Goal: Feedback & Contribution: Leave review/rating

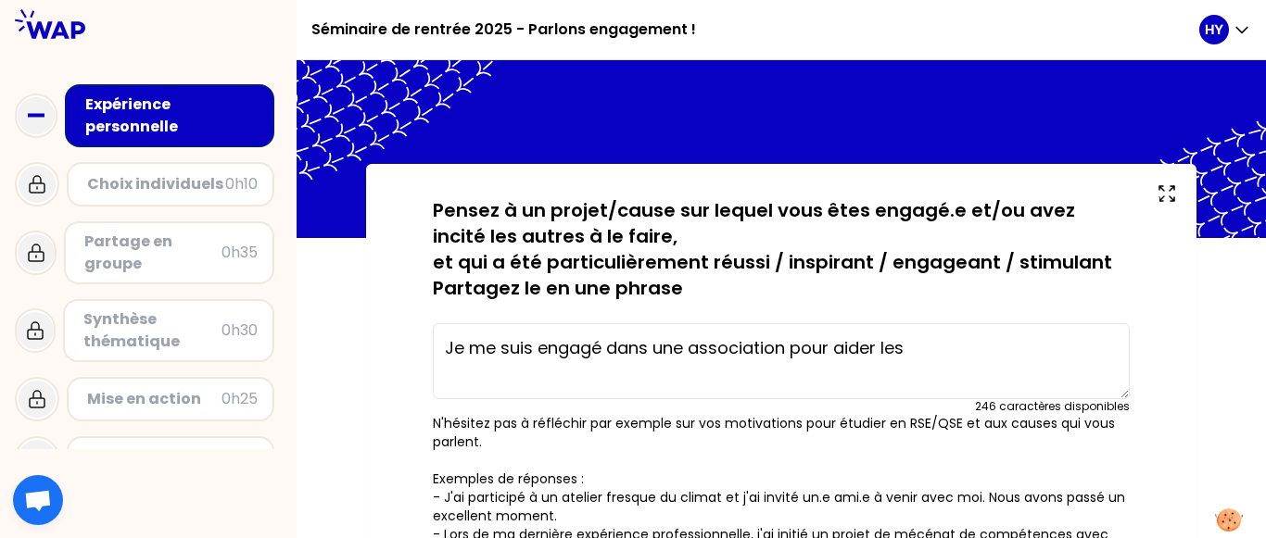
click at [927, 366] on textarea "Je me suis engagé dans une association pour aider les" at bounding box center [781, 361] width 697 height 76
click at [983, 353] on textarea "Je me suis engagé dans une association pour aider les étu" at bounding box center [781, 361] width 697 height 76
drag, startPoint x: 445, startPoint y: 356, endPoint x: 1068, endPoint y: 385, distance: 624.2
click at [1068, 388] on textarea "Je me suis engagé dans une association pour aider les étudiants étranger" at bounding box center [781, 361] width 697 height 76
paste textarea "en tant que bénévole au sein de l'association [Nom de l'association], où j'aida…"
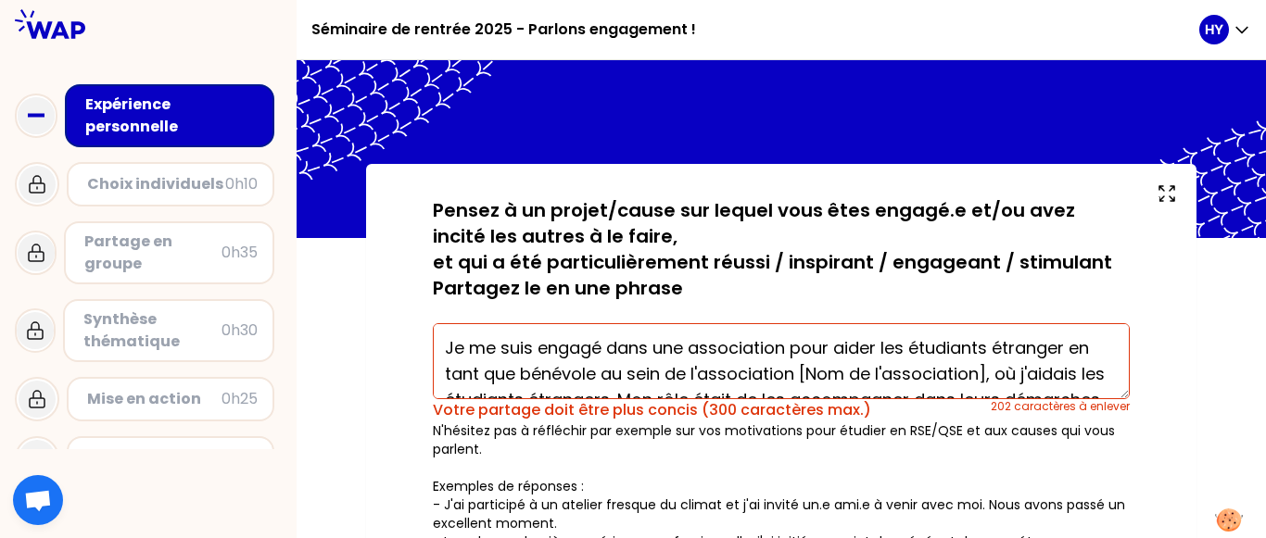
drag, startPoint x: 800, startPoint y: 371, endPoint x: 1002, endPoint y: 349, distance: 203.1
click at [1002, 349] on textarea "Je me suis engagé dans une association pour aider les étudiants étranger en tan…" at bounding box center [781, 361] width 697 height 76
click at [1052, 367] on textarea "Je me suis engagé dans une association pour aider les étudiants étranger en tan…" at bounding box center [781, 361] width 697 height 76
drag, startPoint x: 986, startPoint y: 373, endPoint x: 599, endPoint y: 374, distance: 386.4
click at [599, 374] on textarea "Je me suis engagé dans une association pour aider les étudiants étranger en tan…" at bounding box center [781, 361] width 697 height 76
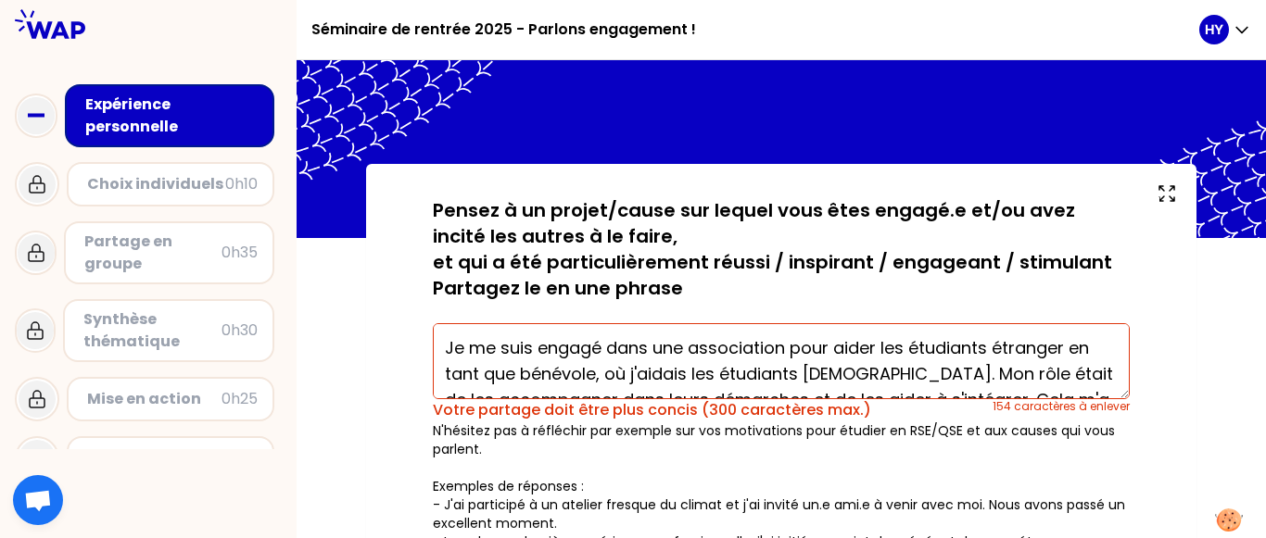
drag, startPoint x: 1070, startPoint y: 347, endPoint x: 794, endPoint y: 345, distance: 276.1
click at [794, 345] on textarea "Je me suis engagé dans une association pour aider les étudiants étranger en tan…" at bounding box center [781, 361] width 697 height 76
click at [1004, 347] on textarea "Je me suis engagé dans une association en tant que bénévole, où j'aidais les ét…" at bounding box center [781, 361] width 697 height 76
click at [1083, 352] on textarea "Je me suis engagé dans une association en tant que bénévole, pour l''aidais les…" at bounding box center [781, 361] width 697 height 76
click at [1027, 345] on textarea "Je me suis engagé dans une association en tant que bénévole, pour l''aide les é…" at bounding box center [781, 361] width 697 height 76
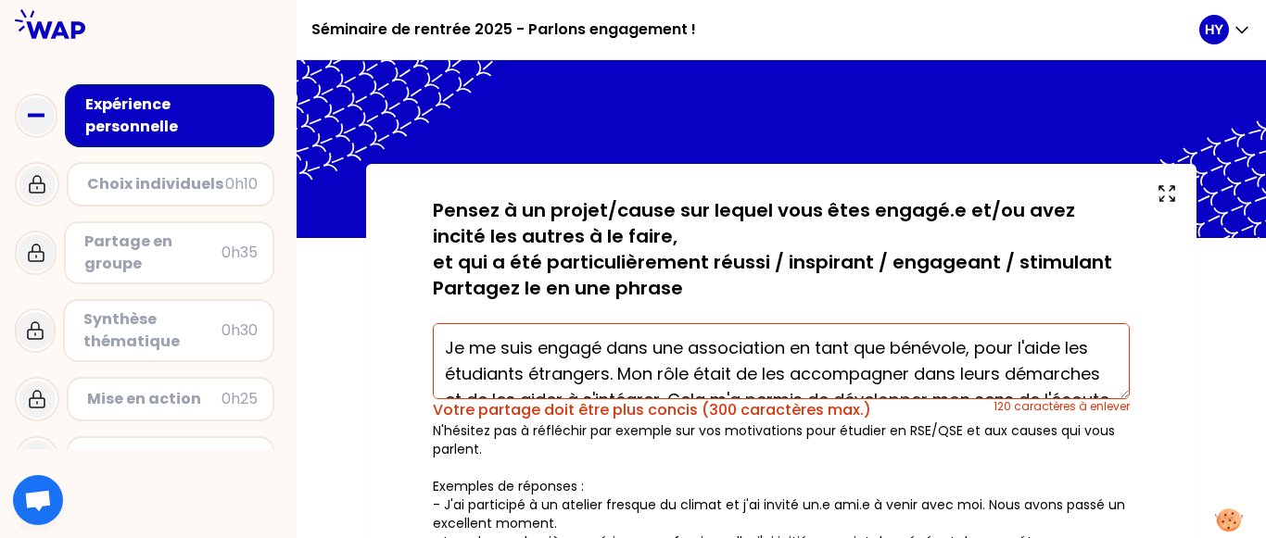
click at [1089, 350] on textarea "Je me suis engagé dans une association en tant que bénévole, pour l'aide les ét…" at bounding box center [781, 361] width 697 height 76
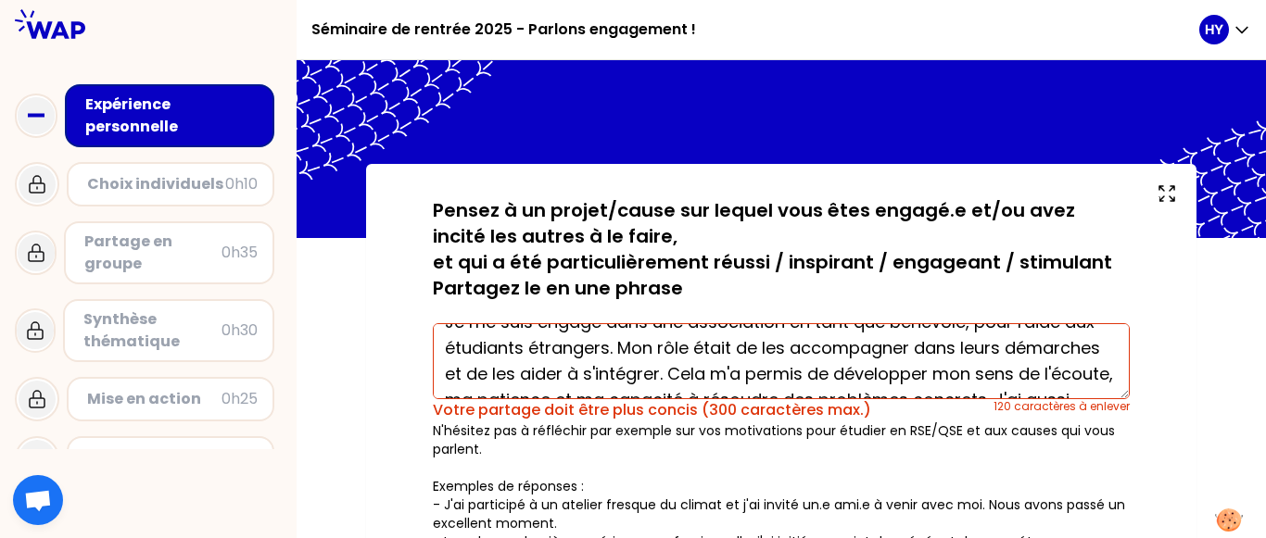
scroll to position [10, 0]
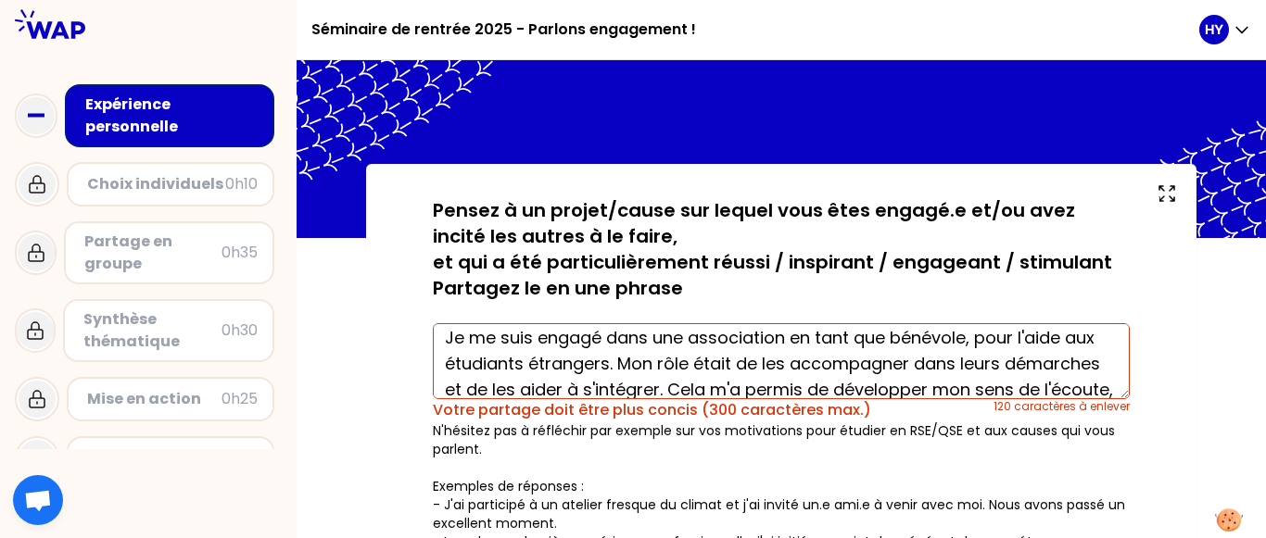
drag, startPoint x: 669, startPoint y: 362, endPoint x: 978, endPoint y: 377, distance: 308.9
click at [978, 377] on textarea "Je me suis engagé dans une association en tant que bénévole, pour l'aide aux ét…" at bounding box center [781, 361] width 697 height 76
click at [969, 374] on textarea "Je me suis engagé dans une association en tant que bénévole, pour l'aide aux ét…" at bounding box center [781, 361] width 697 height 76
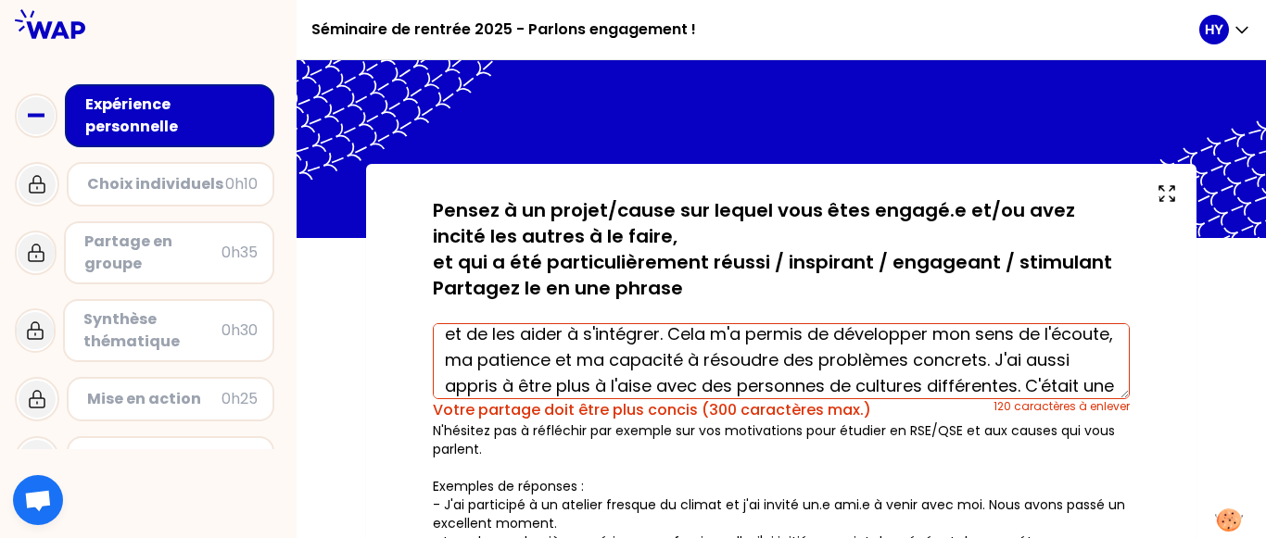
scroll to position [67, 0]
drag, startPoint x: 511, startPoint y: 359, endPoint x: 621, endPoint y: 356, distance: 109.4
click at [621, 356] on textarea "Je me suis engagé dans une association en tant que bénévole, pour l'aide aux ét…" at bounding box center [781, 361] width 697 height 76
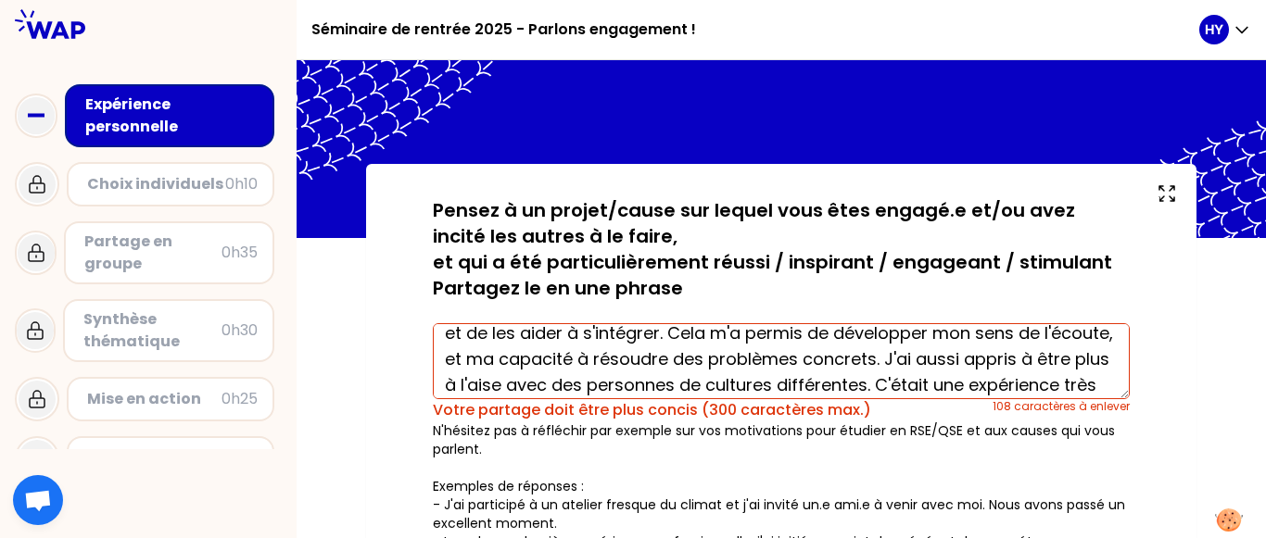
type textarea "Je me suis engagé dans une association en tant que bénévole, pour l'aide aux ét…"
drag, startPoint x: 511, startPoint y: 361, endPoint x: 947, endPoint y: 355, distance: 436.5
click at [947, 355] on textarea "Je me suis engagé dans une association en tant que bénévole, pour l'aide aux ét…" at bounding box center [781, 361] width 697 height 76
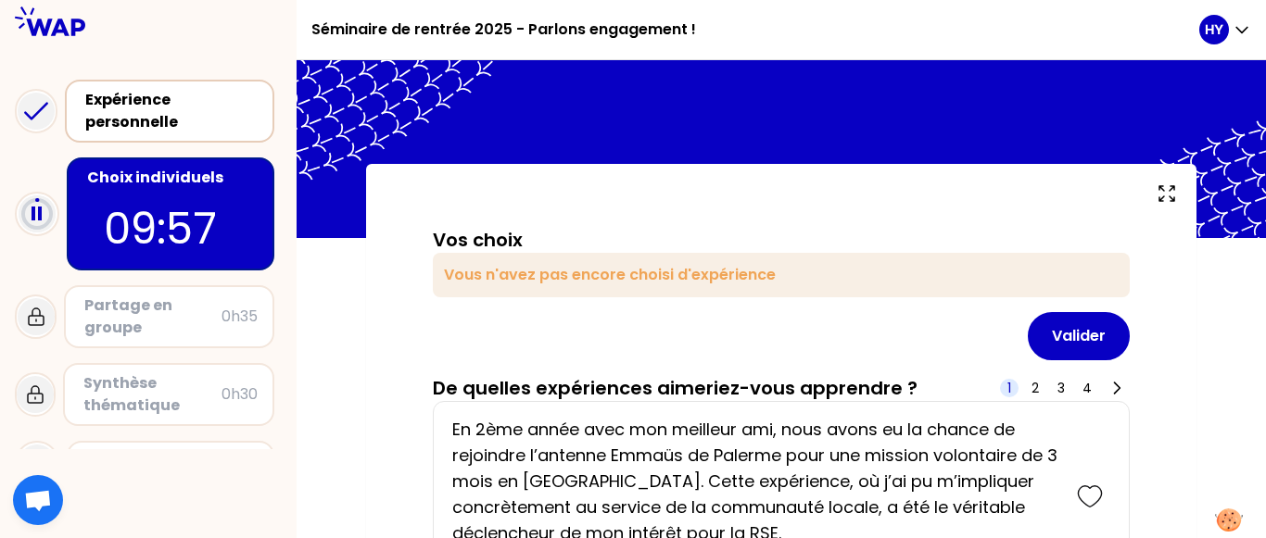
click at [247, 103] on div "Expérience personnelle" at bounding box center [171, 111] width 172 height 44
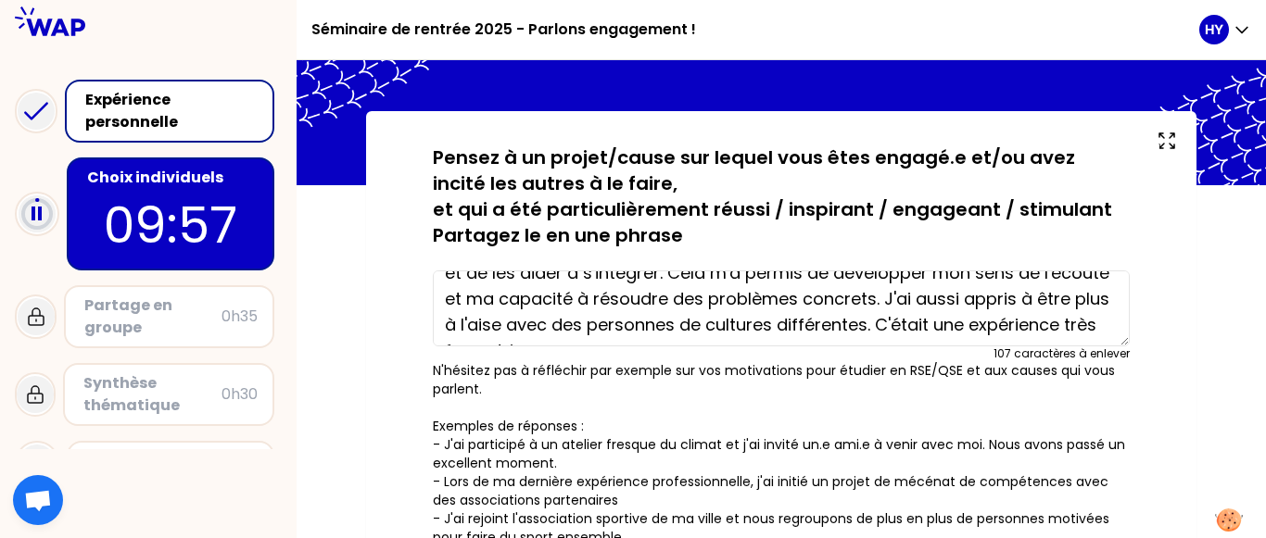
scroll to position [43, 0]
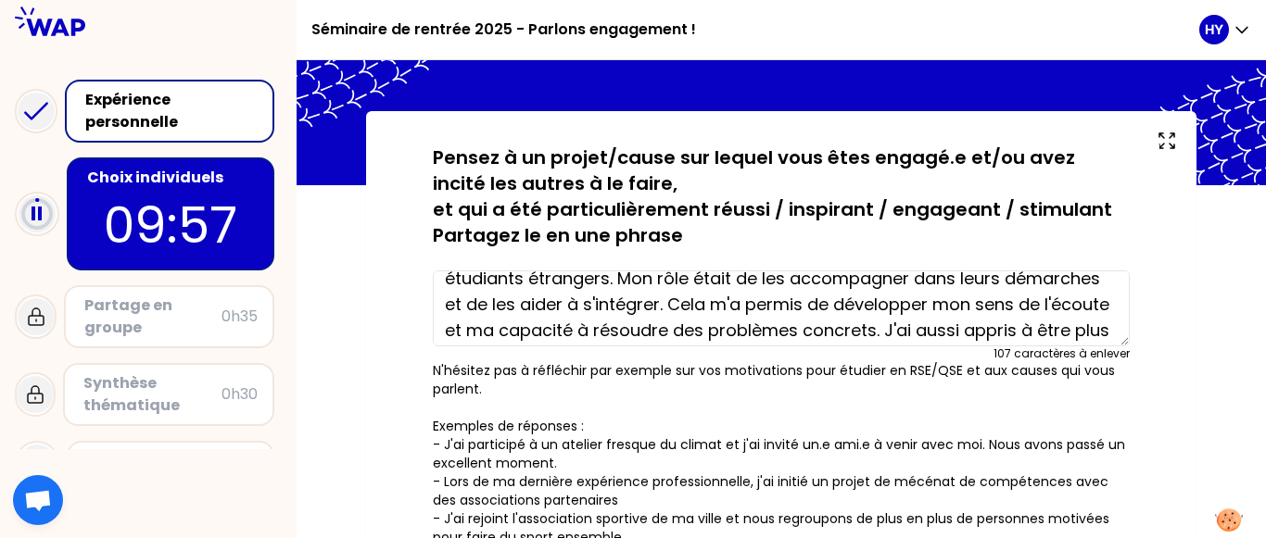
drag, startPoint x: 669, startPoint y: 308, endPoint x: 948, endPoint y: 328, distance: 279.6
click at [948, 328] on textarea "Je me suis engagé dans une association en tant que bénévole, pour l'aide aux ét…" at bounding box center [781, 309] width 697 height 76
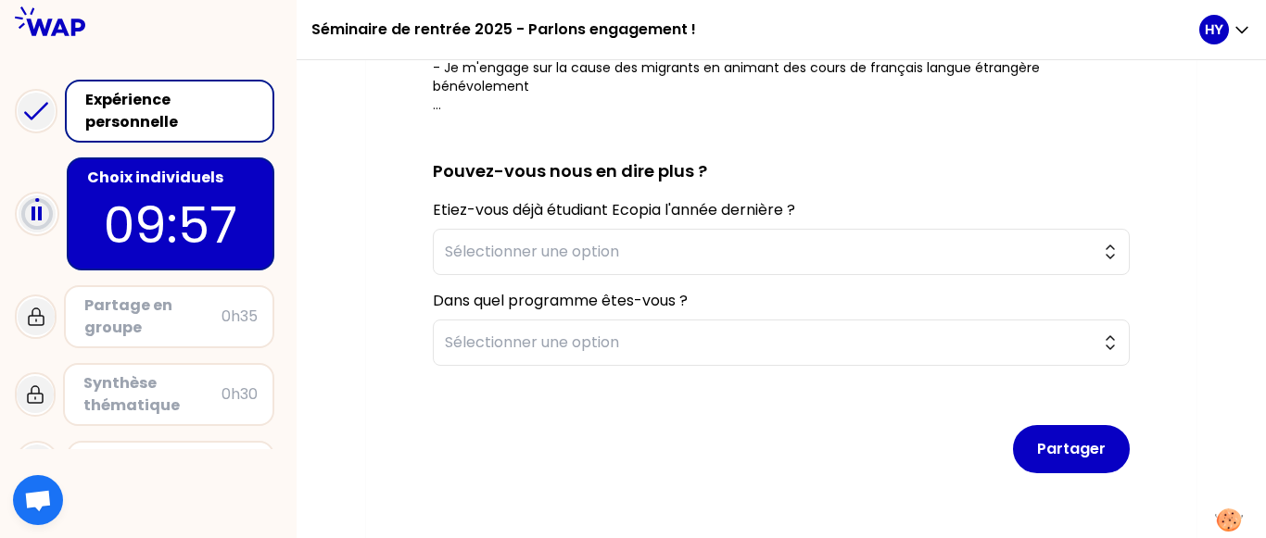
scroll to position [548, 0]
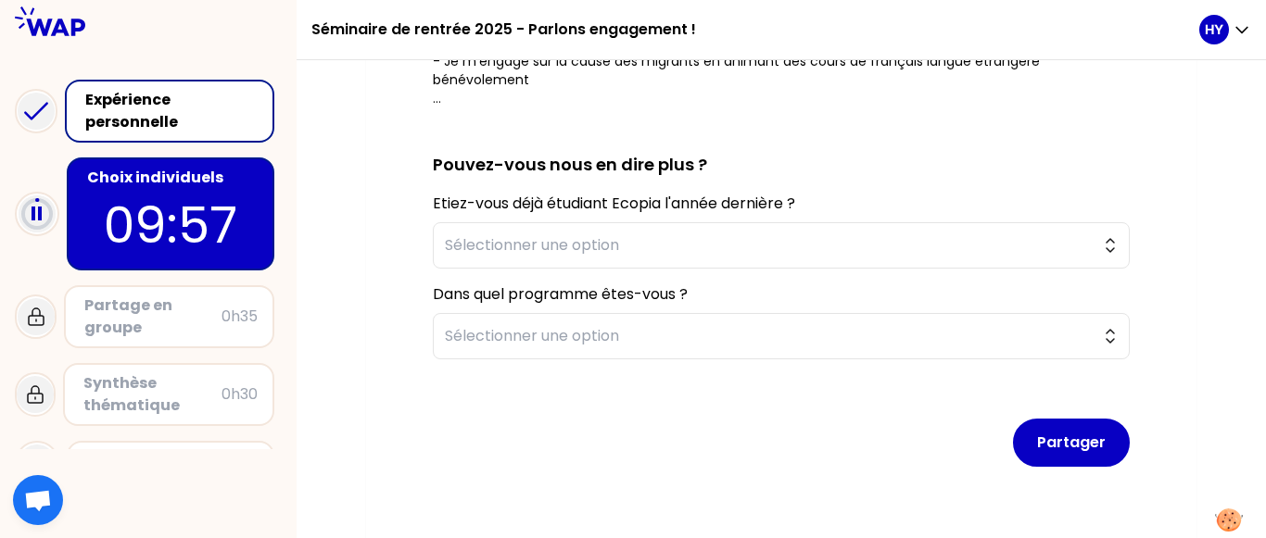
type textarea "Je me suis engagé dans une association en tant que bénévole, pour l'aide aux ét…"
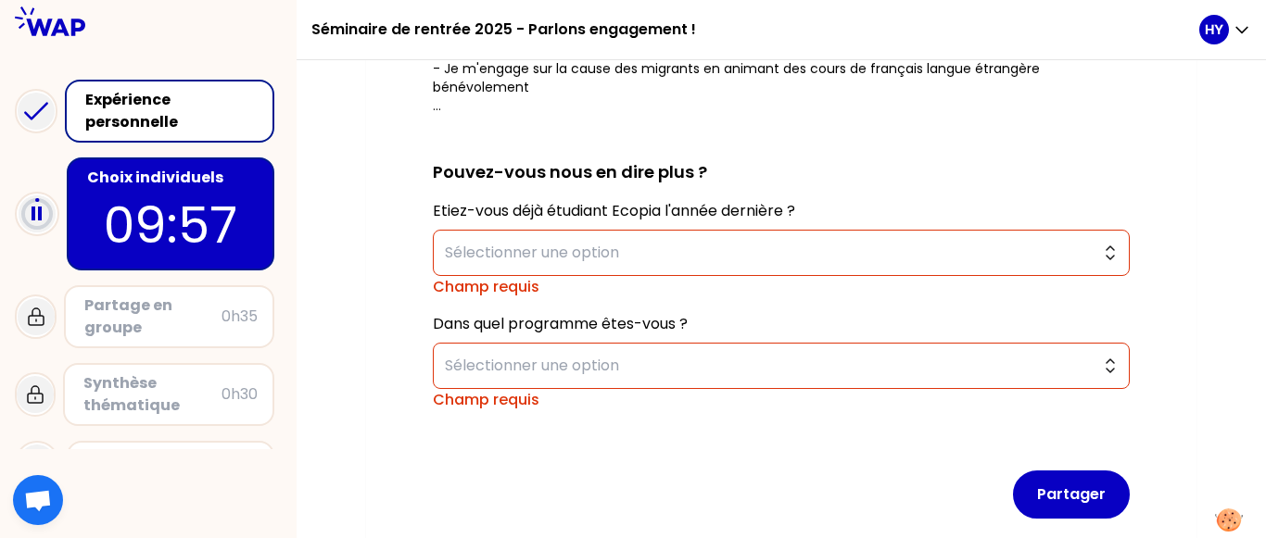
scroll to position [555, 0]
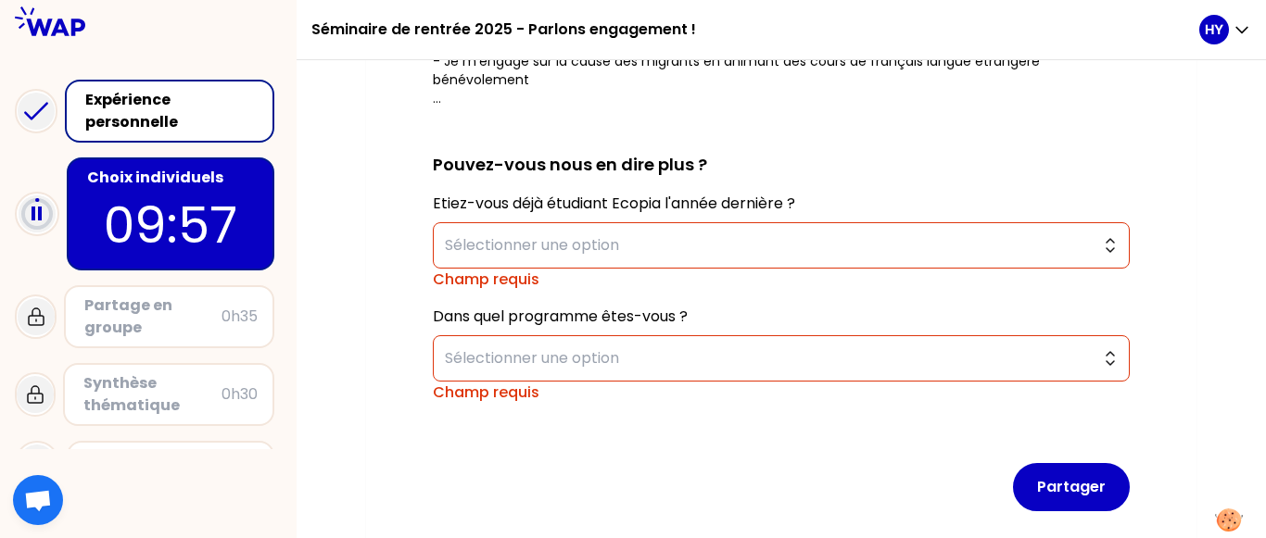
click at [160, 179] on div "Choix individuels" at bounding box center [172, 178] width 170 height 22
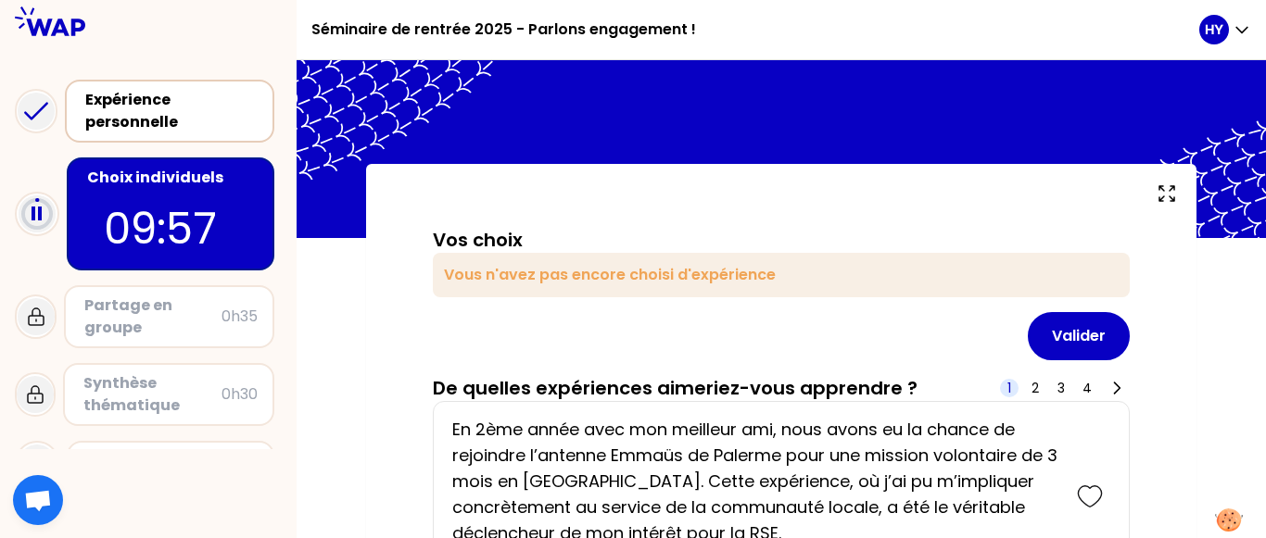
click at [230, 105] on div "Expérience personnelle" at bounding box center [171, 111] width 172 height 44
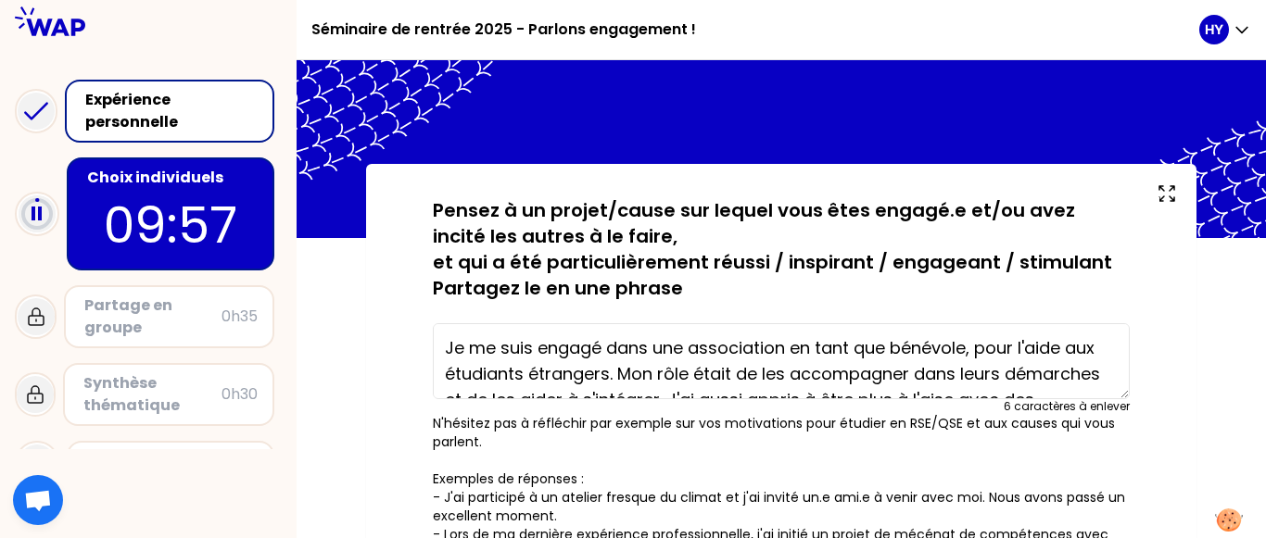
click at [533, 352] on textarea "Je me suis engagé dans une association en tant que bénévole, pour l'aide aux ét…" at bounding box center [781, 361] width 697 height 76
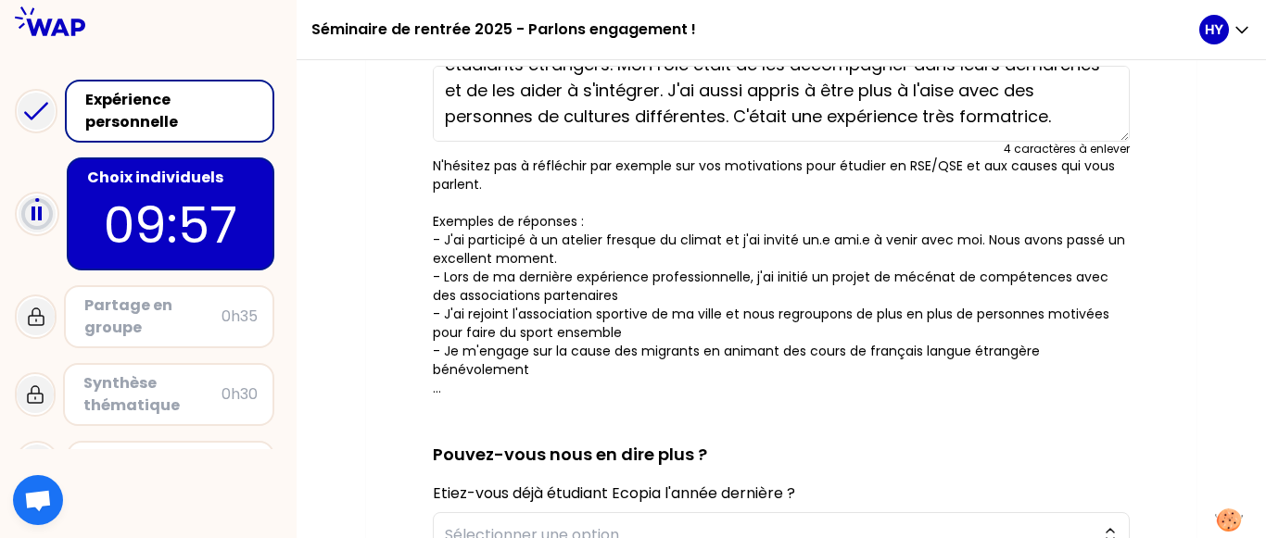
scroll to position [587, 0]
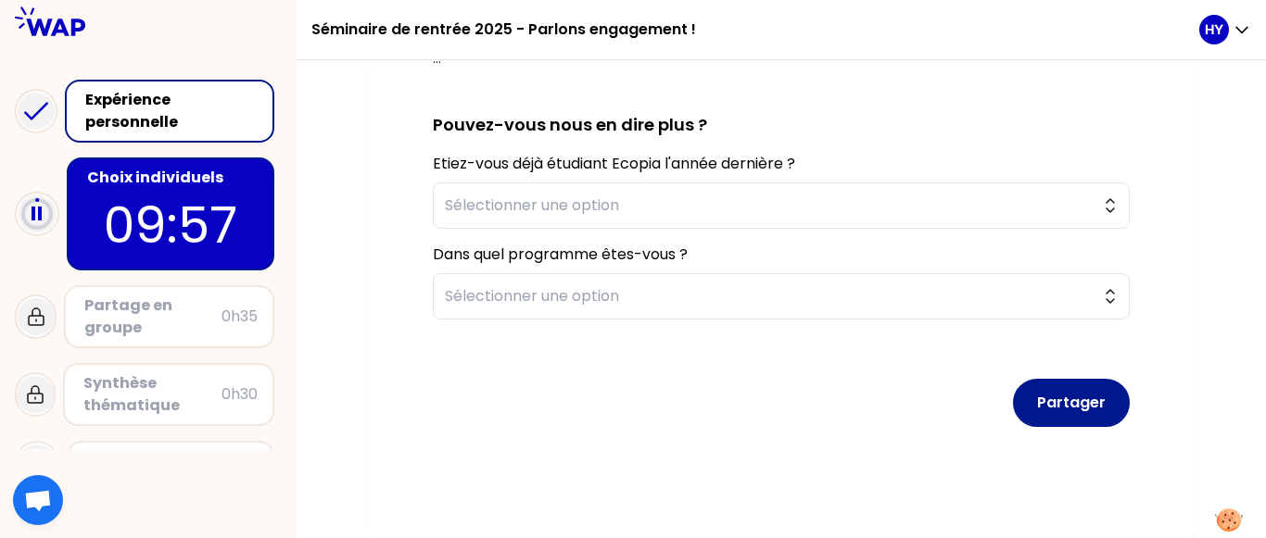
type textarea "J'ai été engagé dans une association en tant que bénévole, pour l'aide aux étud…"
click at [1058, 421] on div "Partager" at bounding box center [781, 387] width 697 height 107
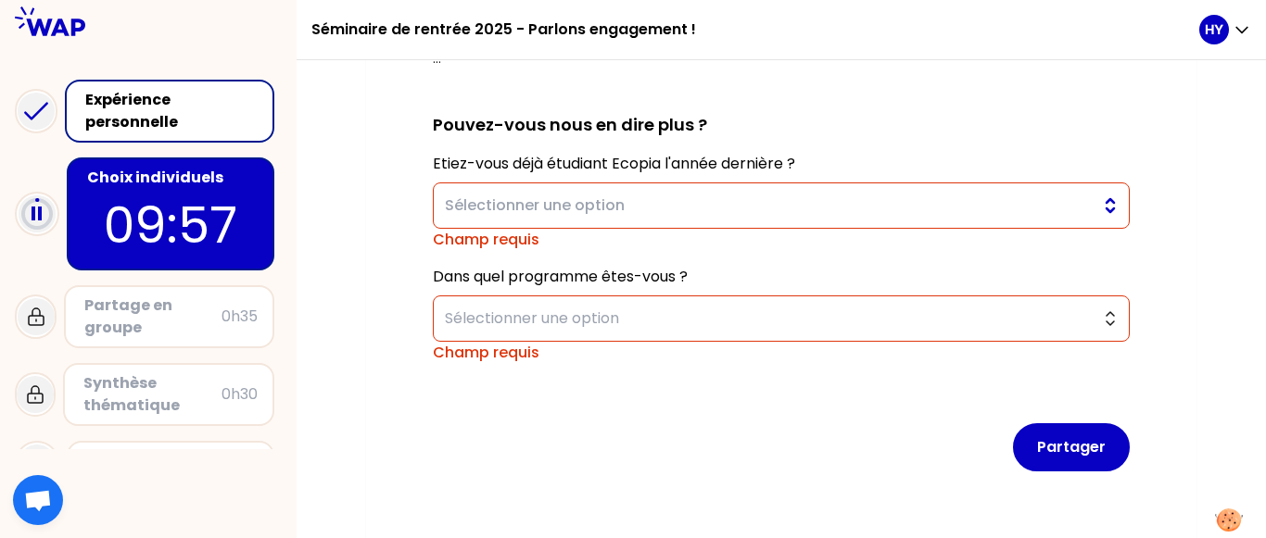
click at [1115, 208] on button "Sélectionner une option" at bounding box center [781, 206] width 697 height 46
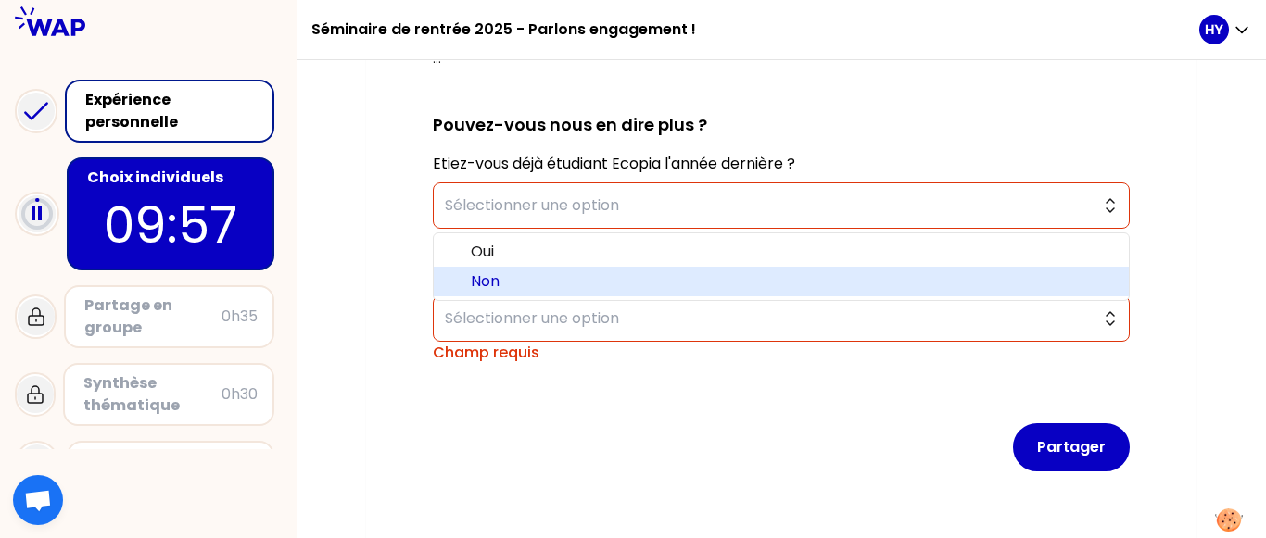
click at [877, 271] on span "Non" at bounding box center [792, 282] width 643 height 22
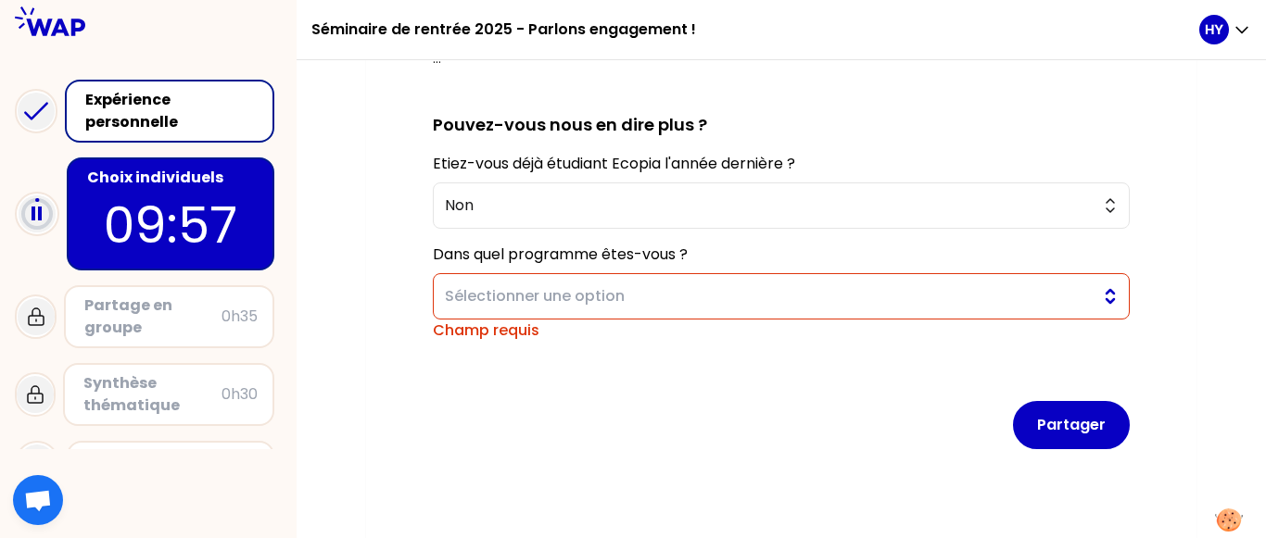
click at [1111, 308] on button "Sélectionner une option" at bounding box center [781, 296] width 697 height 46
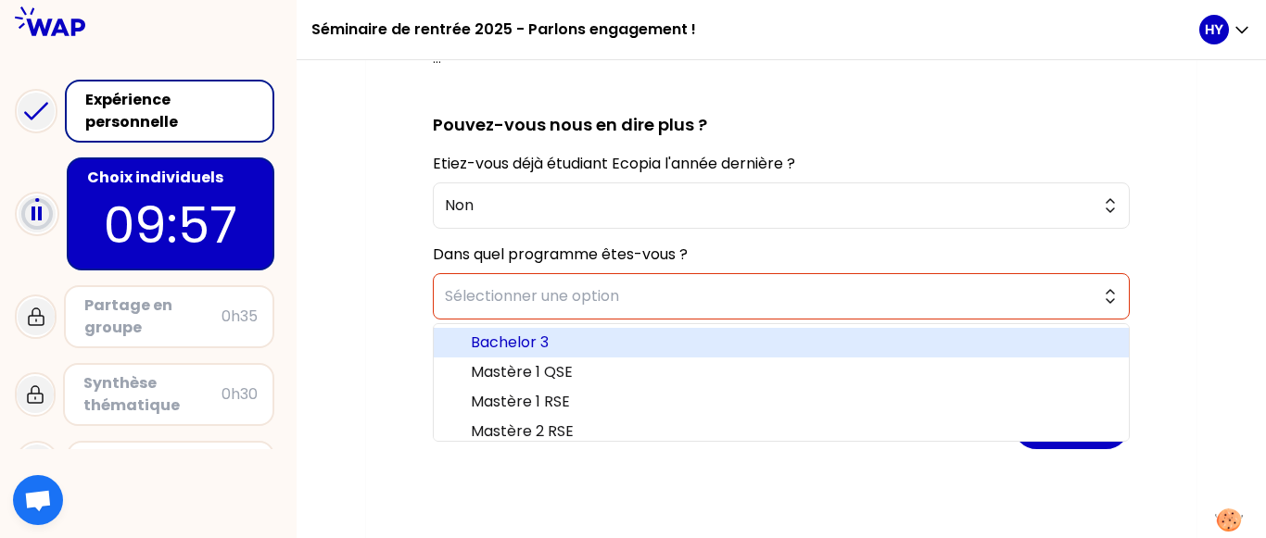
click at [849, 339] on span "Bachelor 3" at bounding box center [792, 343] width 643 height 22
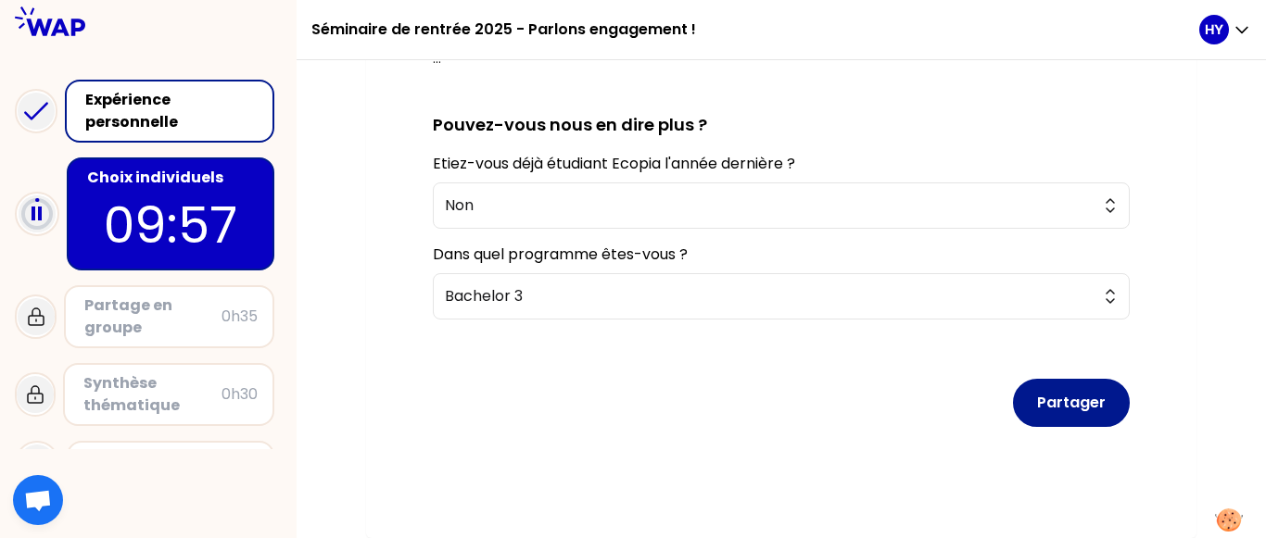
click at [1099, 410] on button "Partager" at bounding box center [1071, 403] width 117 height 48
click at [1057, 412] on button "Partager" at bounding box center [1071, 403] width 117 height 48
click at [1066, 403] on button "Partager" at bounding box center [1071, 403] width 117 height 48
click at [1066, 397] on button "Partager" at bounding box center [1071, 403] width 117 height 48
click at [211, 165] on div "Choix individuels 09:57" at bounding box center [171, 214] width 208 height 113
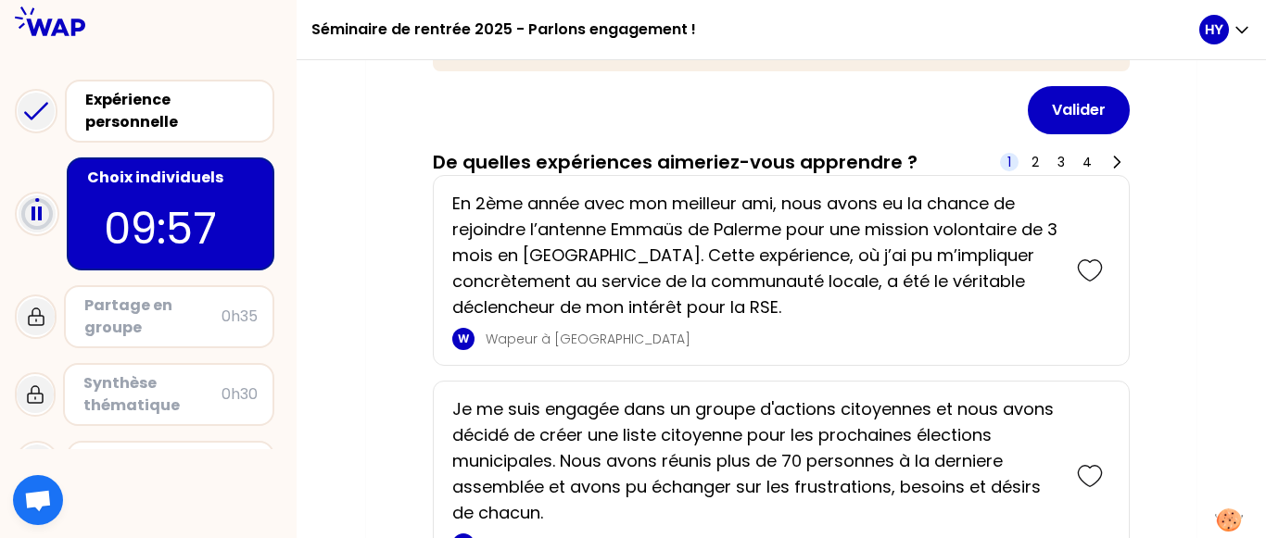
scroll to position [218, 0]
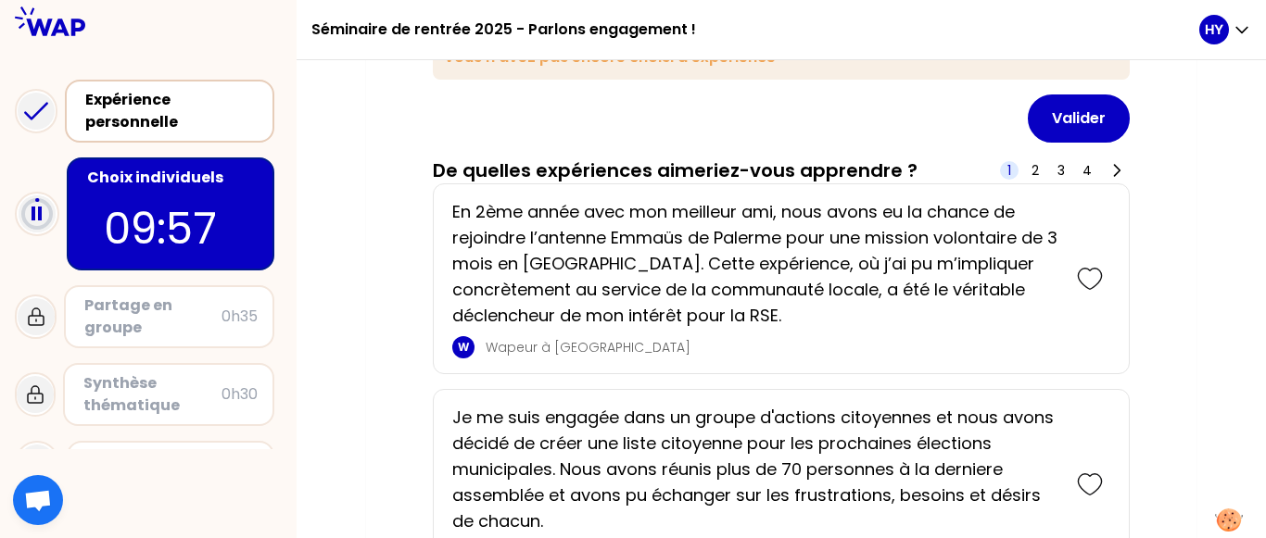
click at [221, 108] on div "Expérience personnelle" at bounding box center [171, 111] width 172 height 44
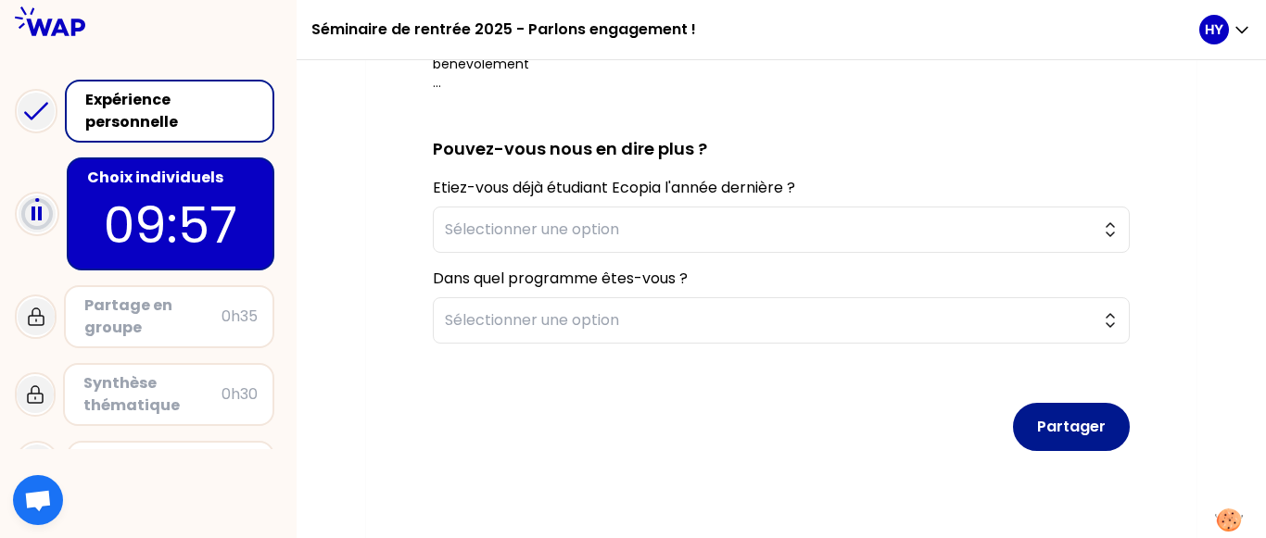
click at [1043, 423] on button "Partager" at bounding box center [1071, 427] width 117 height 48
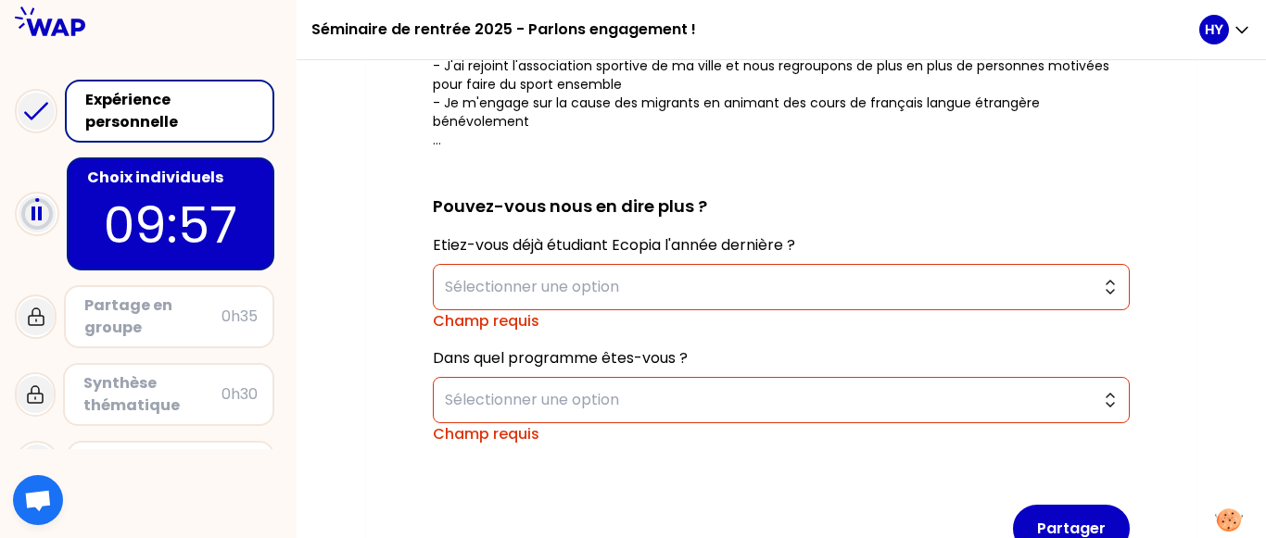
scroll to position [518, 0]
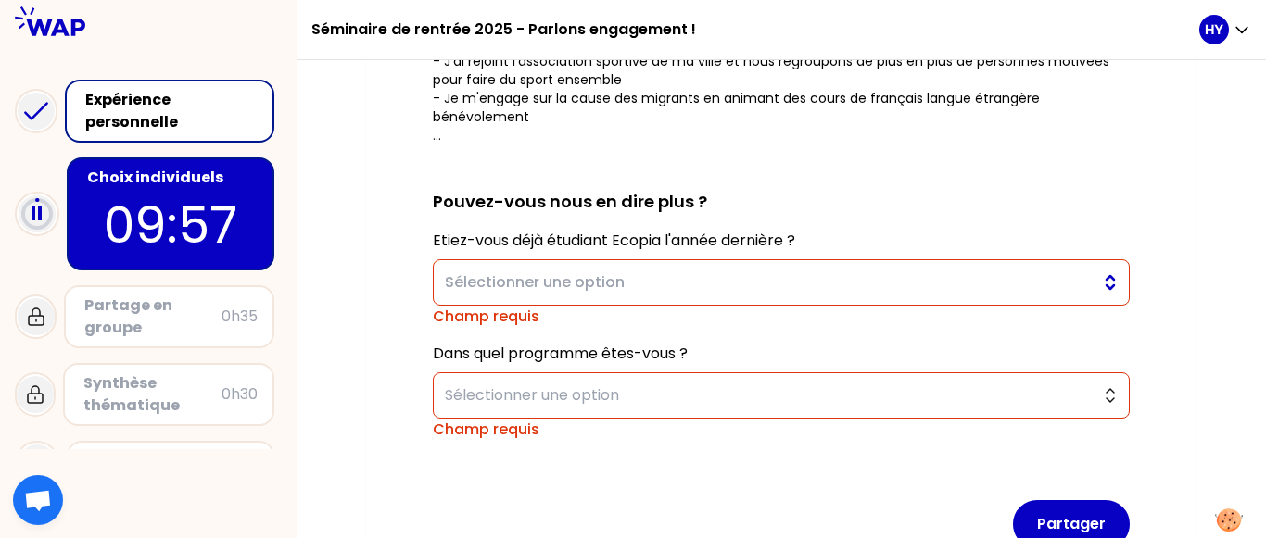
click at [1113, 293] on button "Sélectionner une option" at bounding box center [781, 282] width 697 height 46
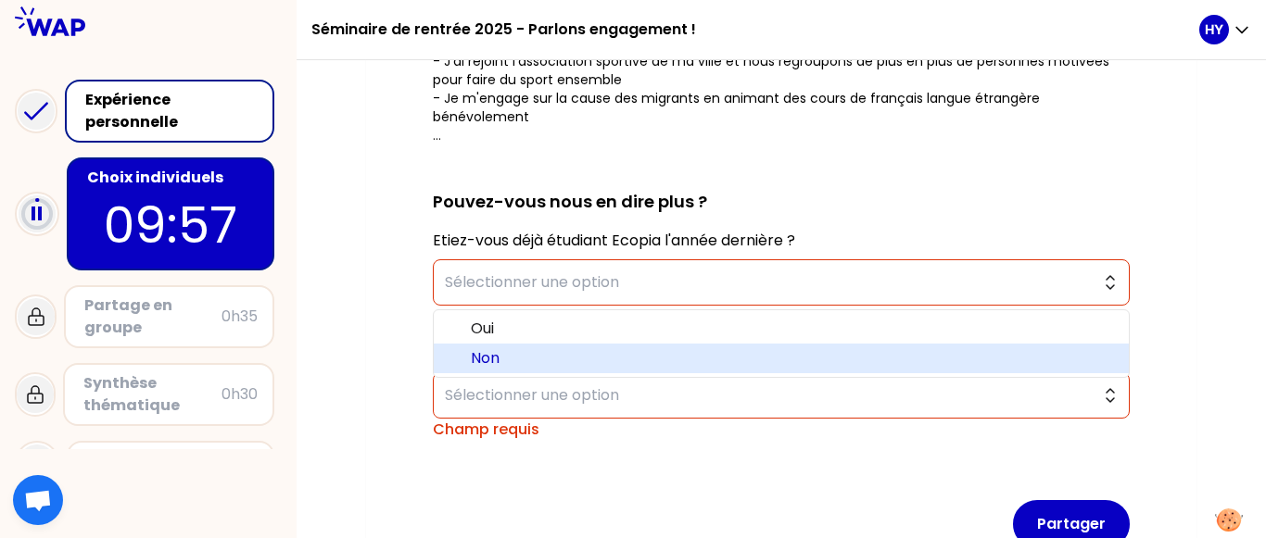
click at [983, 354] on span "Non" at bounding box center [792, 358] width 643 height 22
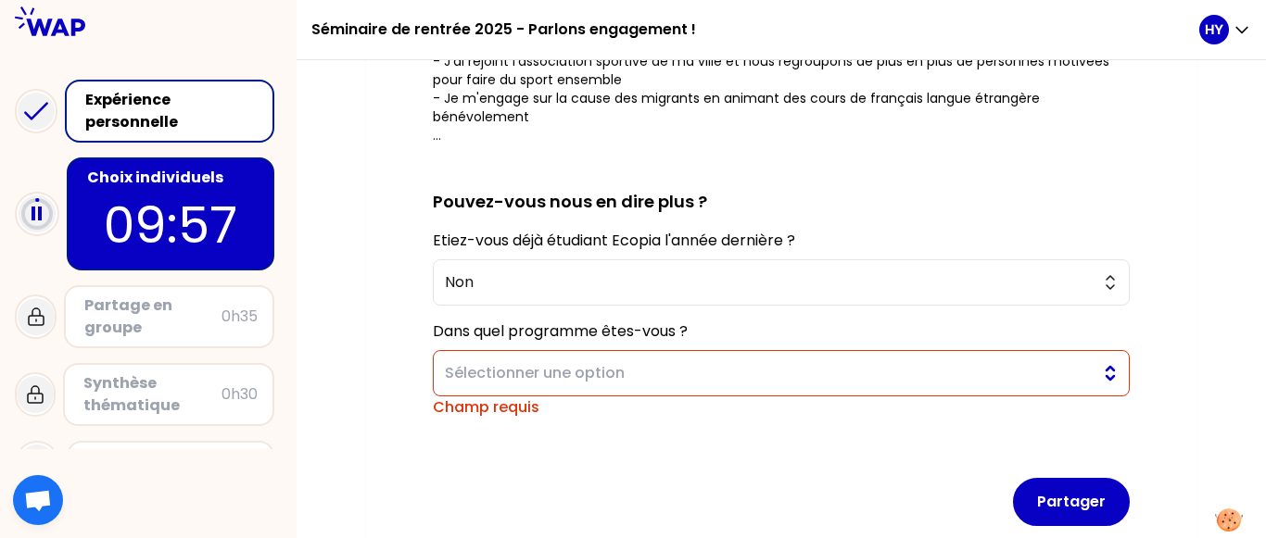
click at [1115, 383] on button "Sélectionner une option" at bounding box center [781, 373] width 697 height 46
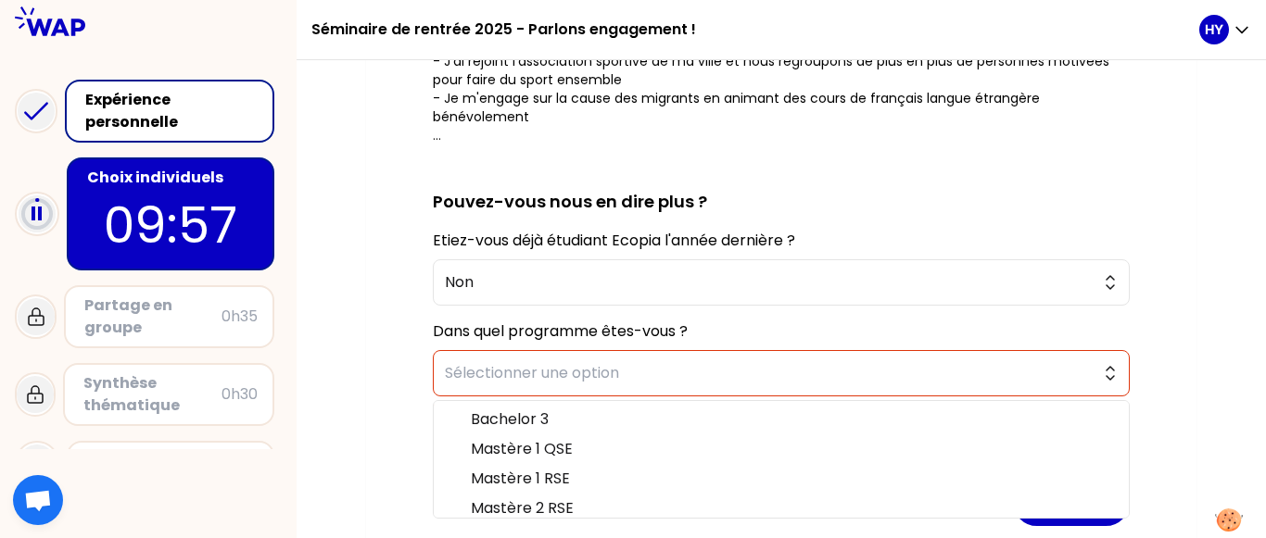
click at [891, 403] on ul "Bachelor 3 Mastère 1 QSE Mastère 1 RSE Mastère 2 RSE" at bounding box center [781, 459] width 697 height 119
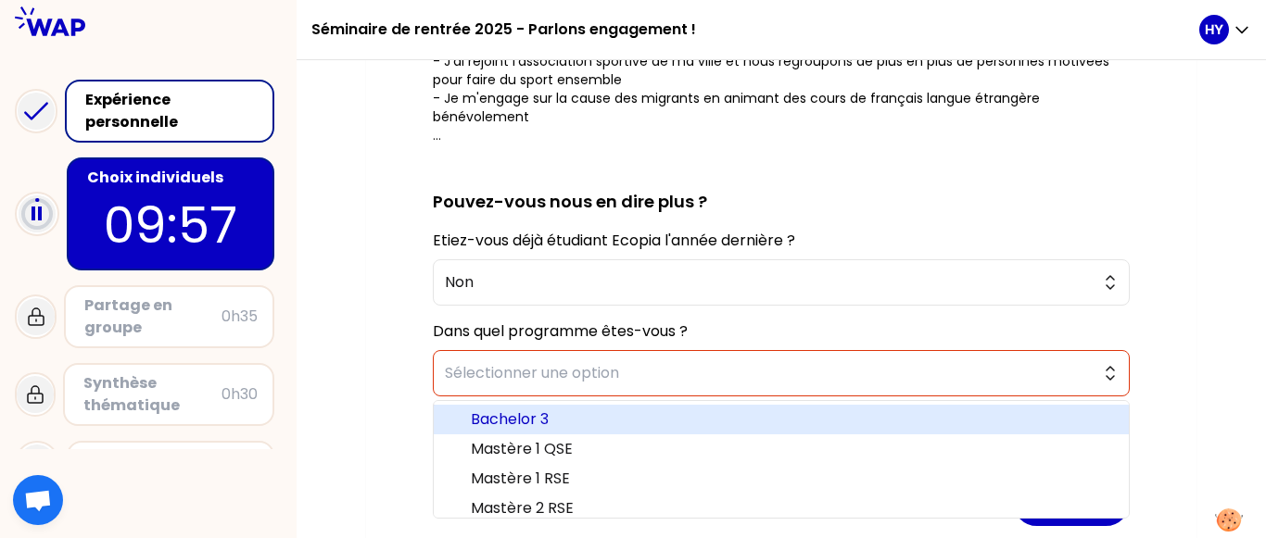
click at [884, 415] on span "Bachelor 3" at bounding box center [792, 420] width 643 height 22
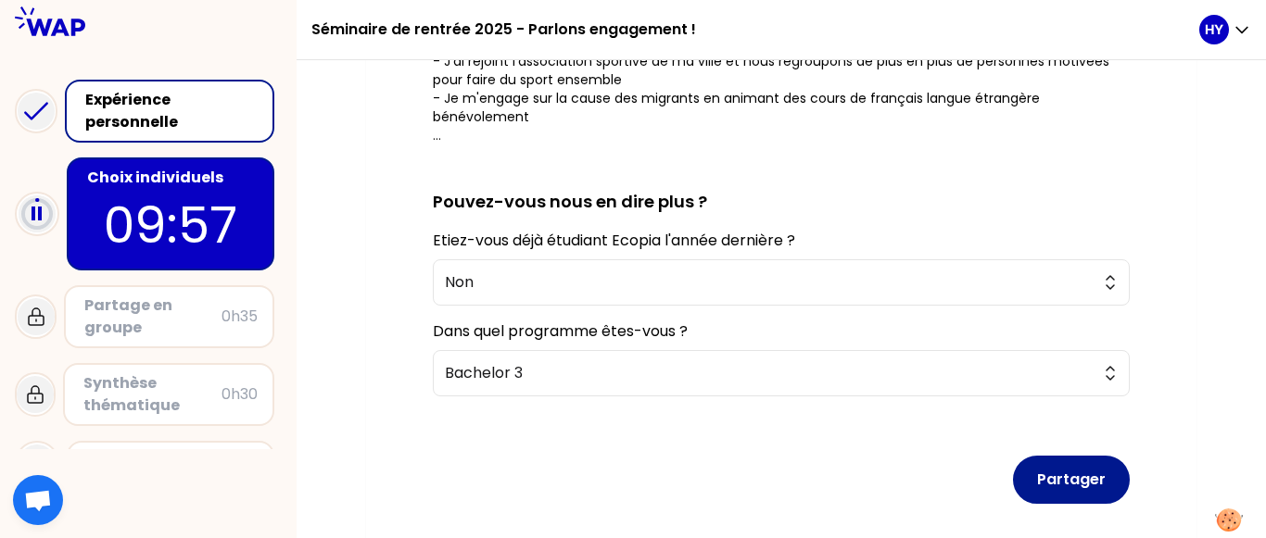
click at [1084, 474] on button "Partager" at bounding box center [1071, 480] width 117 height 48
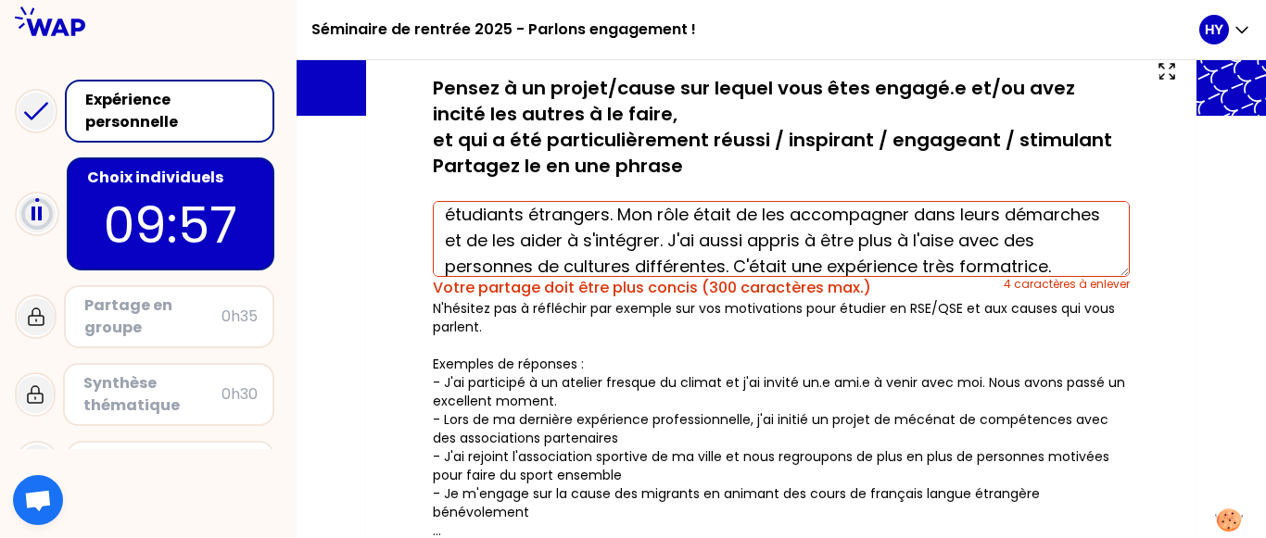
scroll to position [52, 0]
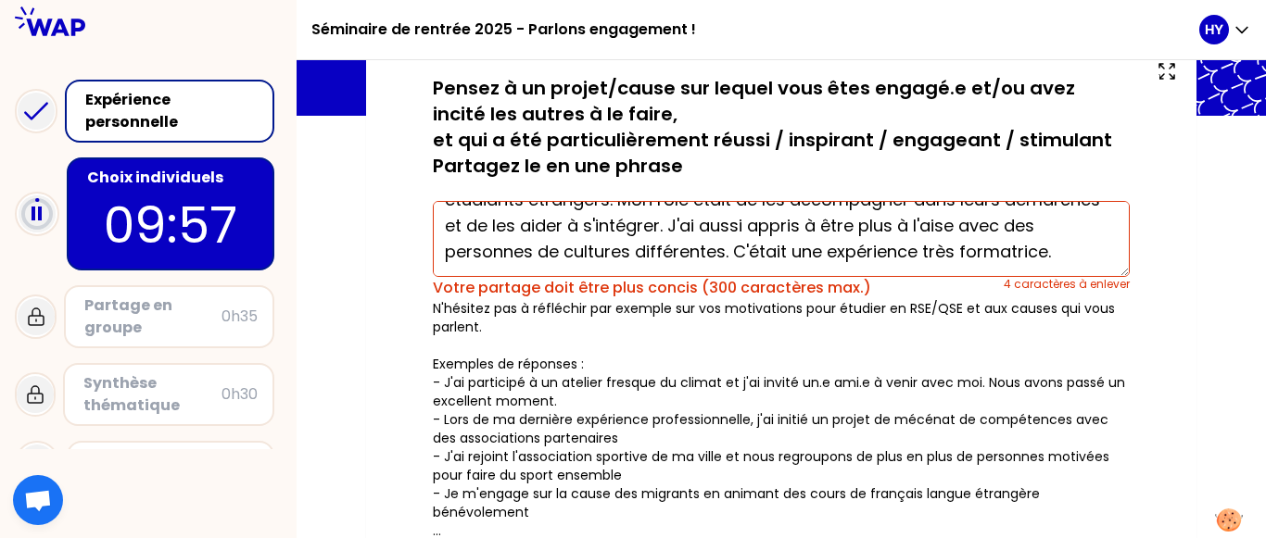
drag, startPoint x: 732, startPoint y: 247, endPoint x: 758, endPoint y: 251, distance: 26.2
click at [758, 251] on textarea "J'ai été engagé dans une association en tant que bénévole, pour l'aide aux étud…" at bounding box center [781, 239] width 697 height 76
drag, startPoint x: 666, startPoint y: 228, endPoint x: 726, endPoint y: 254, distance: 65.6
click at [726, 254] on textarea "J'ai été engagé dans une association en tant que bénévole, pour l'aide aux étud…" at bounding box center [781, 239] width 697 height 76
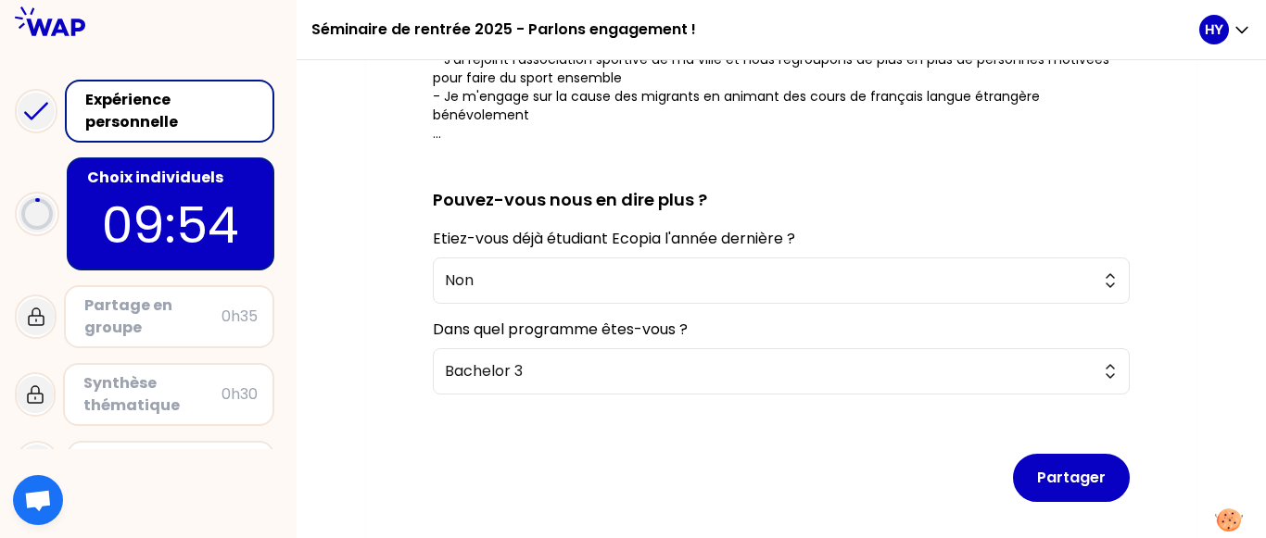
scroll to position [587, 0]
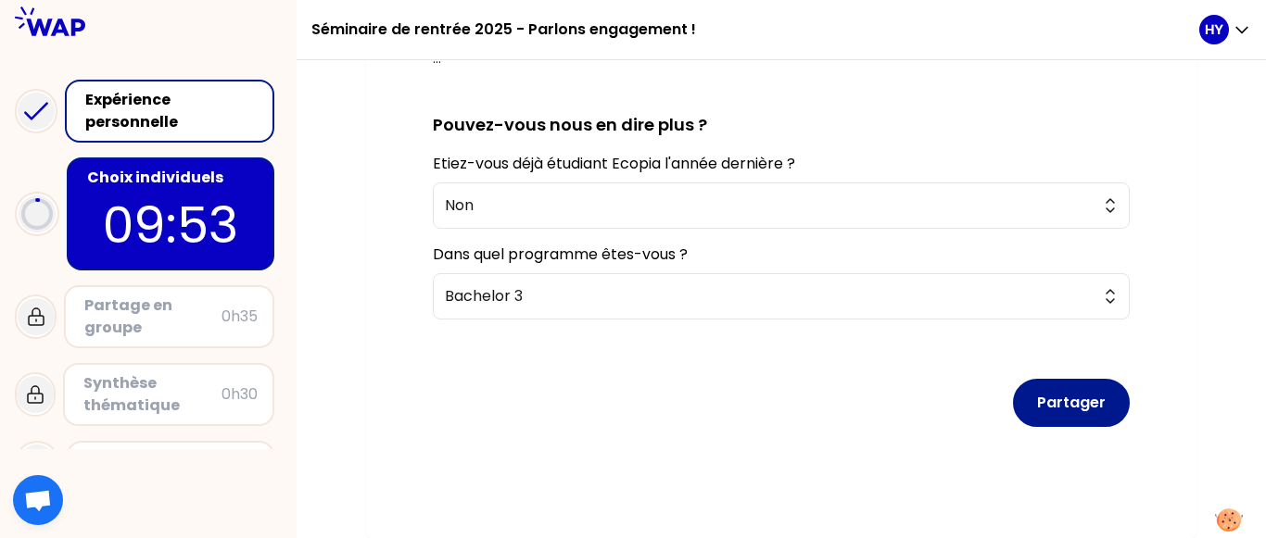
type textarea "J'ai été engagé dans une association en tant que bénévole, pour l'aide aux étud…"
click at [1067, 414] on button "Partager" at bounding box center [1071, 403] width 117 height 48
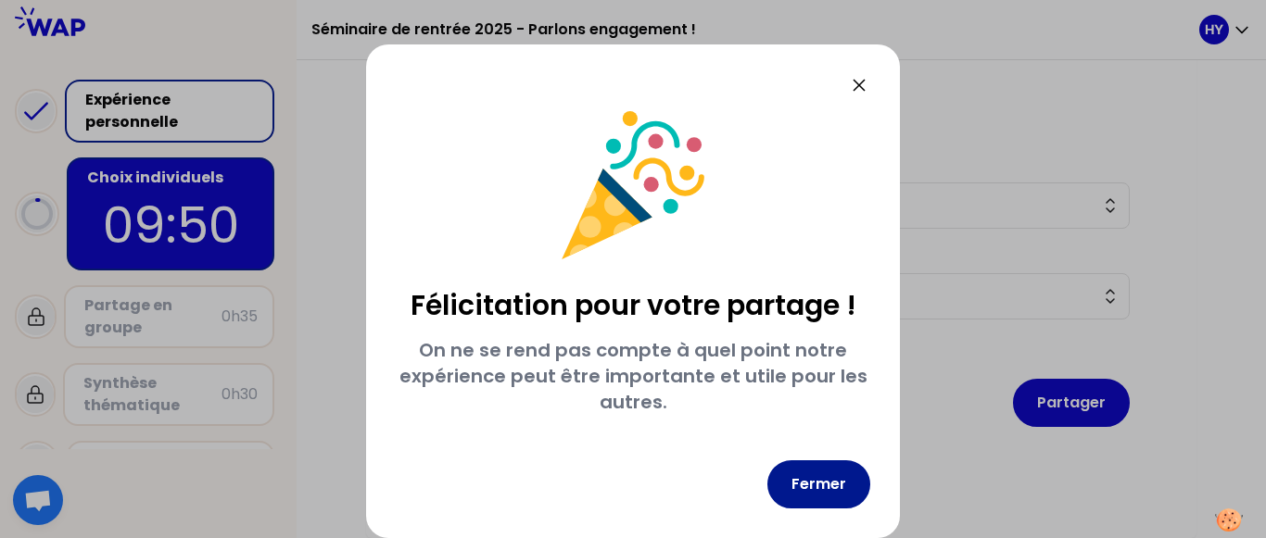
click at [798, 483] on button "Fermer" at bounding box center [818, 485] width 103 height 48
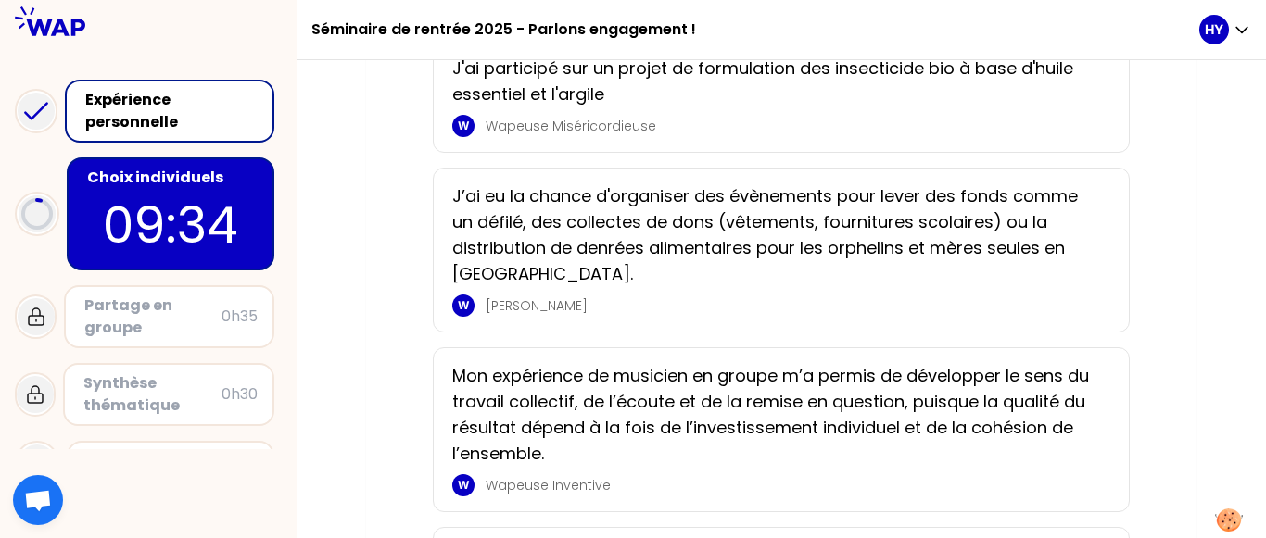
scroll to position [1127, 0]
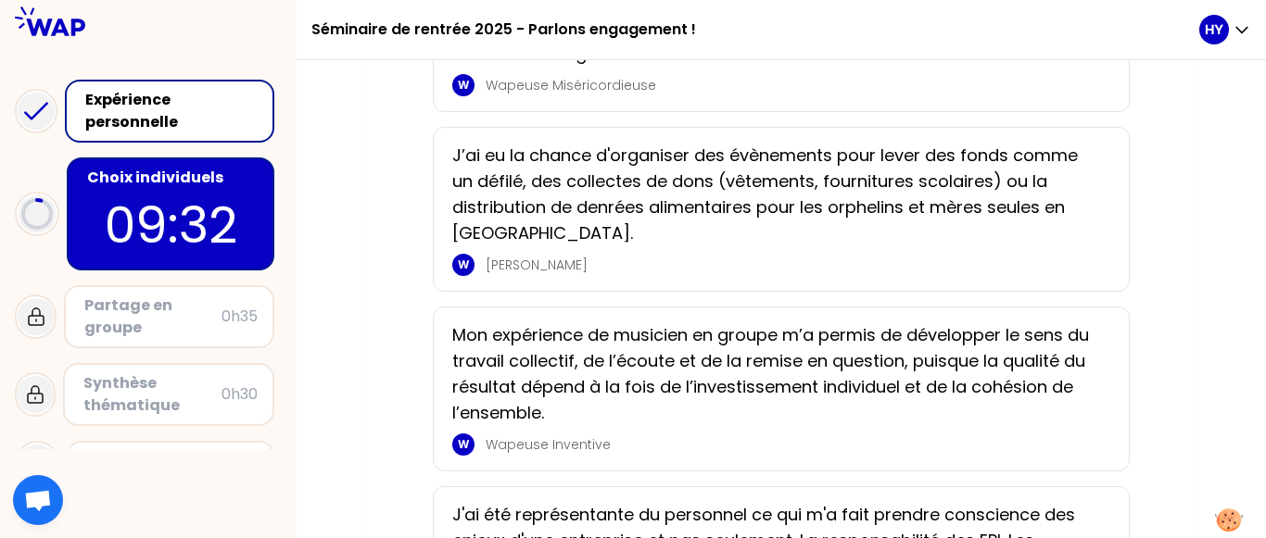
click at [608, 246] on p "J’ai eu la chance d'organiser des évènements pour lever des fonds comme un défi…" at bounding box center [775, 195] width 647 height 104
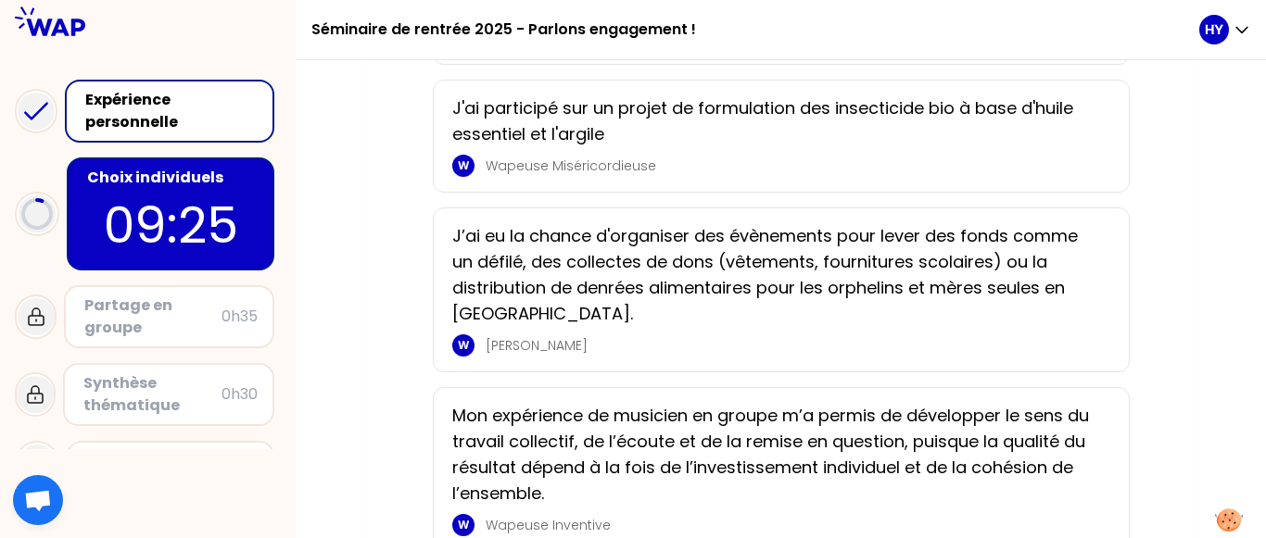
scroll to position [1126, 0]
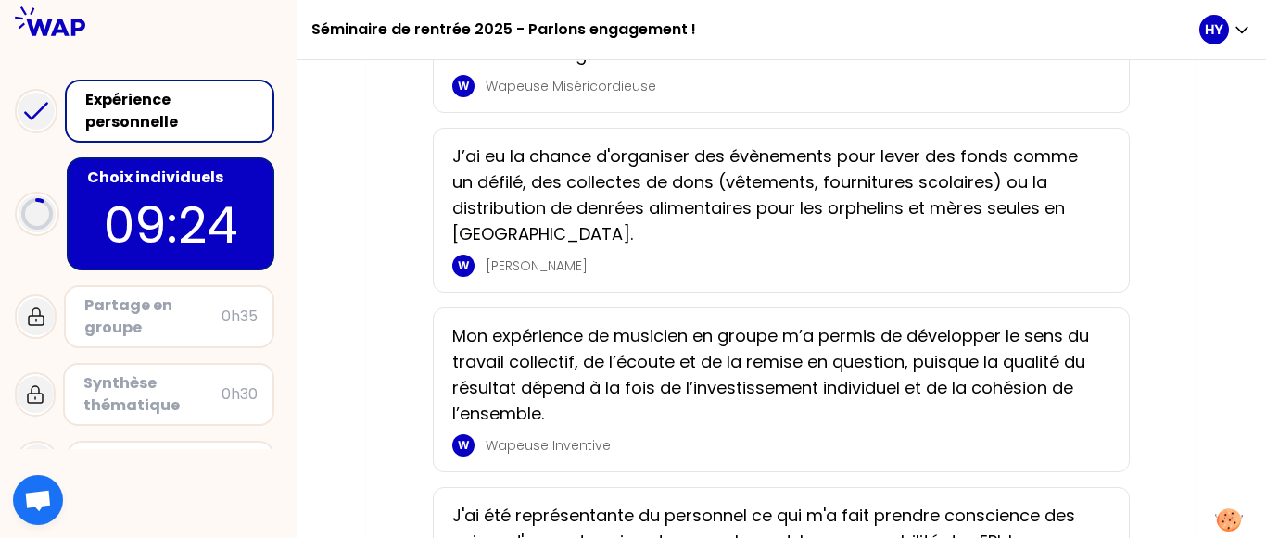
click at [1028, 275] on p "[PERSON_NAME]" at bounding box center [792, 266] width 613 height 19
click at [808, 246] on p "J’ai eu la chance d'organiser des évènements pour lever des fonds comme un défi…" at bounding box center [775, 196] width 647 height 104
click at [462, 273] on p "W" at bounding box center [463, 266] width 11 height 15
click at [697, 277] on div "J’ai eu la chance d'organiser des évènements pour lever des fonds comme un défi…" at bounding box center [781, 210] width 658 height 133
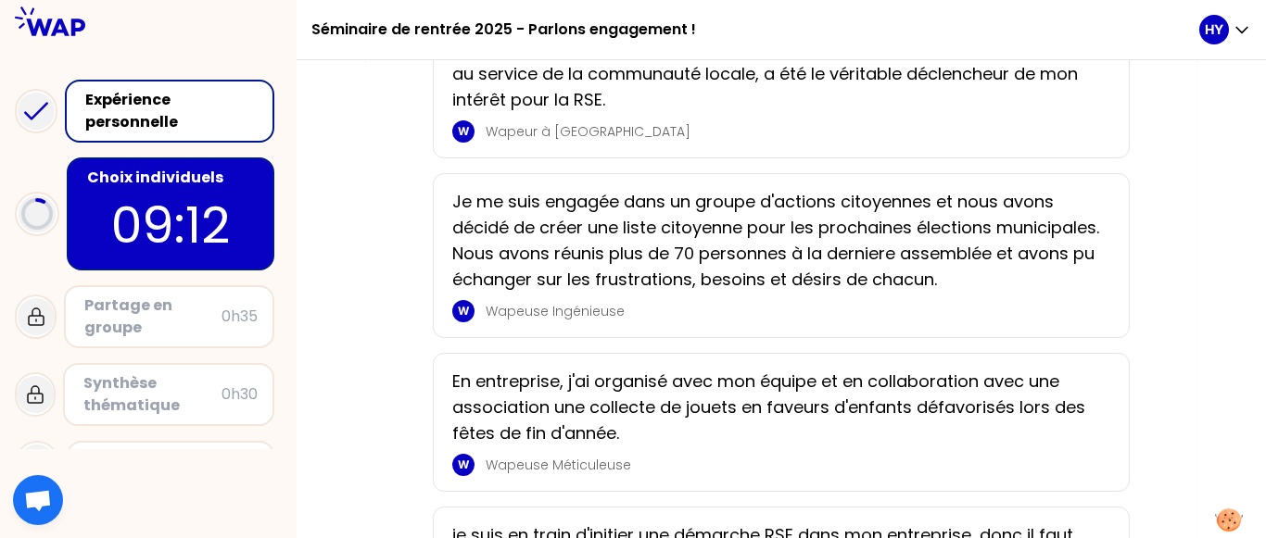
scroll to position [498, 0]
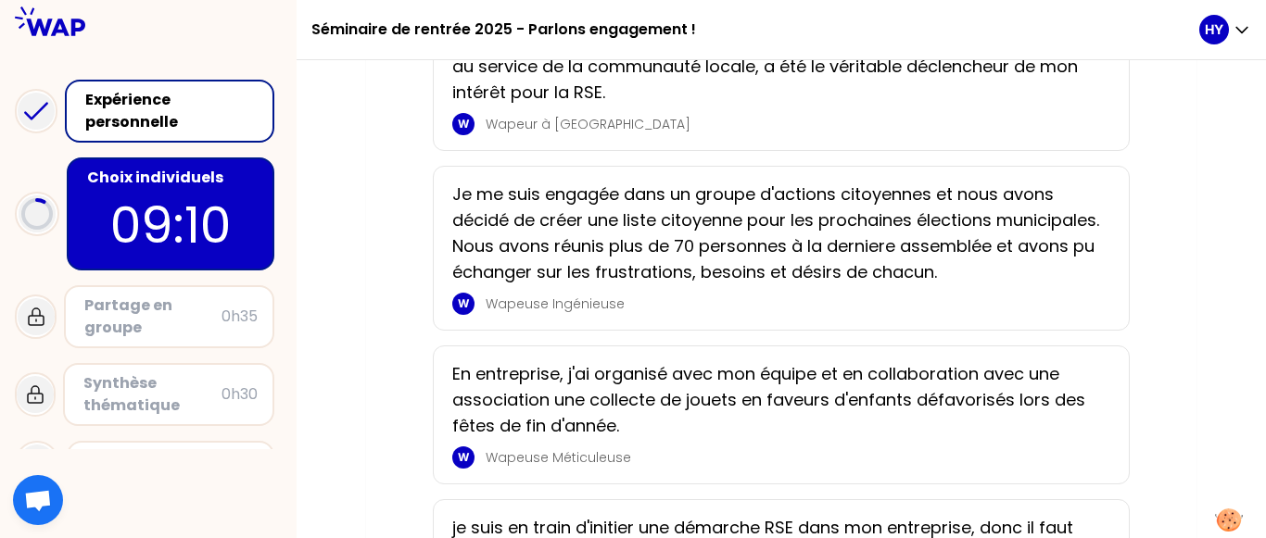
click at [211, 181] on div "Choix individuels" at bounding box center [172, 178] width 170 height 22
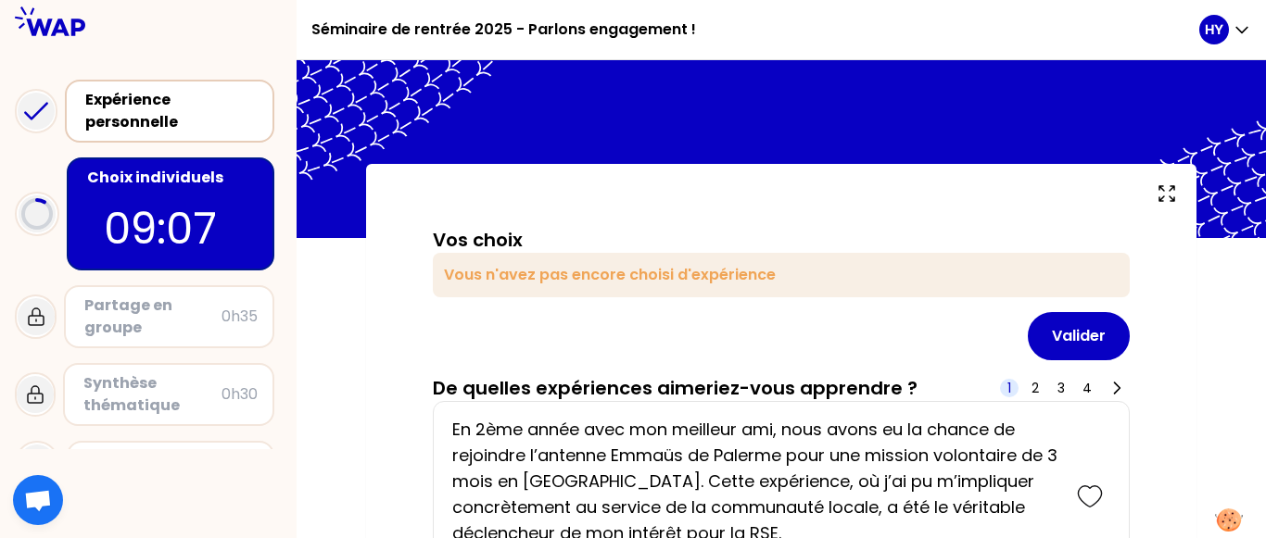
click at [172, 105] on div "Expérience personnelle" at bounding box center [171, 111] width 172 height 44
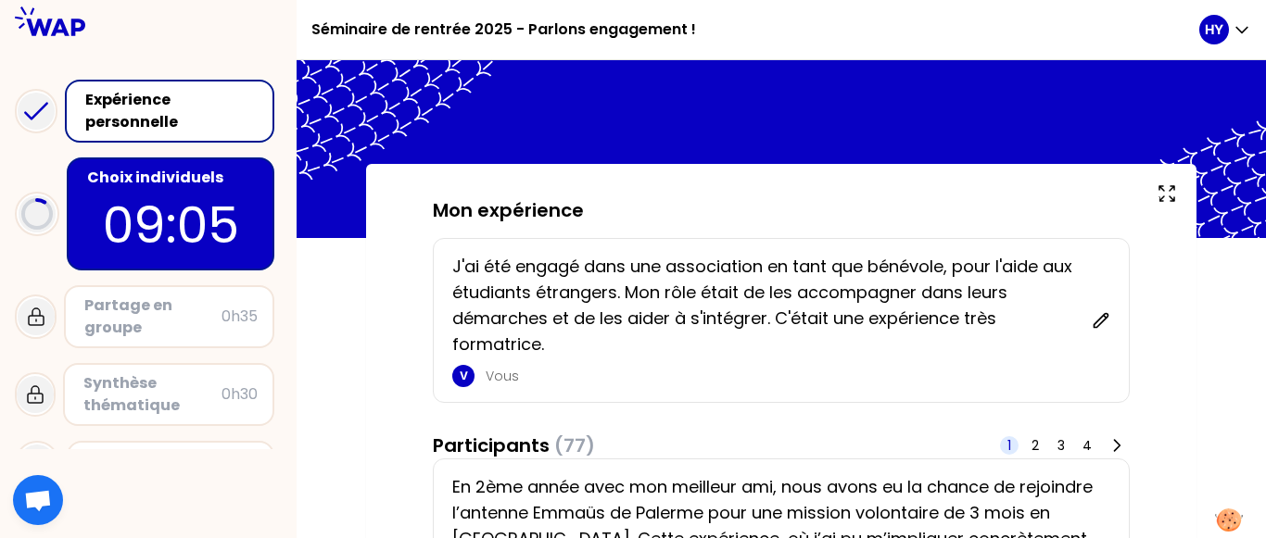
click at [197, 174] on div "Choix individuels" at bounding box center [172, 178] width 170 height 22
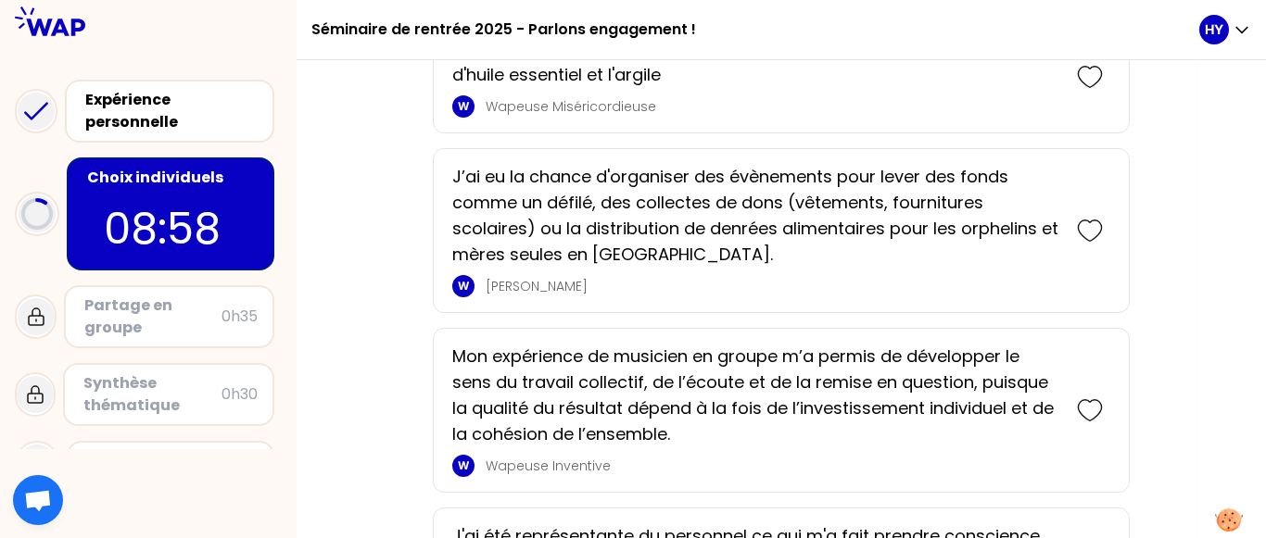
scroll to position [1082, 0]
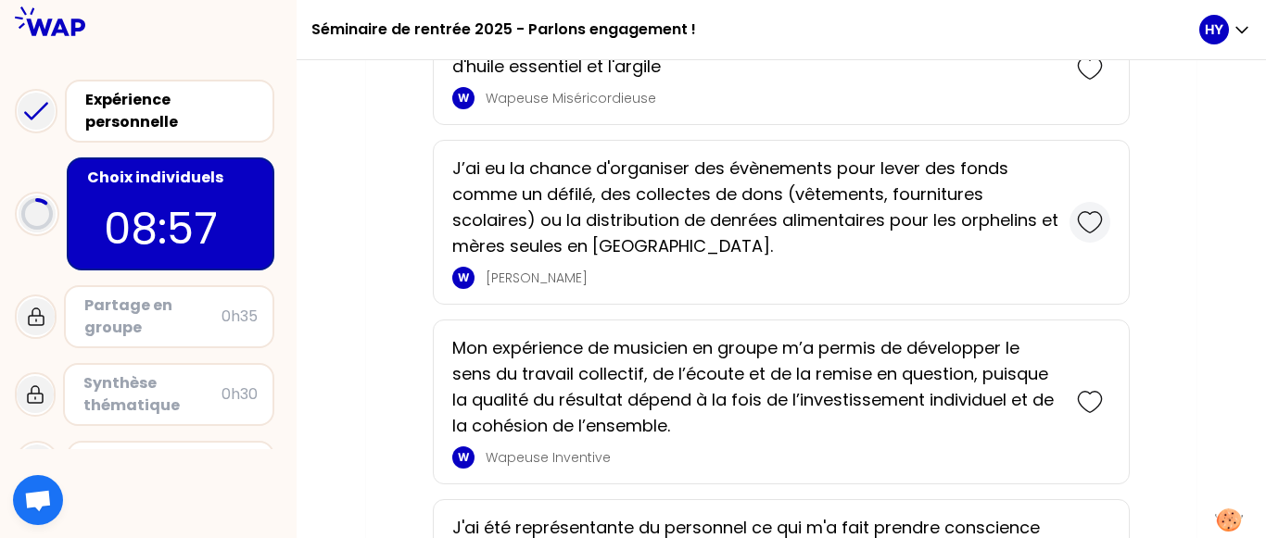
click at [1098, 217] on icon at bounding box center [1090, 222] width 26 height 26
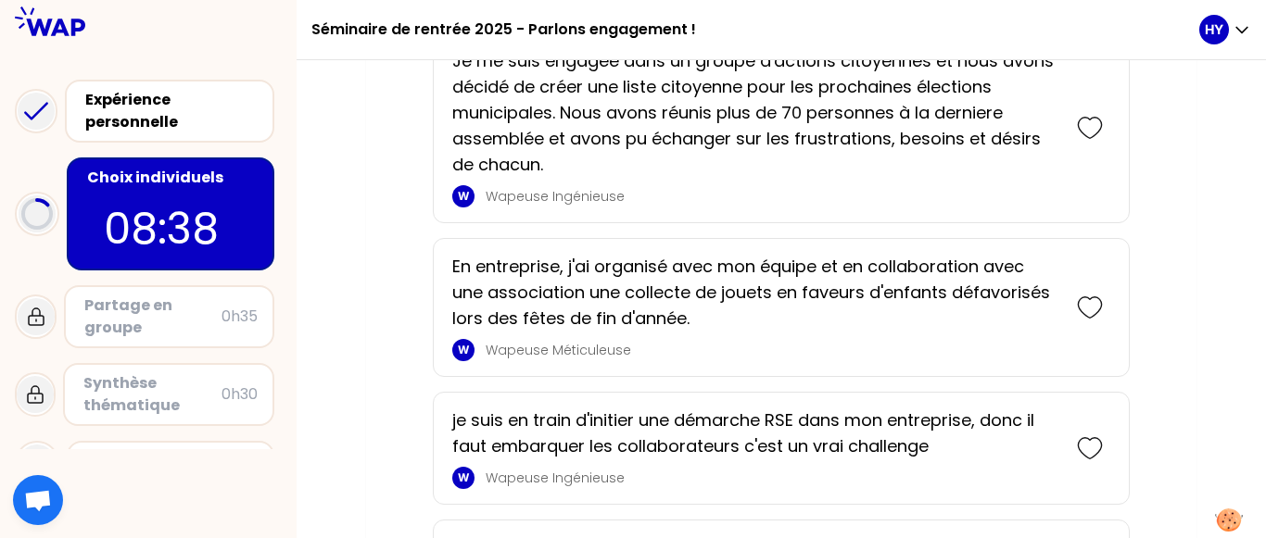
scroll to position [703, 0]
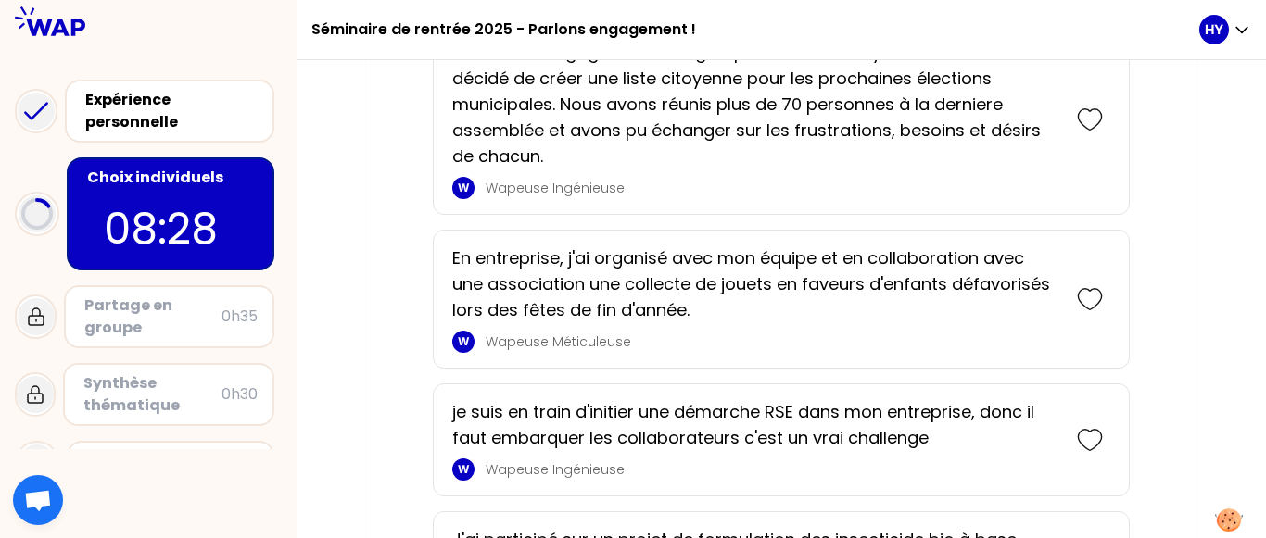
click at [1096, 296] on icon at bounding box center [1090, 299] width 26 height 26
click at [1086, 297] on icon at bounding box center [1090, 299] width 26 height 26
click at [1083, 302] on icon at bounding box center [1090, 299] width 26 height 26
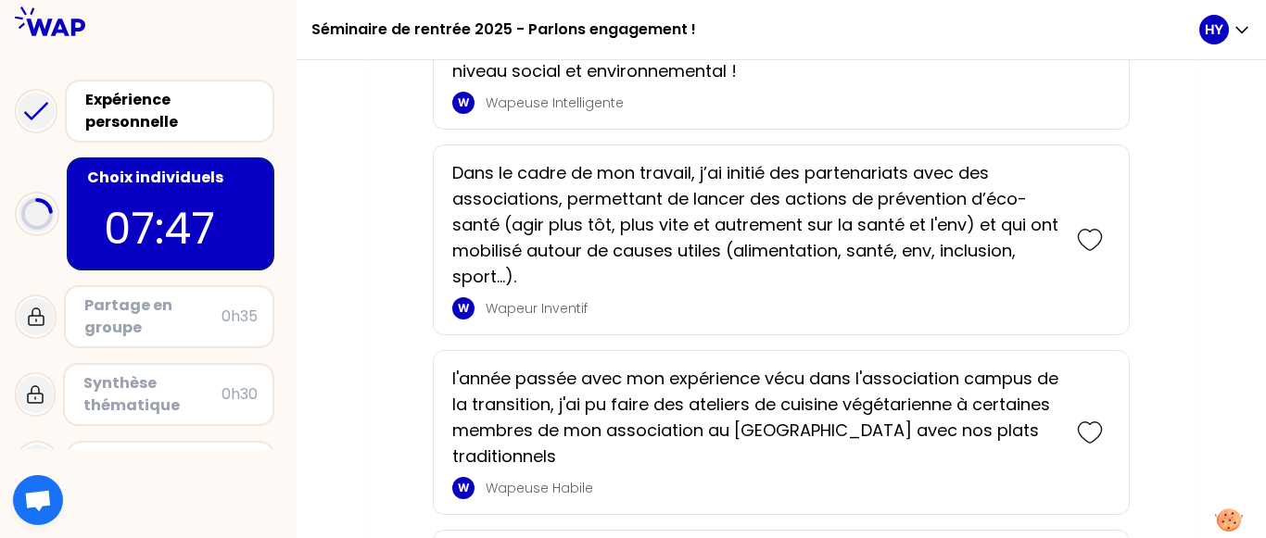
scroll to position [3182, 0]
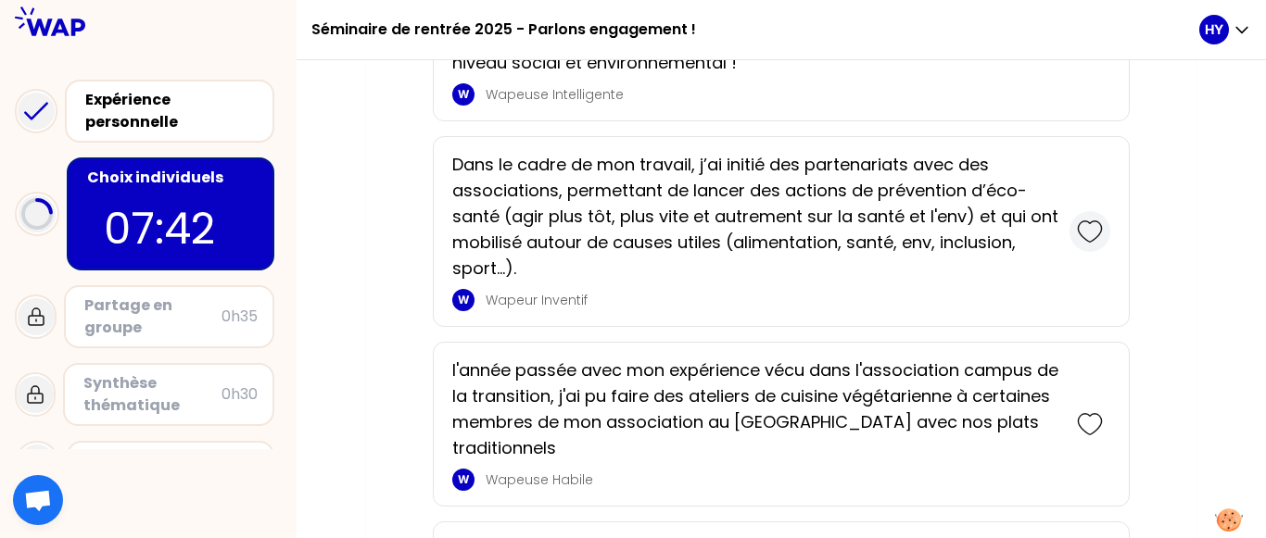
click at [1091, 233] on icon at bounding box center [1090, 232] width 26 height 26
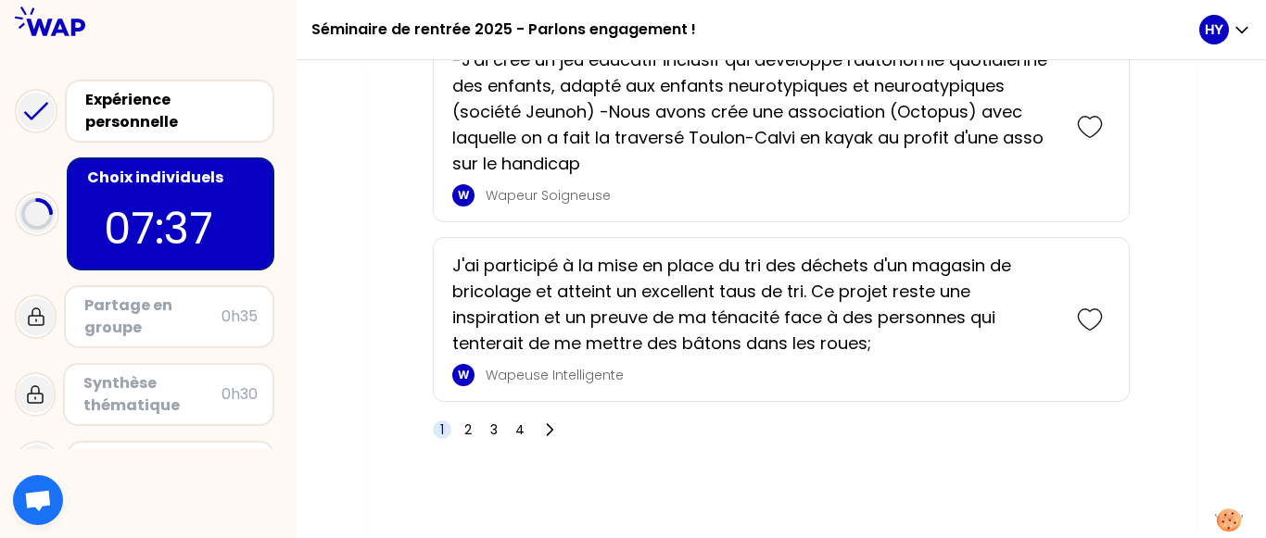
scroll to position [3879, 0]
click at [549, 425] on icon at bounding box center [551, 428] width 6 height 11
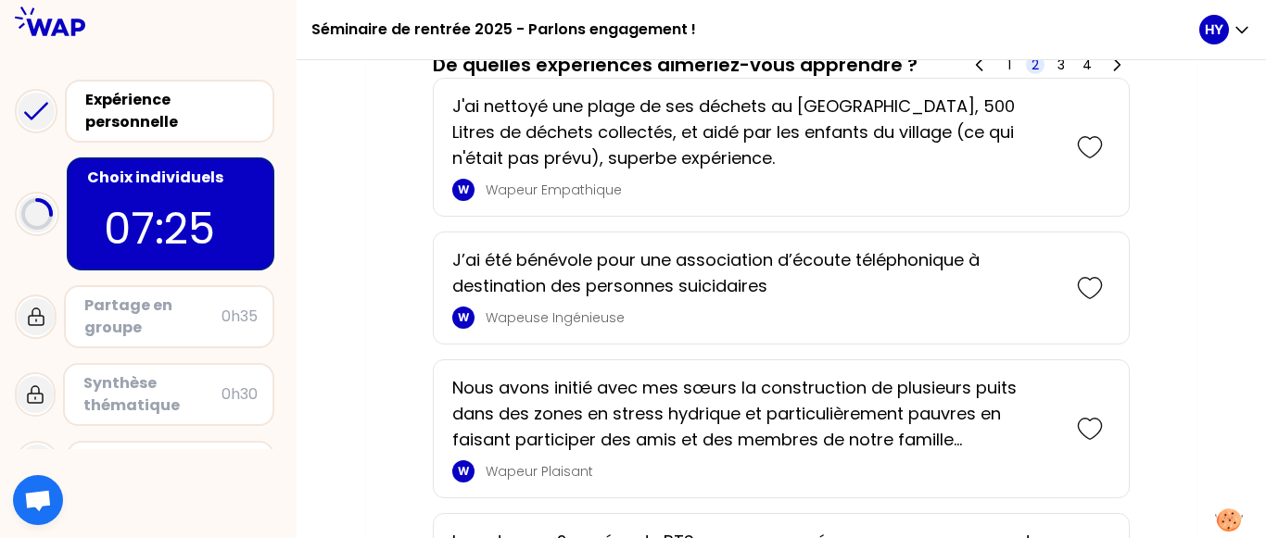
scroll to position [813, 0]
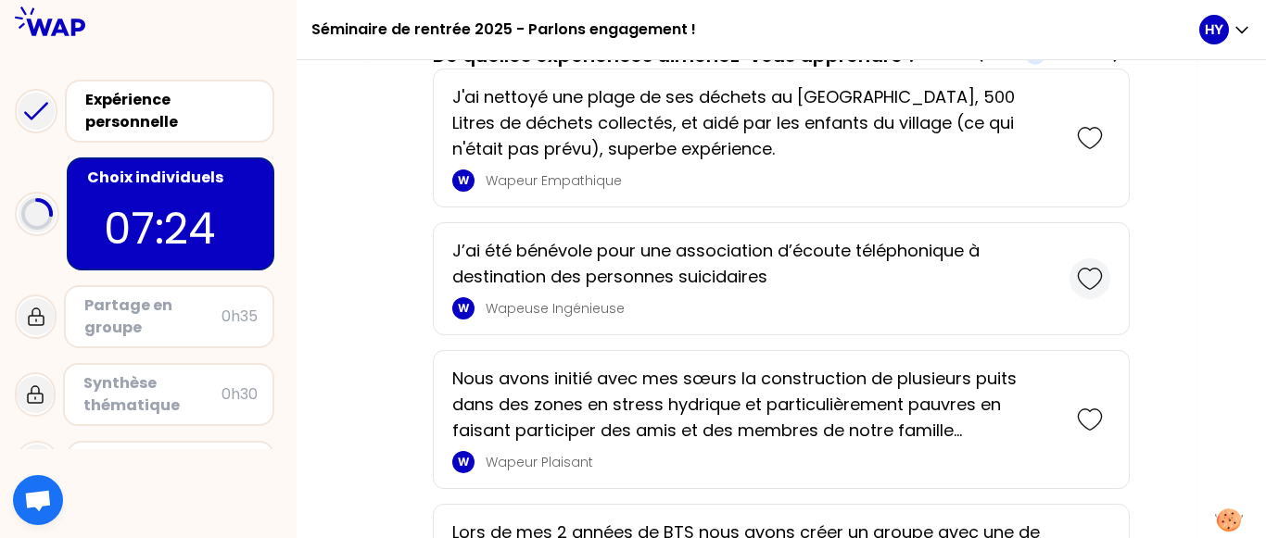
click at [1094, 270] on icon at bounding box center [1090, 279] width 26 height 26
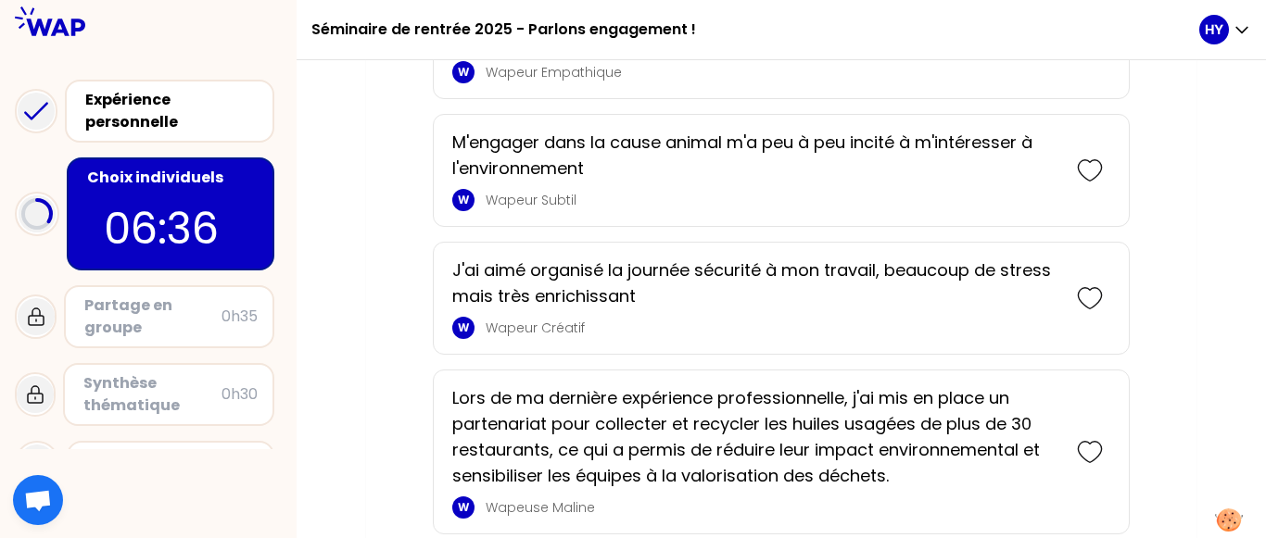
scroll to position [2700, 0]
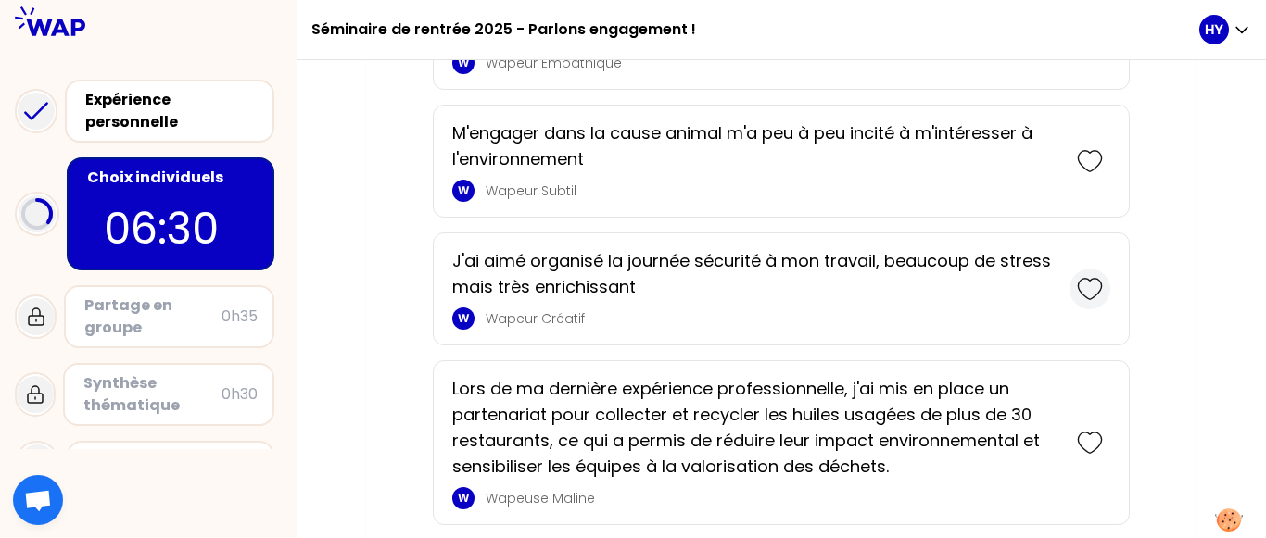
click at [1097, 293] on icon at bounding box center [1090, 289] width 26 height 26
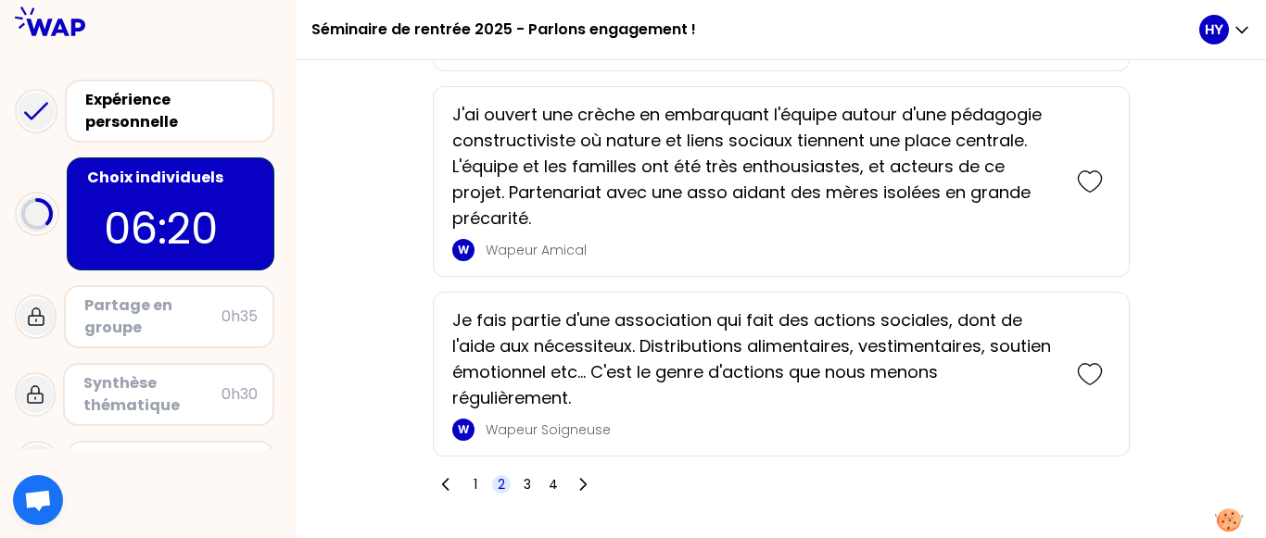
scroll to position [3932, 0]
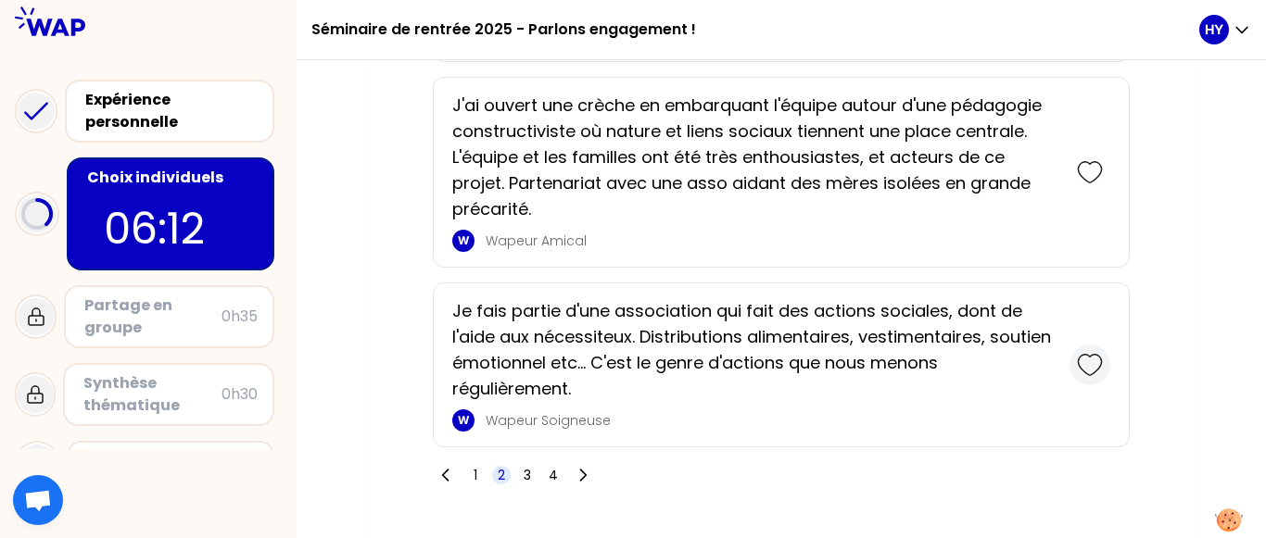
click at [1092, 360] on icon at bounding box center [1090, 365] width 26 height 26
click at [587, 471] on icon at bounding box center [583, 475] width 19 height 19
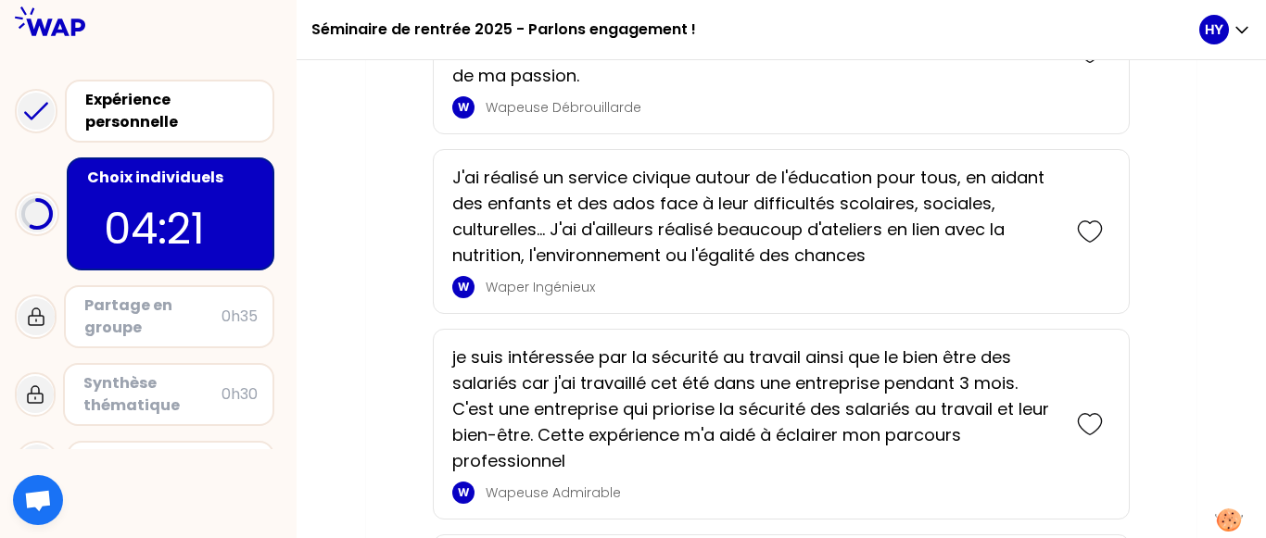
scroll to position [3160, 0]
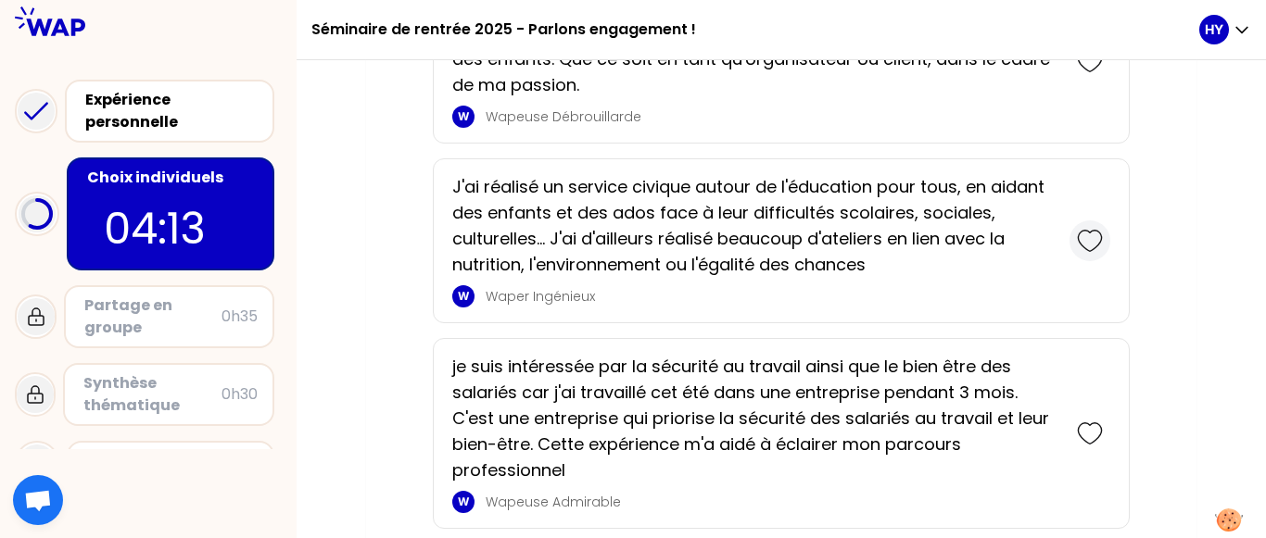
click at [1094, 230] on icon at bounding box center [1090, 241] width 26 height 26
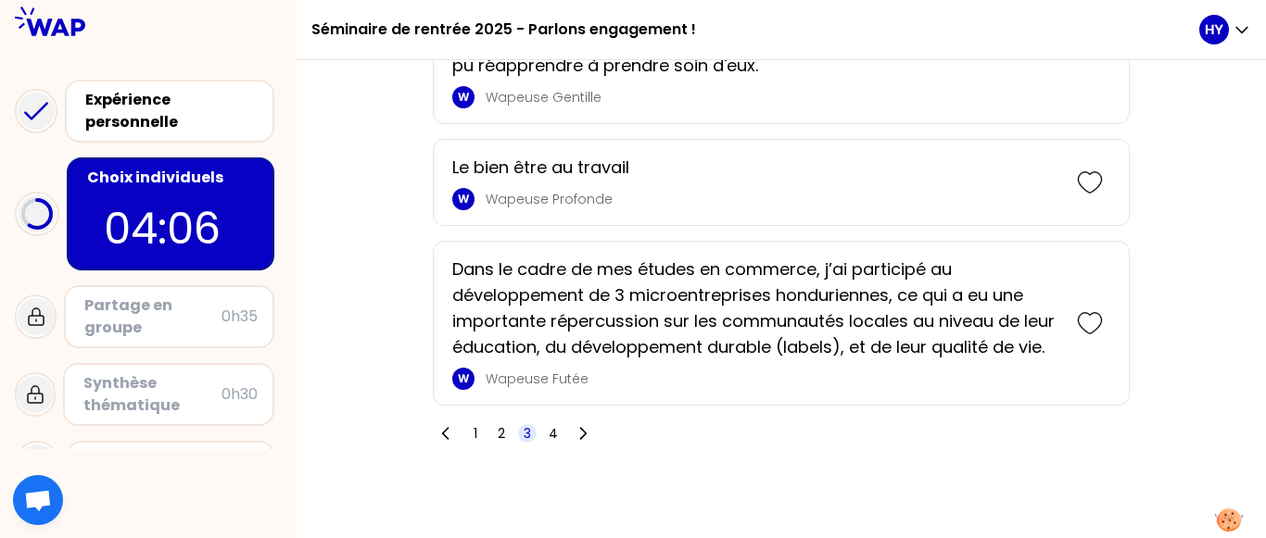
scroll to position [4445, 0]
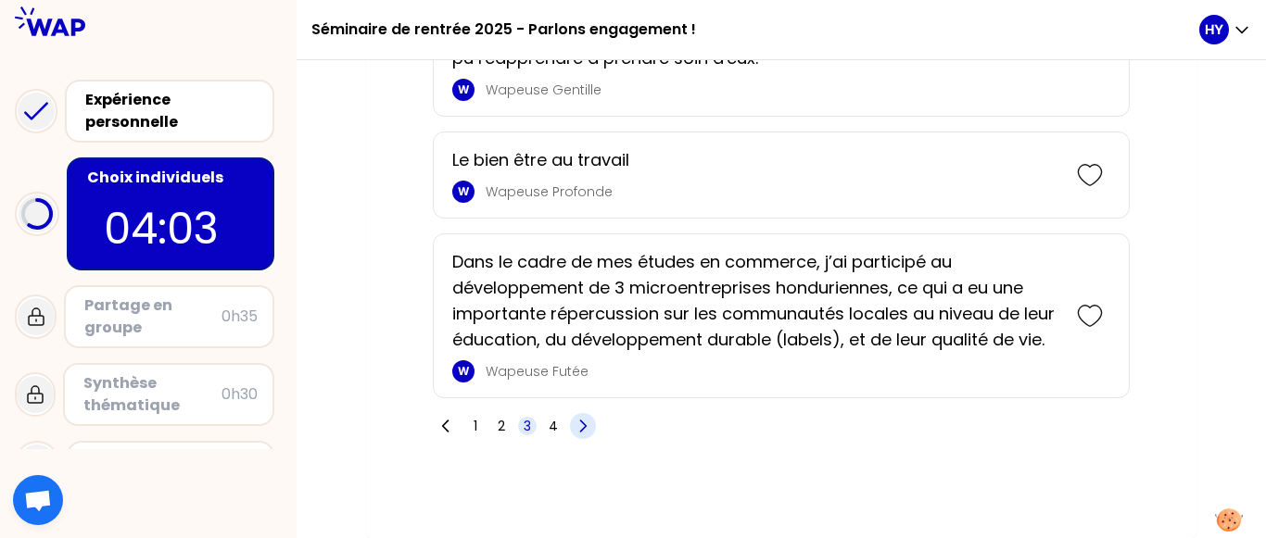
click at [581, 431] on icon at bounding box center [584, 426] width 6 height 11
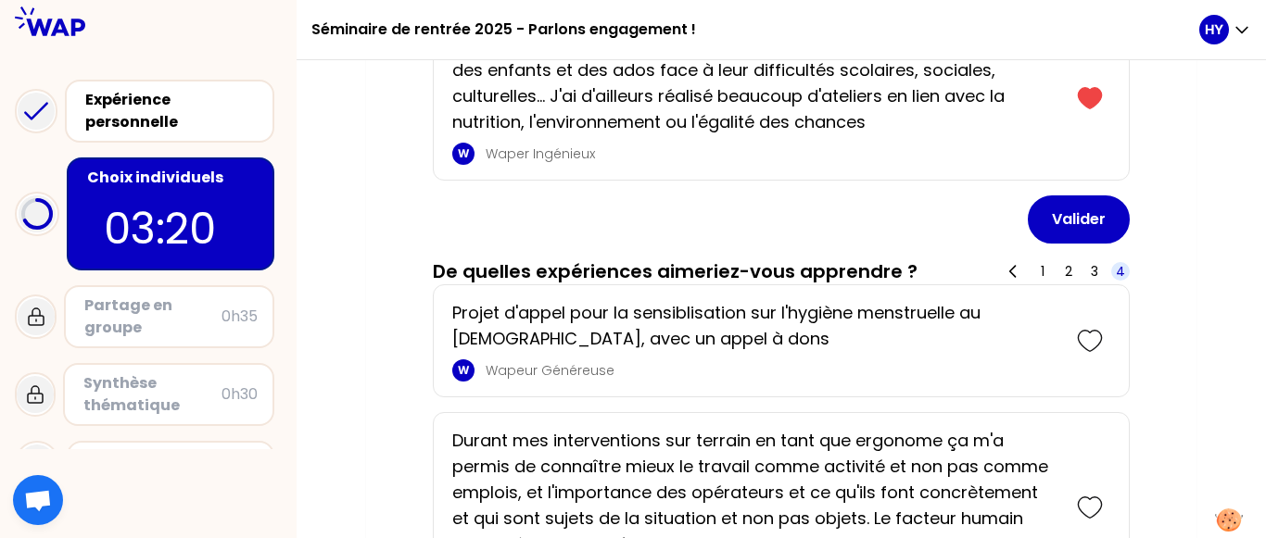
scroll to position [1231, 0]
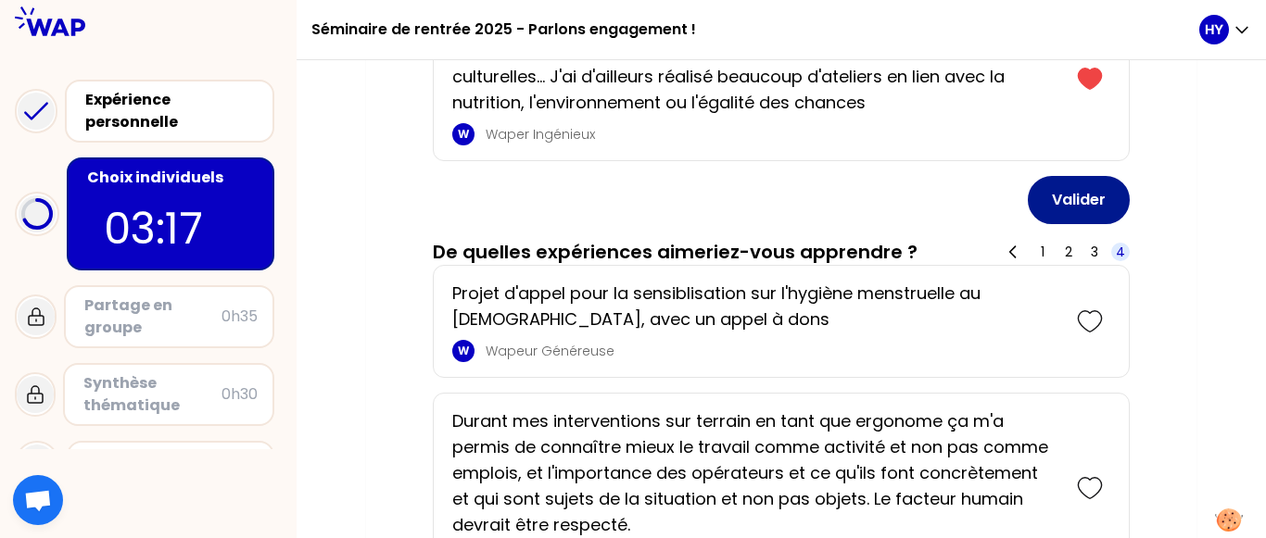
click at [1116, 202] on button "Valider" at bounding box center [1079, 200] width 102 height 48
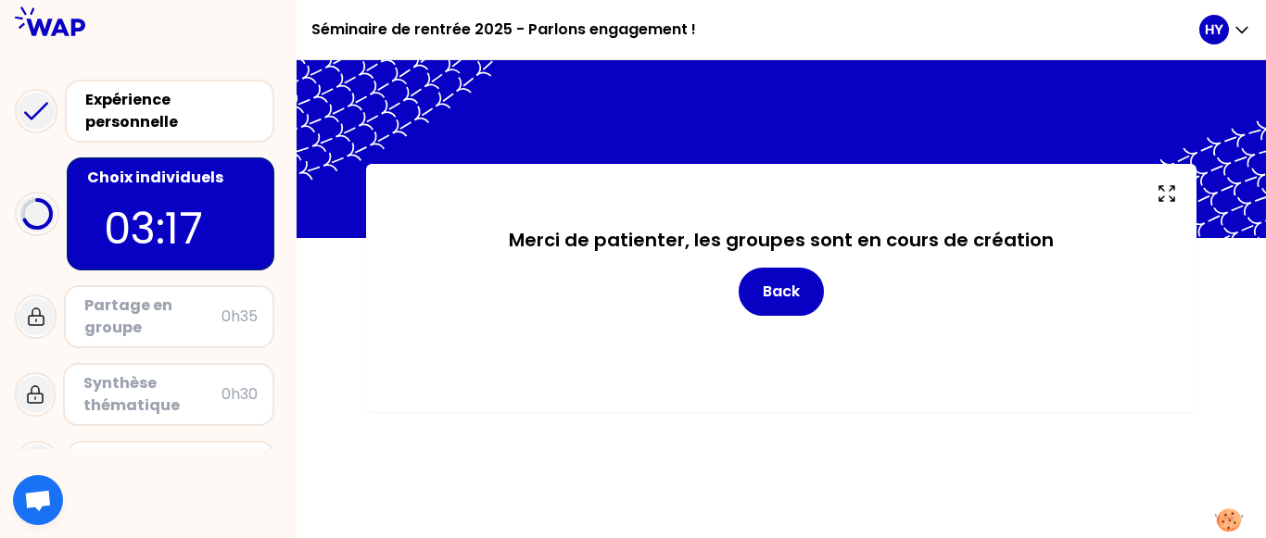
scroll to position [0, 0]
click at [222, 192] on div "Choix individuels 03:06" at bounding box center [171, 214] width 208 height 113
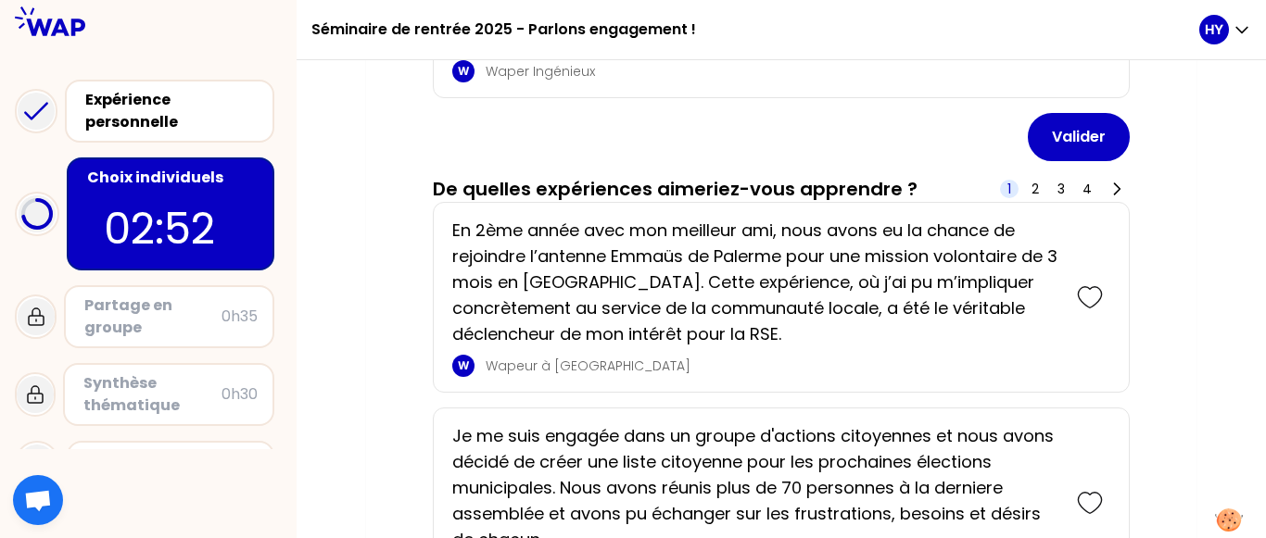
scroll to position [1243, 0]
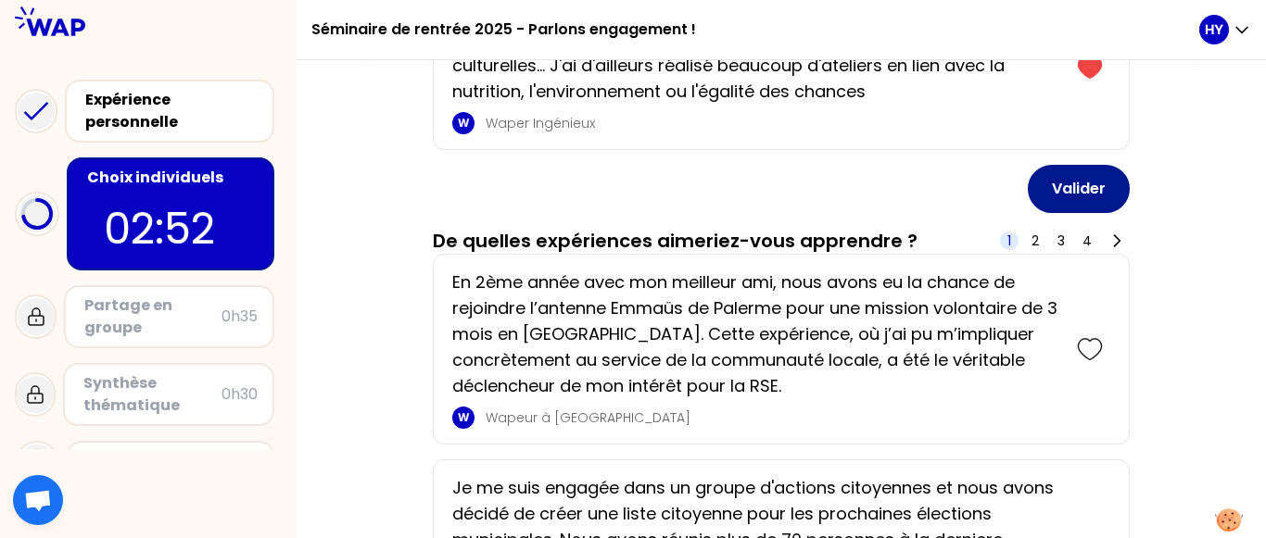
click at [1065, 191] on button "Valider" at bounding box center [1079, 189] width 102 height 48
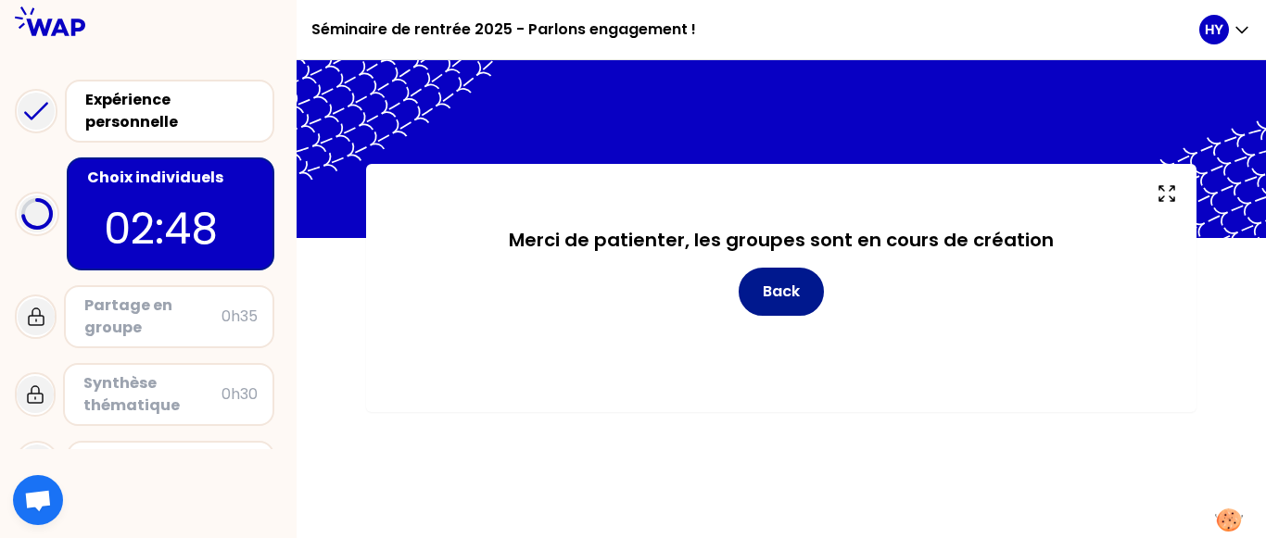
click at [810, 288] on button "Back" at bounding box center [780, 292] width 85 height 48
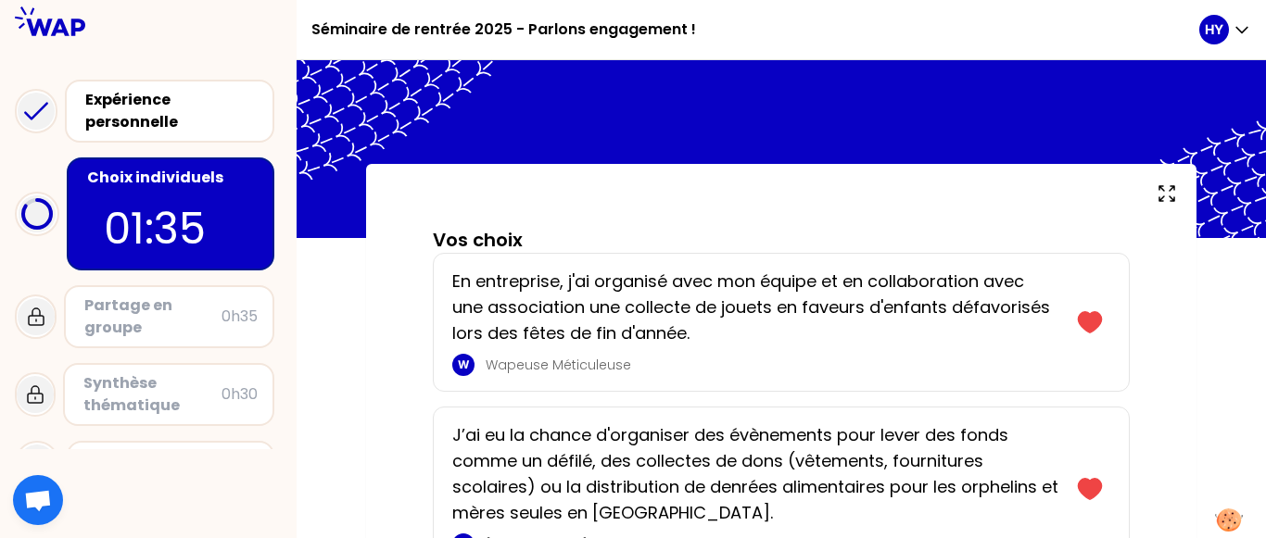
click at [1260, 26] on div "Séminaire de rentrée 2025 - Parlons engagement ! HY" at bounding box center [781, 30] width 969 height 60
click at [1247, 28] on icon "button" at bounding box center [1241, 31] width 11 height 6
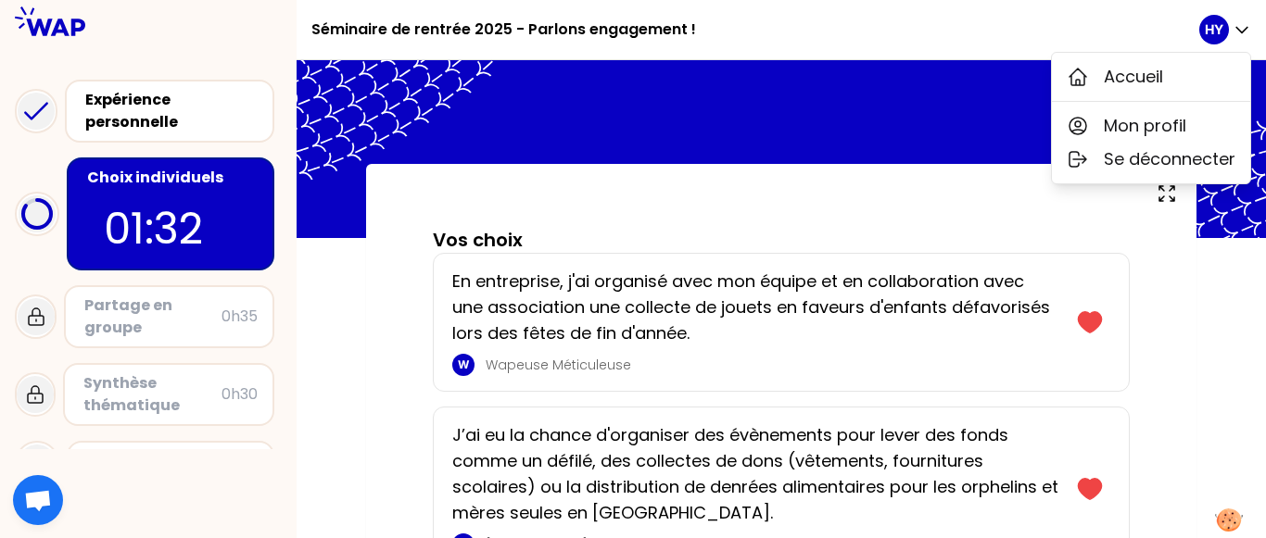
click at [1166, 23] on div "Séminaire de rentrée 2025 - Parlons engagement !" at bounding box center [755, 29] width 888 height 59
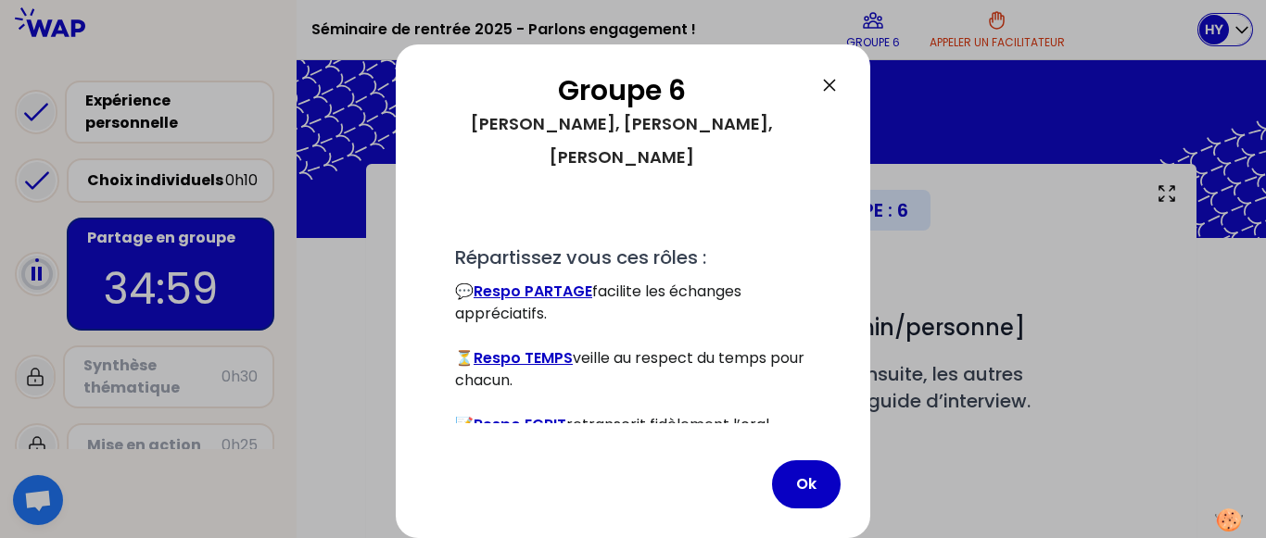
scroll to position [279, 0]
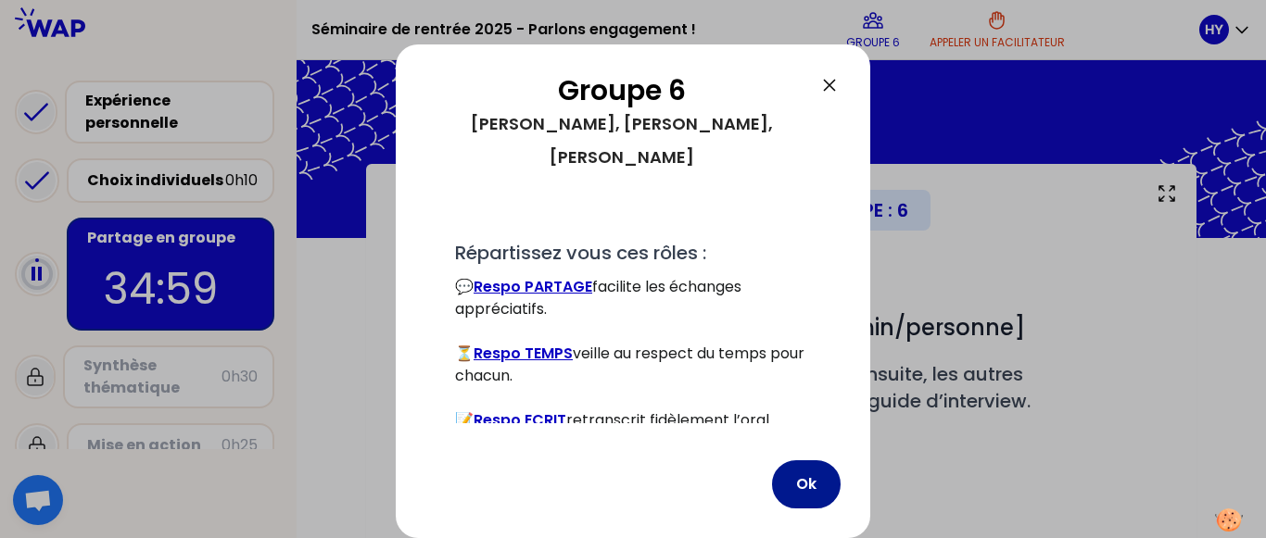
click at [809, 489] on button "Ok" at bounding box center [806, 485] width 69 height 48
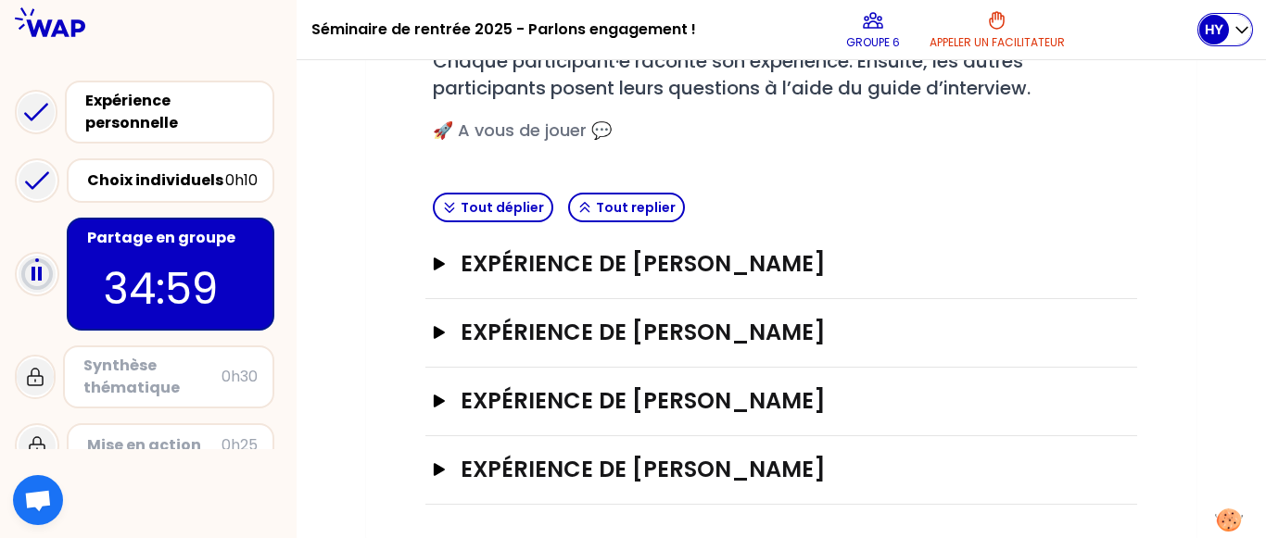
scroll to position [317, 0]
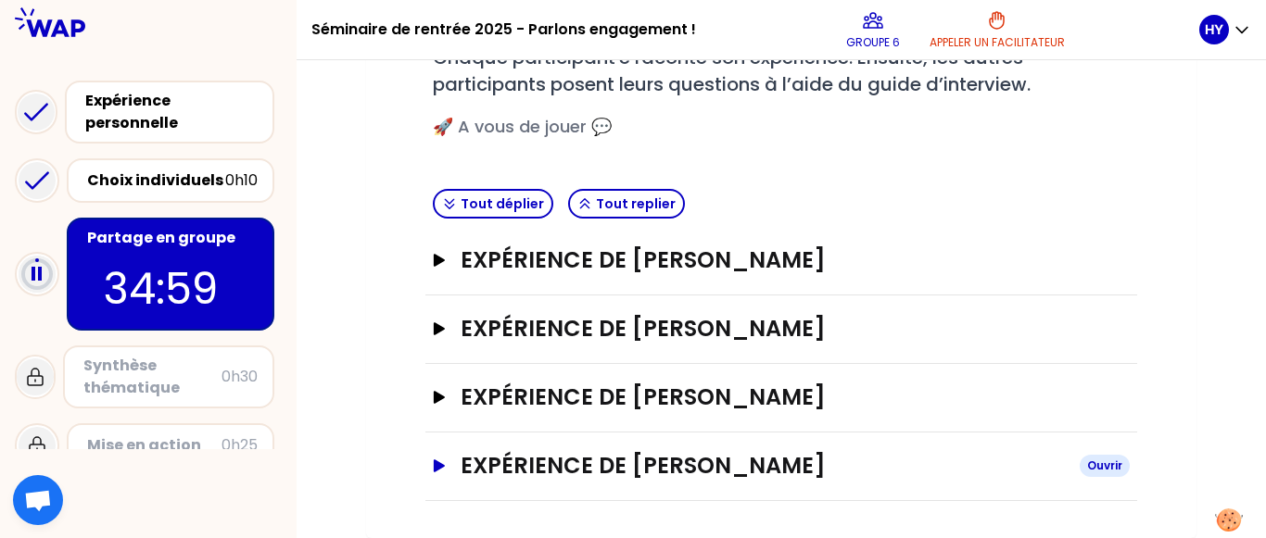
click at [440, 470] on icon "button" at bounding box center [439, 466] width 15 height 13
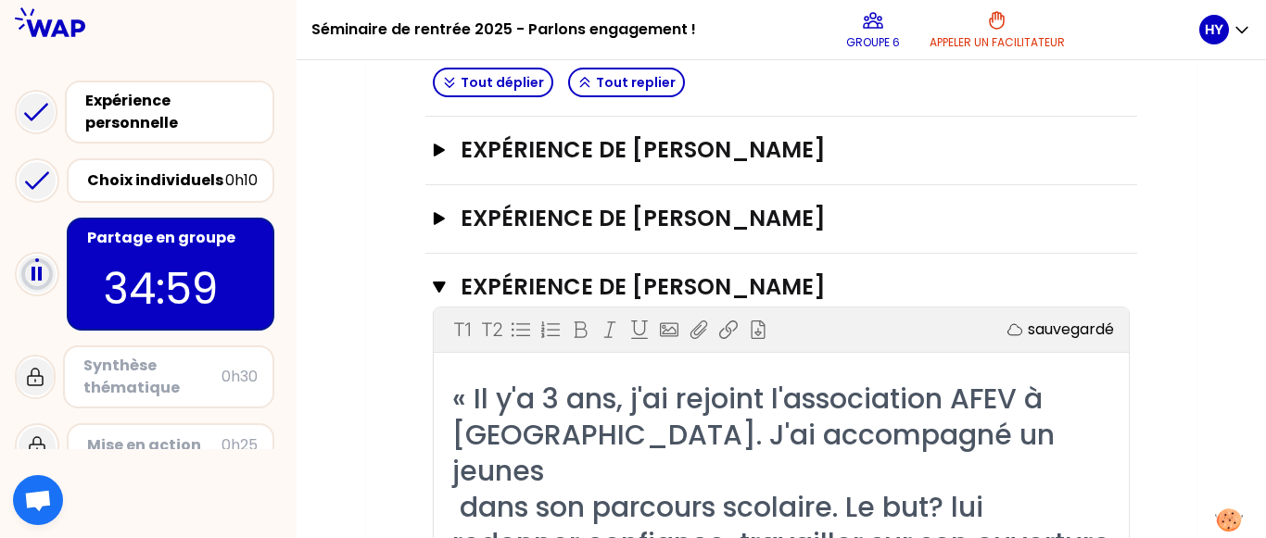
scroll to position [433, 0]
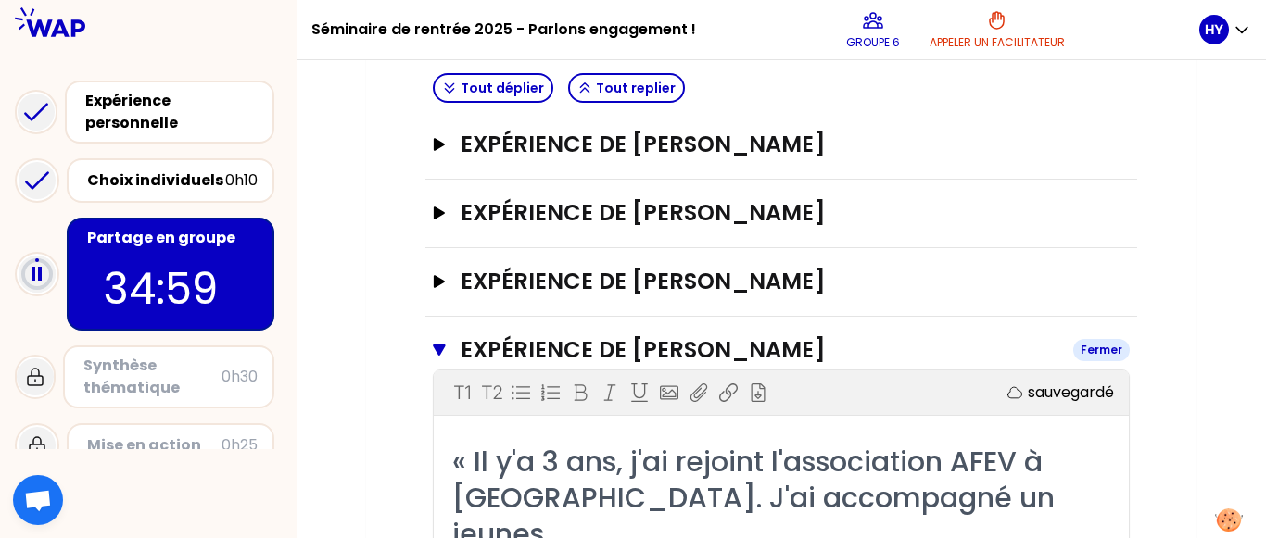
click at [439, 347] on icon "button" at bounding box center [439, 350] width 12 height 11
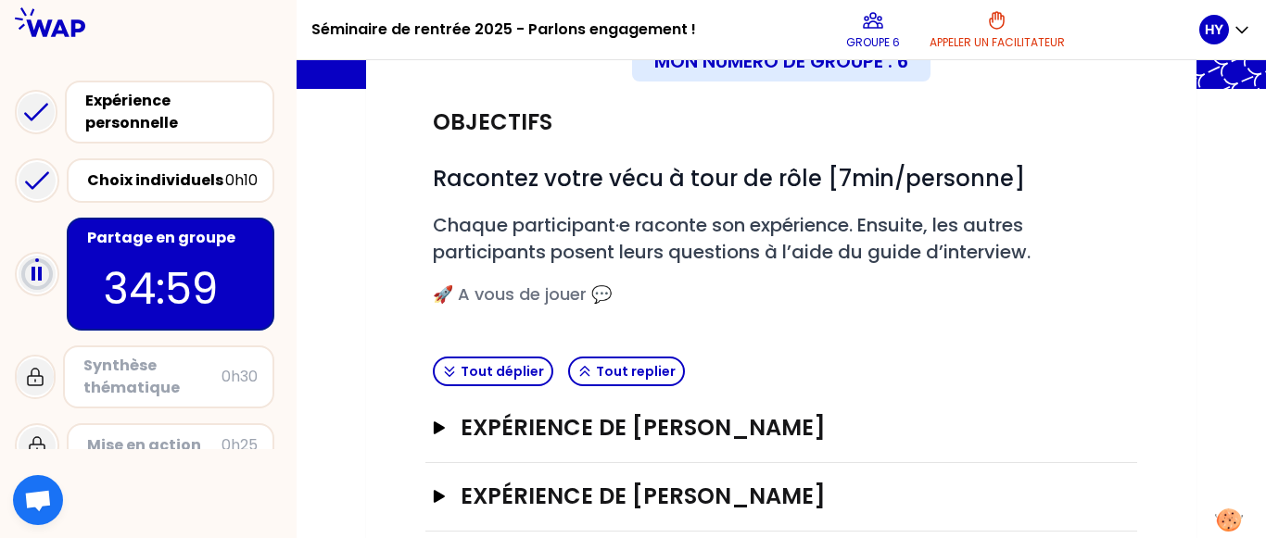
scroll to position [138, 0]
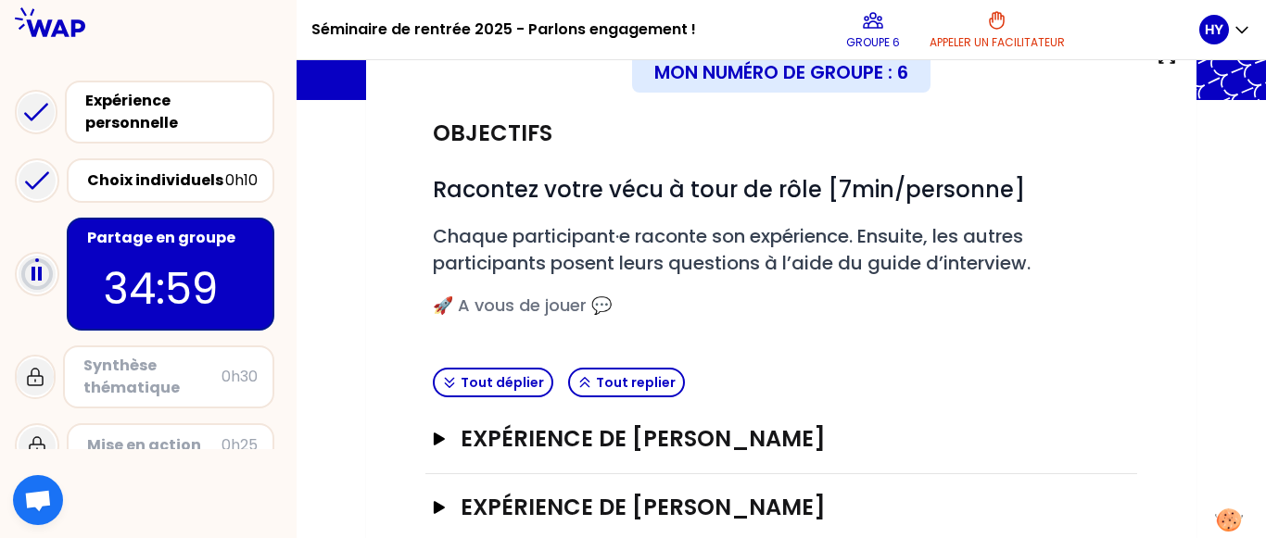
click at [1244, 252] on div "Mon numéro de groupe : 6 Objectifs # Racontez votre vécu à tour de rôle [7min/p…" at bounding box center [781, 371] width 969 height 691
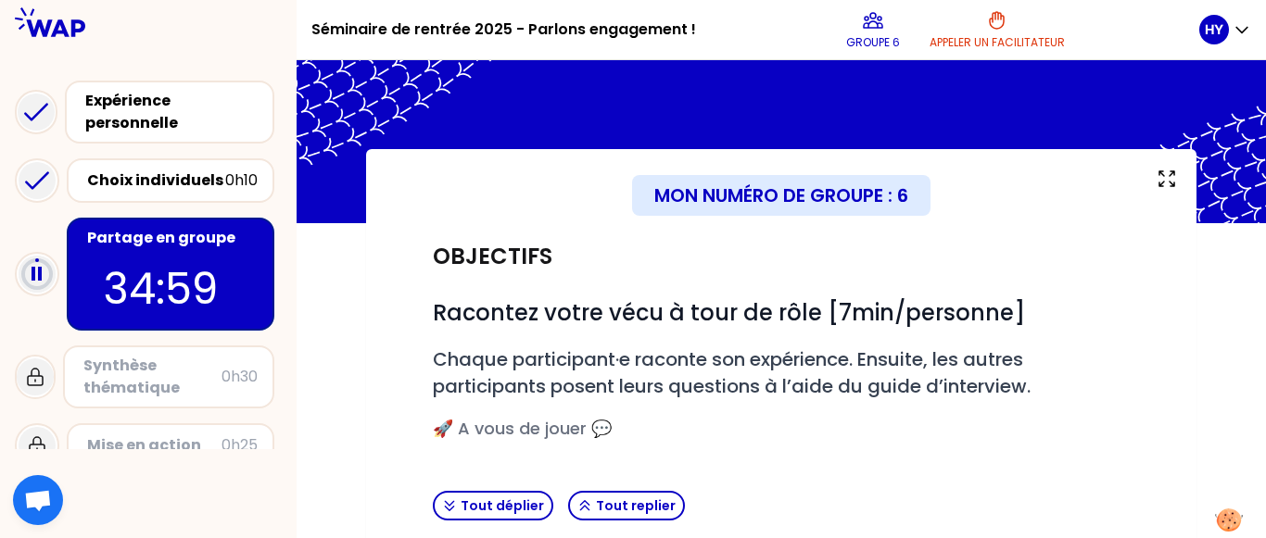
scroll to position [57, 0]
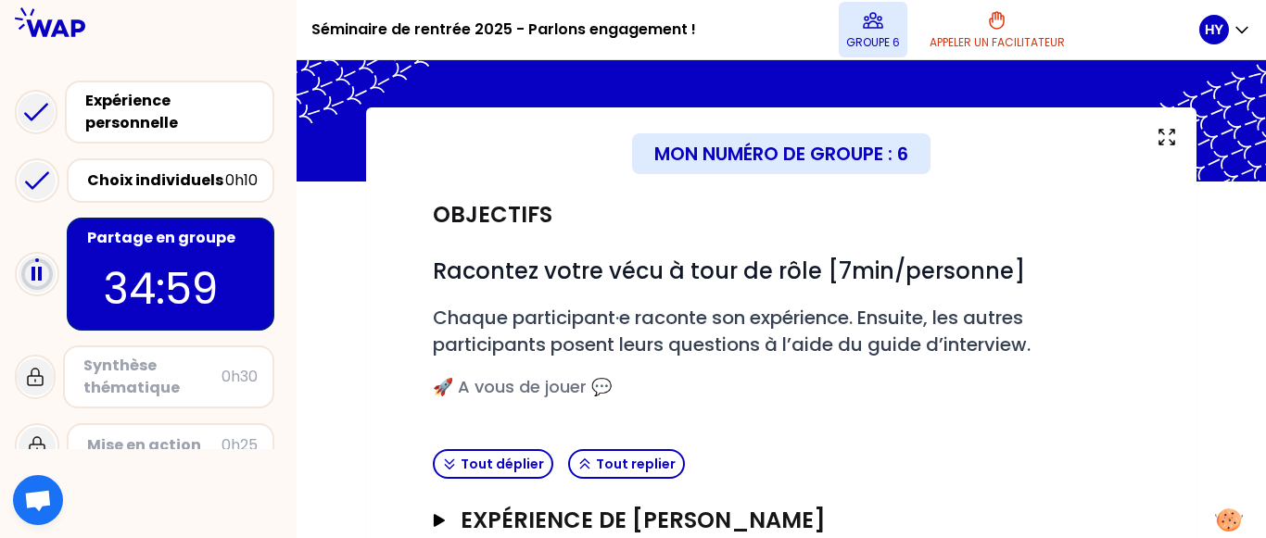
click at [882, 26] on icon at bounding box center [873, 20] width 19 height 15
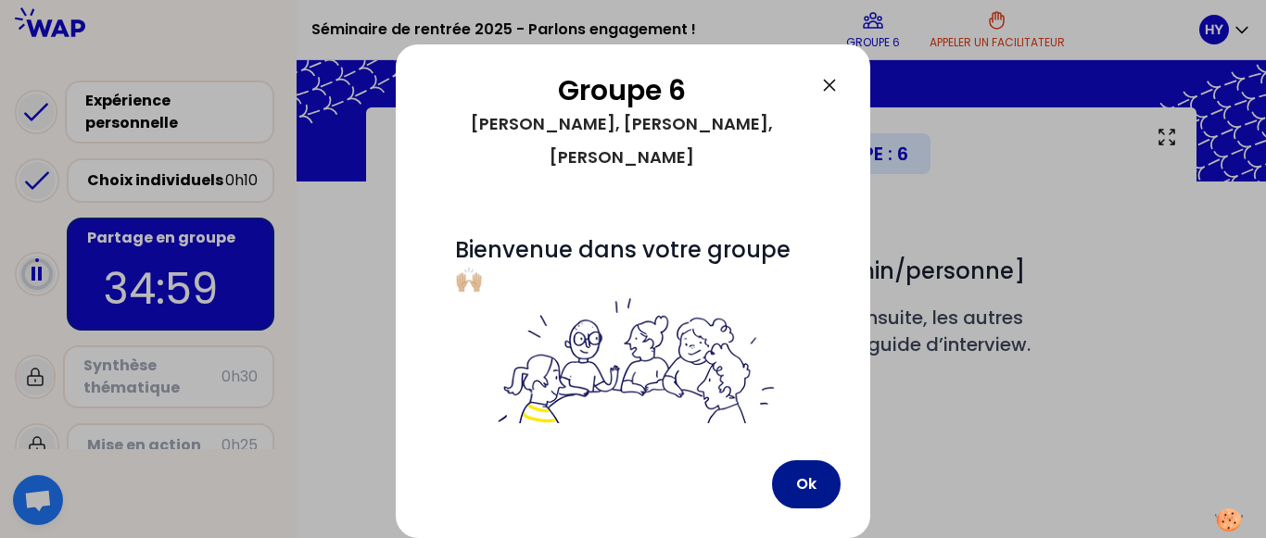
click at [791, 470] on button "Ok" at bounding box center [806, 485] width 69 height 48
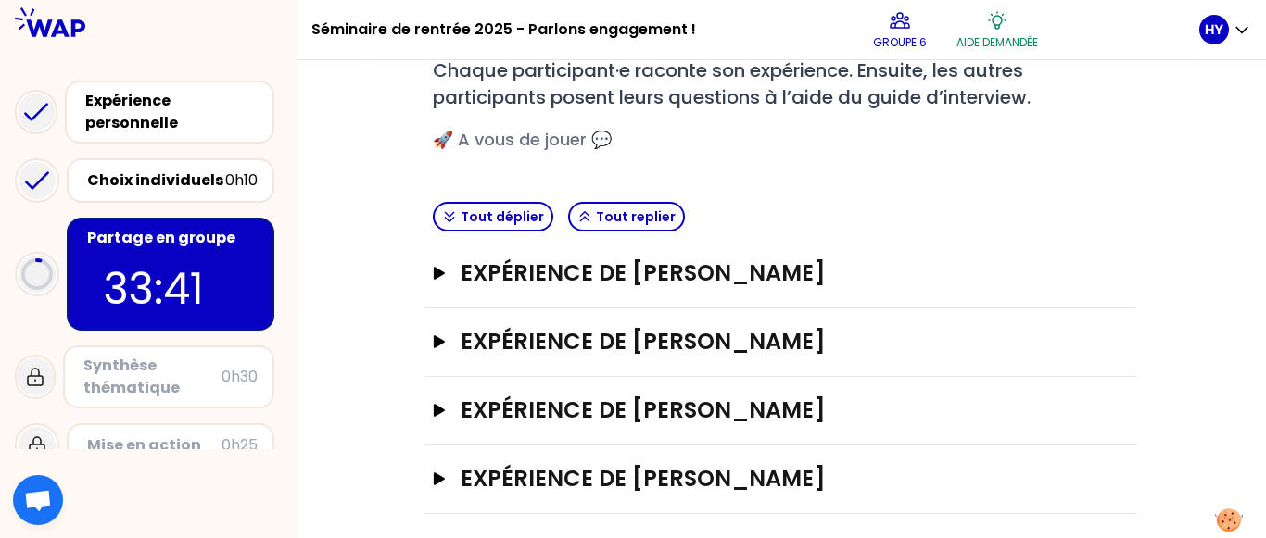
scroll to position [75, 0]
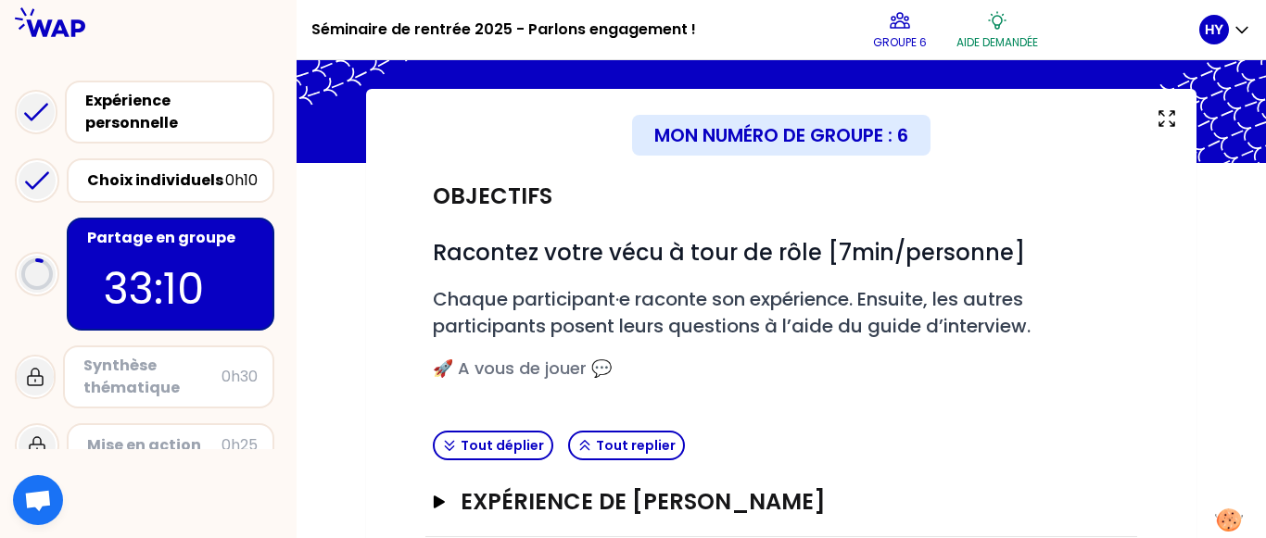
click at [1141, 206] on div "Objectifs # Racontez votre vécu à tour de rôle [7min/personne] # Chaque partici…" at bounding box center [781, 453] width 756 height 580
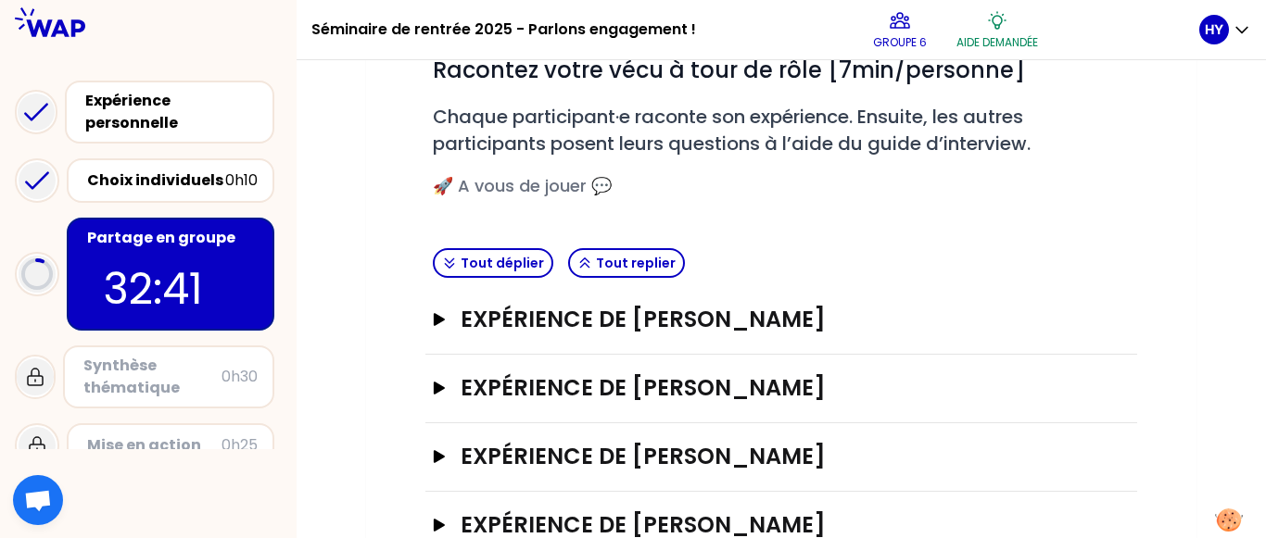
scroll to position [317, 0]
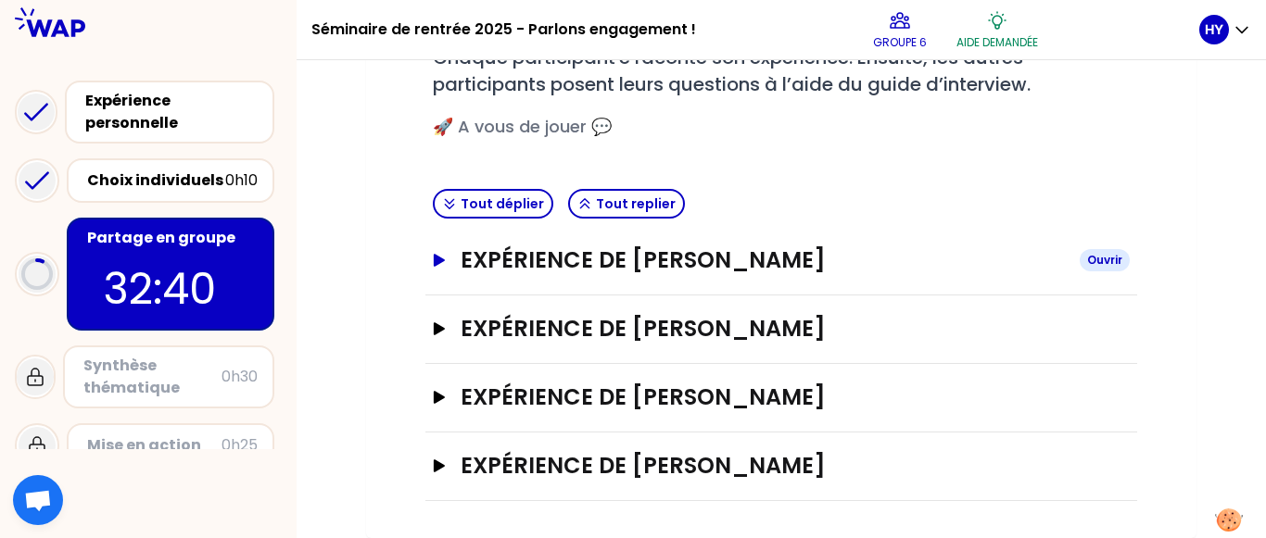
click at [440, 268] on button "Expérience de [PERSON_NAME]" at bounding box center [781, 261] width 697 height 30
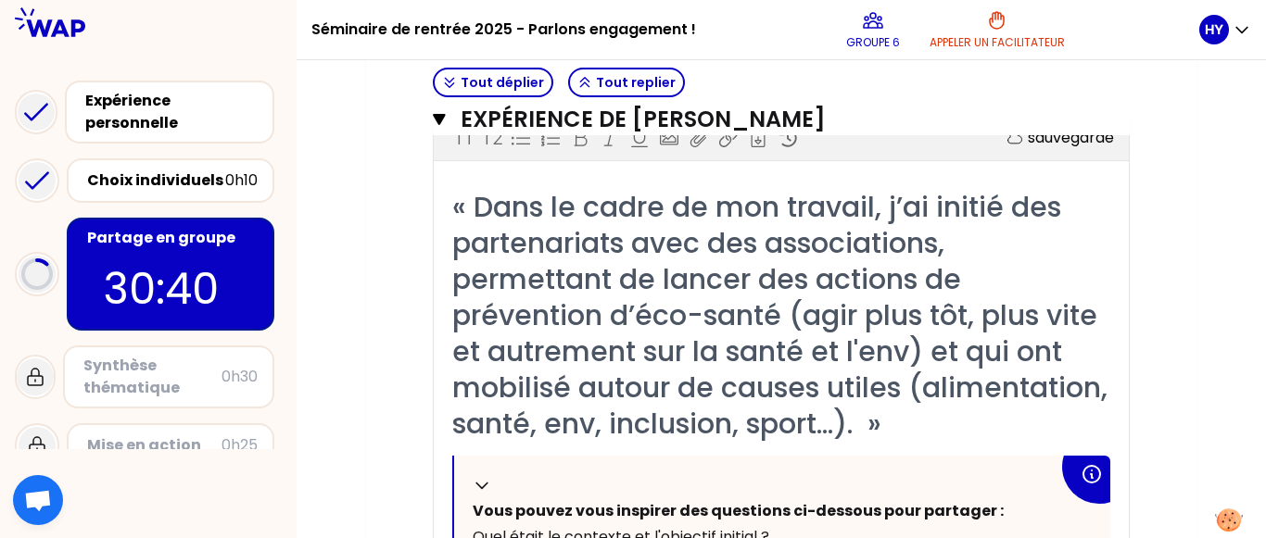
scroll to position [472, 0]
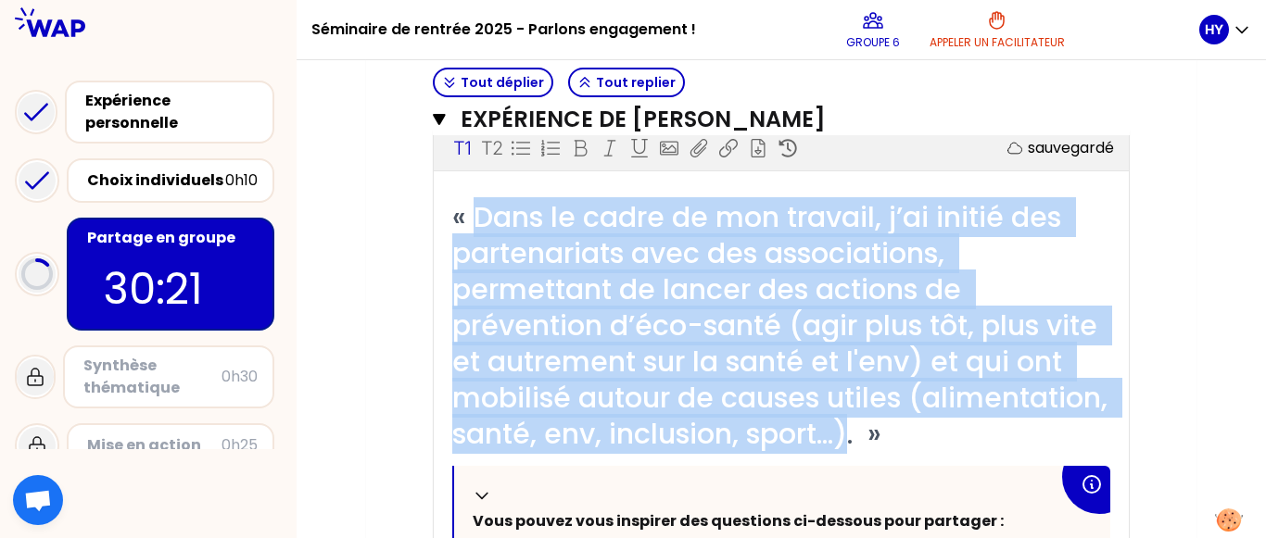
drag, startPoint x: 474, startPoint y: 228, endPoint x: 1062, endPoint y: 436, distance: 623.3
click at [1062, 436] on span "« Dans le cadre de mon travail, j’ai initié des partenariats avec des associati…" at bounding box center [783, 325] width 662 height 257
copy span "Dans le cadre de mon travail, j’ai initié des partenariats avec des association…"
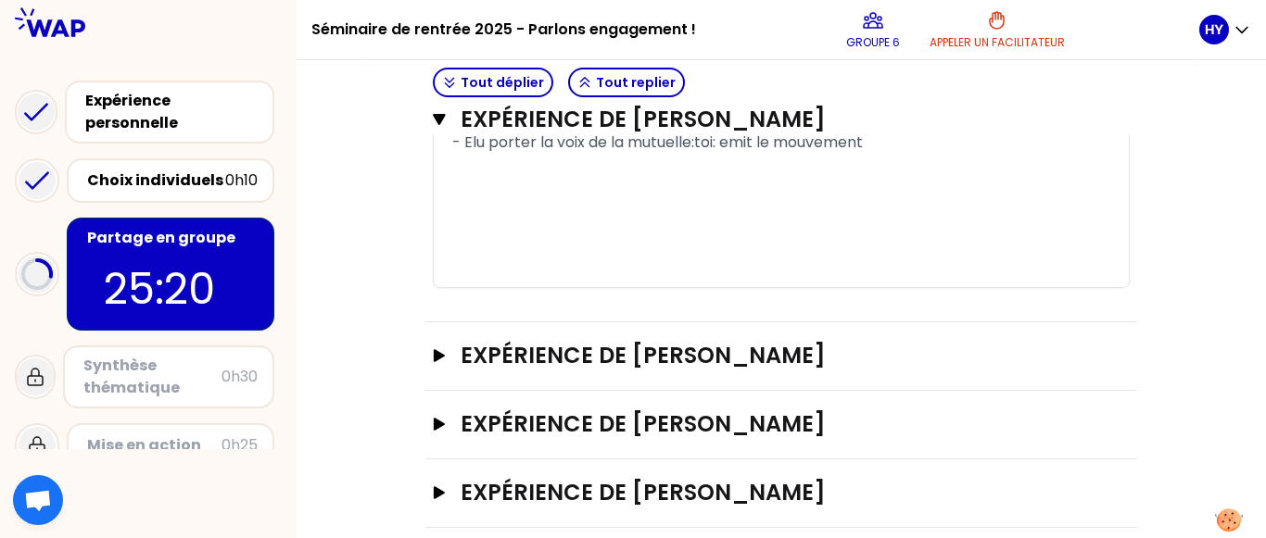
scroll to position [1184, 0]
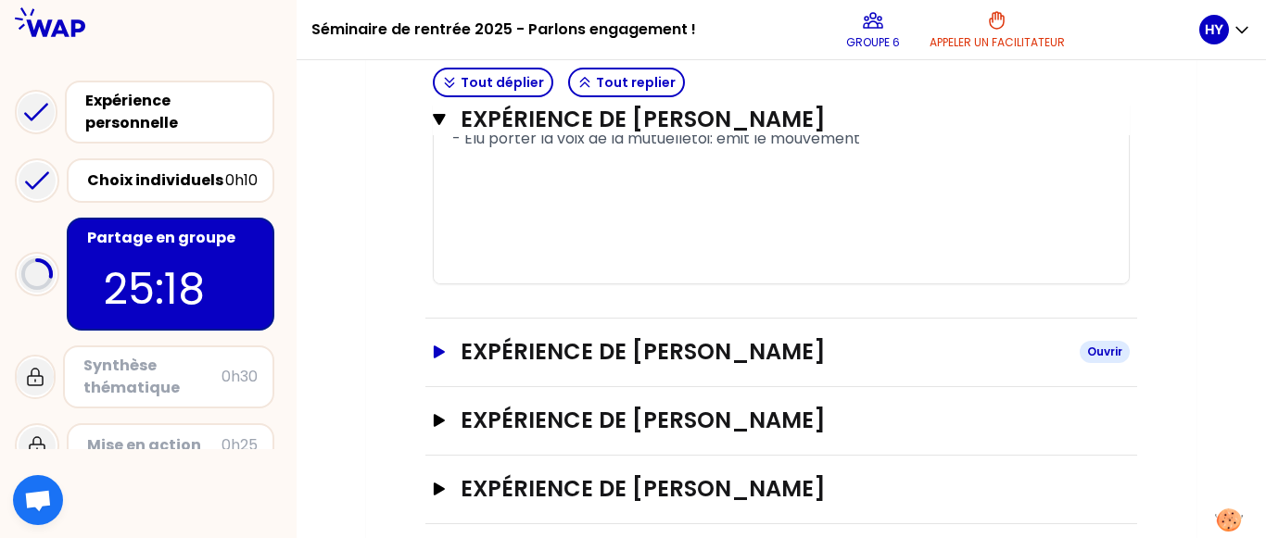
click at [437, 354] on icon "button" at bounding box center [439, 352] width 11 height 13
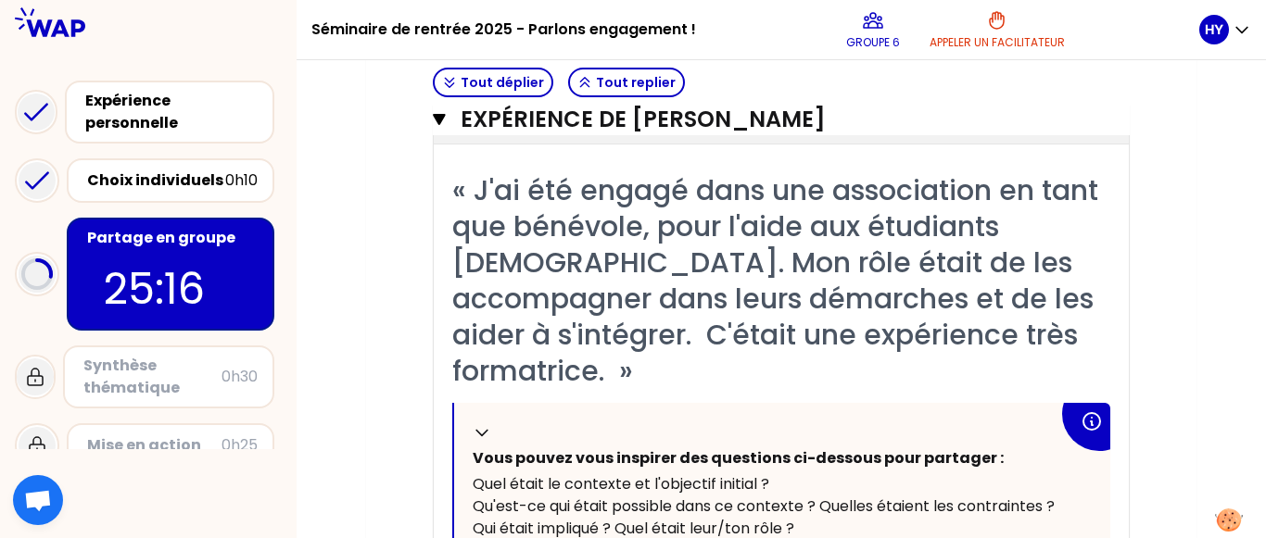
scroll to position [1452, 0]
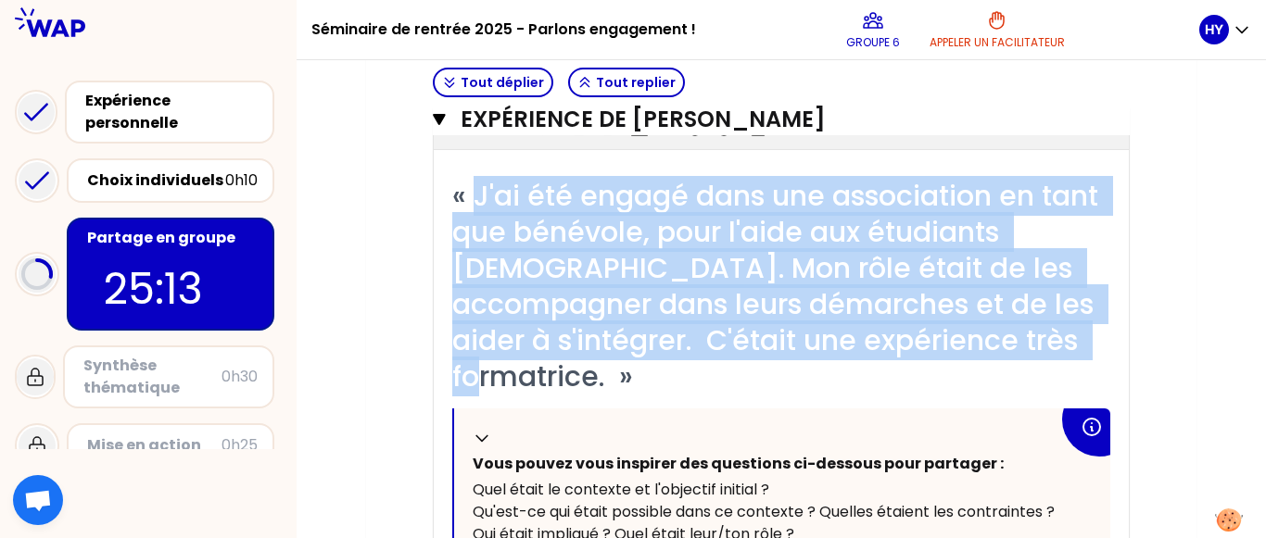
drag, startPoint x: 473, startPoint y: 196, endPoint x: 608, endPoint y: 377, distance: 225.2
click at [608, 377] on span "« J'ai été engagé dans une association en tant que bénévole, pour l'aide aux ét…" at bounding box center [778, 286] width 653 height 221
copy span "J'ai été engagé dans une association en tant que bénévole, pour l'aide aux étud…"
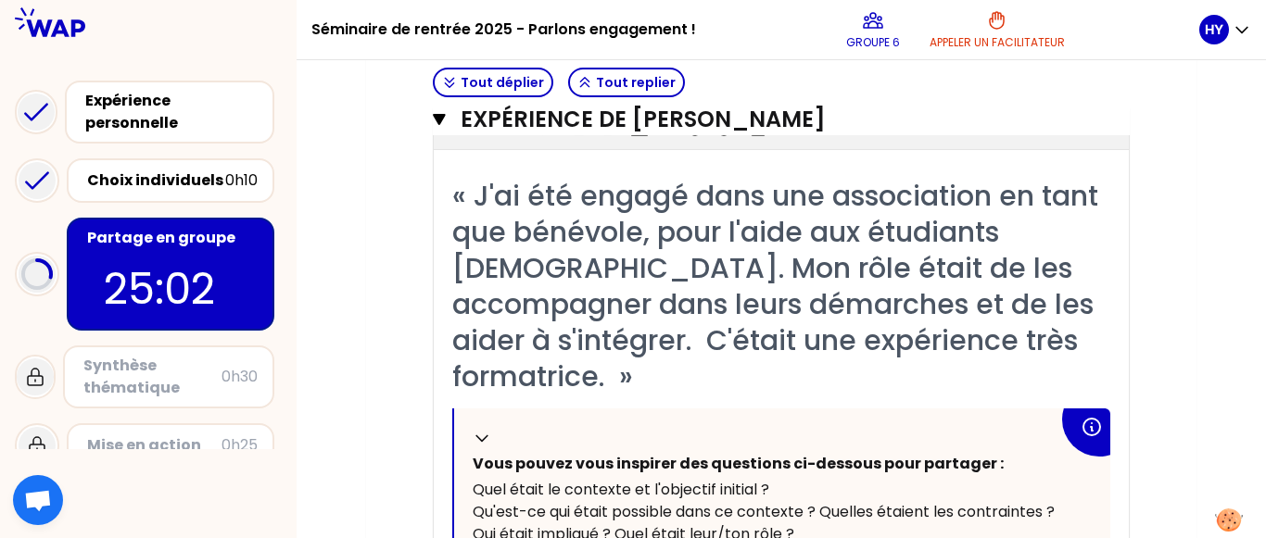
click at [817, 460] on span "Vous pouvez vous inspirer des questions ci-dessous pour partager :" at bounding box center [738, 463] width 531 height 21
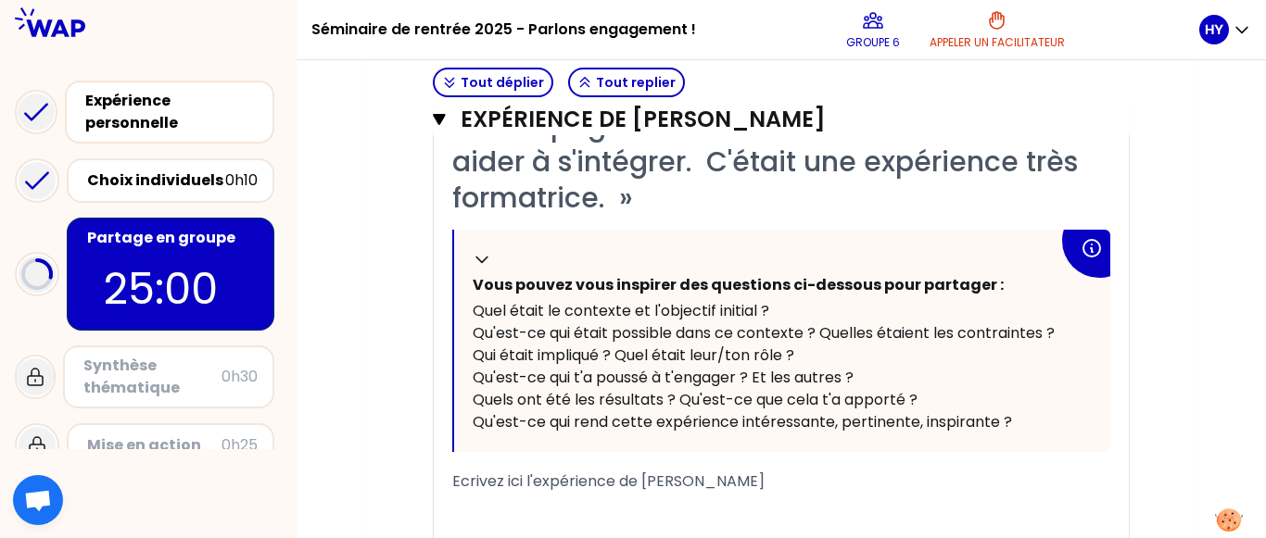
scroll to position [1637, 0]
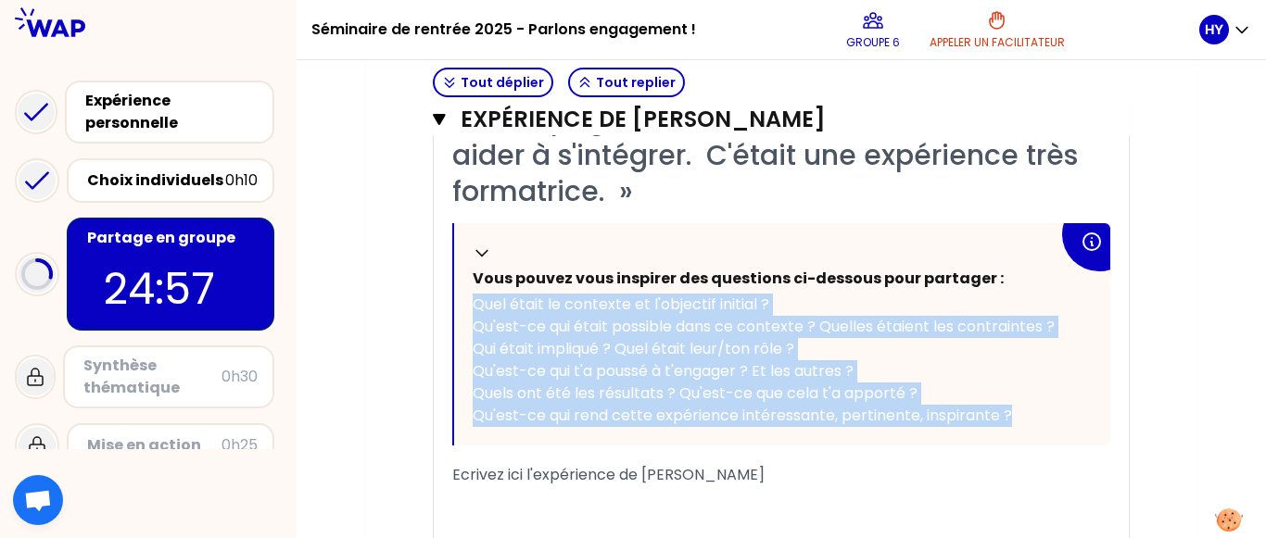
drag, startPoint x: 474, startPoint y: 302, endPoint x: 1045, endPoint y: 421, distance: 583.0
click at [1045, 421] on div "Replier Vous pouvez vous inspirer des questions ci-dessous pour partager : Quel…" at bounding box center [782, 334] width 656 height 222
copy div "Quel était le contexte et l'objectif initial ? Qu'est-ce qui était possible dan…"
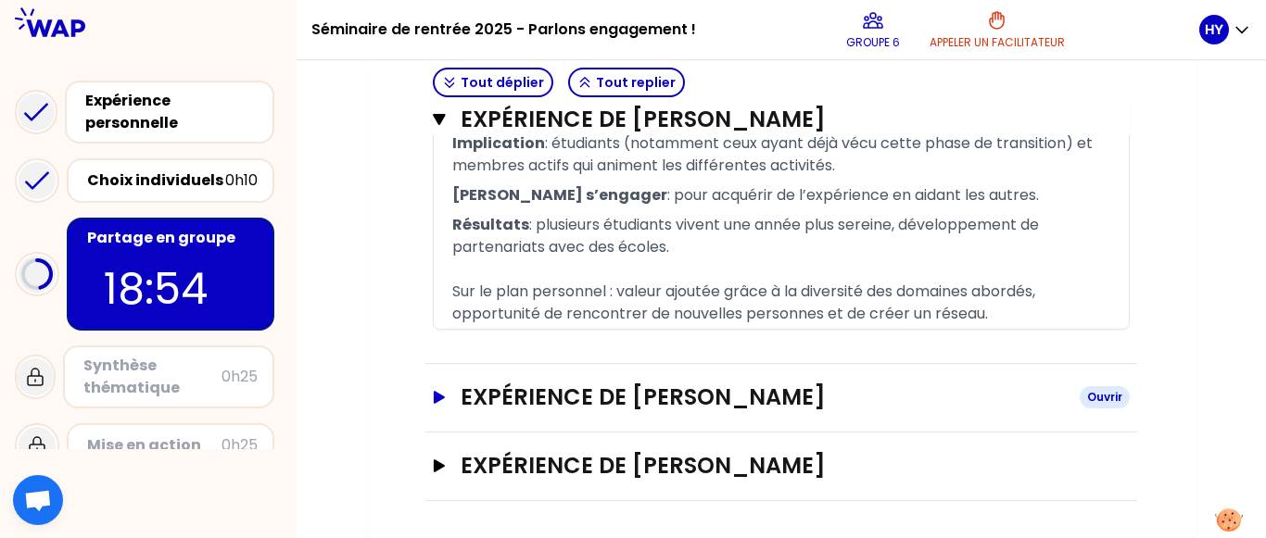
scroll to position [2106, 0]
click at [439, 401] on icon "button" at bounding box center [439, 397] width 11 height 13
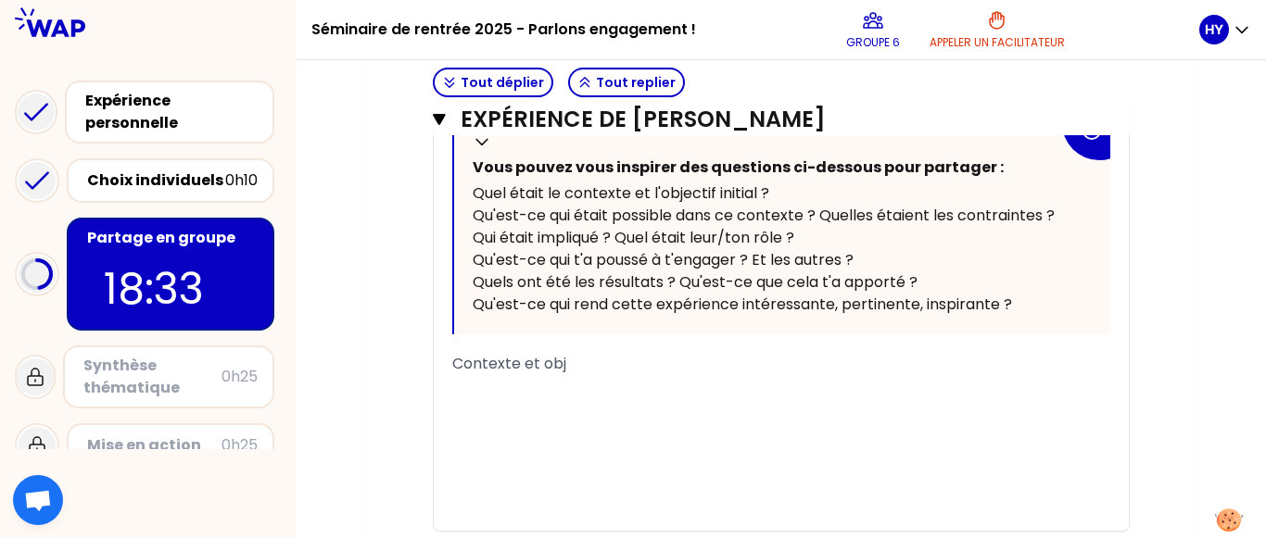
scroll to position [2849, 0]
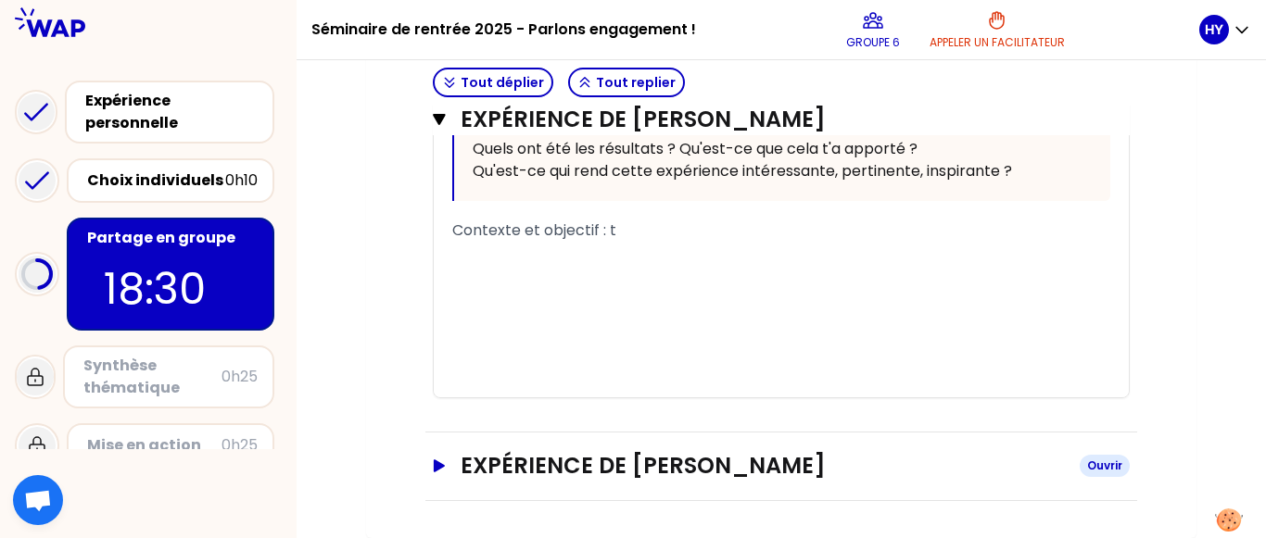
click at [435, 479] on button "Expérience de [PERSON_NAME]" at bounding box center [781, 466] width 697 height 30
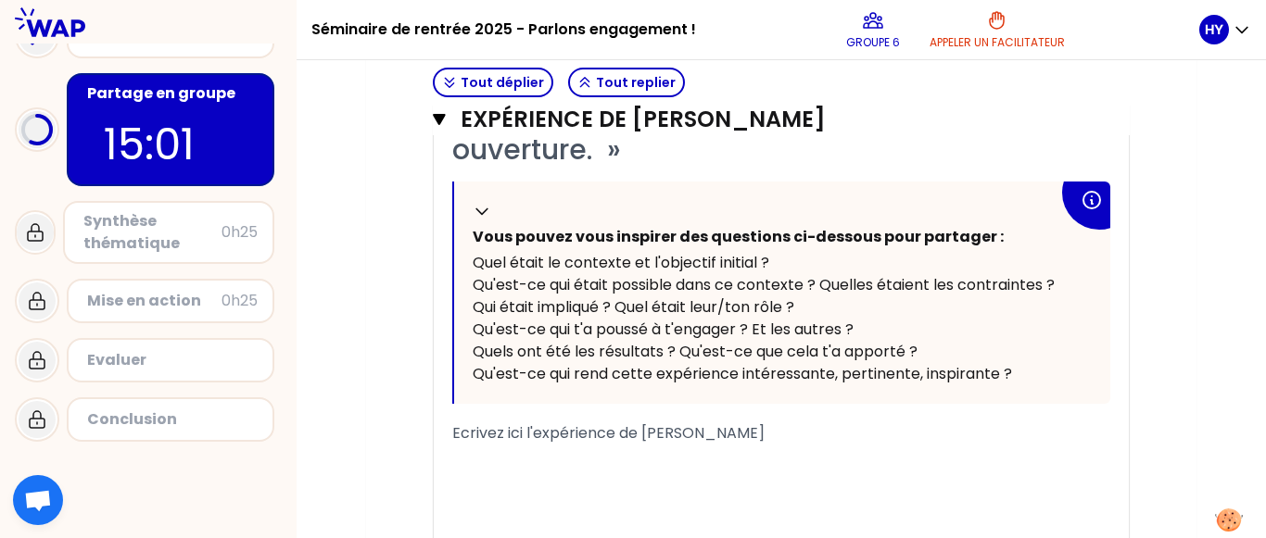
scroll to position [3806, 0]
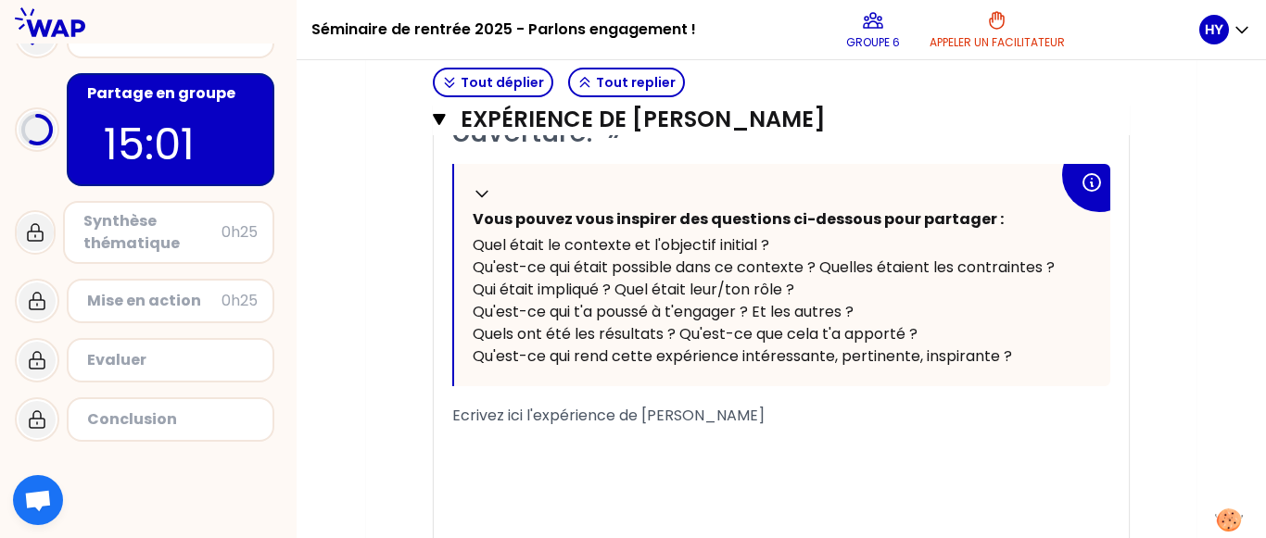
drag, startPoint x: 1250, startPoint y: 491, endPoint x: 1250, endPoint y: 504, distance: 13.0
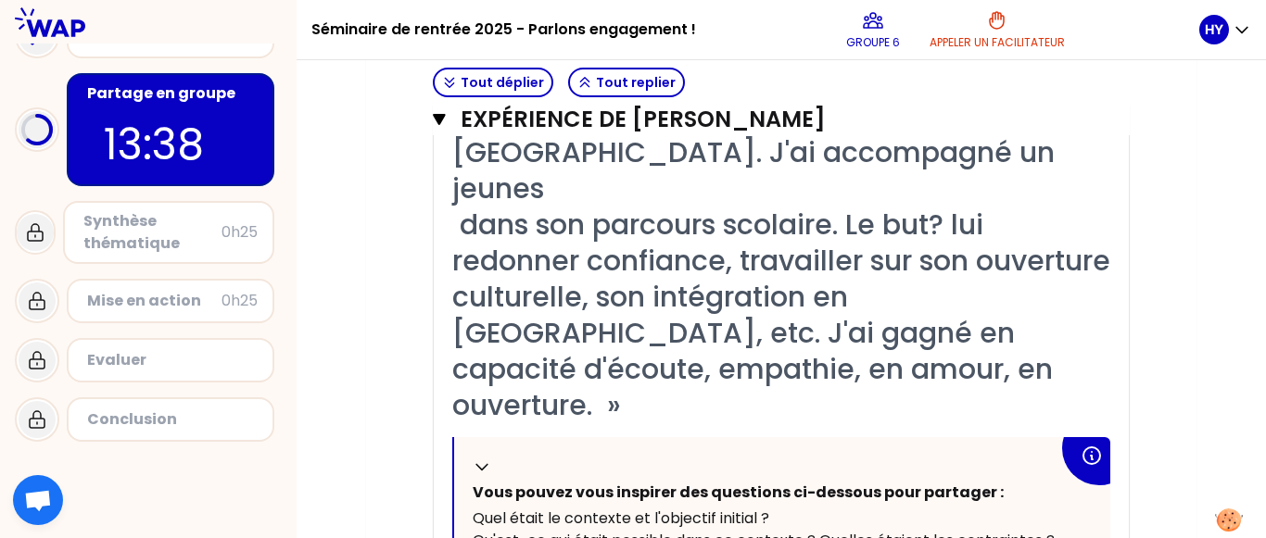
scroll to position [3581, 0]
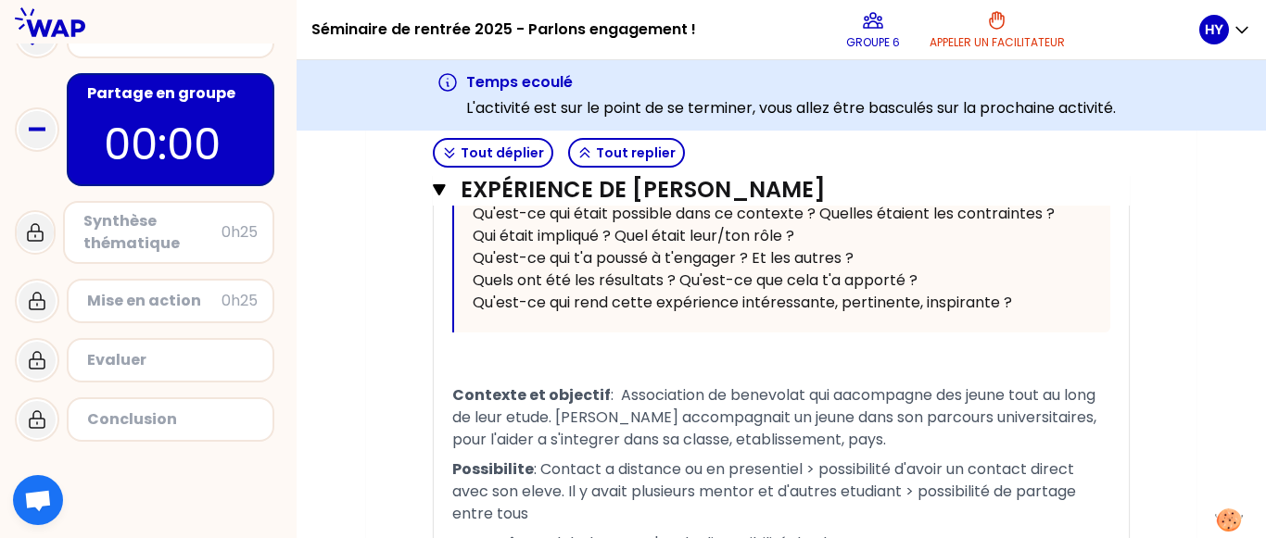
scroll to position [4272, 0]
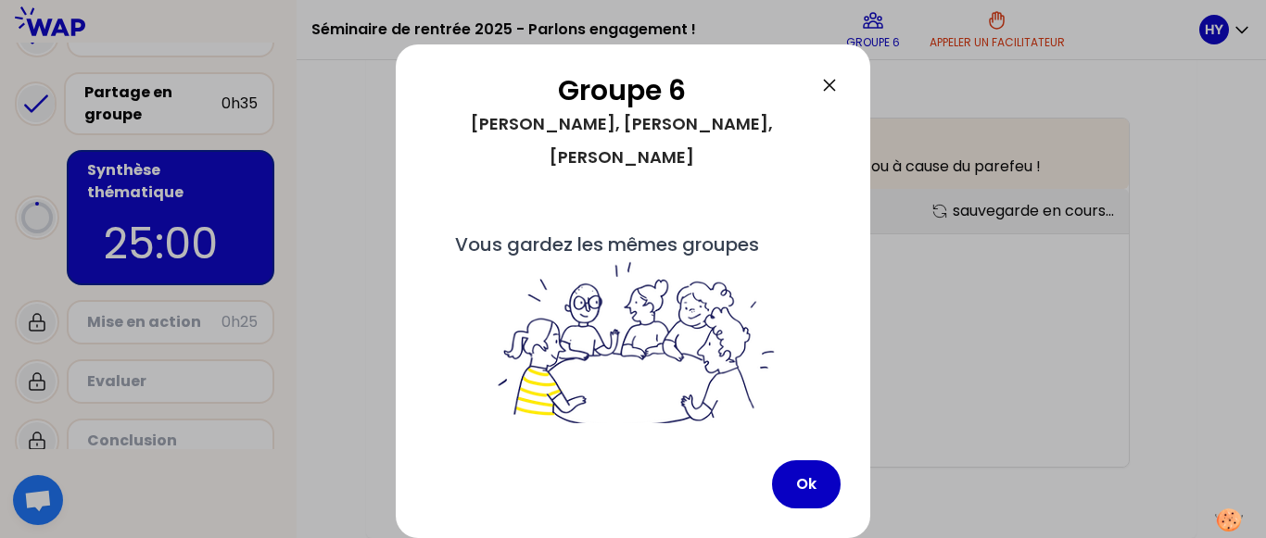
scroll to position [1236, 0]
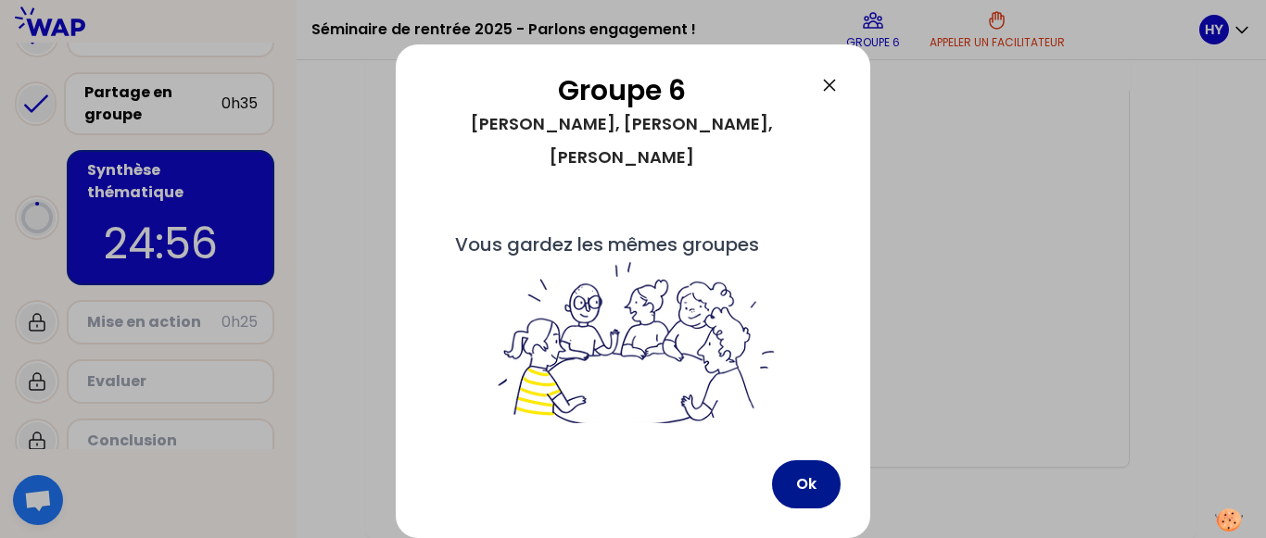
click at [801, 492] on button "Ok" at bounding box center [806, 485] width 69 height 48
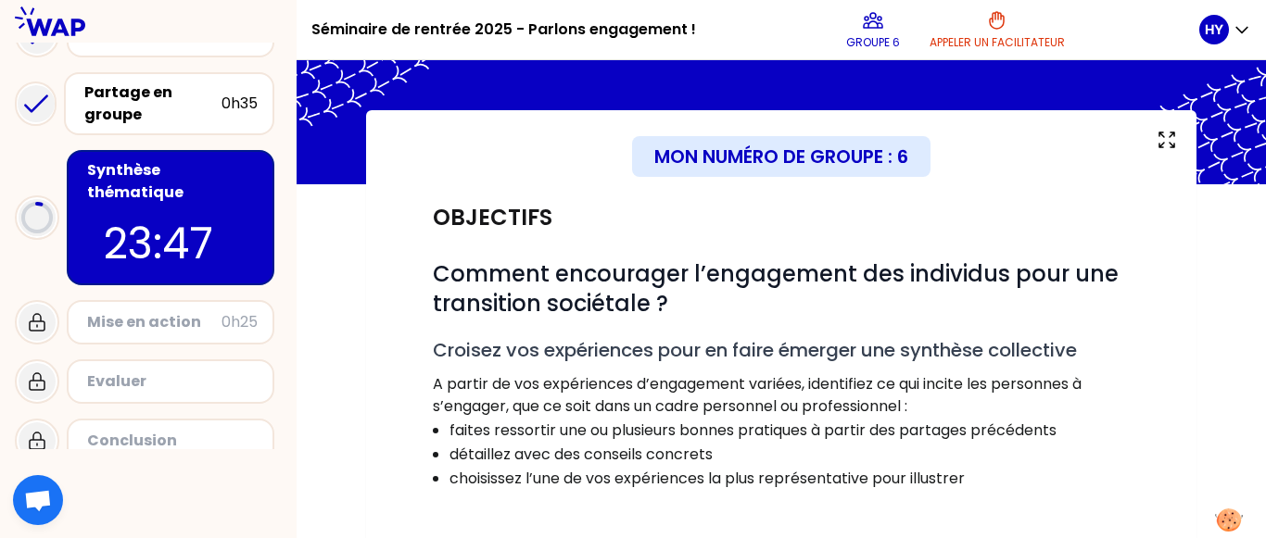
scroll to position [50, 0]
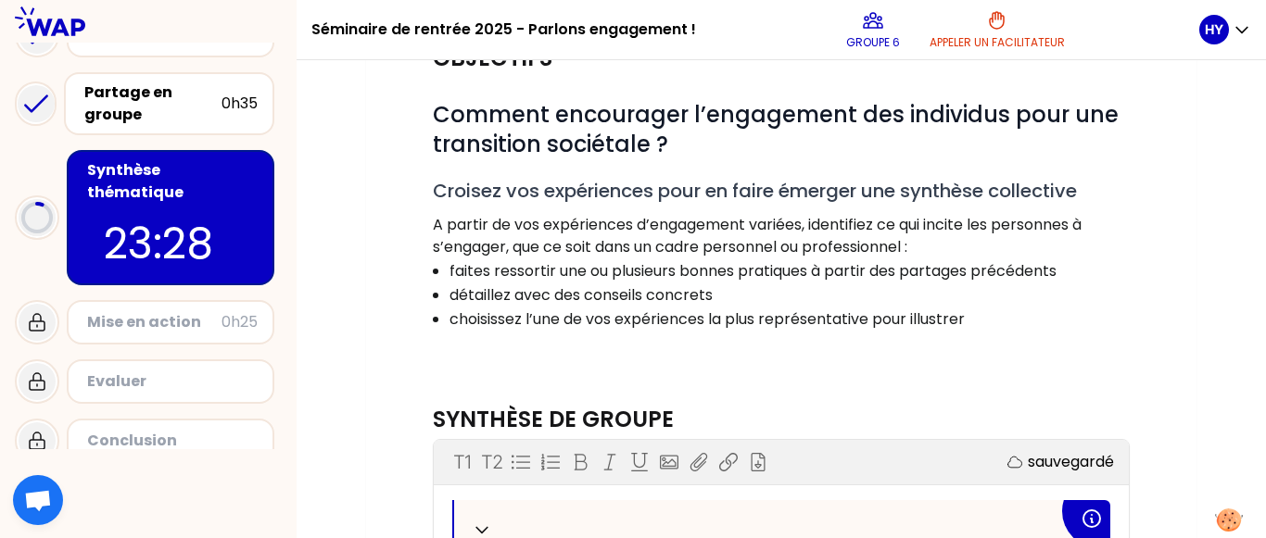
scroll to position [198, 0]
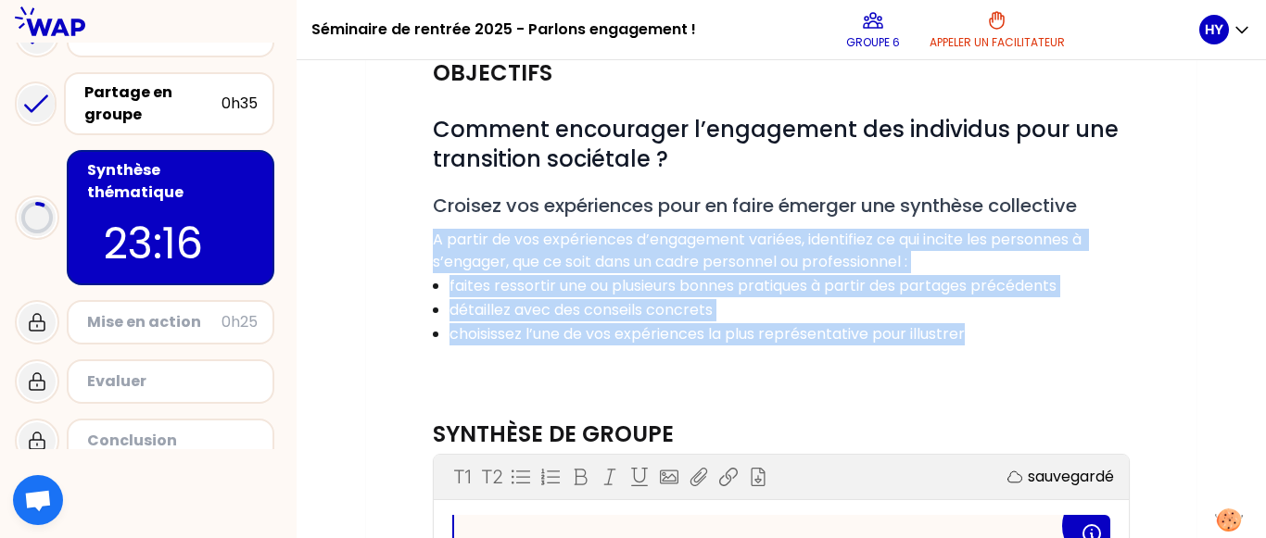
drag, startPoint x: 436, startPoint y: 238, endPoint x: 1005, endPoint y: 337, distance: 577.5
click at [1005, 337] on div "# Comment encourager l’engagement des individus pour une transition sociétale ?…" at bounding box center [781, 241] width 697 height 253
copy div "A partir de vos expériences d’engagement variées, identifiez ce qui incite les …"
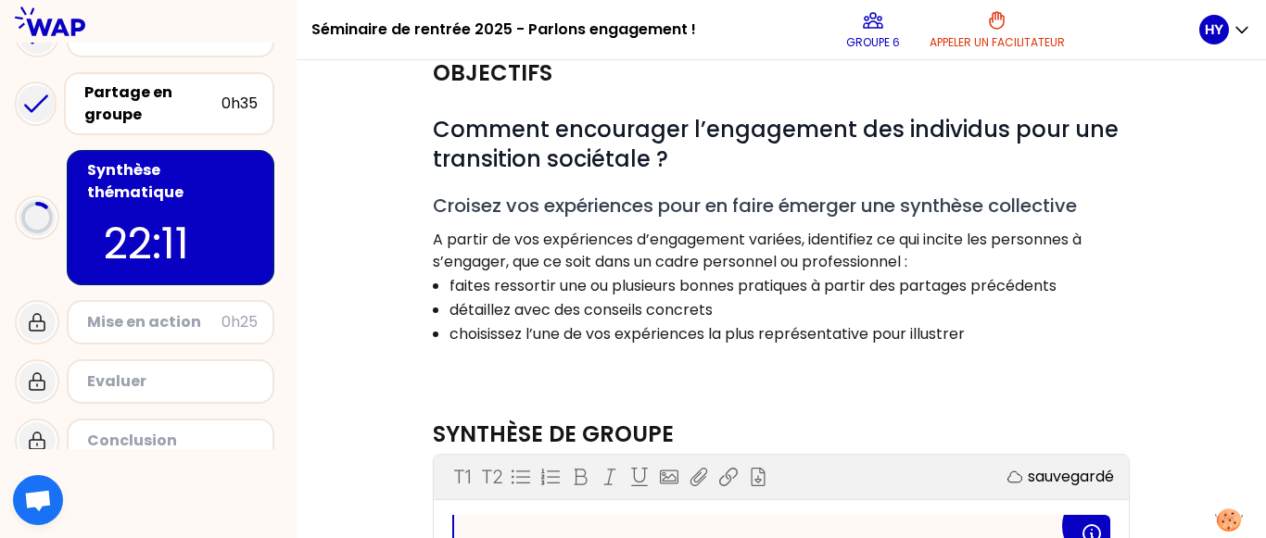
click at [1110, 177] on div "# Comment encourager l’engagement des individus pour une transition sociétale ?…" at bounding box center [781, 241] width 697 height 253
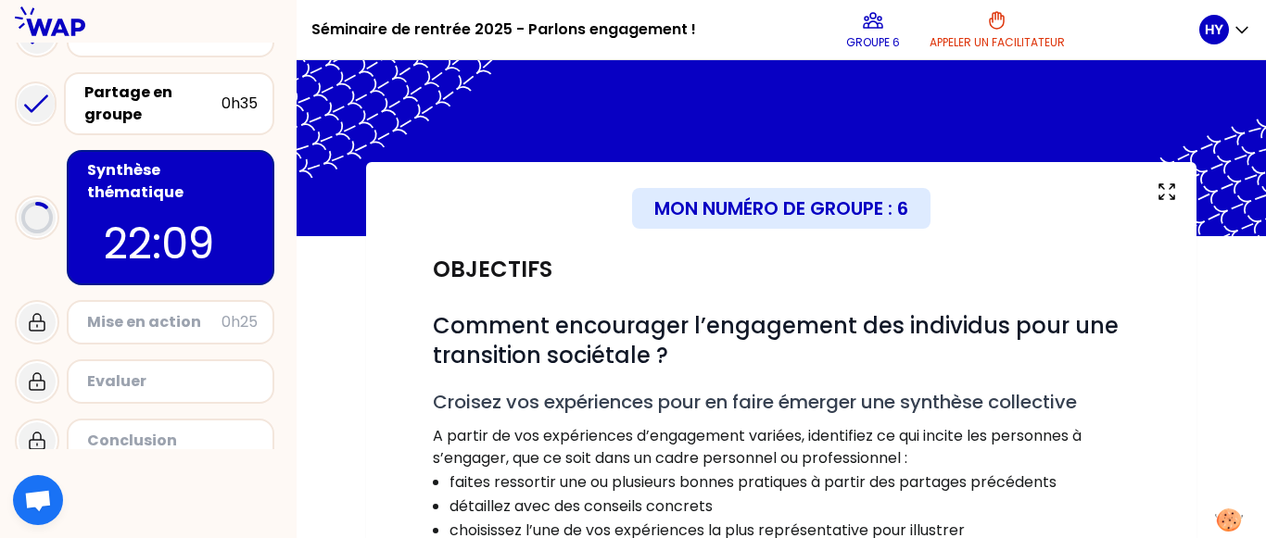
scroll to position [0, 0]
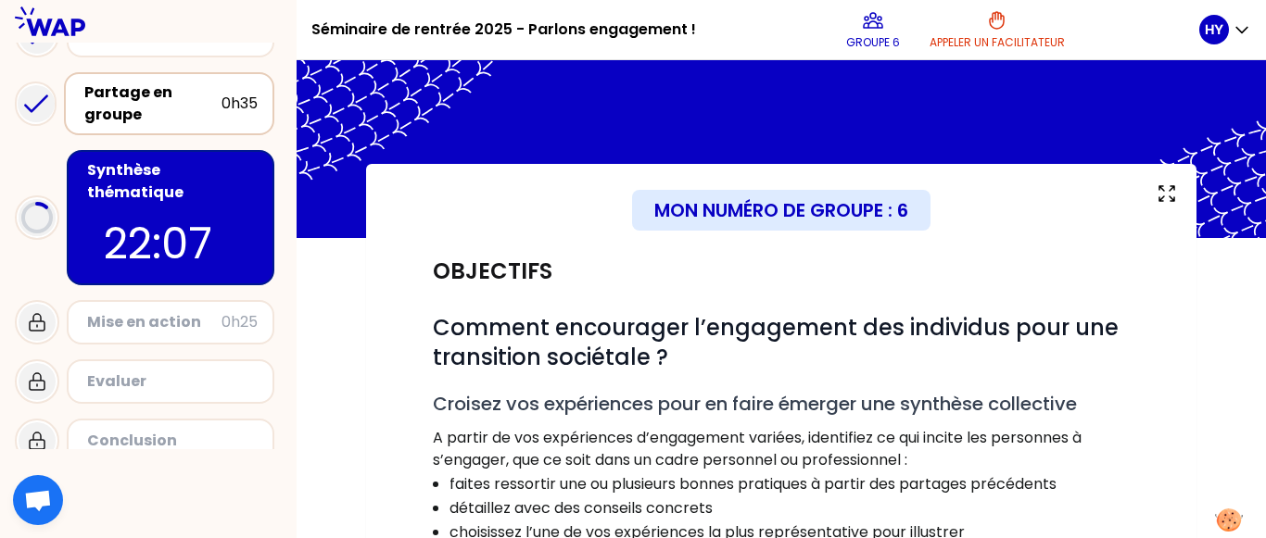
click at [231, 107] on div "0h35" at bounding box center [239, 104] width 36 height 22
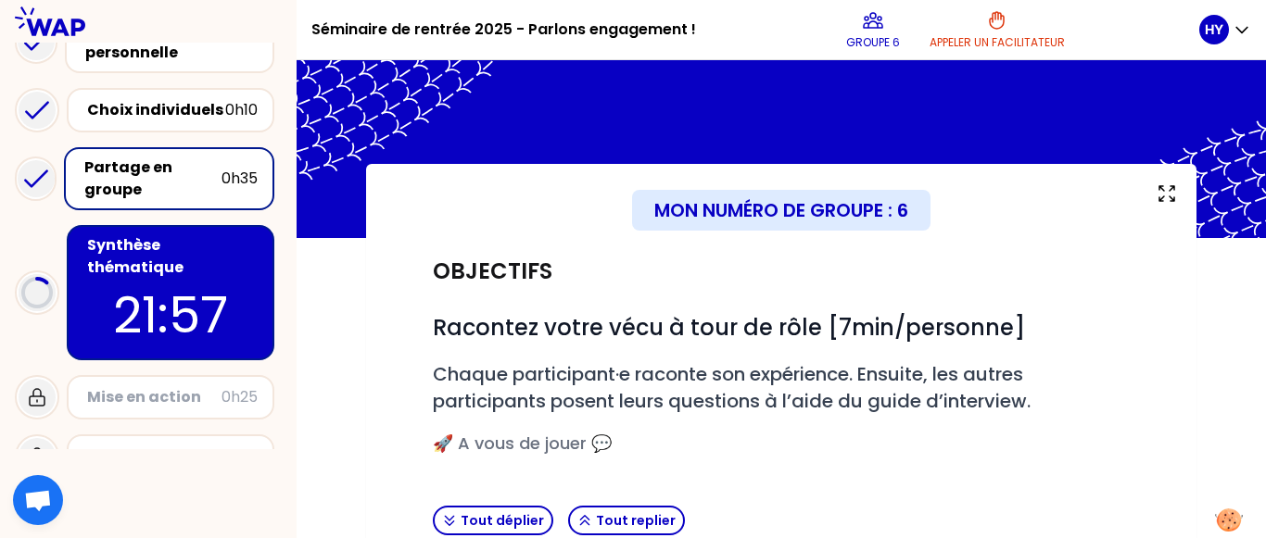
scroll to position [58, 0]
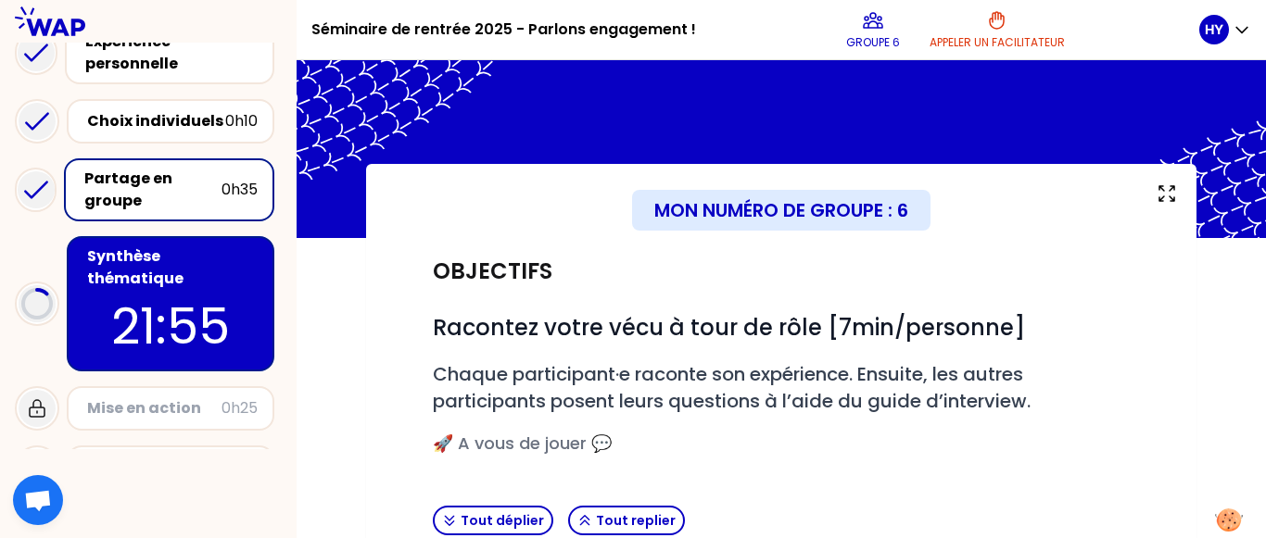
click at [163, 173] on div "Partage en groupe" at bounding box center [152, 190] width 137 height 44
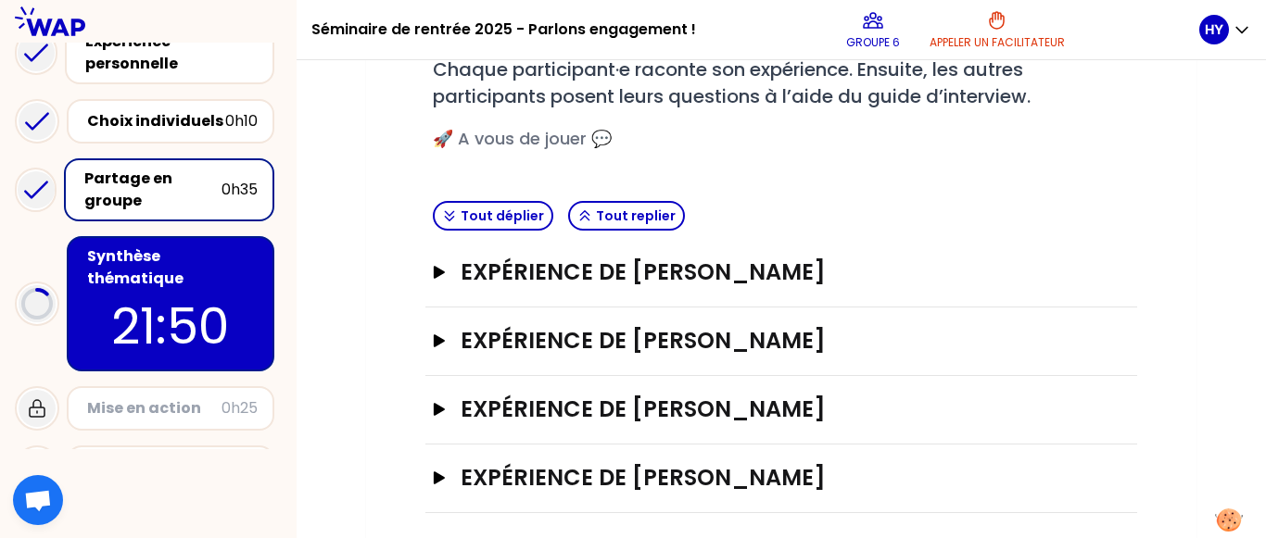
scroll to position [317, 0]
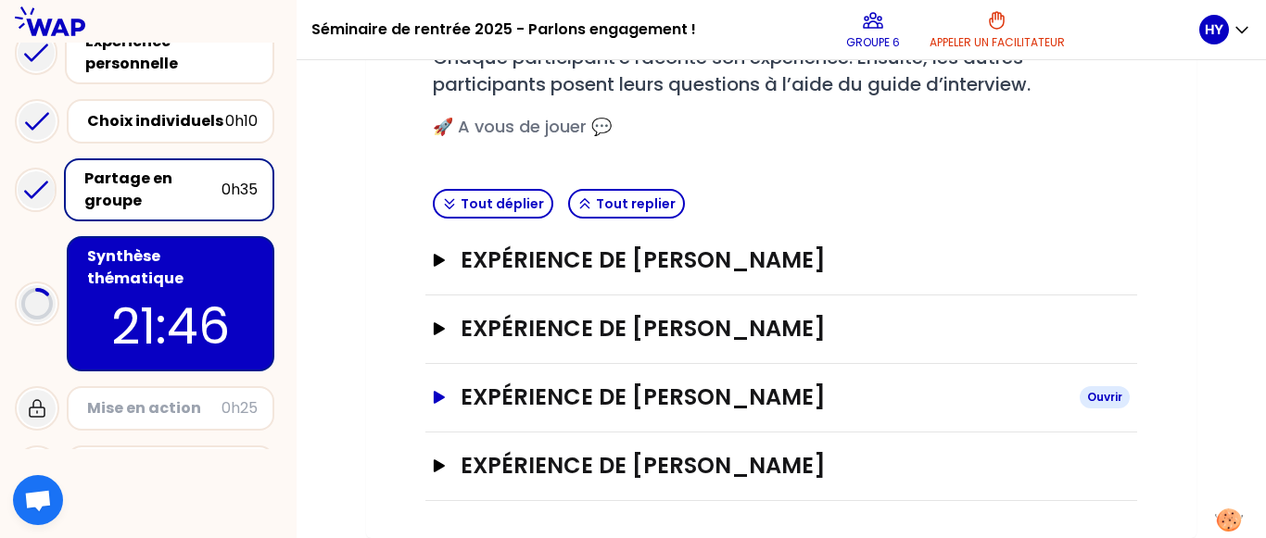
click at [439, 393] on icon "button" at bounding box center [439, 397] width 15 height 13
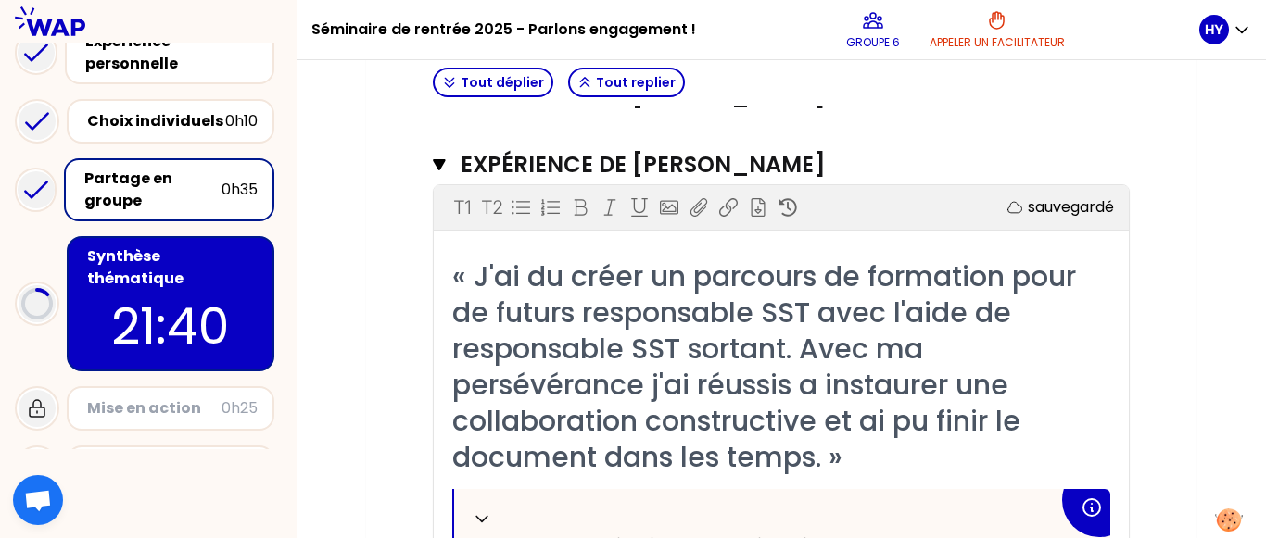
scroll to position [561, 0]
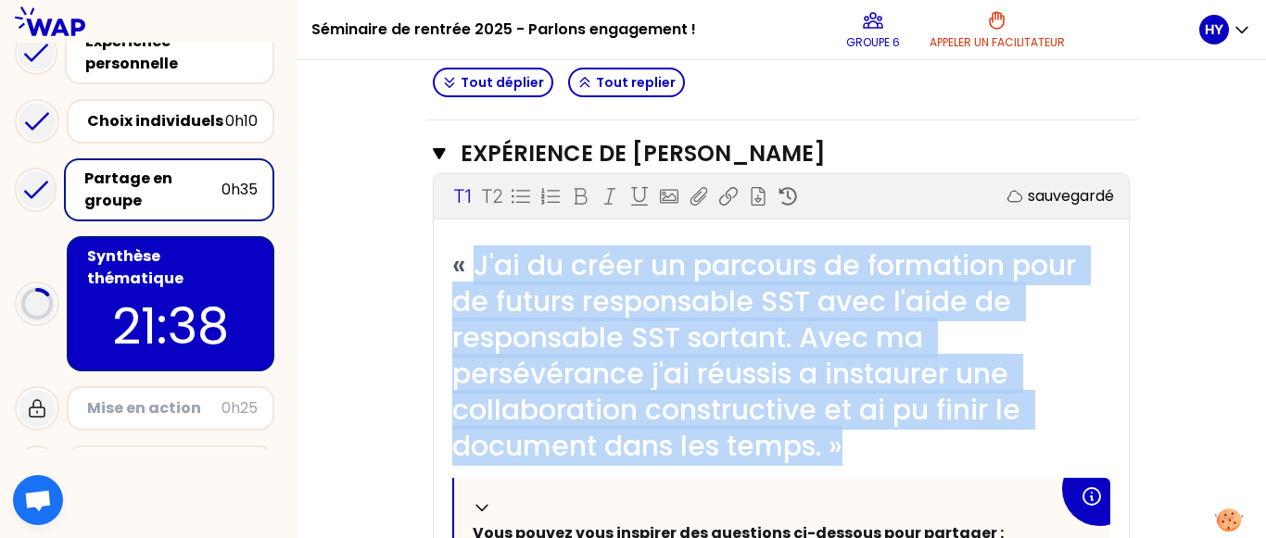
drag, startPoint x: 471, startPoint y: 265, endPoint x: 867, endPoint y: 461, distance: 442.1
click at [867, 461] on div "« J'ai du créer un parcours de formation pour de futurs responsable SST avec l'…" at bounding box center [781, 355] width 658 height 217
copy span "J'ai du créer un parcours de formation pour de futurs responsable SST avec l'ai…"
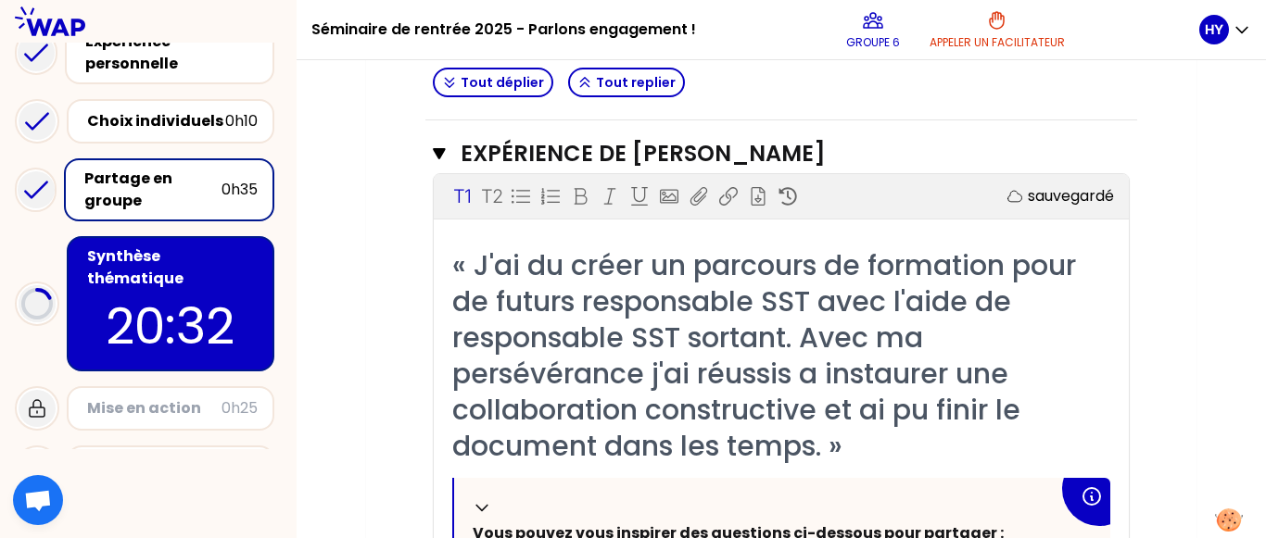
click at [246, 243] on div "Synthèse thématique 20:32" at bounding box center [171, 303] width 208 height 135
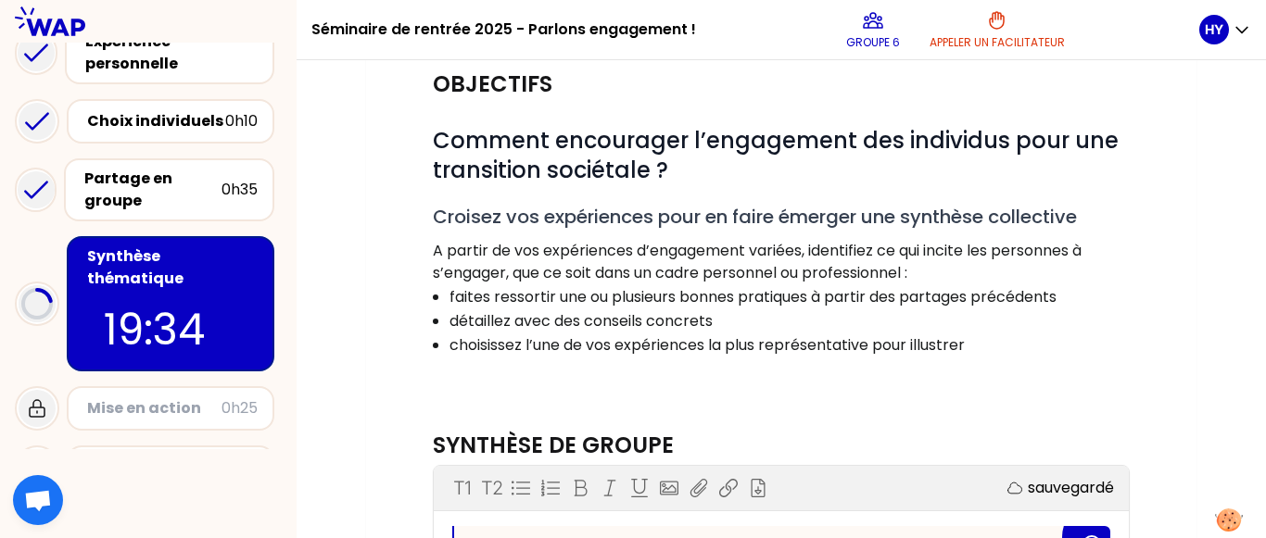
scroll to position [185, 0]
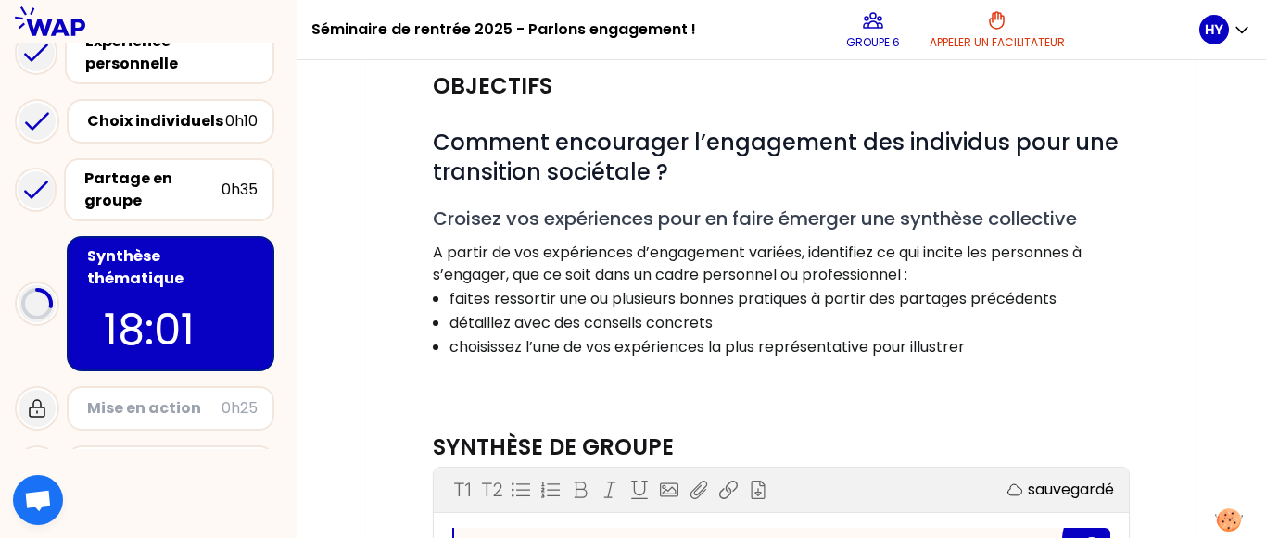
click at [1079, 283] on p "A partir de vos expériences d’engagement variées, identifiez ce qui incite les …" at bounding box center [781, 264] width 697 height 44
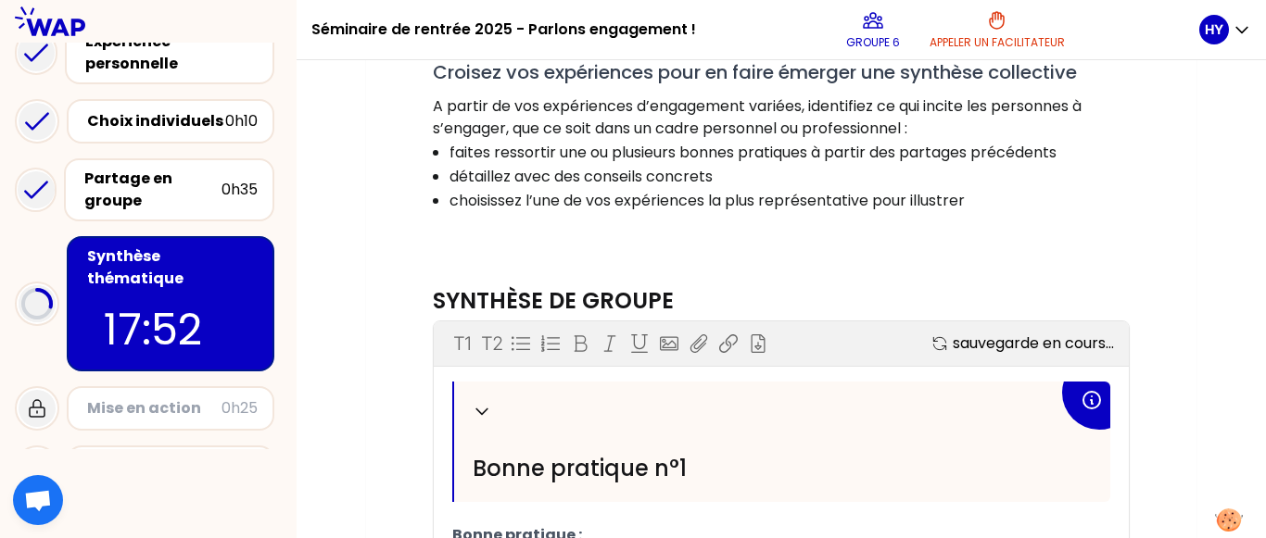
scroll to position [334, 0]
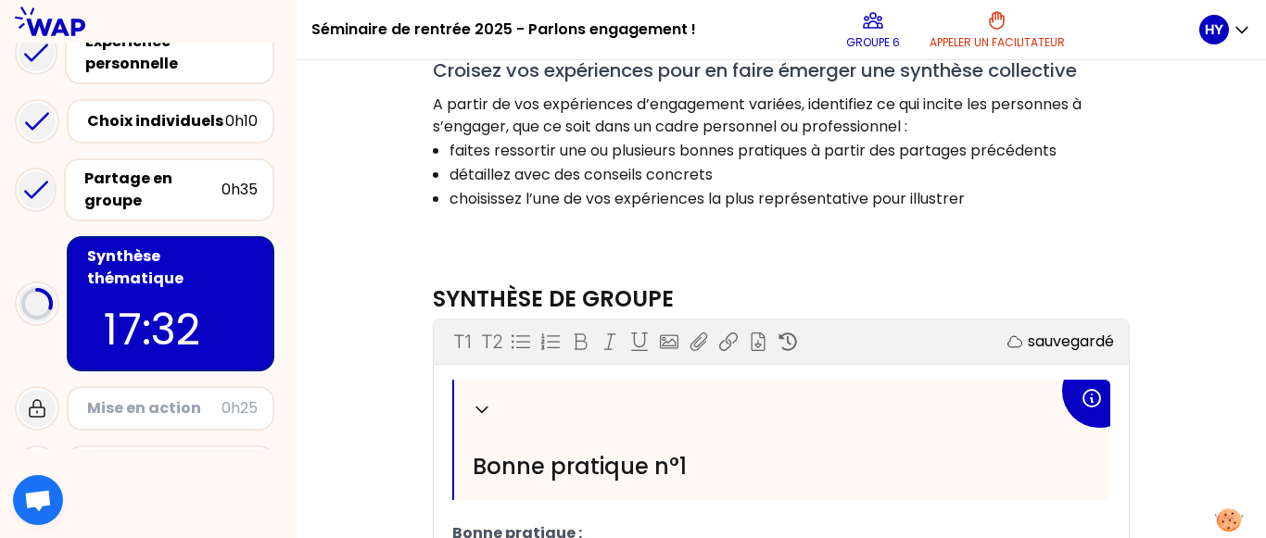
click at [870, 222] on p at bounding box center [781, 221] width 697 height 22
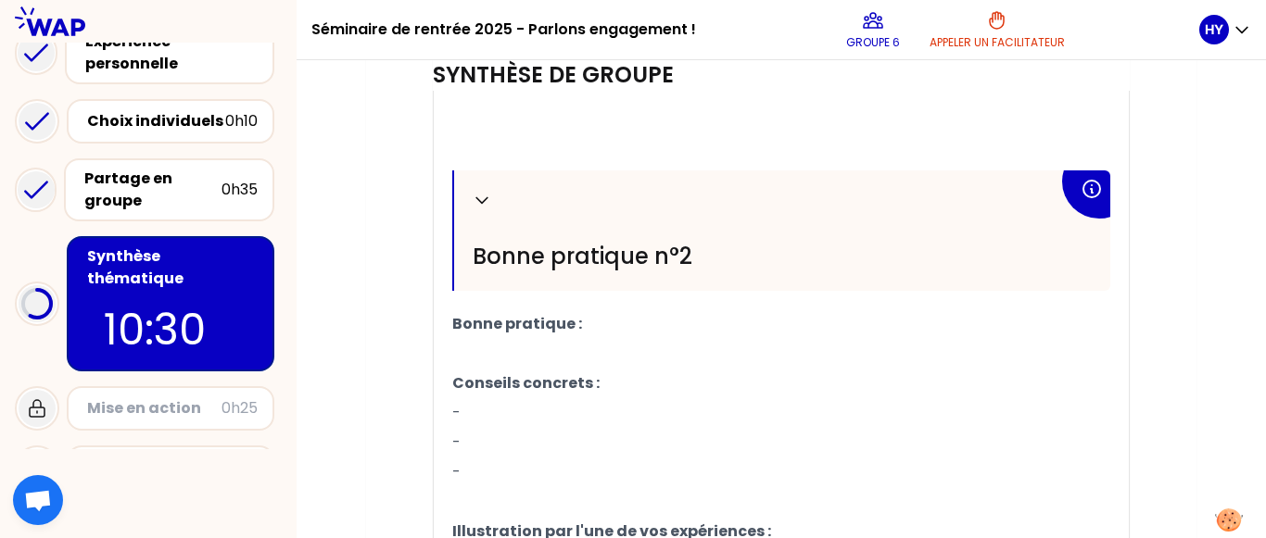
scroll to position [1012, 0]
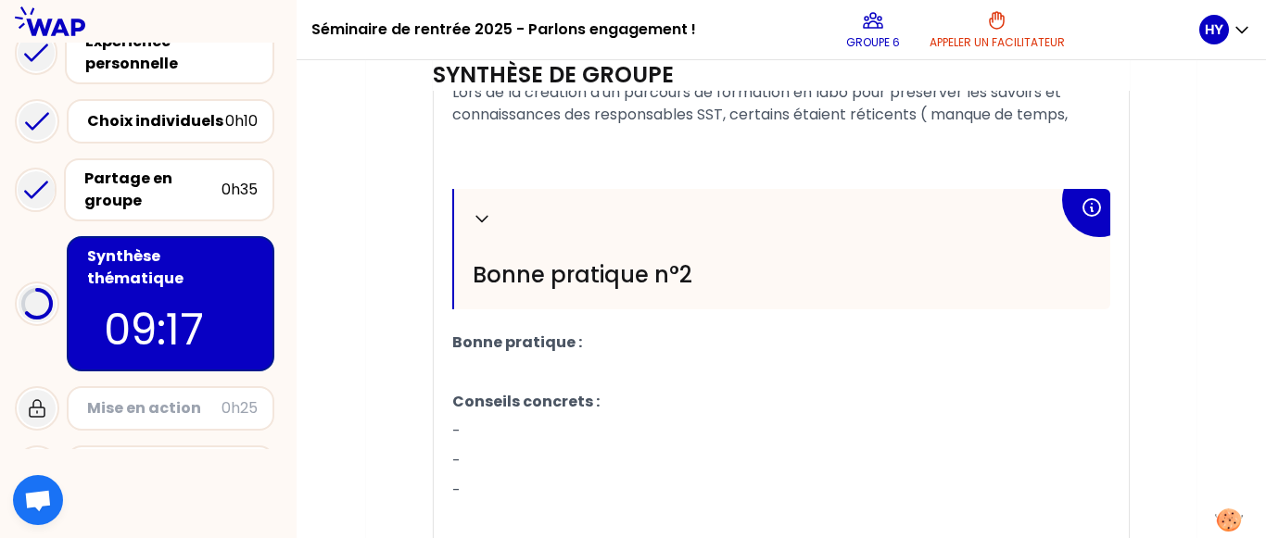
click at [845, 160] on p "﻿" at bounding box center [781, 174] width 658 height 30
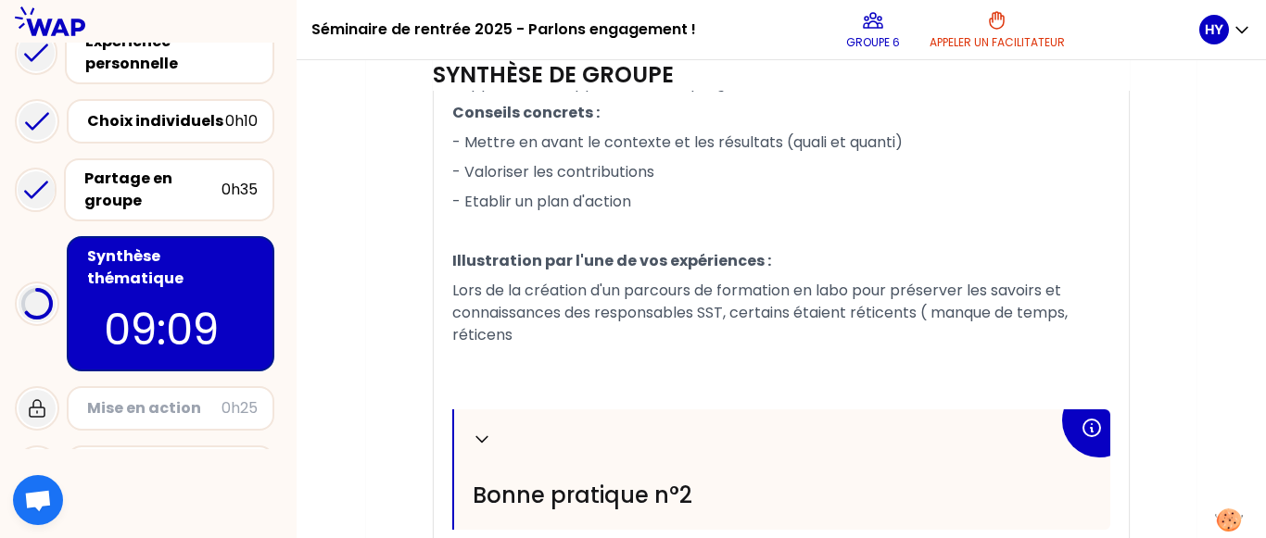
scroll to position [789, 0]
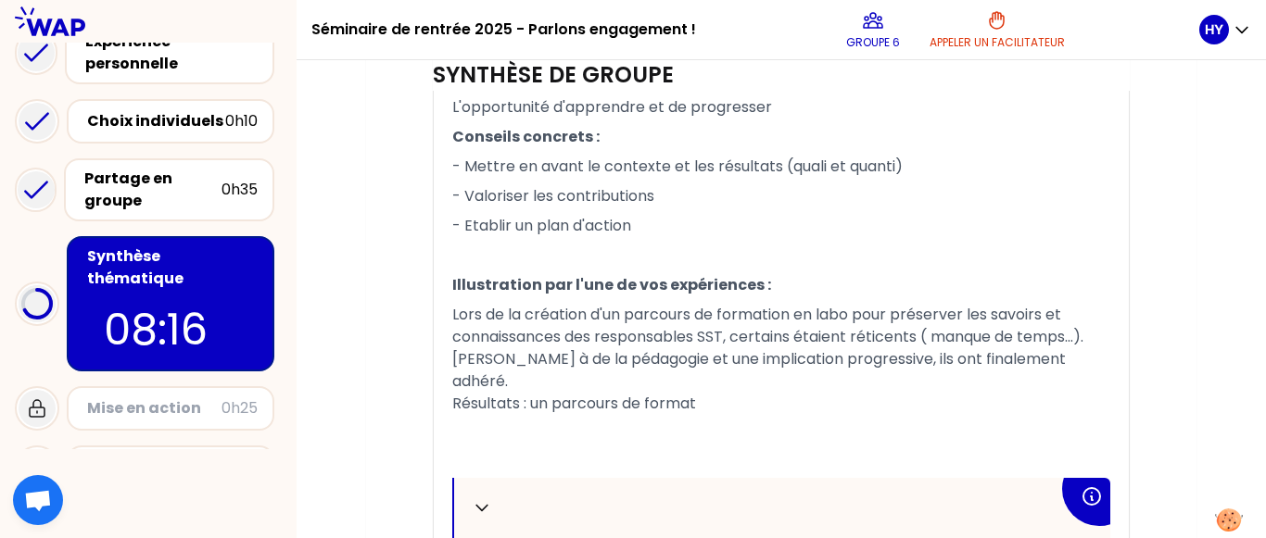
click at [1190, 170] on div "Mon numéro de groupe : 6 Objectifs # Comment encourager l’engagement des indivi…" at bounding box center [781, 224] width 830 height 1699
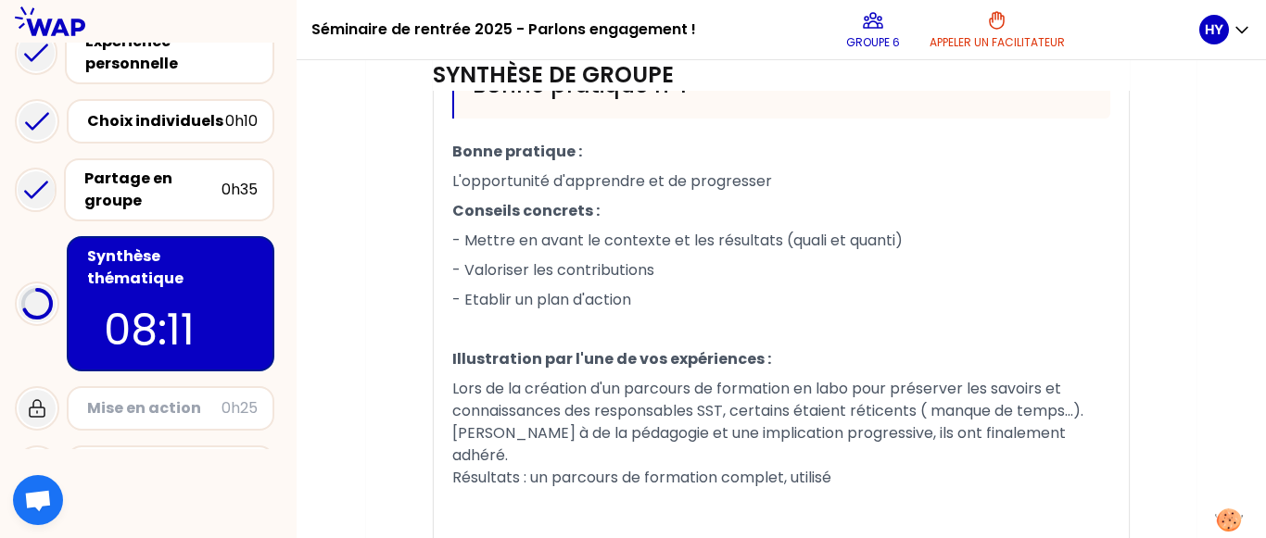
scroll to position [752, 0]
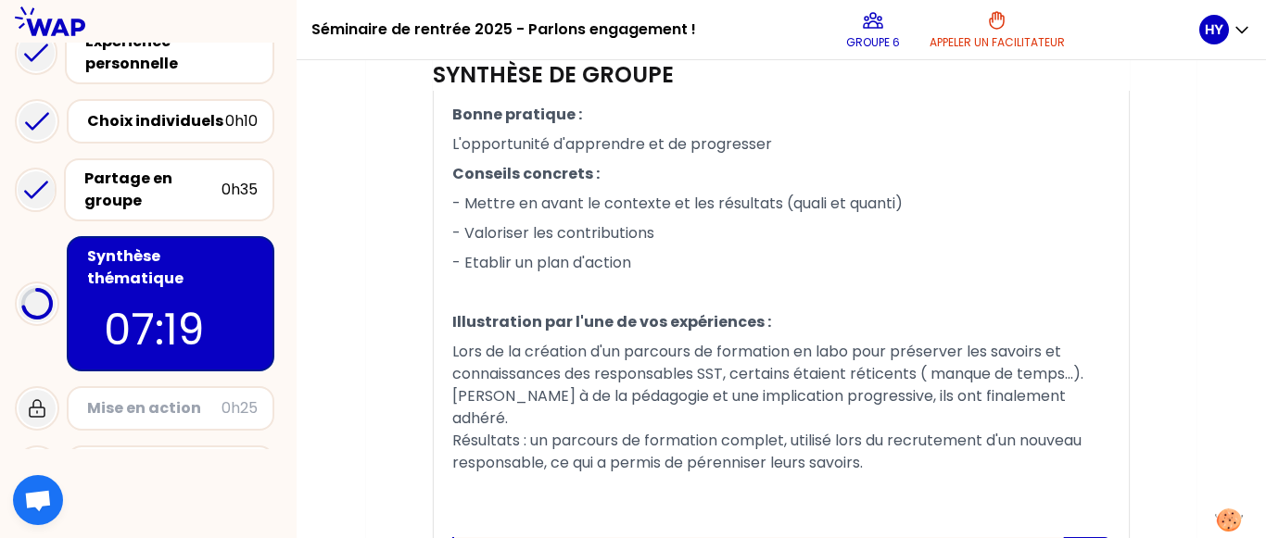
click at [1179, 310] on div "Mon numéro de groupe : 6 Objectifs # Comment encourager l’engagement des indivi…" at bounding box center [781, 273] width 830 height 1722
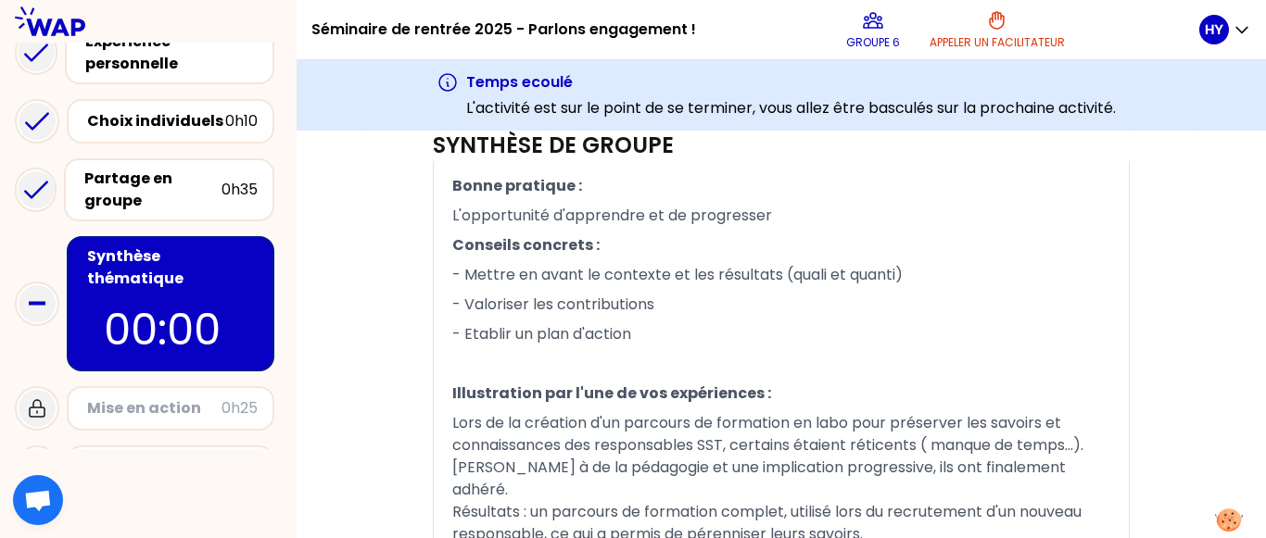
scroll to position [747, 0]
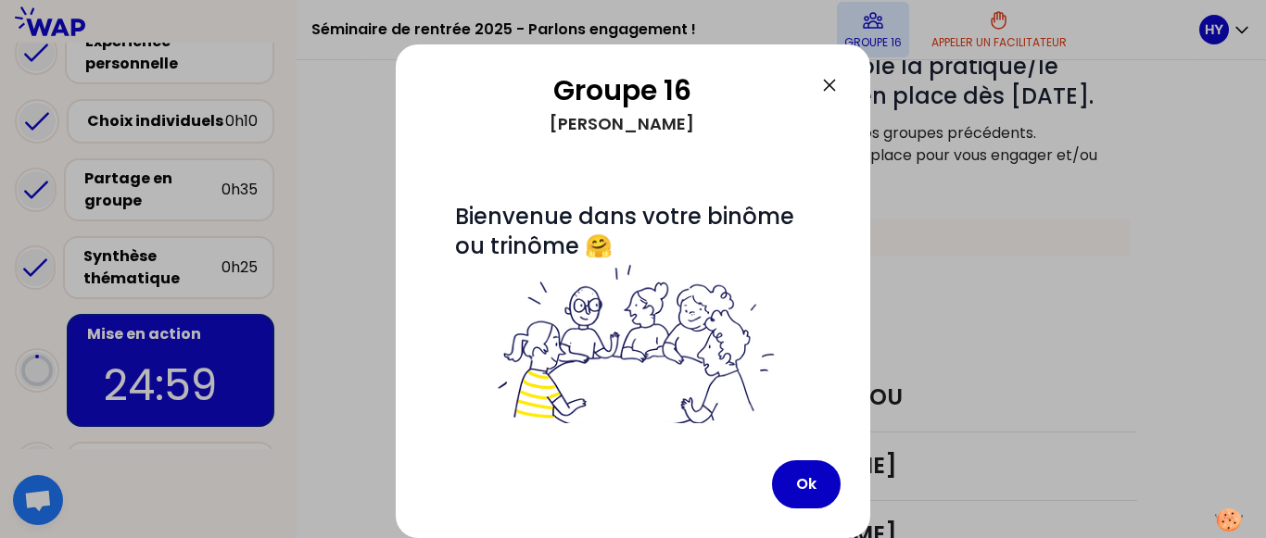
scroll to position [360, 0]
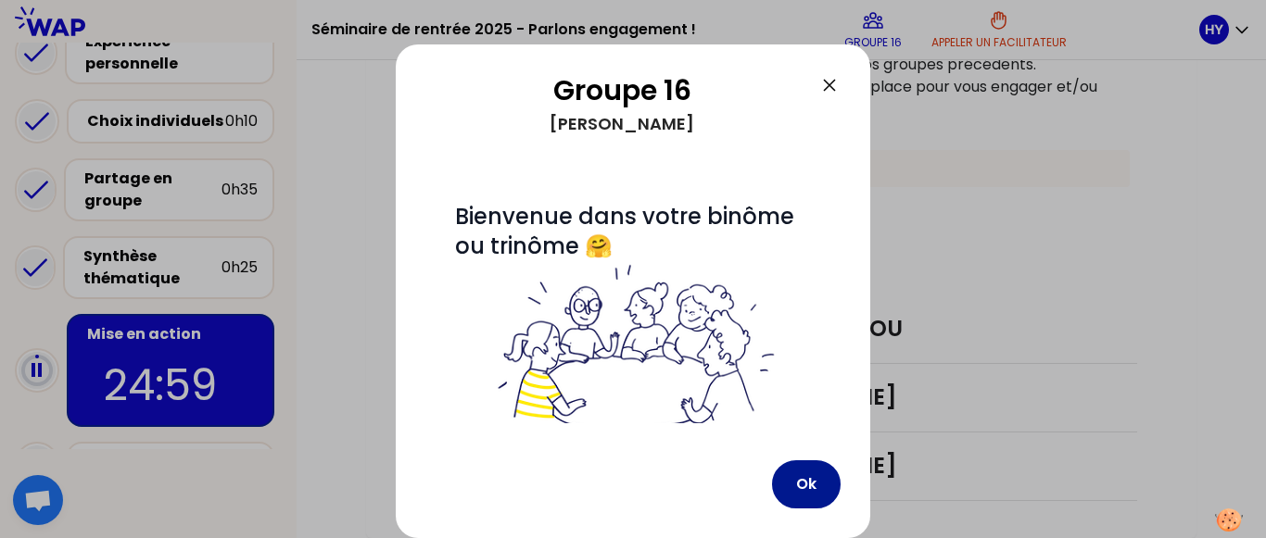
click at [807, 486] on button "Ok" at bounding box center [806, 485] width 69 height 48
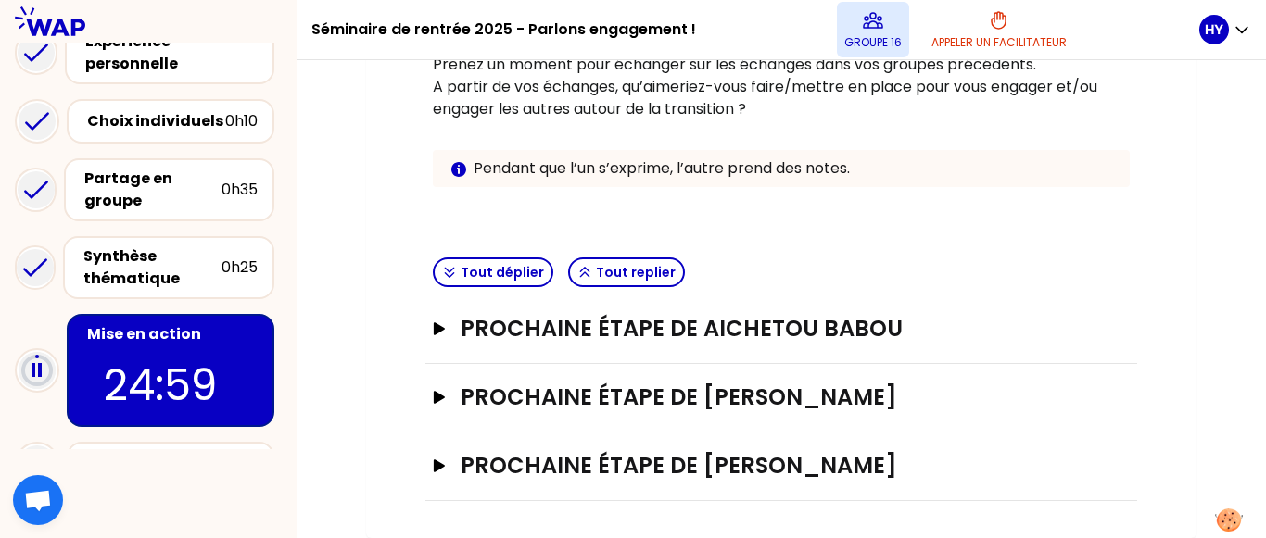
click at [884, 31] on icon at bounding box center [873, 20] width 22 height 22
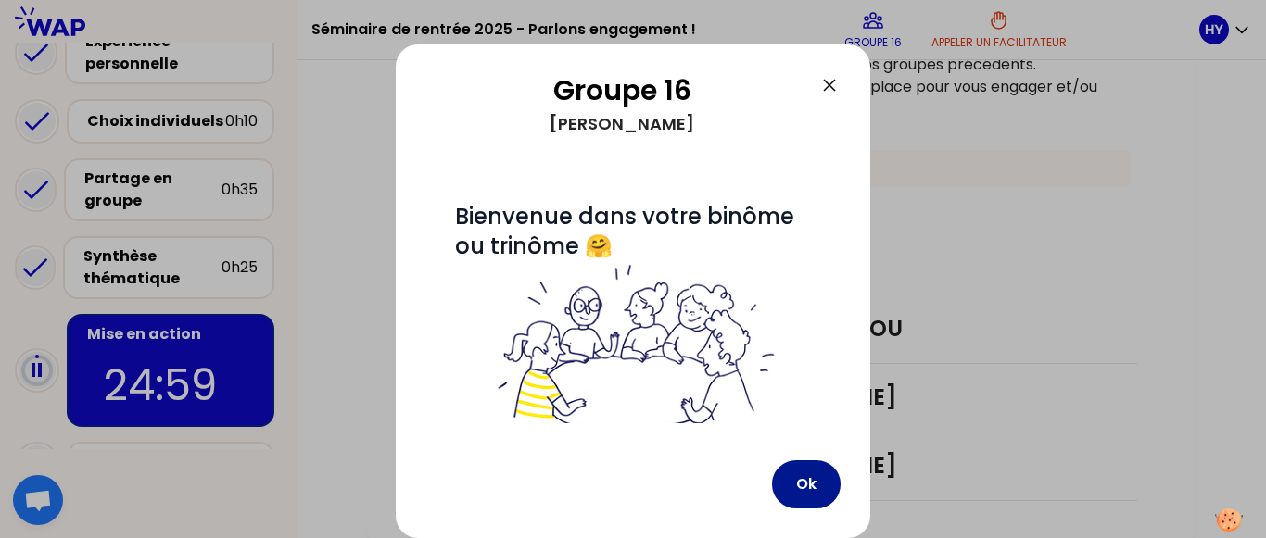
click at [813, 491] on button "Ok" at bounding box center [806, 485] width 69 height 48
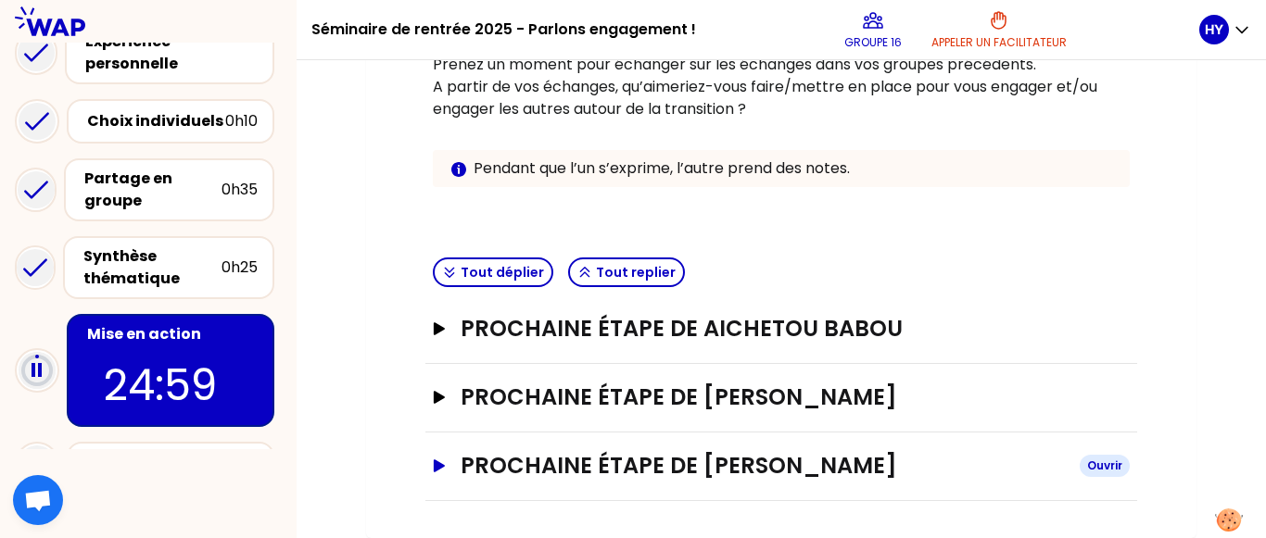
click at [441, 470] on icon "button" at bounding box center [439, 466] width 15 height 13
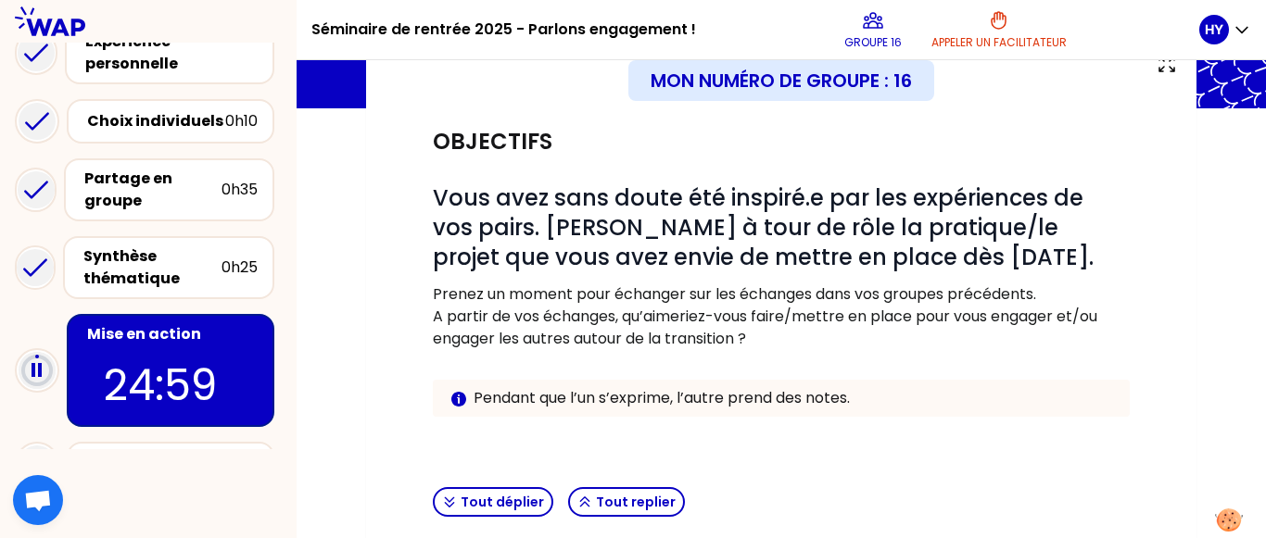
scroll to position [125, 0]
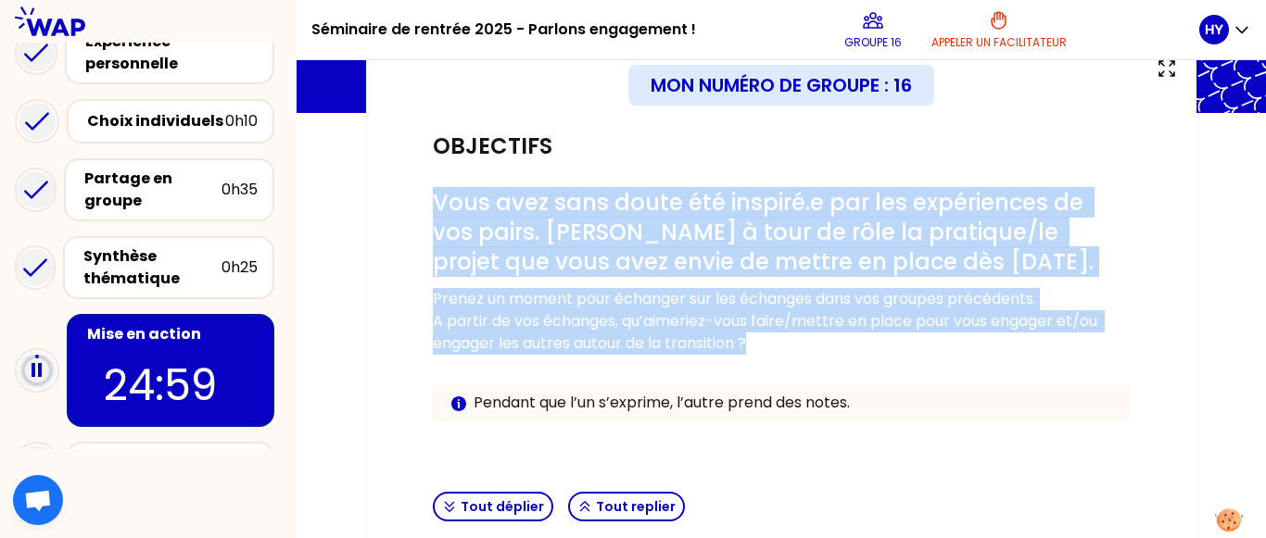
drag, startPoint x: 435, startPoint y: 204, endPoint x: 863, endPoint y: 337, distance: 448.4
click at [863, 337] on div "# Vous avez sans doute été inspiré.e par les expériences de vos pairs. [PERSON_…" at bounding box center [781, 319] width 697 height 263
copy div "Vous avez sans doute été inspiré.e par les expériences de vos pairs. [PERSON_NA…"
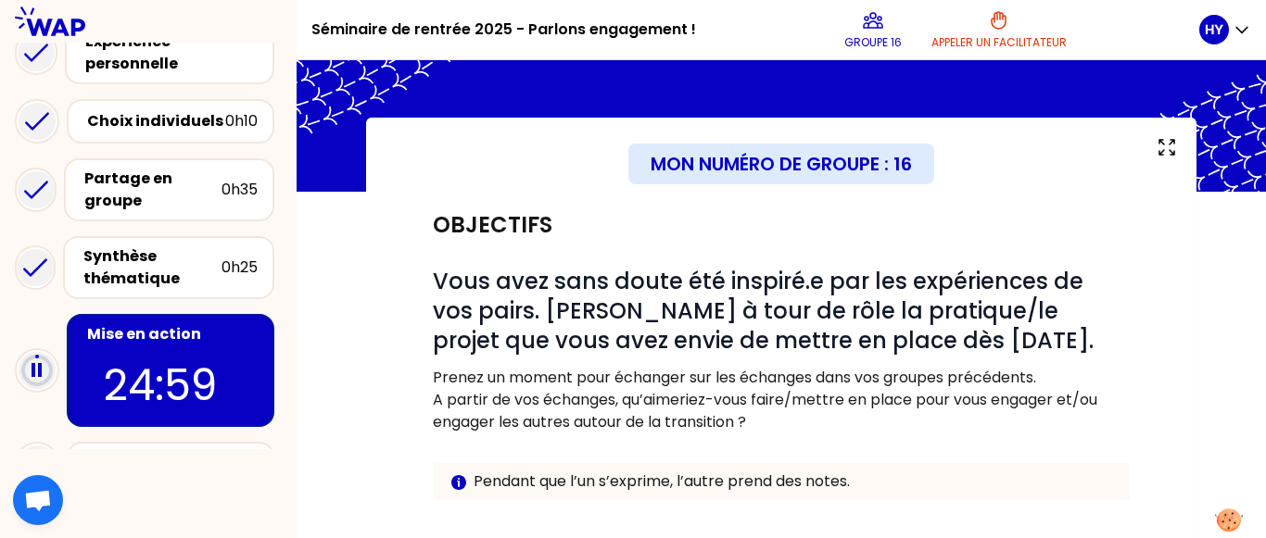
scroll to position [63, 0]
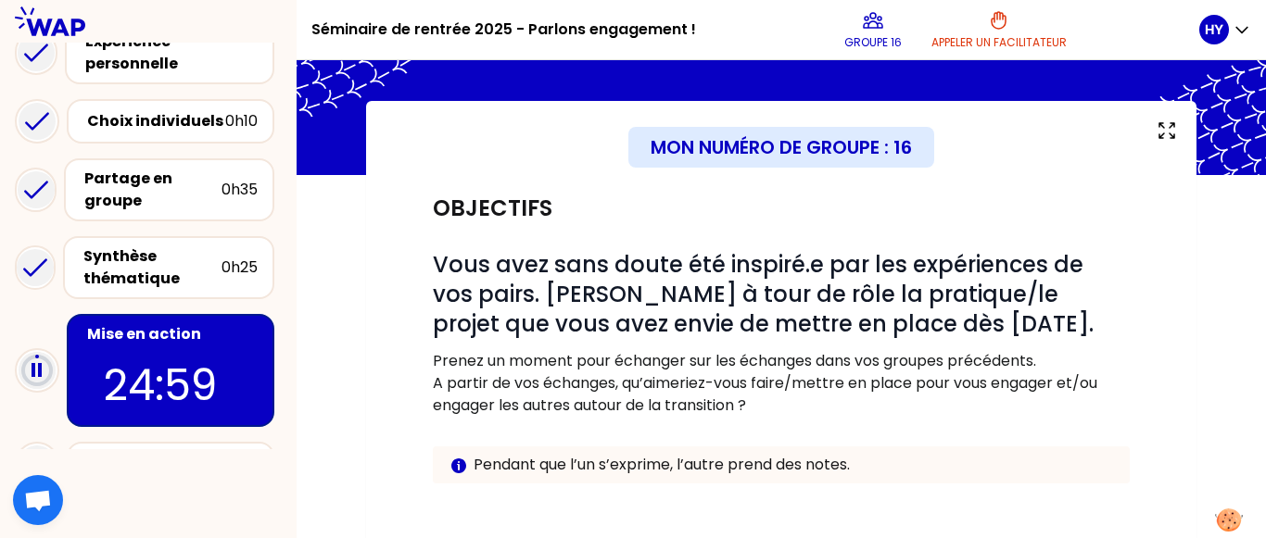
click at [1031, 404] on p "A partir de vos échanges, qu’aimeriez-vous faire/mettre en place pour vous enga…" at bounding box center [781, 394] width 697 height 44
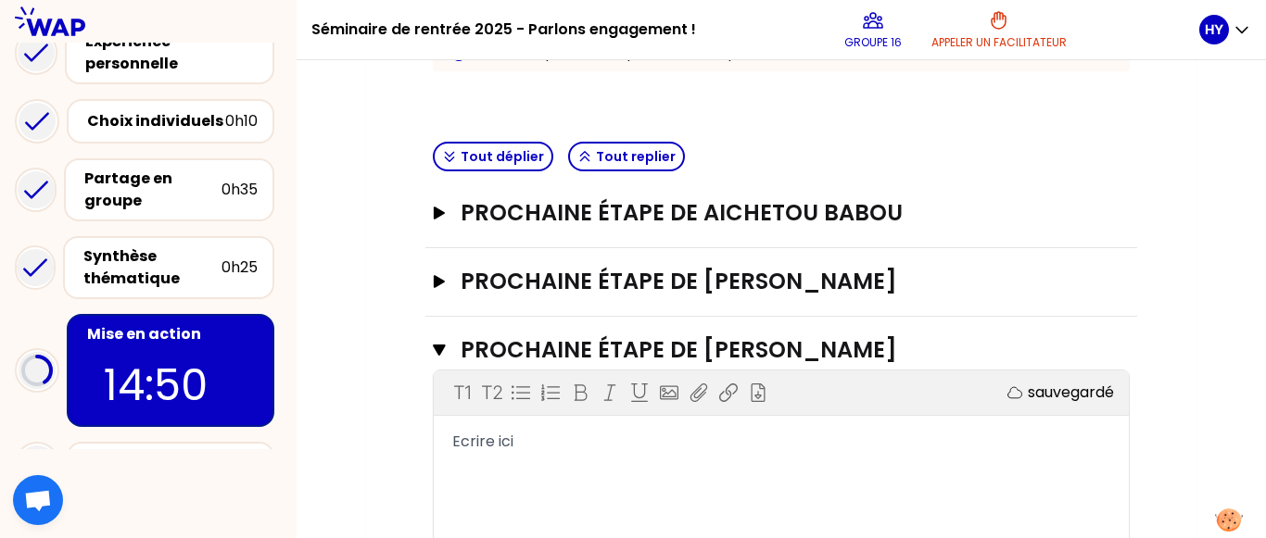
scroll to position [464, 0]
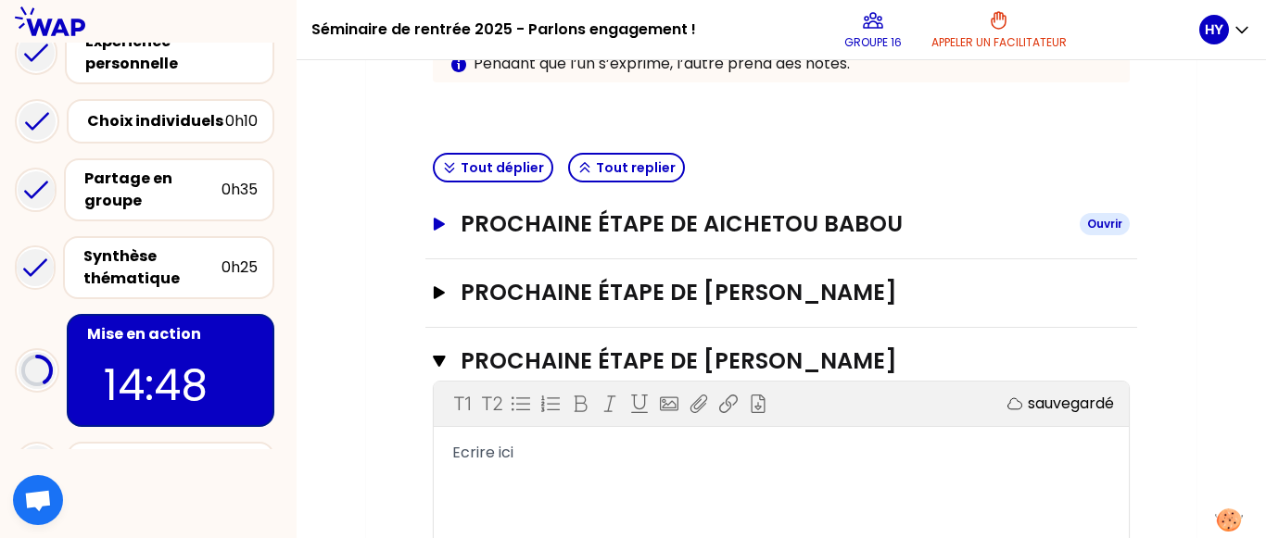
click at [461, 226] on h3 "Prochaine étape de Aichetou Babou" at bounding box center [763, 224] width 604 height 30
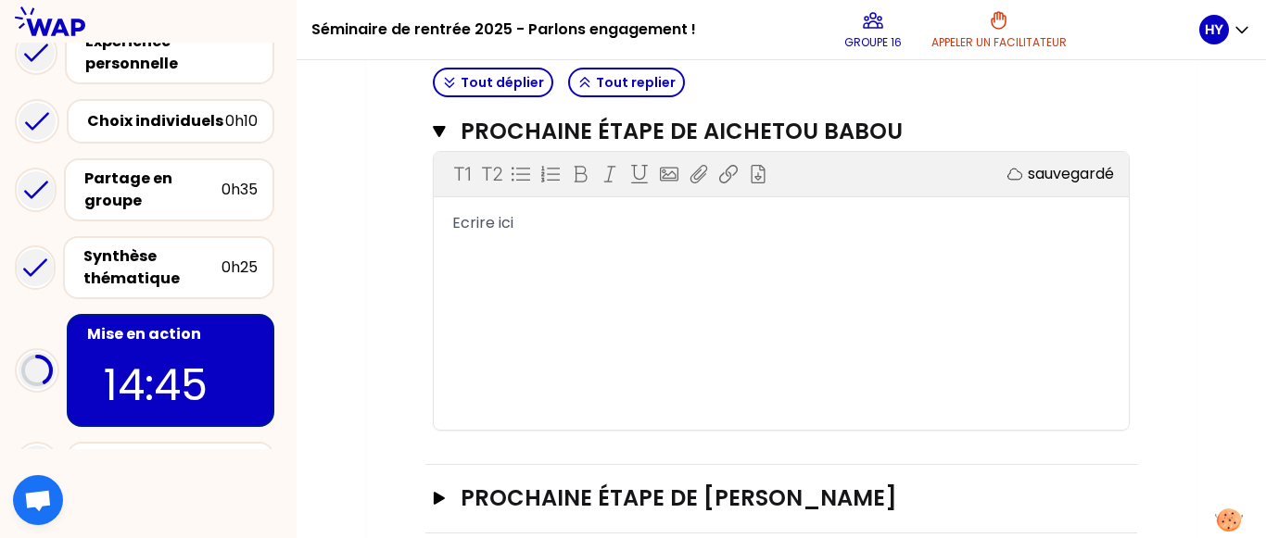
scroll to position [553, 0]
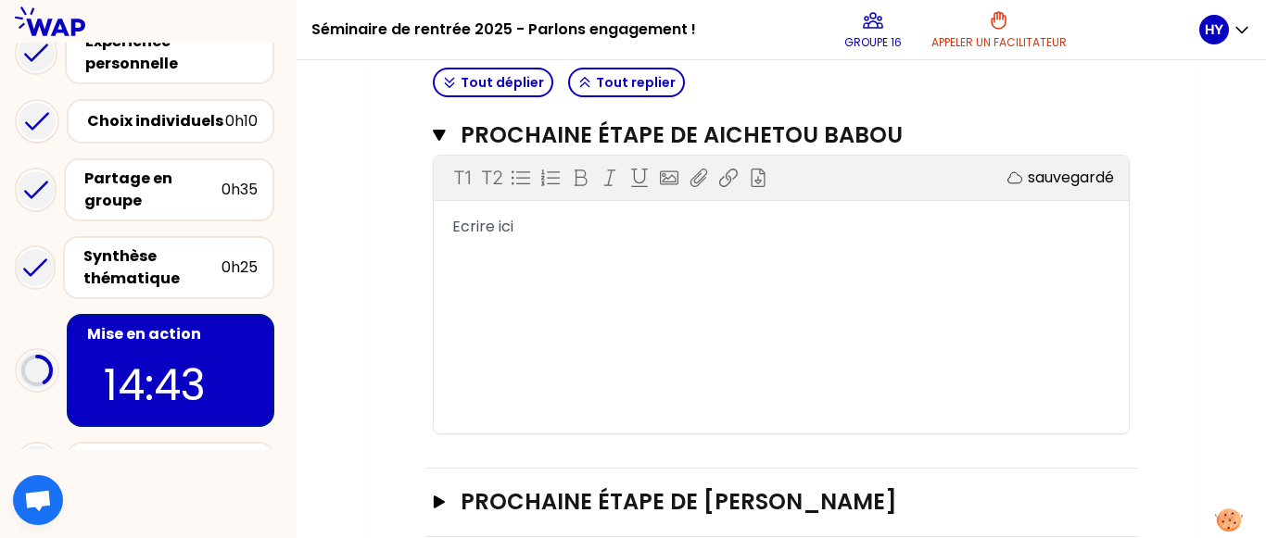
click at [670, 249] on div "T1 T2 Exporter sauvegardé Ecrire ici" at bounding box center [781, 295] width 695 height 278
click at [827, 214] on div "T1 T2 Exporter sauvegardé Ecrire ici" at bounding box center [781, 295] width 695 height 278
click at [953, 67] on div "Tout déplier Tout replier" at bounding box center [781, 82] width 712 height 45
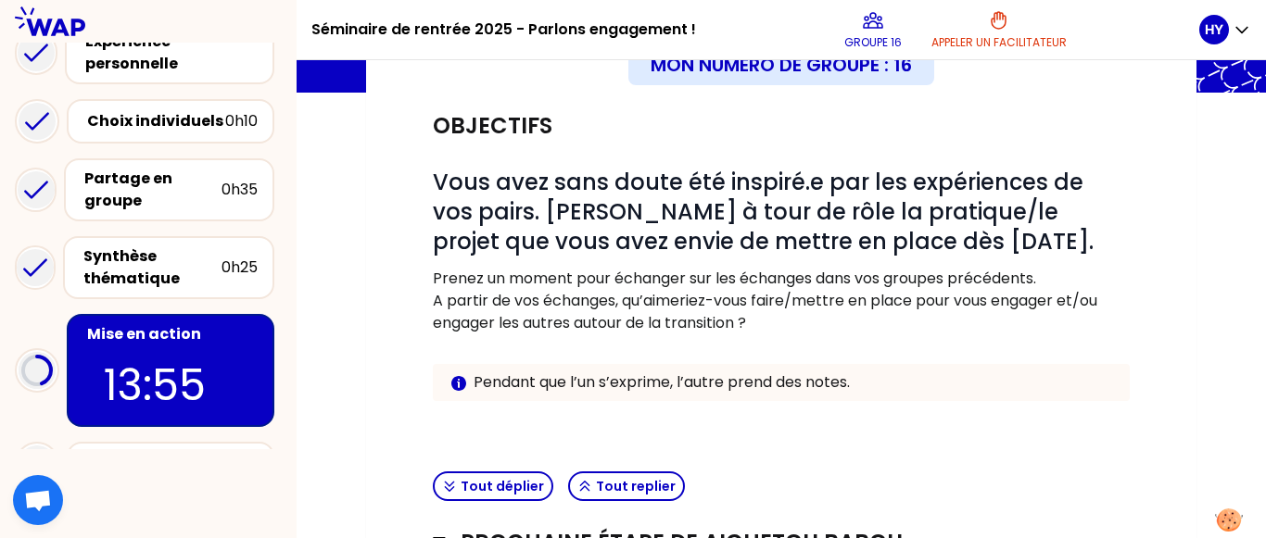
scroll to position [183, 0]
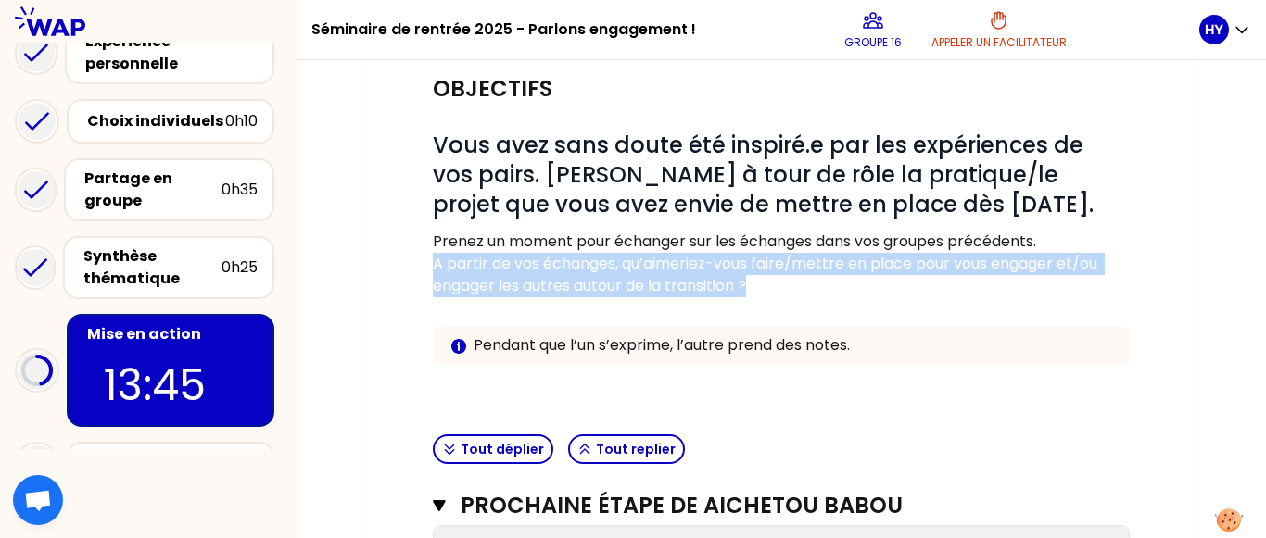
drag, startPoint x: 434, startPoint y: 262, endPoint x: 773, endPoint y: 285, distance: 339.9
click at [773, 285] on p "A partir de vos échanges, qu’aimeriez-vous faire/mettre en place pour vous enga…" at bounding box center [781, 275] width 697 height 44
copy p "A partir de vos échanges, qu’aimeriez-vous faire/mettre en place pour vous enga…"
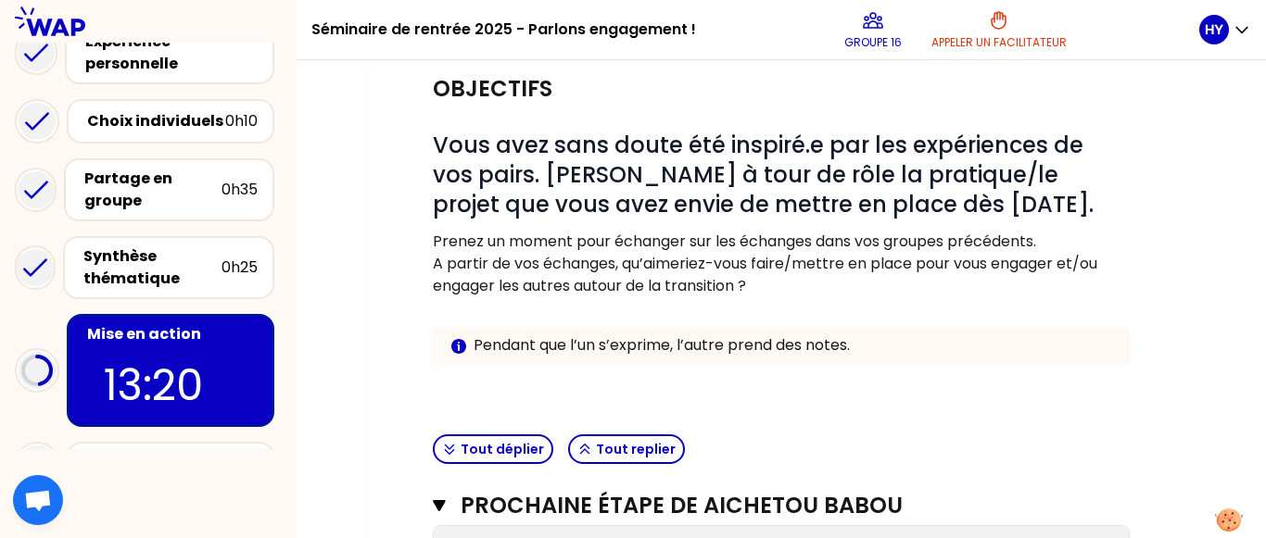
click at [1073, 315] on p at bounding box center [781, 308] width 697 height 22
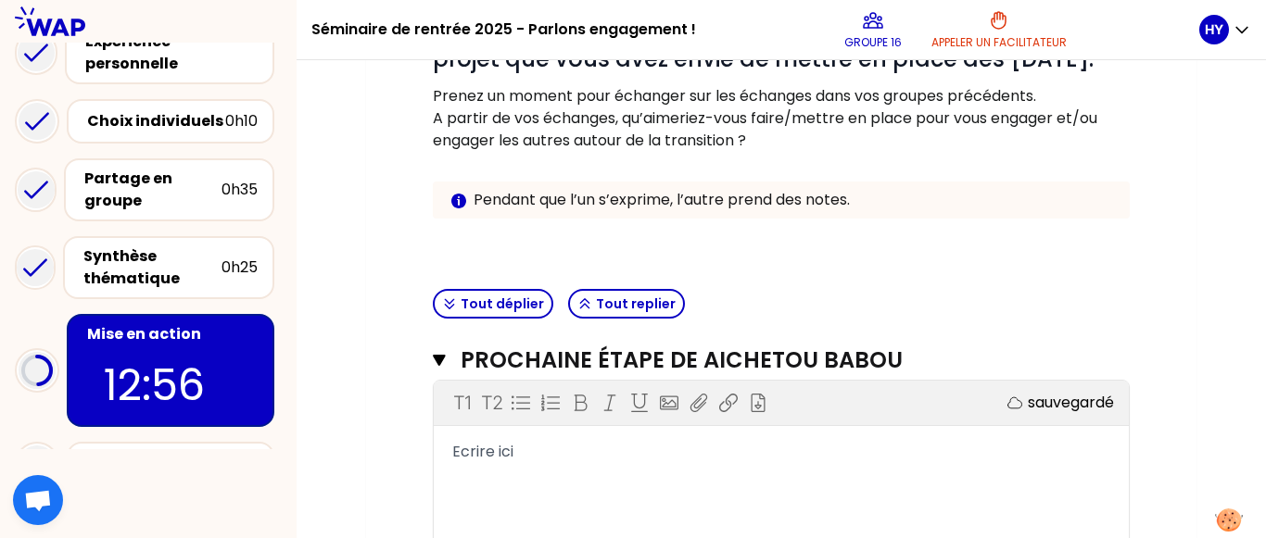
scroll to position [331, 0]
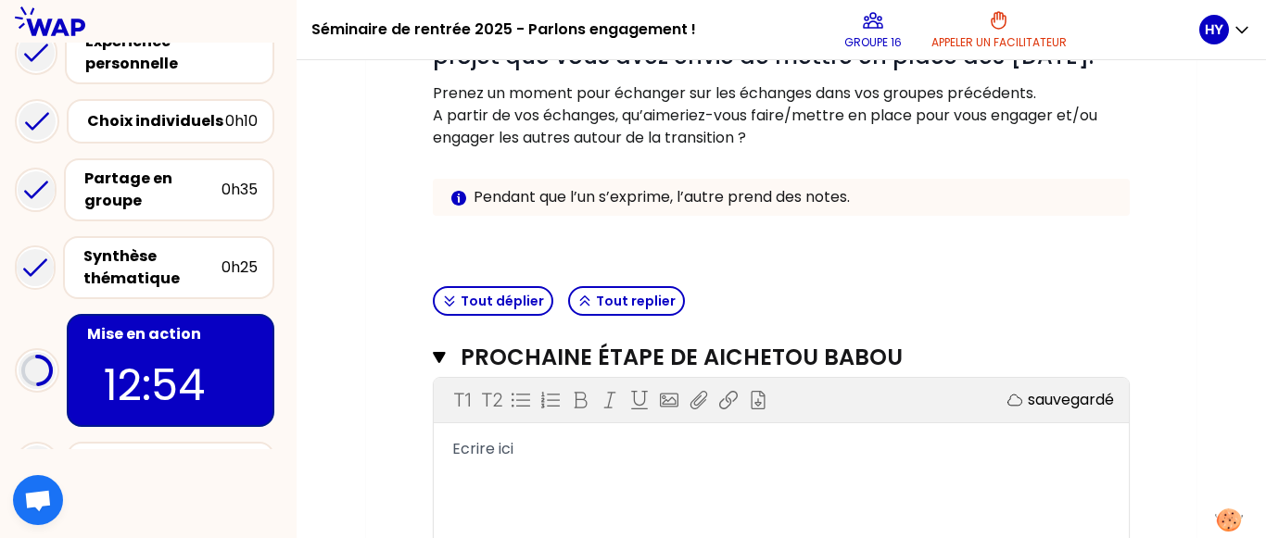
click at [765, 442] on div "Ecrire ici" at bounding box center [781, 449] width 658 height 22
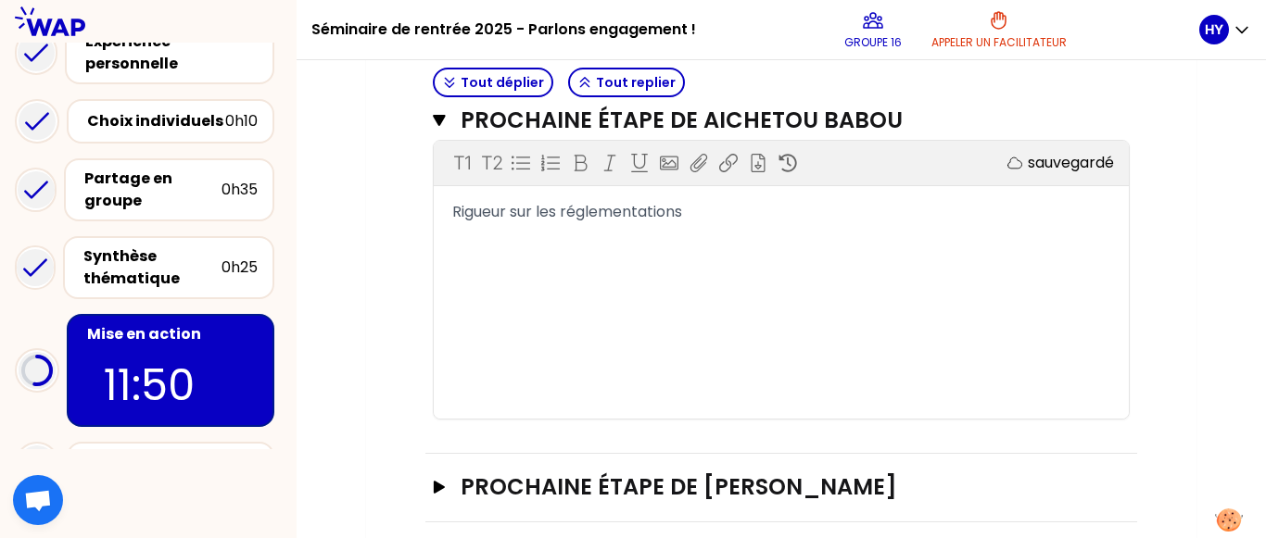
scroll to position [559, 0]
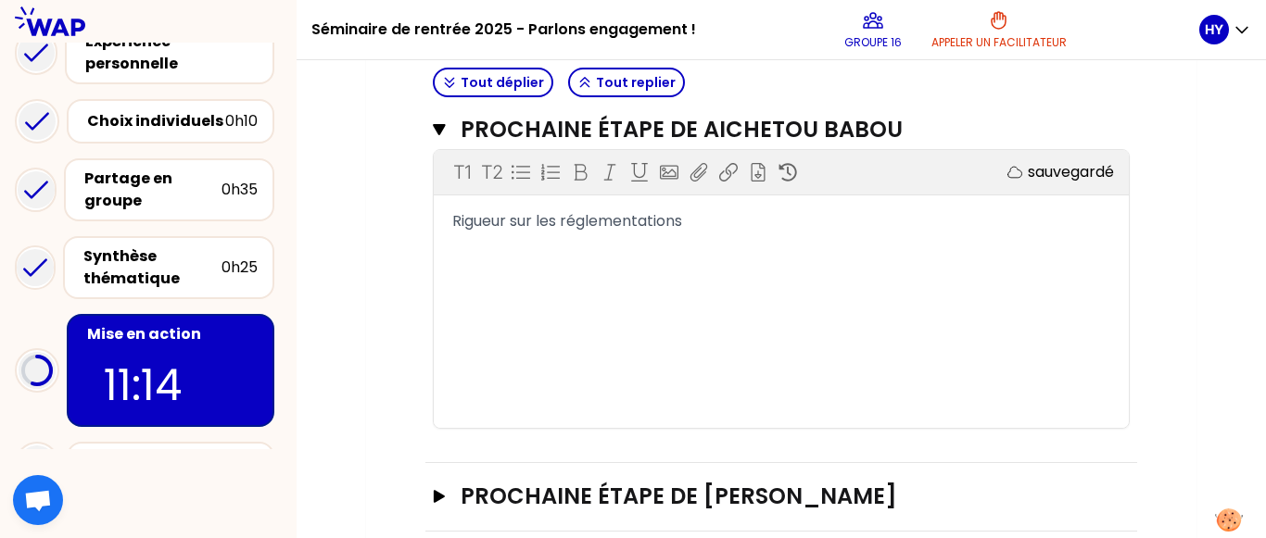
click at [1083, 95] on div "Tout déplier Tout replier" at bounding box center [781, 82] width 712 height 45
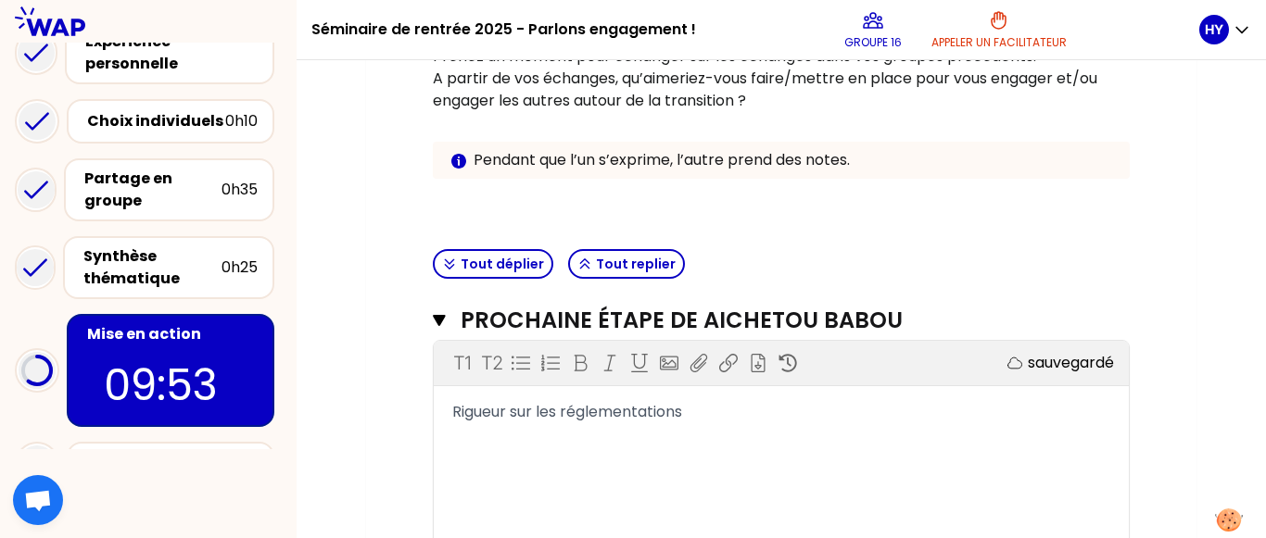
scroll to position [361, 0]
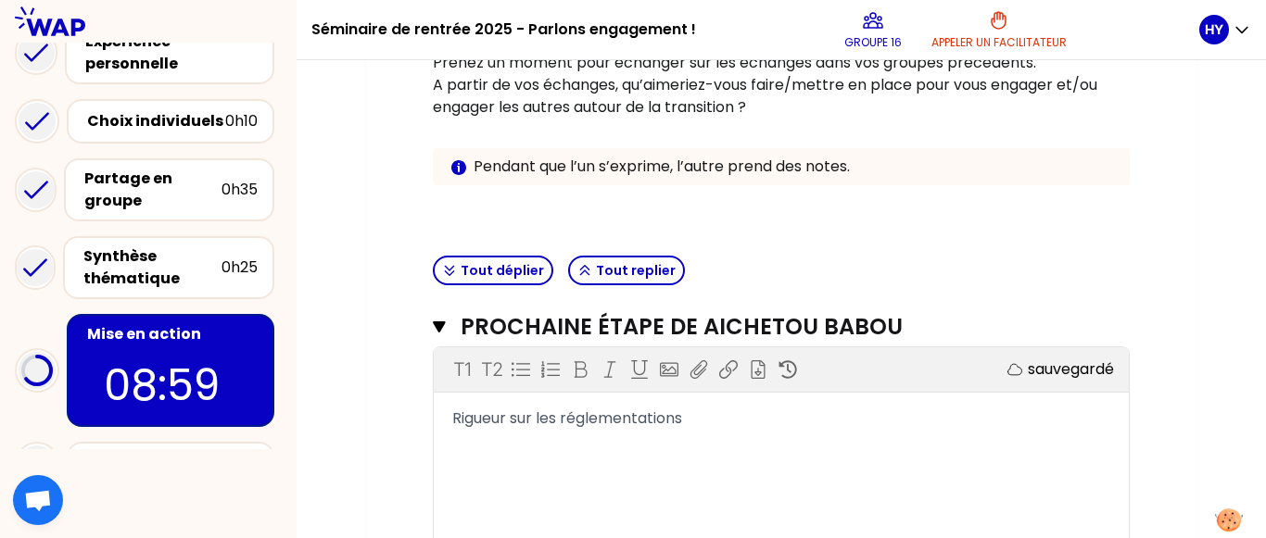
click at [1008, 241] on div "Objectifs # Vous avez sans doute été inspiré.e par les expériences de vos pairs…" at bounding box center [781, 63] width 712 height 372
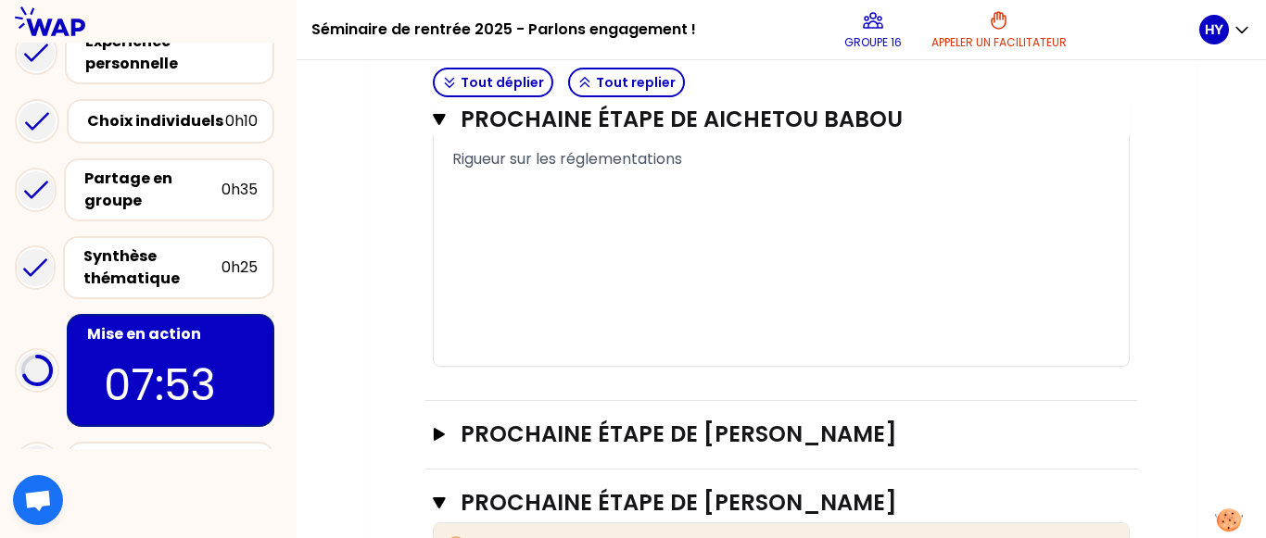
scroll to position [790, 0]
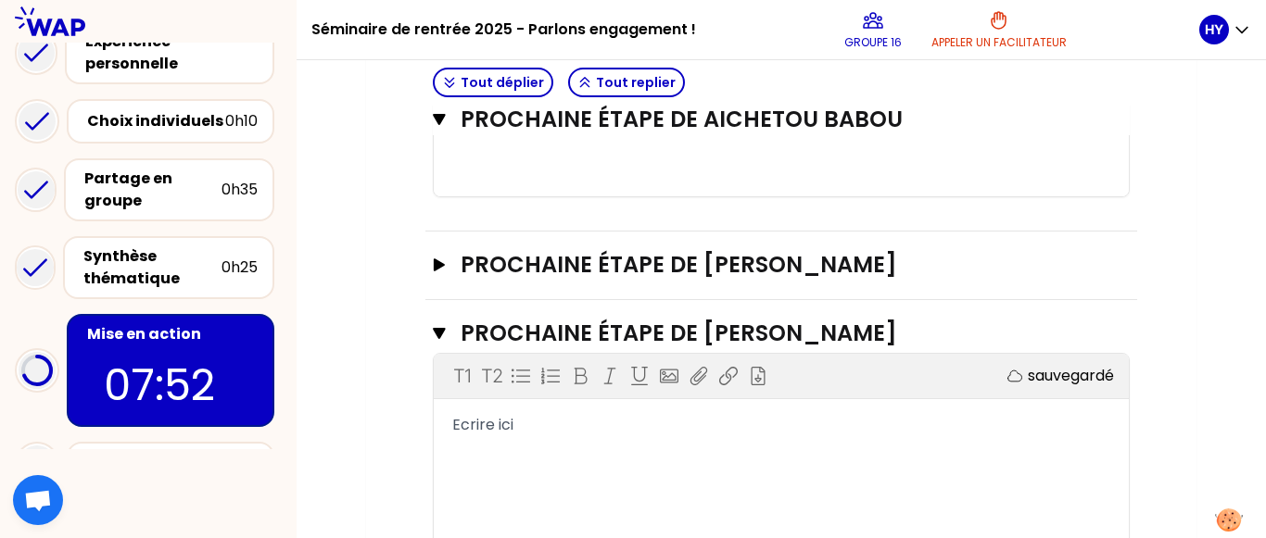
click at [428, 266] on div "Prochaine étape de [PERSON_NAME]" at bounding box center [781, 266] width 712 height 69
click at [435, 266] on icon "button" at bounding box center [439, 265] width 11 height 13
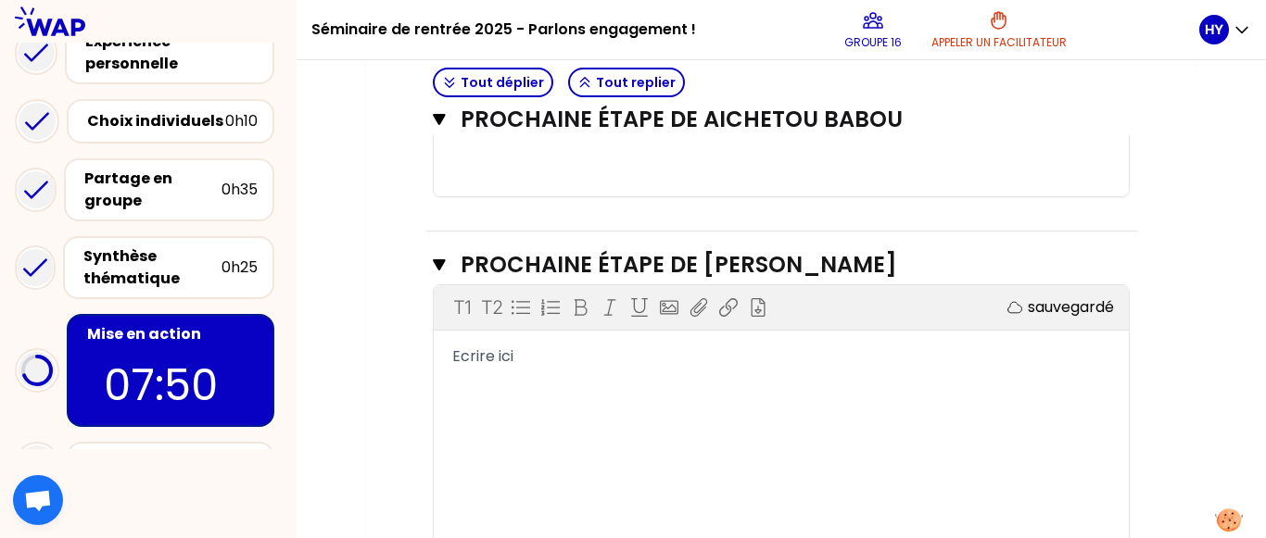
scroll to position [877, 0]
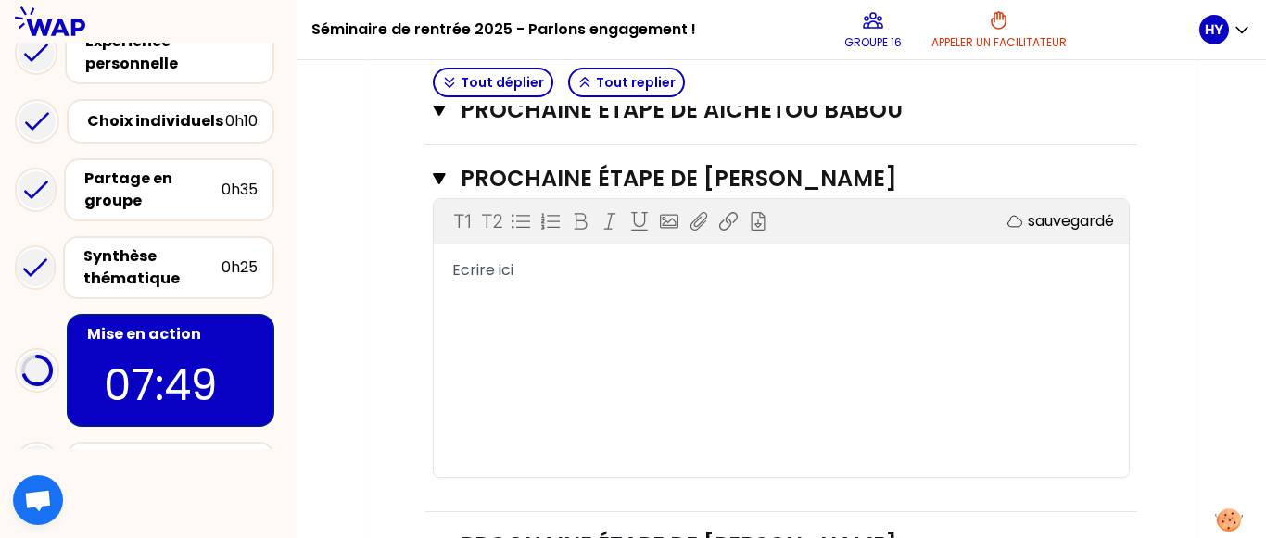
click at [763, 272] on div "Ecrire ici" at bounding box center [781, 270] width 658 height 22
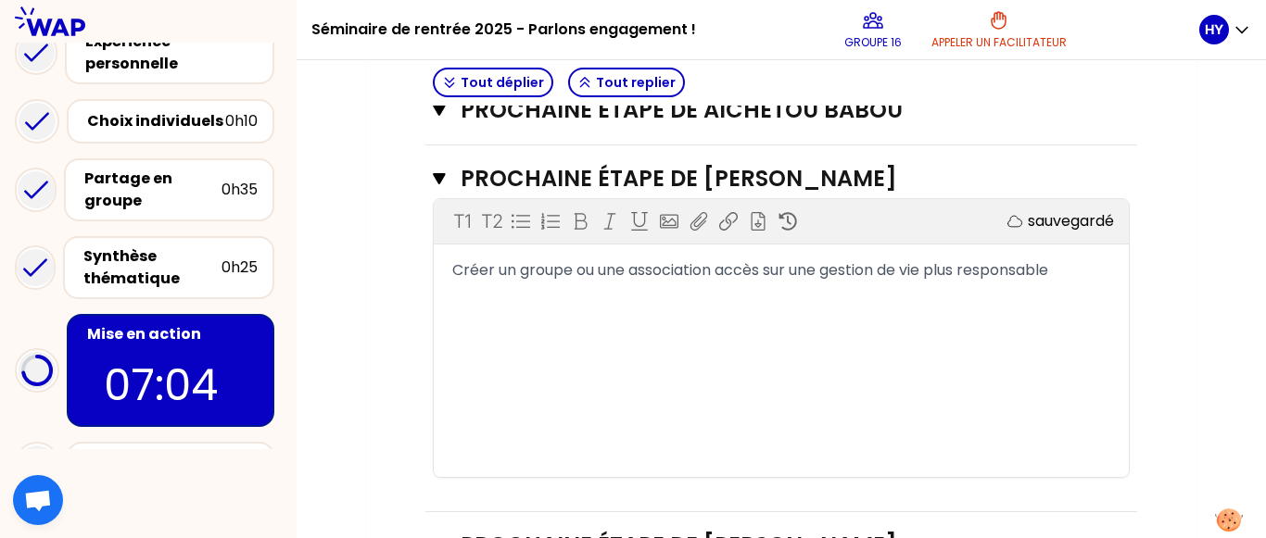
click at [892, 272] on span "Créer un groupe ou une association accès sur une gestion de vie plus responsable" at bounding box center [750, 269] width 596 height 21
click at [1054, 275] on div "Créer un groupe ou une association accès sur un mode vie plus responsable" at bounding box center [781, 270] width 658 height 22
click at [722, 271] on span "Créer un groupe ou une association accès sur un mode vie plus responsable" at bounding box center [728, 269] width 553 height 21
click at [795, 293] on div "Créer un groupe ou une association pour étudiants accès sur un mode vie plus re…" at bounding box center [781, 281] width 658 height 44
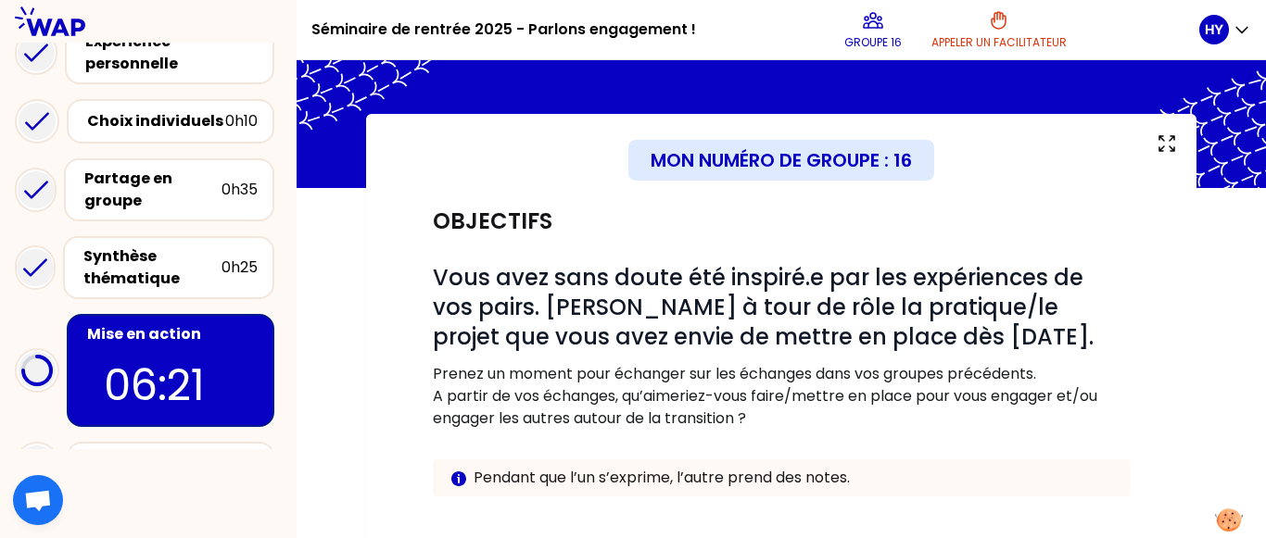
scroll to position [0, 0]
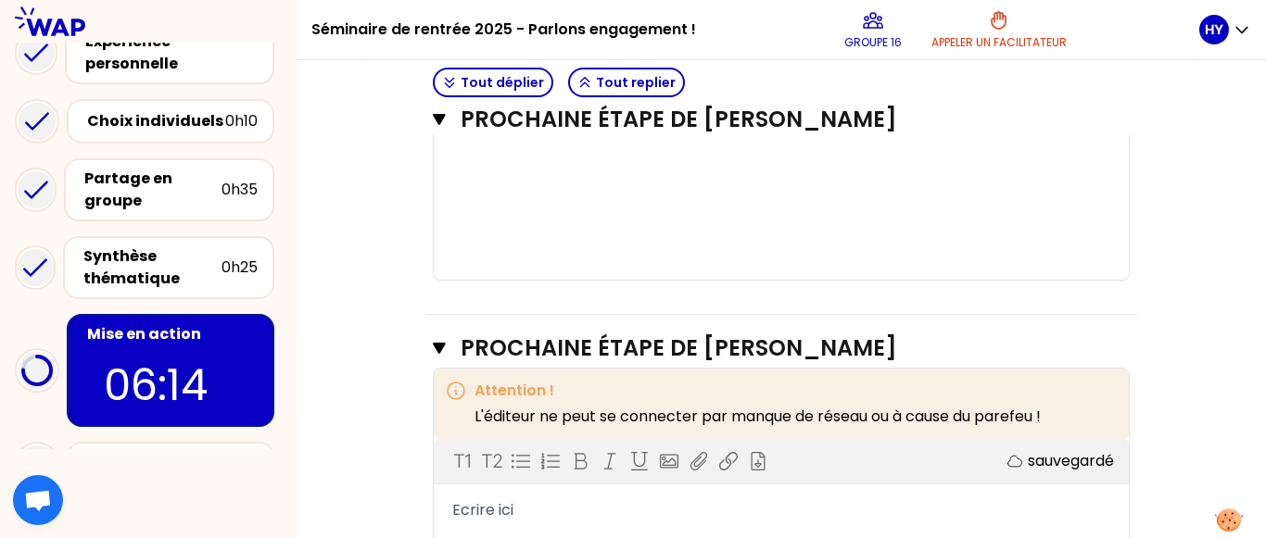
scroll to position [1186, 0]
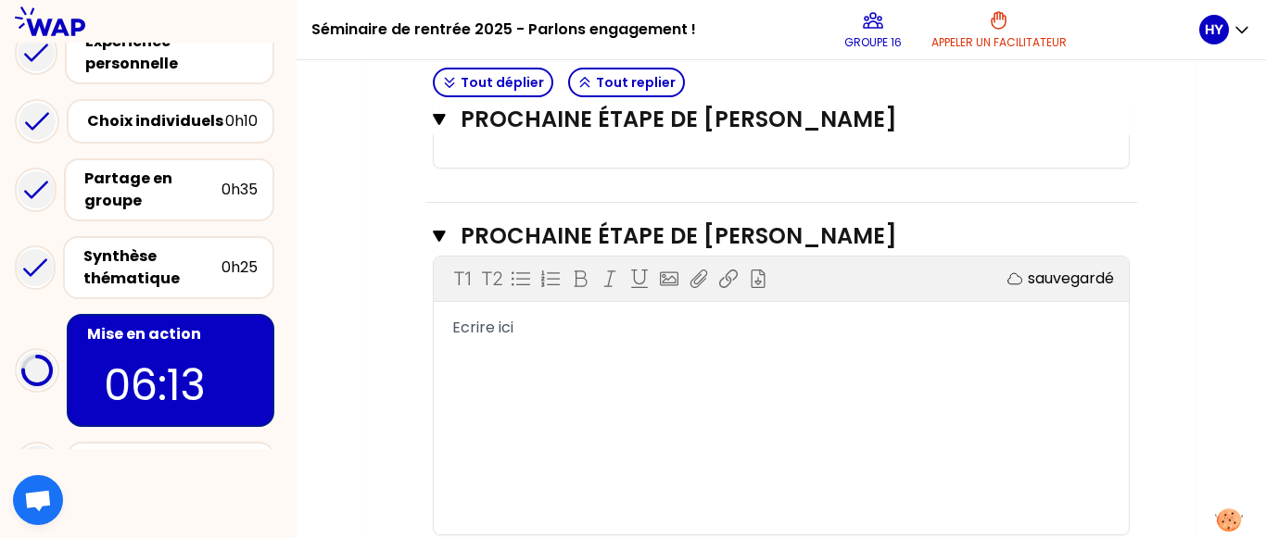
click at [736, 342] on div "T1 T2 Exporter sauvegardé Ecrire ici" at bounding box center [781, 396] width 695 height 278
click at [724, 336] on div "Ecrire ici" at bounding box center [781, 328] width 658 height 22
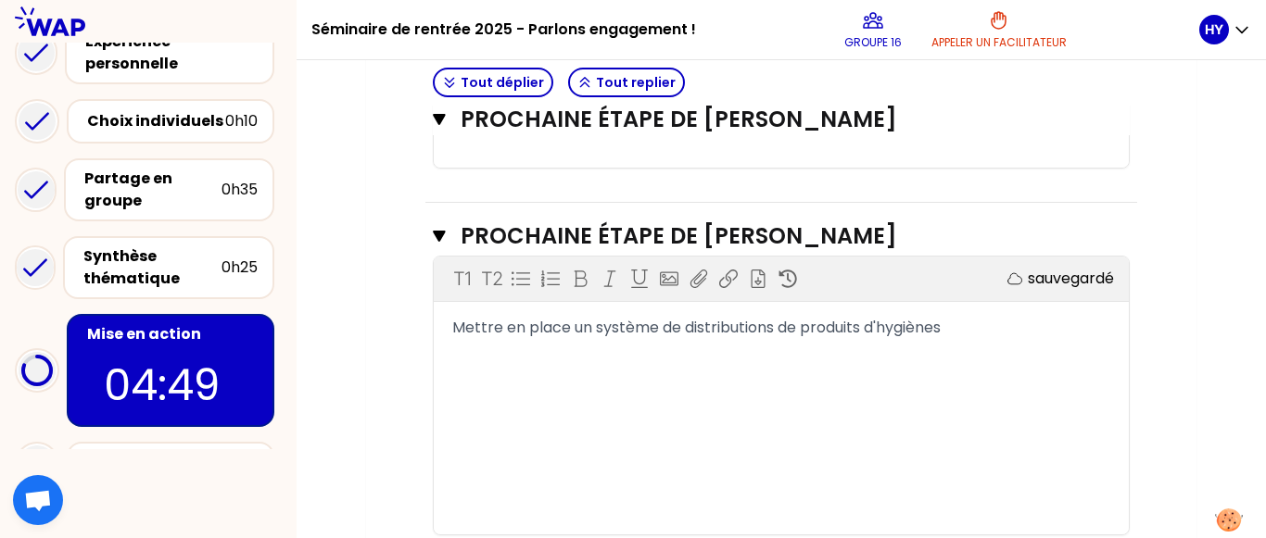
click at [864, 325] on span "Mettre en place un système de distributions de produits d'hygiènes" at bounding box center [696, 327] width 488 height 21
click at [1083, 318] on div "Mettre en place un système de distributions de produits alimentaires et d'hygiè…" at bounding box center [781, 328] width 658 height 22
click at [773, 328] on span "Mettre en place un système de distributions de produits alimentaires et d'hygiè…" at bounding box center [753, 327] width 602 height 21
click at [861, 351] on div "Mettre en place un système de distributions des invendus de produits alimentair…" at bounding box center [781, 339] width 658 height 44
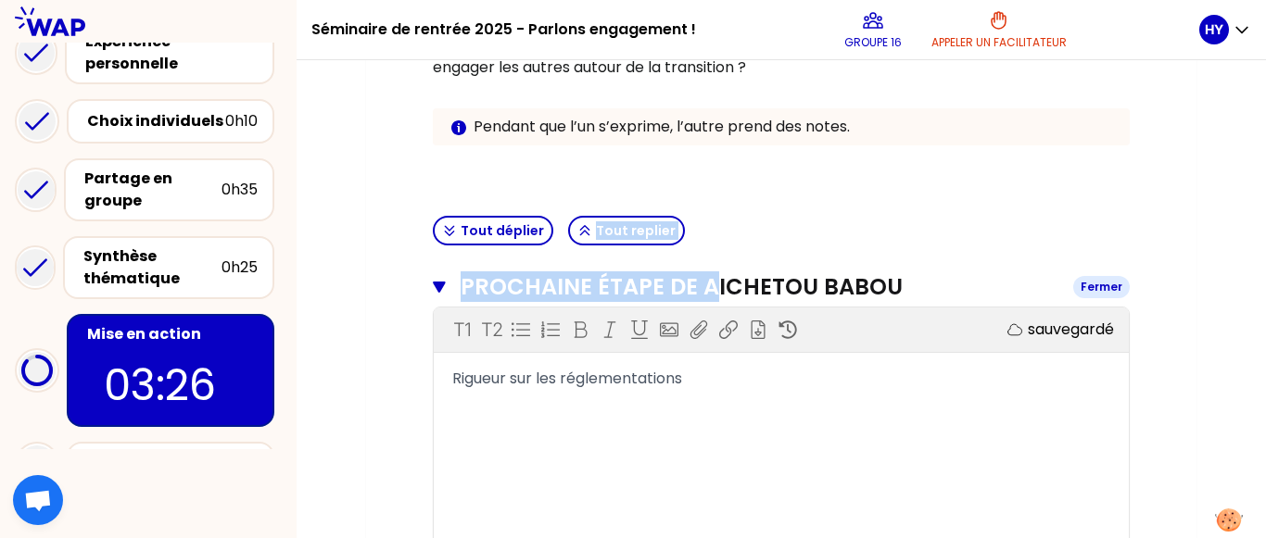
drag, startPoint x: 1116, startPoint y: 249, endPoint x: 696, endPoint y: 287, distance: 421.5
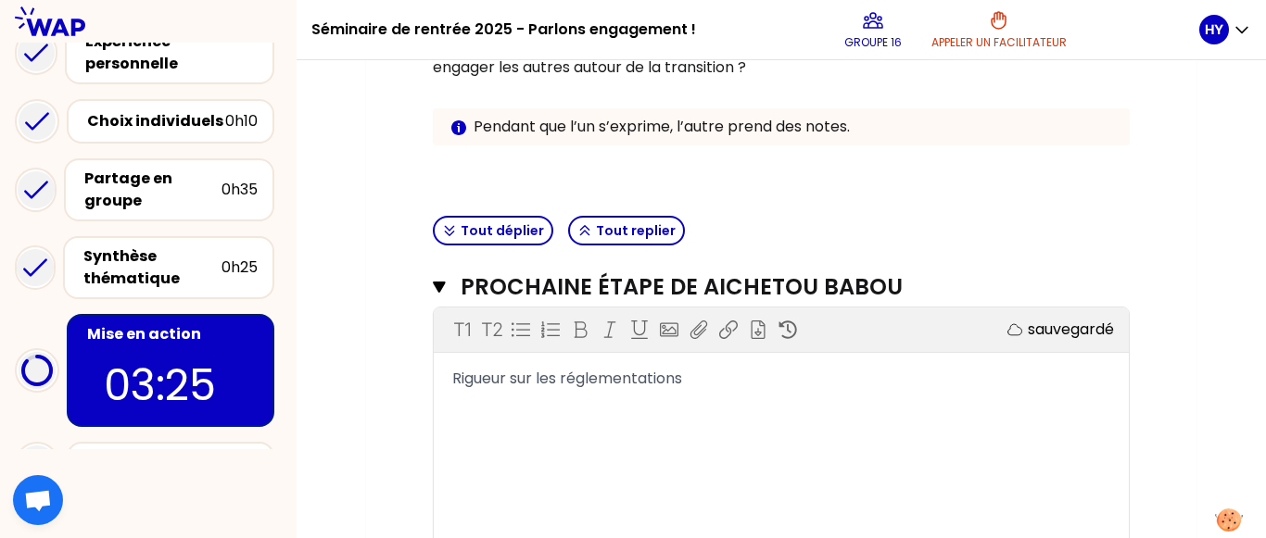
click at [465, 388] on span "Rigueur sur les réglementations" at bounding box center [567, 378] width 230 height 21
click at [448, 380] on div "Rigueur sur les réglementations" at bounding box center [781, 379] width 695 height 22
click at [455, 377] on span "Rigueur sur les réglementations" at bounding box center [567, 378] width 230 height 21
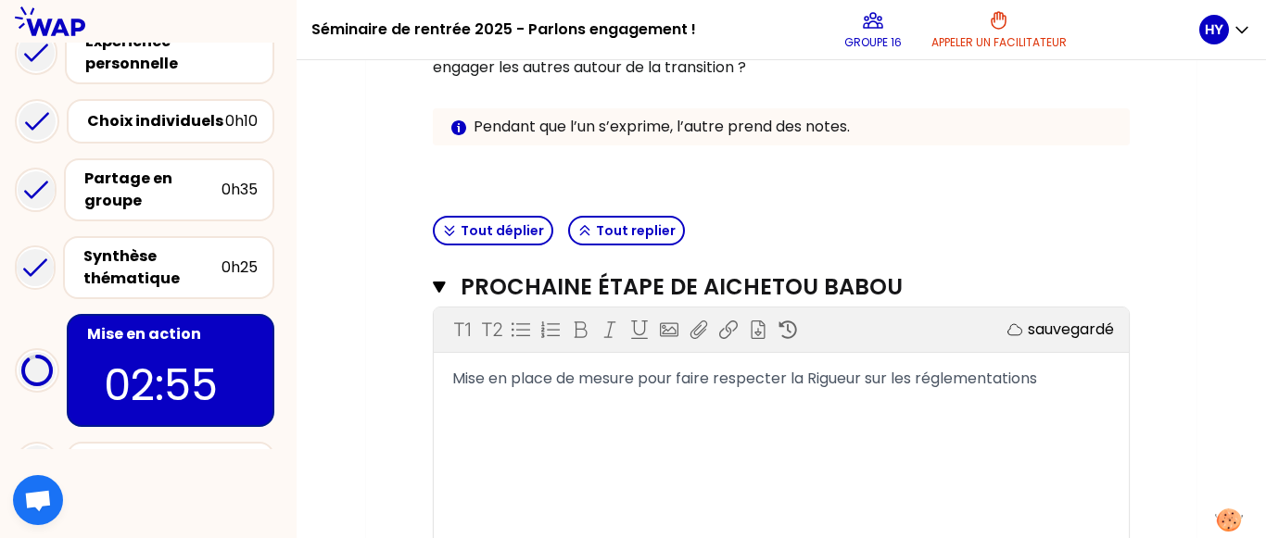
click at [816, 379] on span "Mise en place de mesure pour faire respecter la Rigueur sur les réglementations" at bounding box center [744, 378] width 585 height 21
click at [1053, 382] on div "Mise en place de mesure pour faire respecter la rigueur sur les réglementations" at bounding box center [781, 379] width 658 height 22
click at [552, 379] on span "Mise en place de mesure pour faire respecter la rigueur sur les réglementations…" at bounding box center [775, 390] width 646 height 44
click at [675, 407] on div "Mise en place de mesure pour faire respecter la rigueur sur les réglementations…" at bounding box center [781, 390] width 658 height 44
click at [559, 382] on span "Mise en place de mesure pour faire respecter la rigueur sur les réglementations…" at bounding box center [775, 390] width 646 height 44
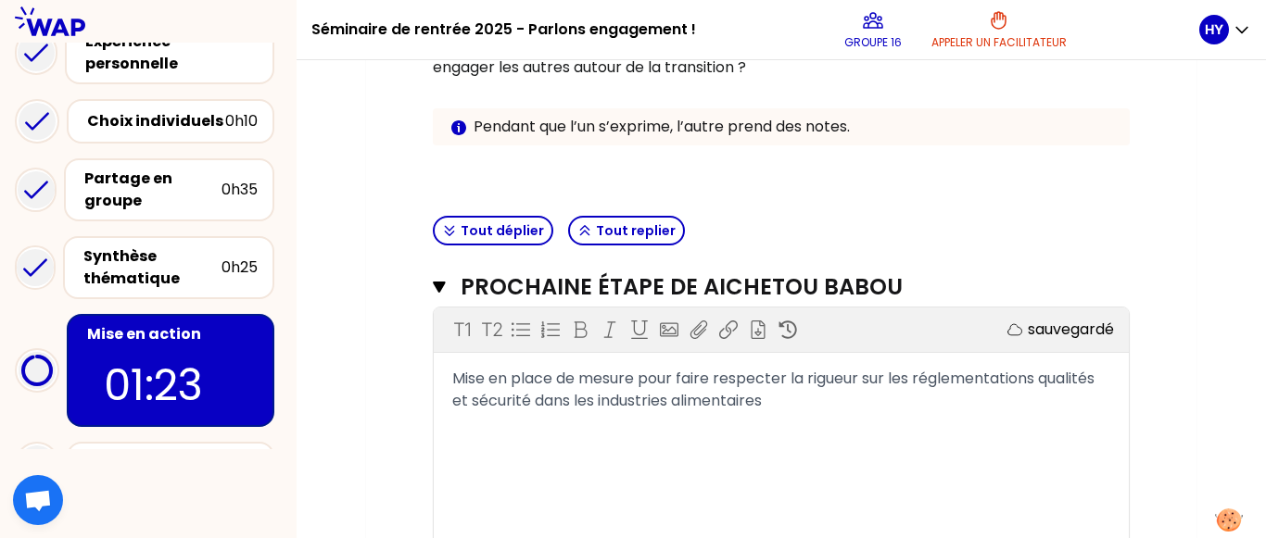
click at [789, 408] on div "Mise en place de mesure pour faire respecter la rigueur sur les réglementations…" at bounding box center [781, 390] width 658 height 44
click at [640, 384] on span "Mise en place de mesure pour faire respecter la rigueur sur les réglementations…" at bounding box center [775, 390] width 646 height 44
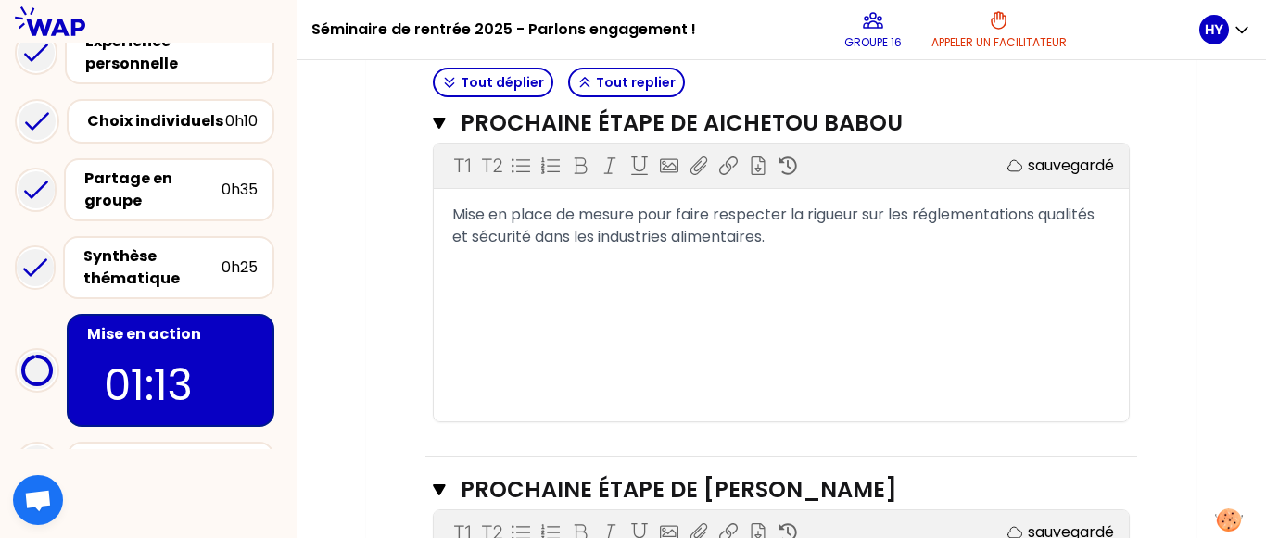
scroll to position [562, 0]
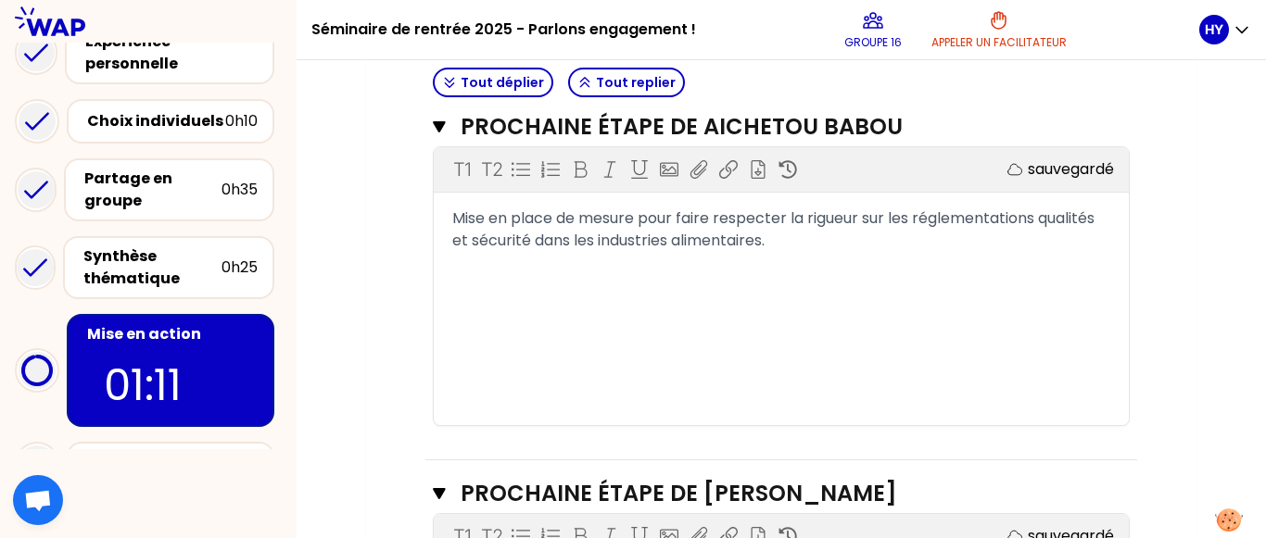
click at [634, 220] on span "Mise en place de mesure pour faire respecter la rigueur sur les réglementations…" at bounding box center [775, 230] width 646 height 44
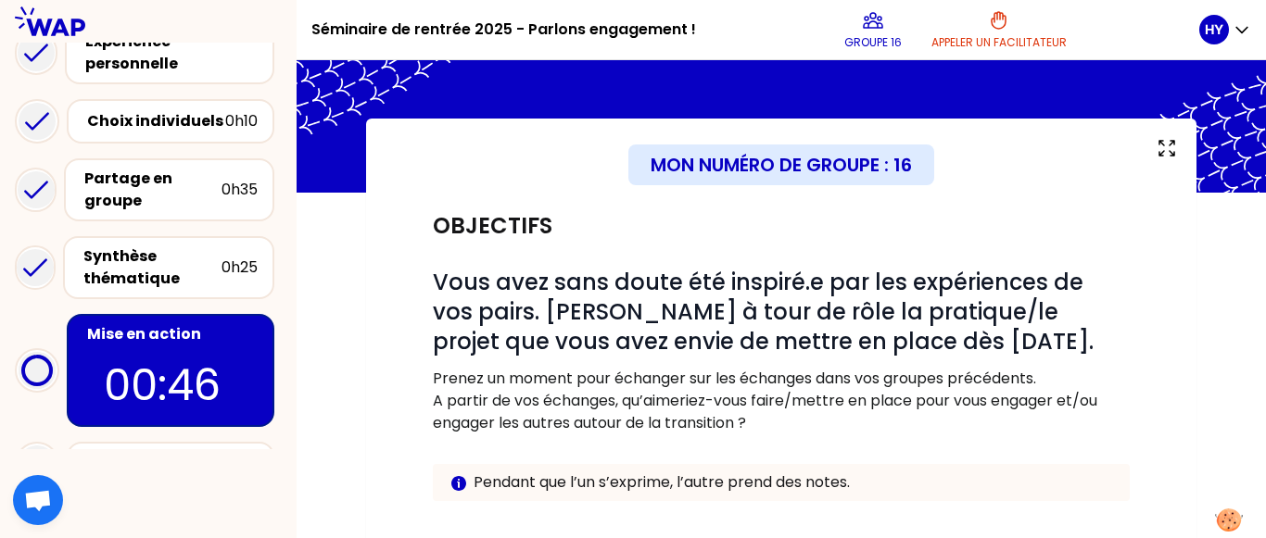
scroll to position [0, 0]
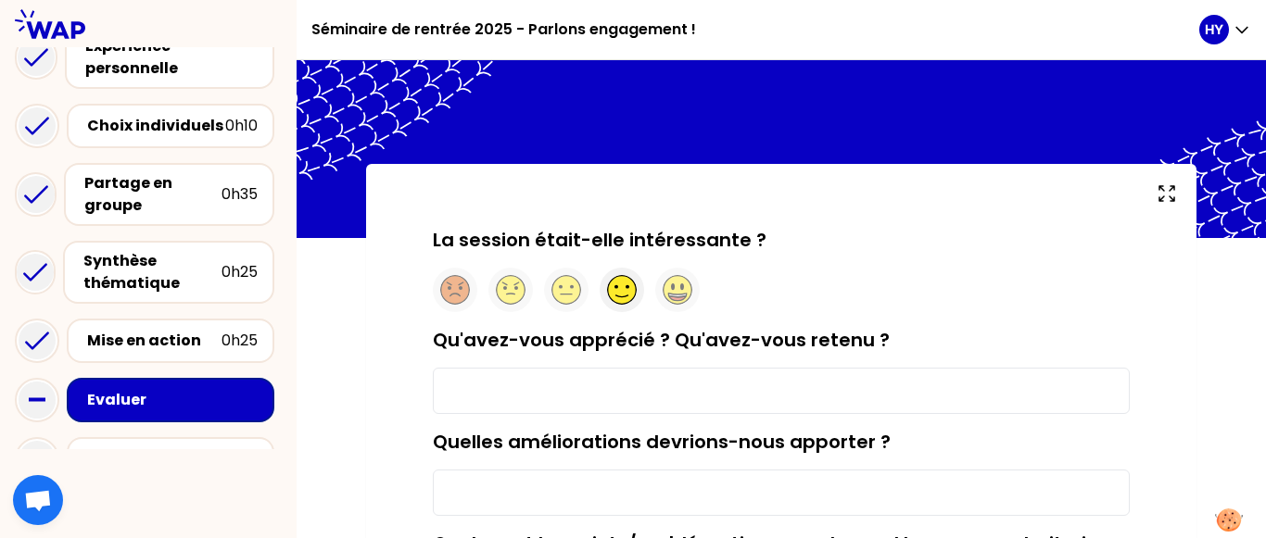
click at [617, 301] on circle at bounding box center [622, 290] width 29 height 29
click at [623, 390] on input "Qu'avez-vous apprécié ? Qu'avez-vous retenu ?" at bounding box center [781, 391] width 697 height 46
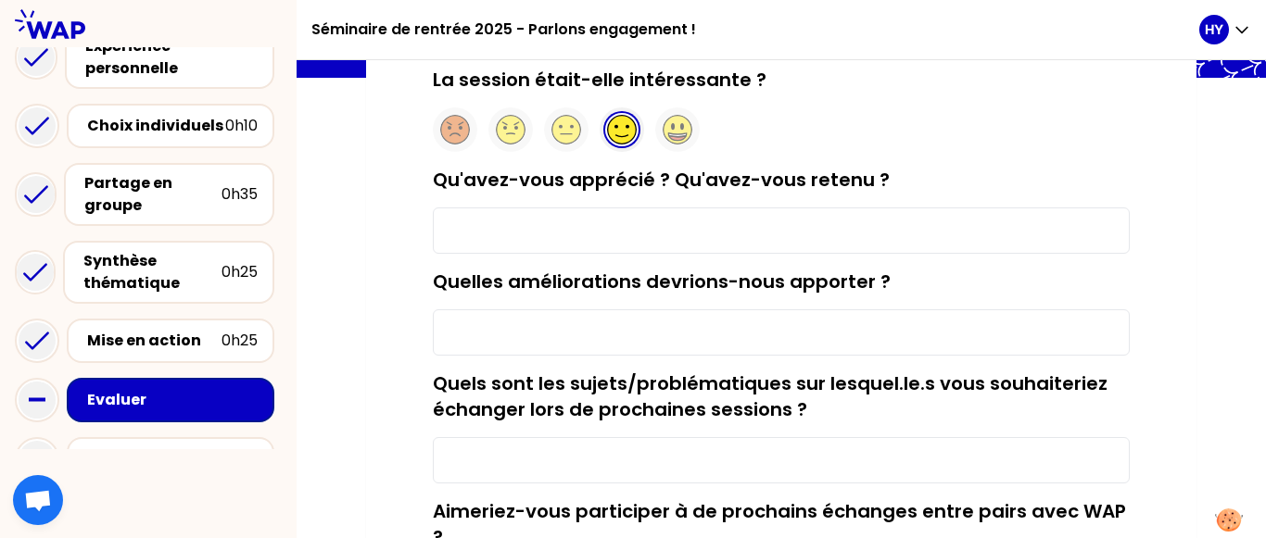
scroll to position [162, 0]
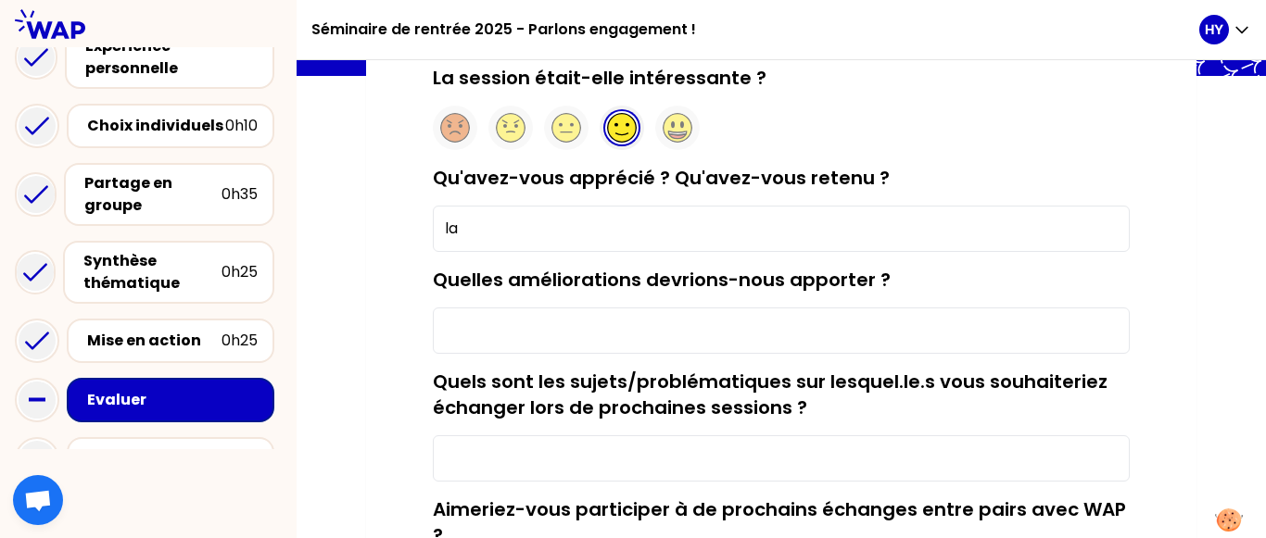
type input "l"
click at [863, 227] on input "La fluidité du changement d'interface, la possibilité d'intéragir" at bounding box center [781, 229] width 697 height 46
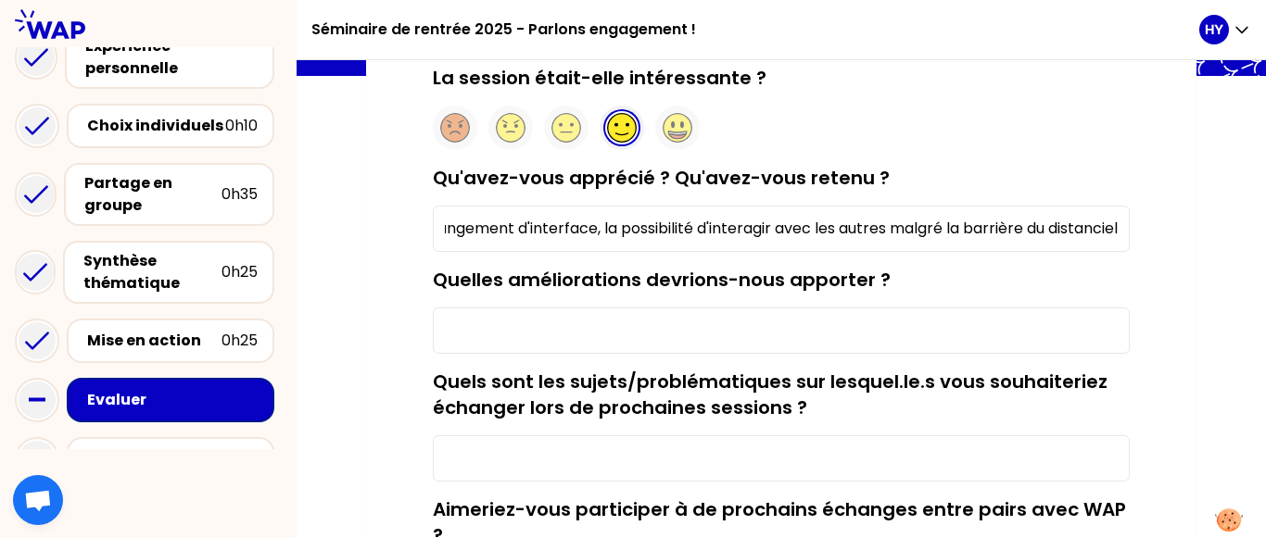
scroll to position [0, 134]
type input "La fluidité du changement d'interface, la possibilité d'interagir avec les autr…"
click at [887, 340] on input "Quelles améliorations devrions-nous apporter ?" at bounding box center [781, 331] width 697 height 46
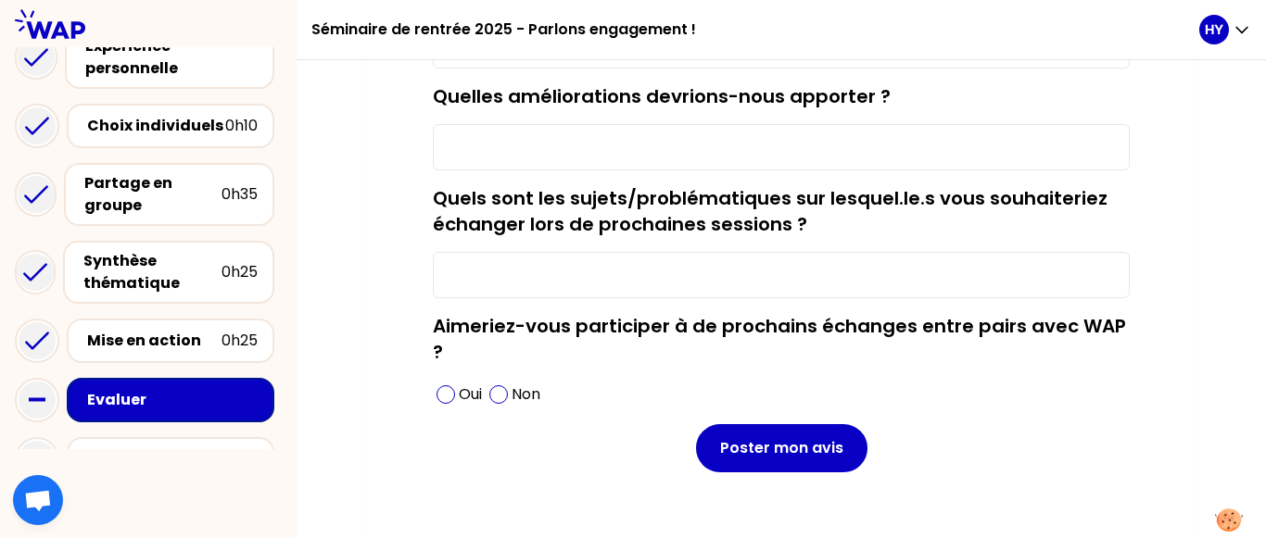
scroll to position [360, 0]
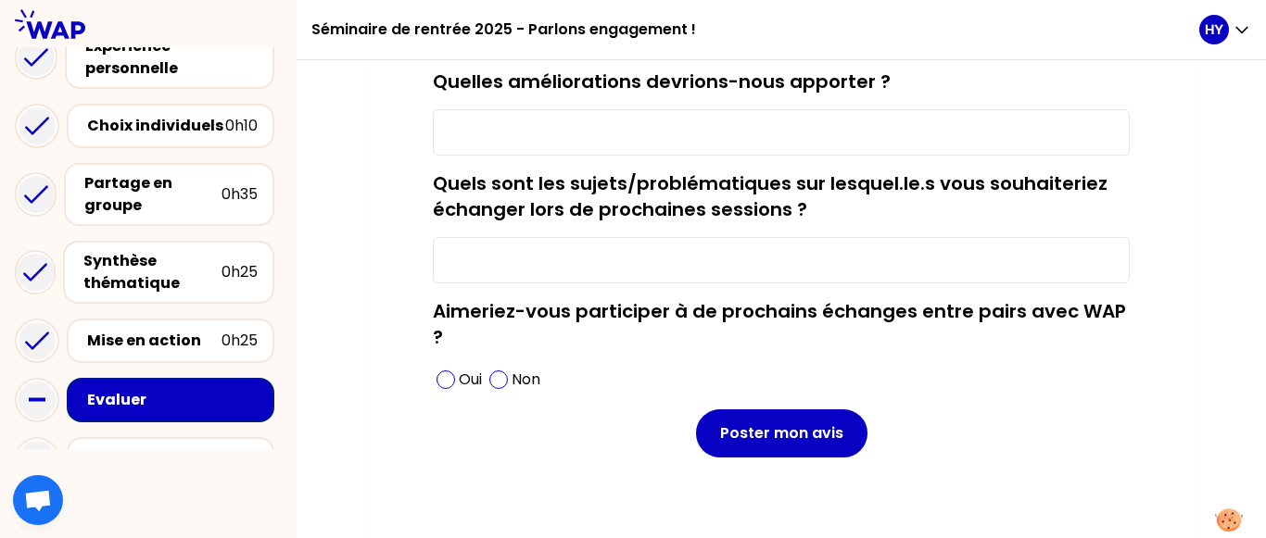
click at [930, 252] on input "Quels sont les sujets/problématiques sur lesquel.le.s vous souhaiteriez échange…" at bounding box center [781, 260] width 697 height 46
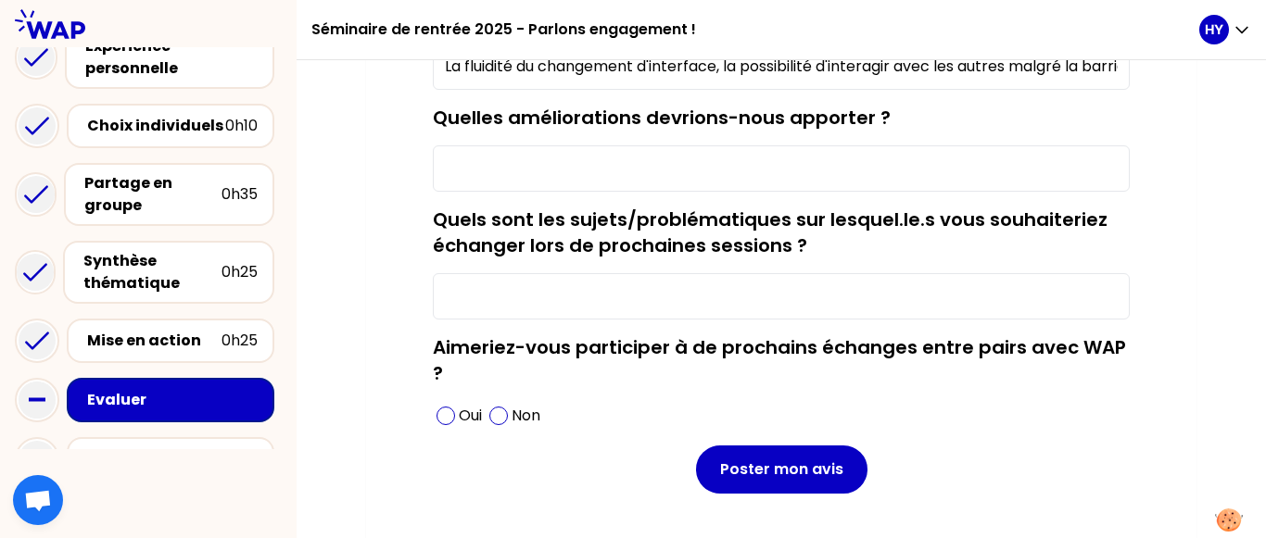
scroll to position [237, 0]
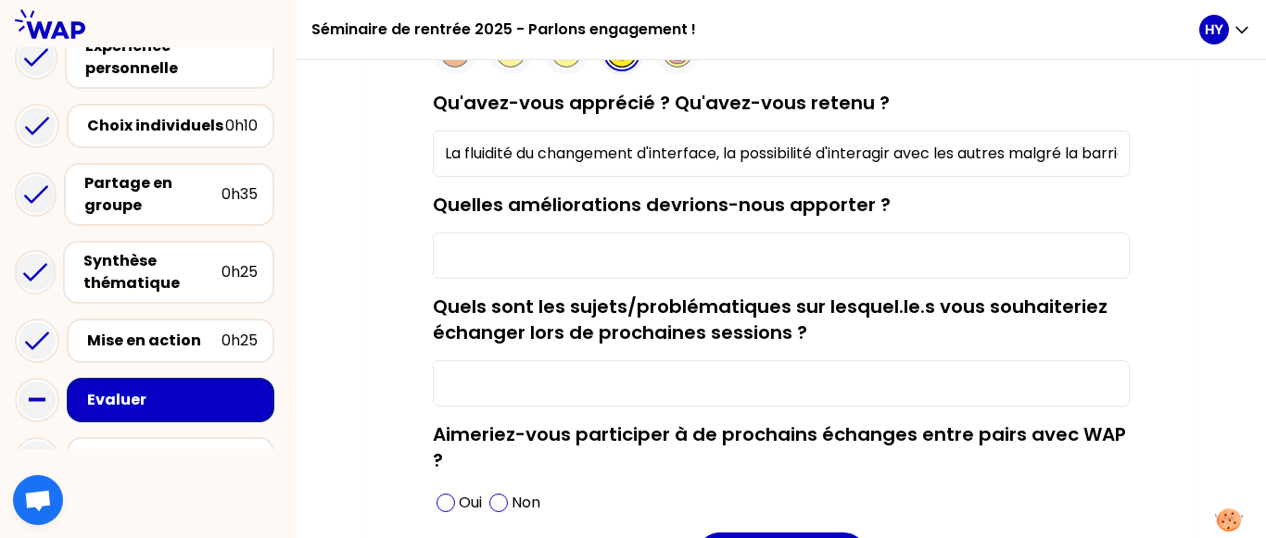
click at [981, 269] on input "Quelles améliorations devrions-nous apporter ?" at bounding box center [781, 256] width 697 height 46
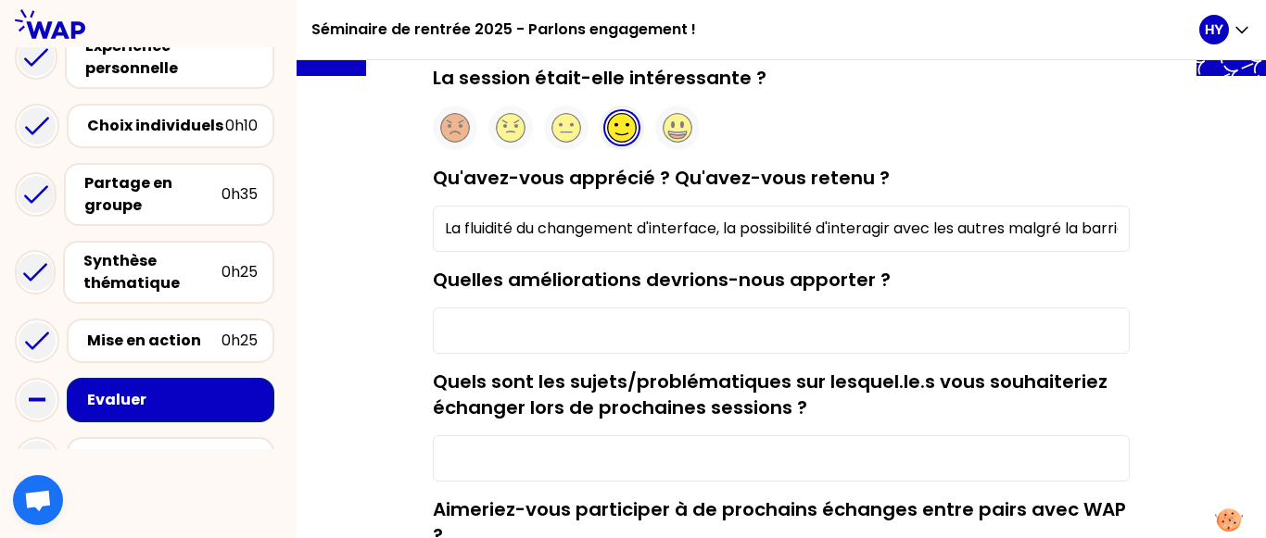
scroll to position [129, 0]
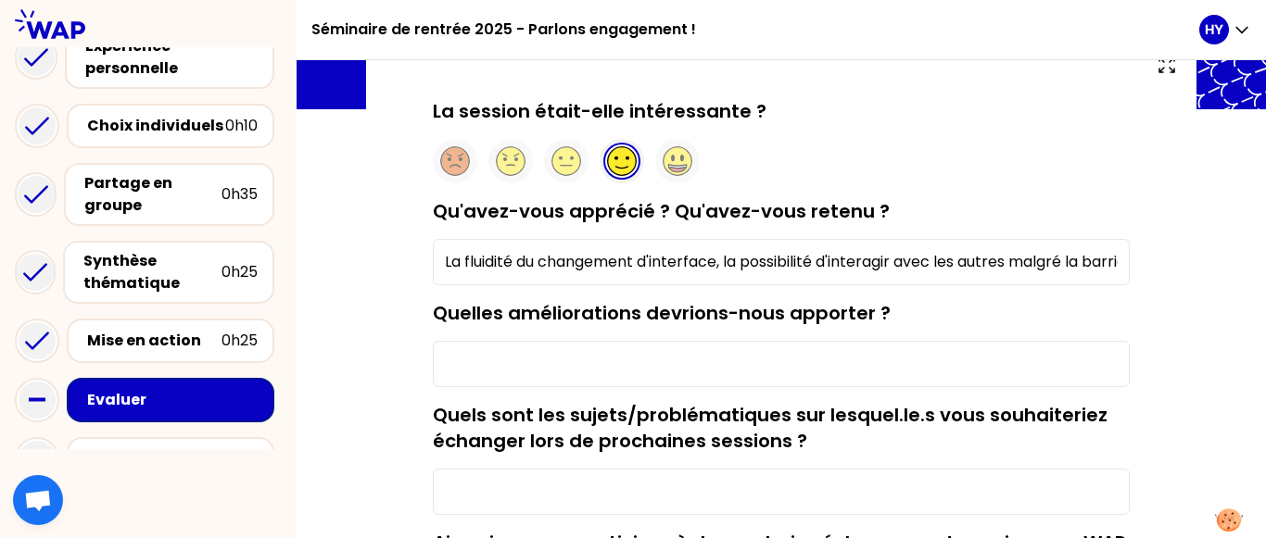
click at [877, 376] on input "Quelles améliorations devrions-nous apporter ?" at bounding box center [781, 364] width 697 height 46
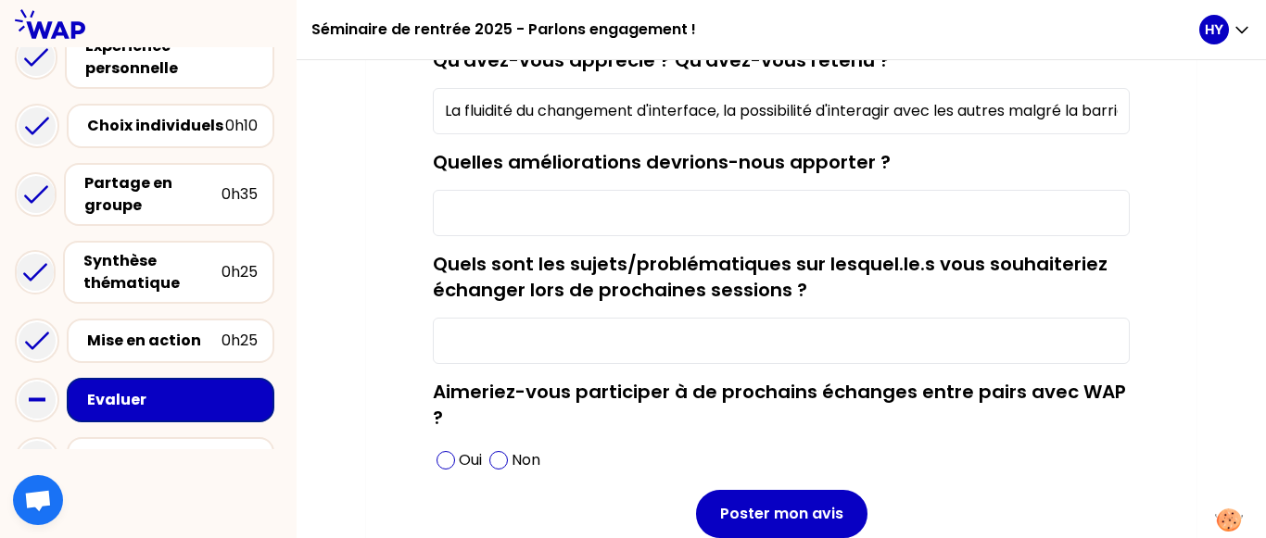
scroll to position [284, 0]
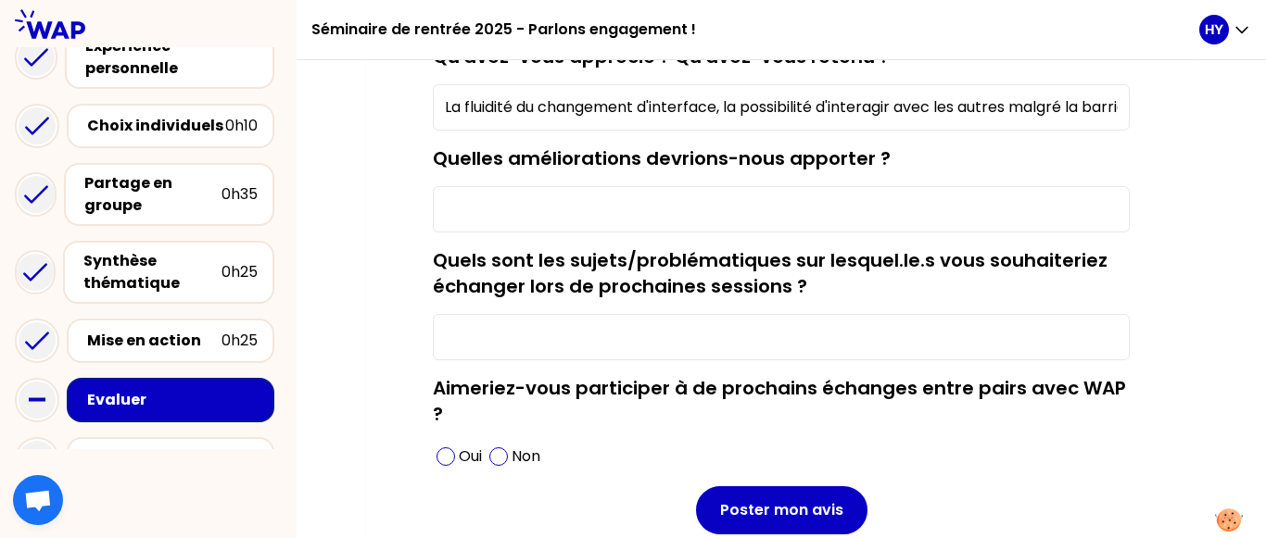
click at [1001, 335] on input "Quels sont les sujets/problématiques sur lesquel.le.s vous souhaiteriez échange…" at bounding box center [781, 337] width 697 height 46
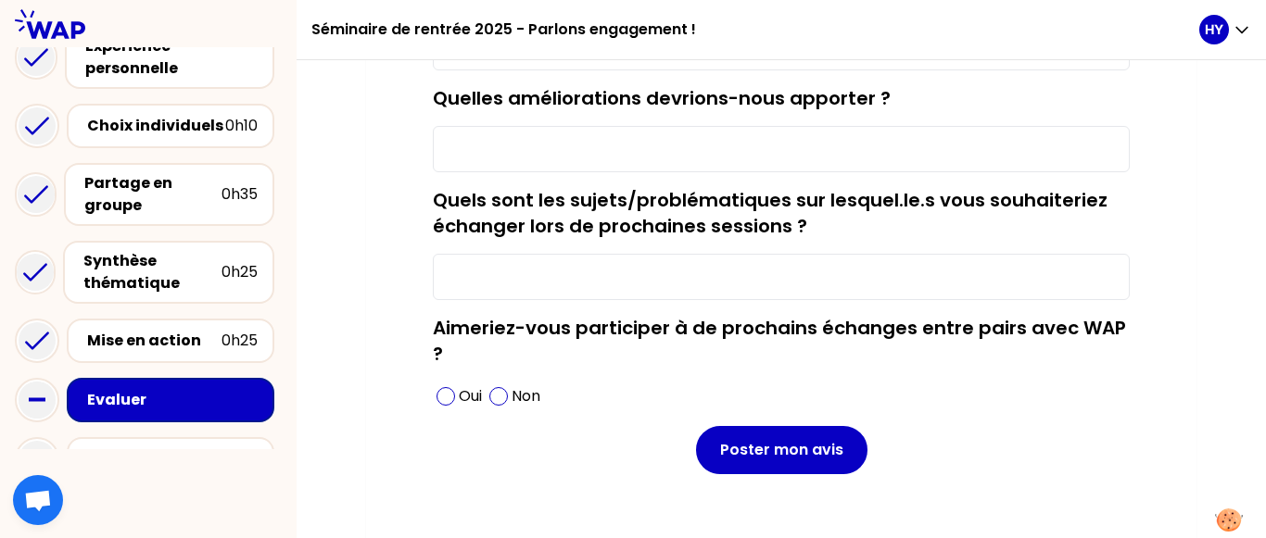
scroll to position [342, 0]
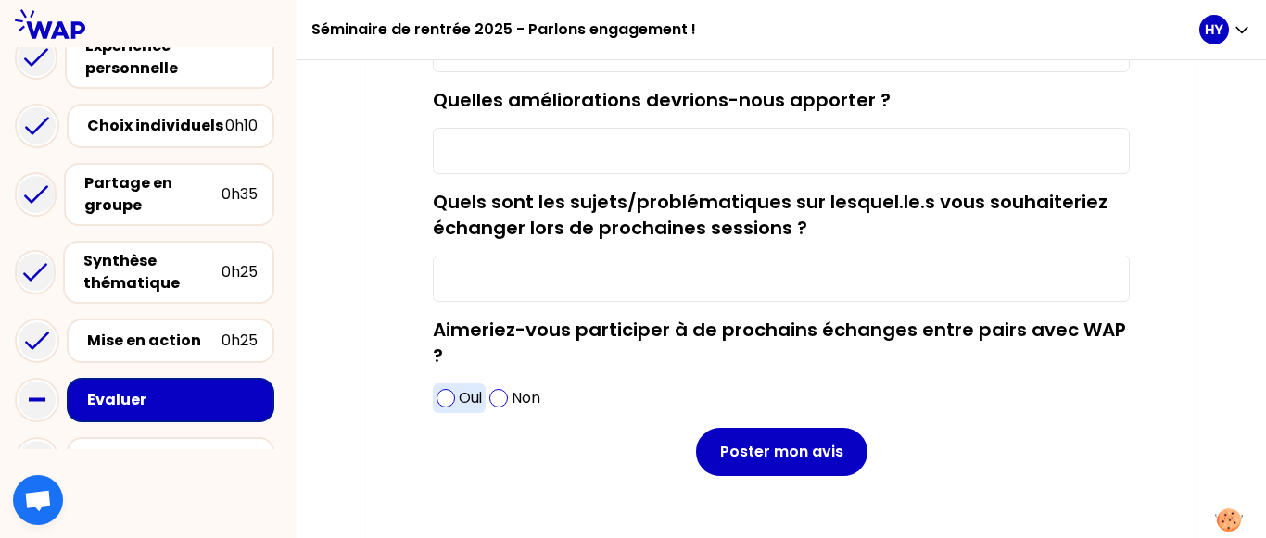
click at [446, 399] on span at bounding box center [445, 398] width 19 height 19
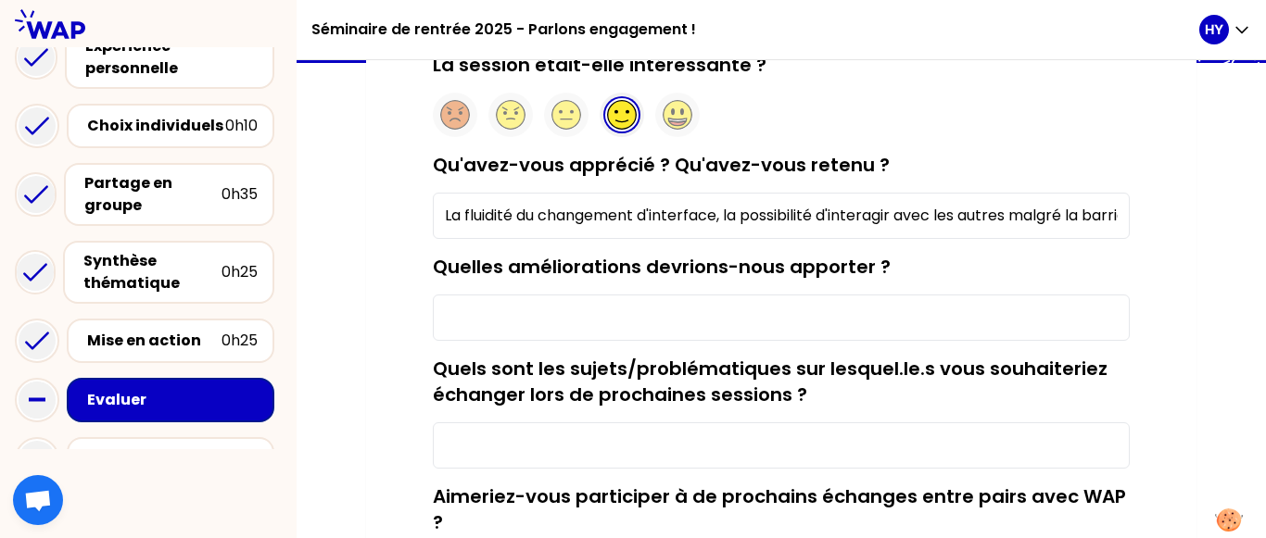
scroll to position [173, 0]
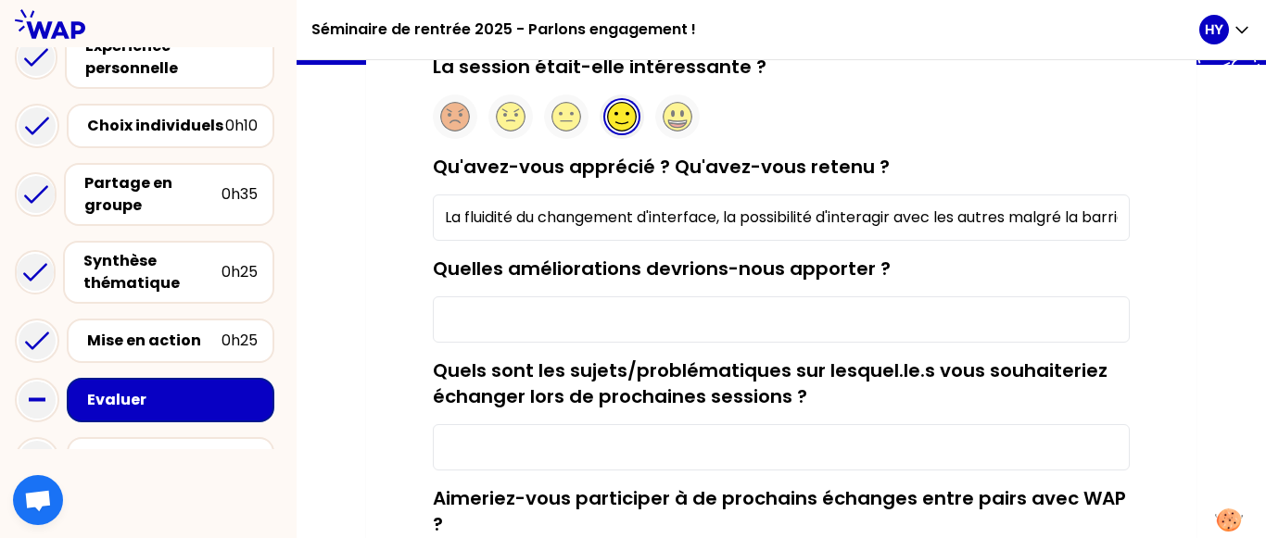
click at [689, 455] on input "Quels sont les sujets/problématiques sur lesquel.le.s vous souhaiteriez échange…" at bounding box center [781, 447] width 697 height 46
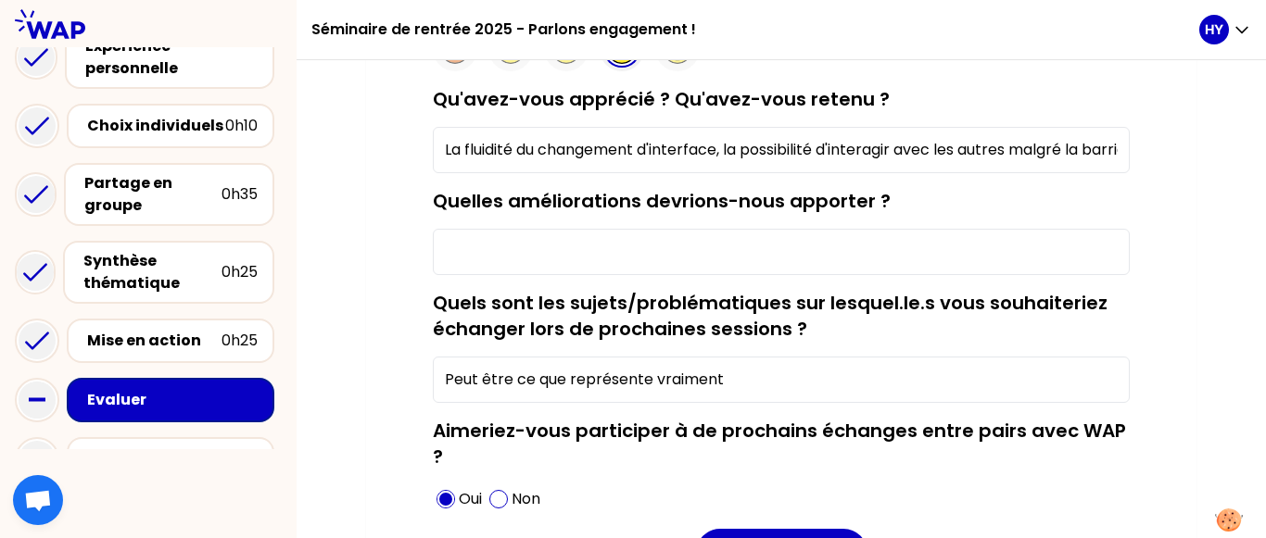
scroll to position [257, 0]
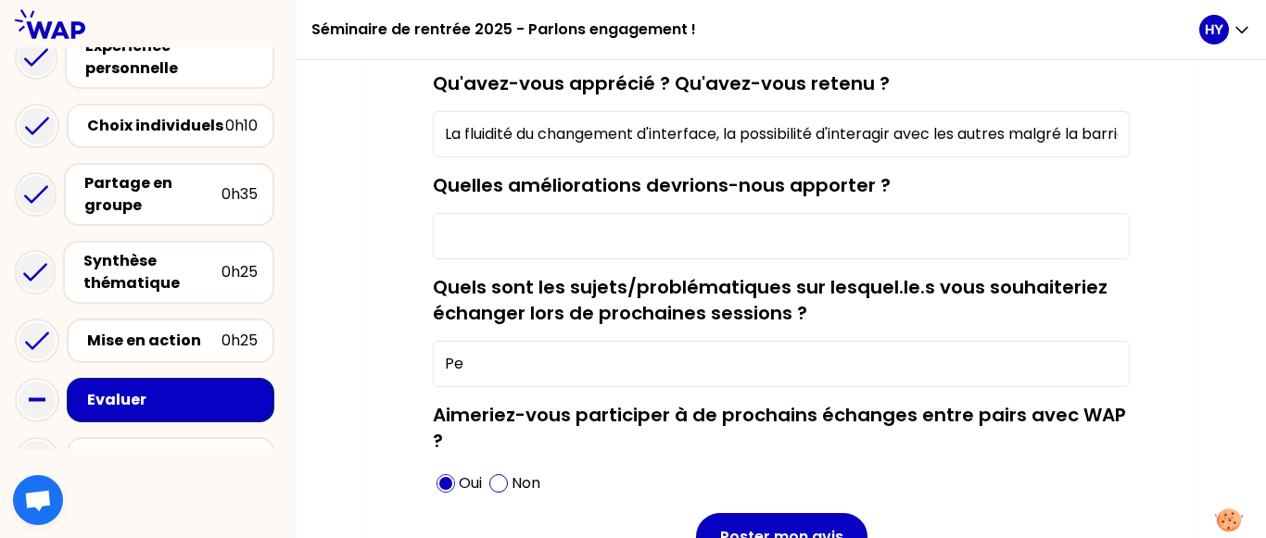
type input "P"
click at [438, 184] on div "La session était-elle intéressante ? Qu'avez-vous apprécié ? Qu'avez-vous reten…" at bounding box center [781, 295] width 756 height 650
click at [436, 286] on label "Quels sont les sujets/problématiques sur lesquel.le.s vous souhaiteriez échange…" at bounding box center [770, 300] width 675 height 52
click at [436, 341] on input "Quels sont les sujets/problématiques sur lesquel.le.s vous souhaiteriez échange…" at bounding box center [781, 364] width 697 height 46
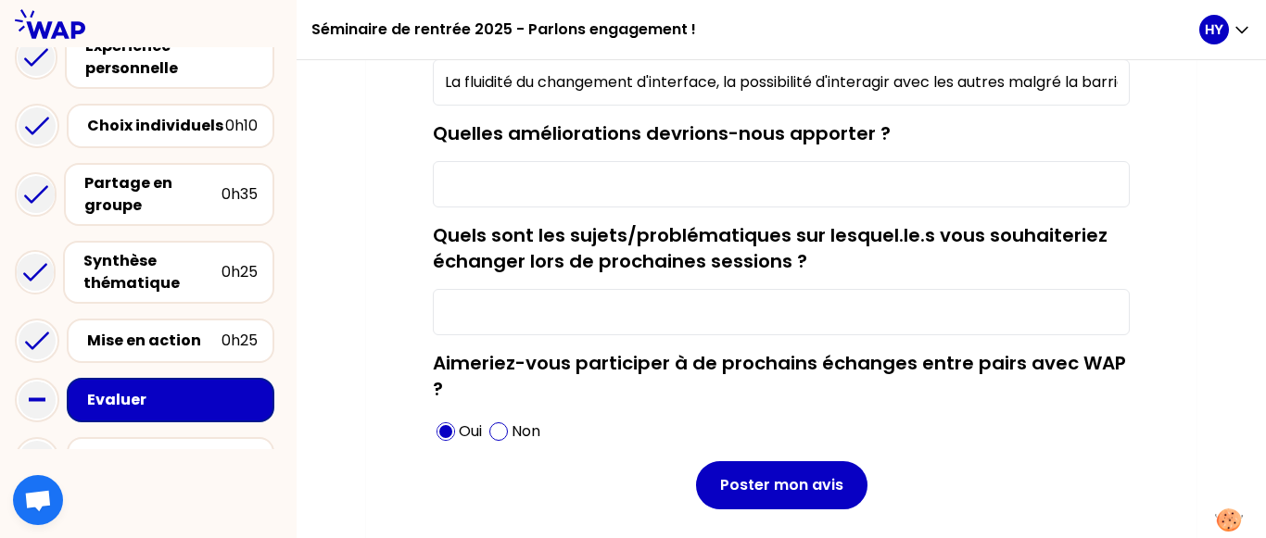
scroll to position [339, 0]
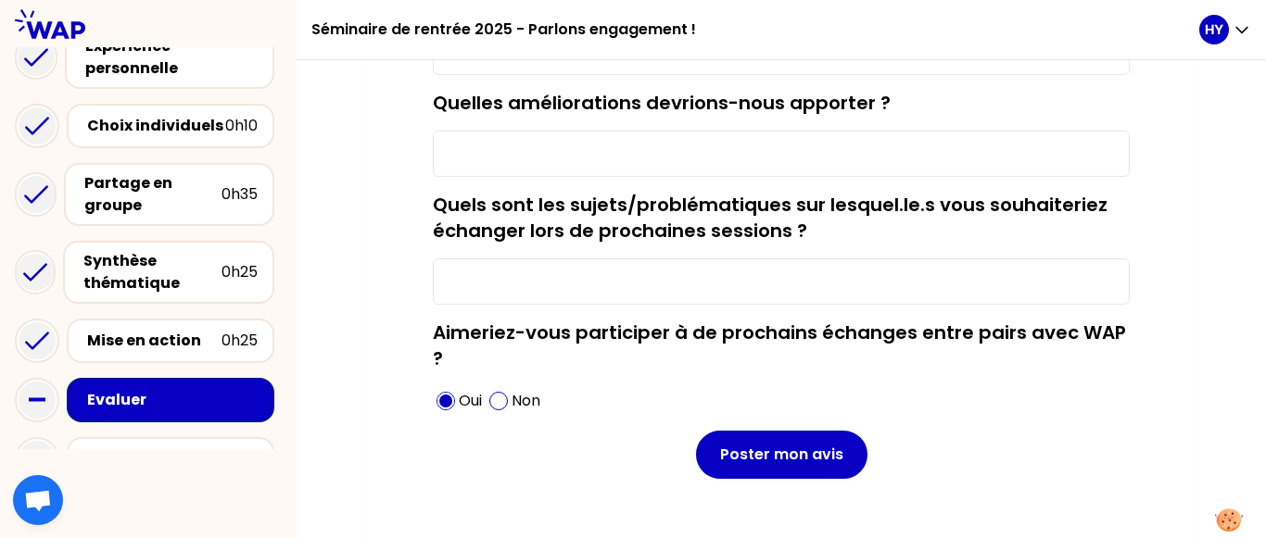
click at [435, 200] on label "Quels sont les sujets/problématiques sur lesquel.le.s vous souhaiteriez échange…" at bounding box center [770, 218] width 675 height 52
click at [435, 259] on input "Quels sont les sujets/problématiques sur lesquel.le.s vous souhaiteriez échange…" at bounding box center [781, 282] width 697 height 46
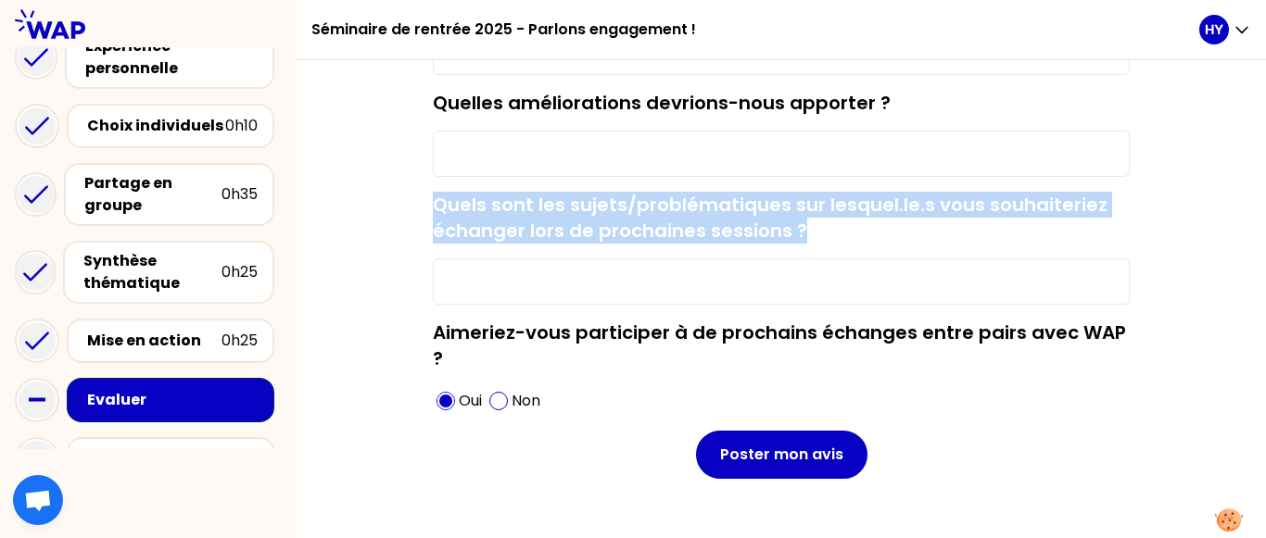
drag, startPoint x: 441, startPoint y: 199, endPoint x: 818, endPoint y: 225, distance: 378.0
click at [818, 225] on div "Quels sont les sujets/problématiques sur lesquel.le.s vous souhaiteriez échange…" at bounding box center [781, 248] width 697 height 113
copy label "Quels sont les sujets/problématiques sur lesquel.le.s vous souhaiteriez échange…"
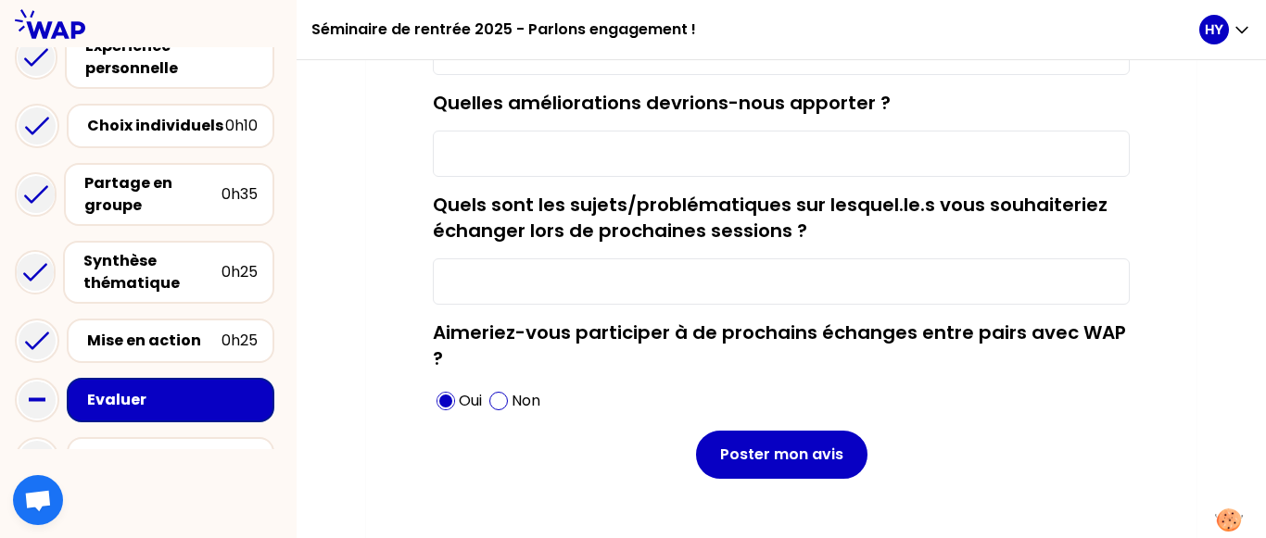
click at [592, 272] on input "Quels sont les sujets/problématiques sur lesquel.le.s vous souhaiteriez échange…" at bounding box center [781, 282] width 697 height 46
paste input "Stratégies pour développer son réseau dans le secteur de la RSE et du QHSE"
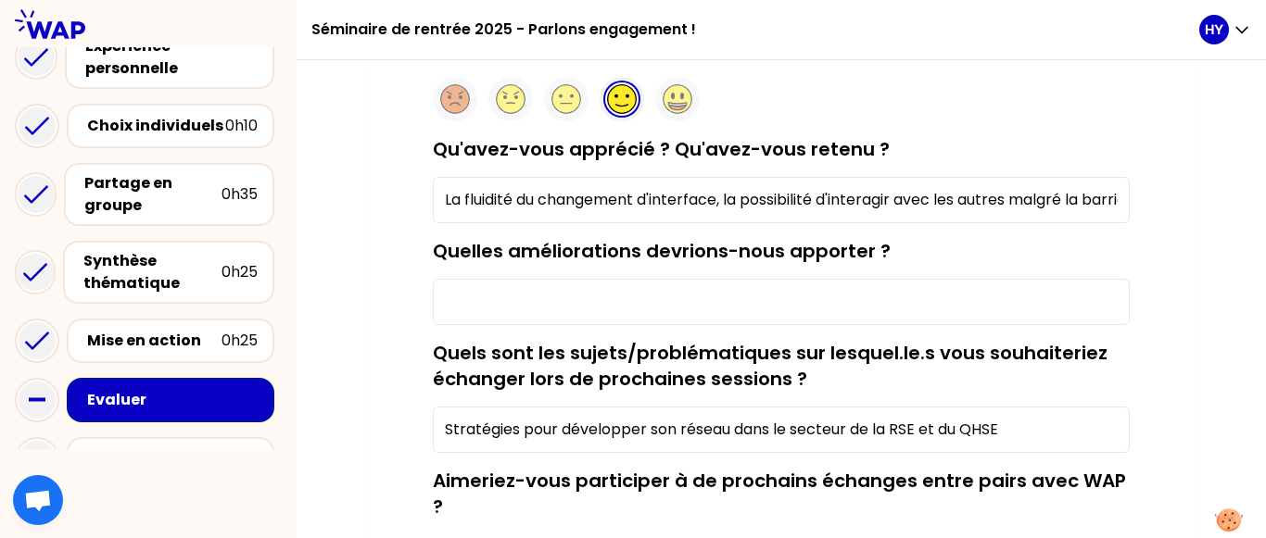
scroll to position [183, 0]
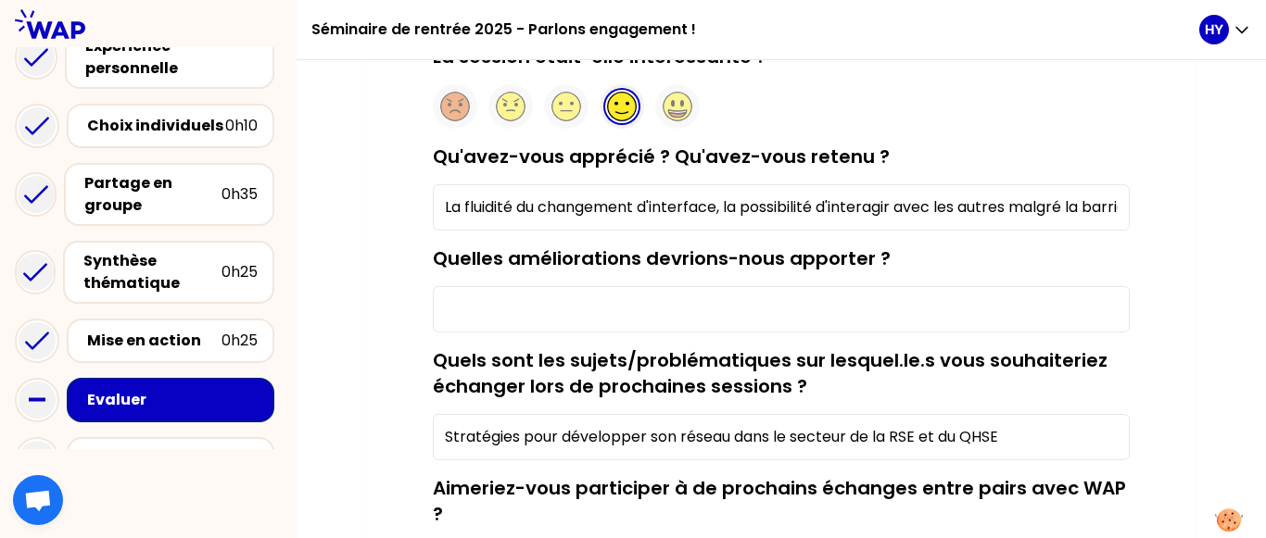
type input "Stratégies pour développer son réseau dans le secteur de la RSE et du QHSE"
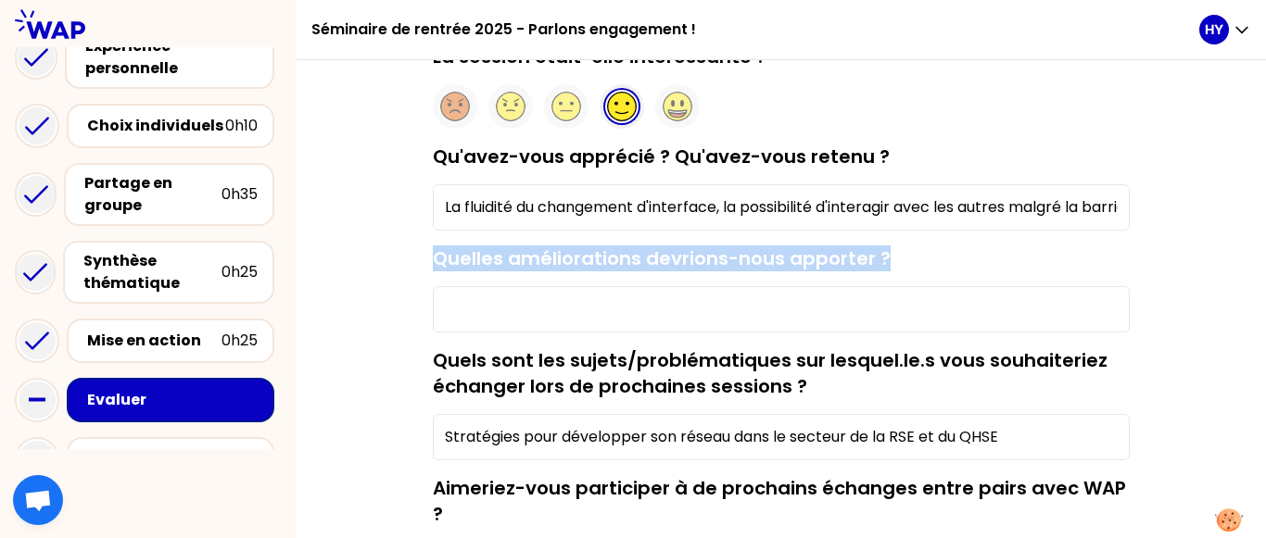
drag, startPoint x: 437, startPoint y: 259, endPoint x: 873, endPoint y: 253, distance: 435.5
click at [919, 250] on div "Quelles améliorations devrions-nous apporter ?" at bounding box center [781, 289] width 697 height 87
copy label "Quelles améliorations devrions-nous apporter ?"
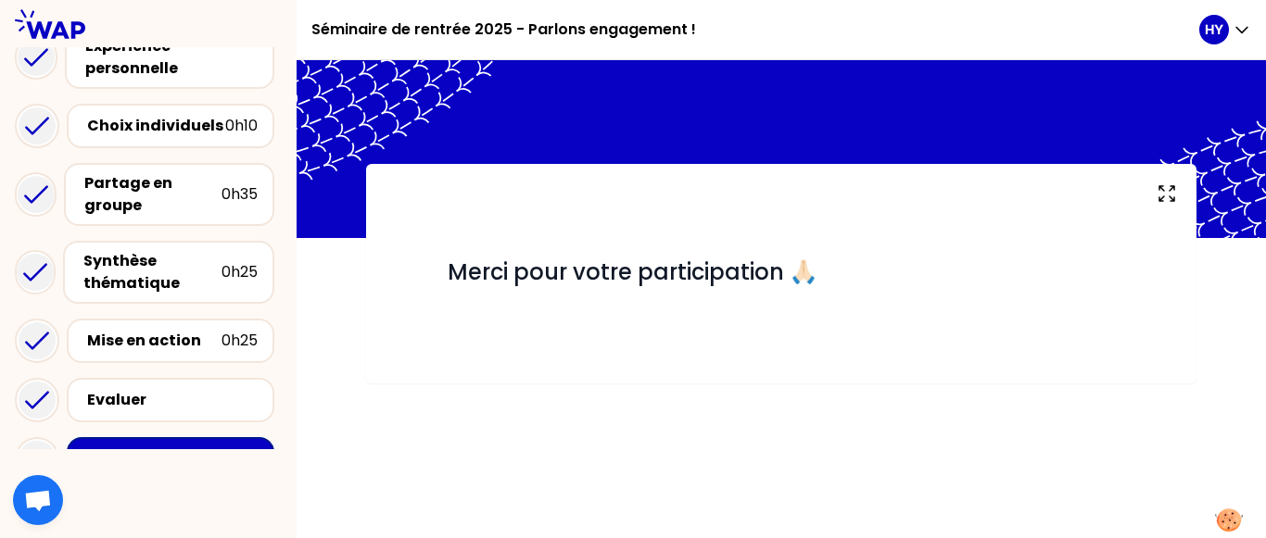
scroll to position [98, 0]
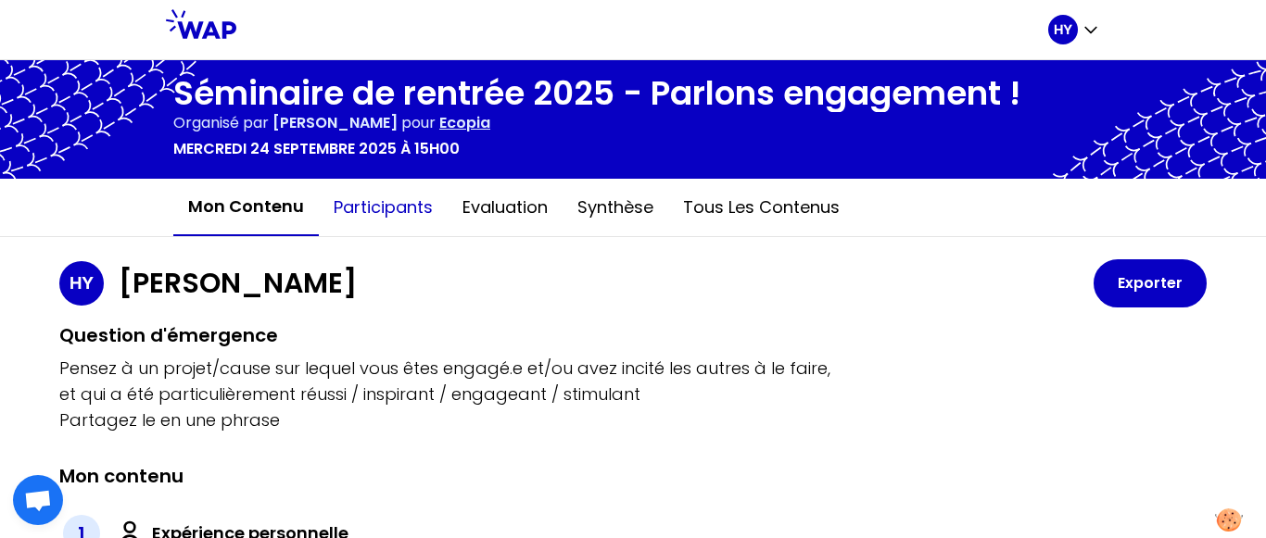
click at [399, 190] on button "Participants" at bounding box center [383, 208] width 129 height 56
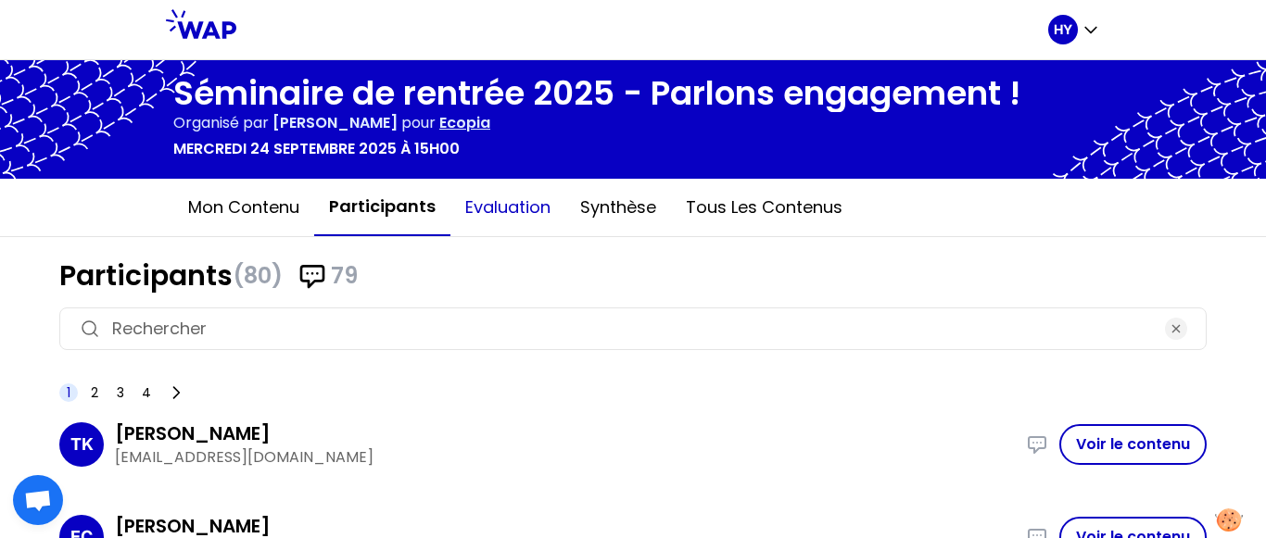
click at [481, 210] on button "Evaluation" at bounding box center [507, 208] width 115 height 56
